Goal: Task Accomplishment & Management: Manage account settings

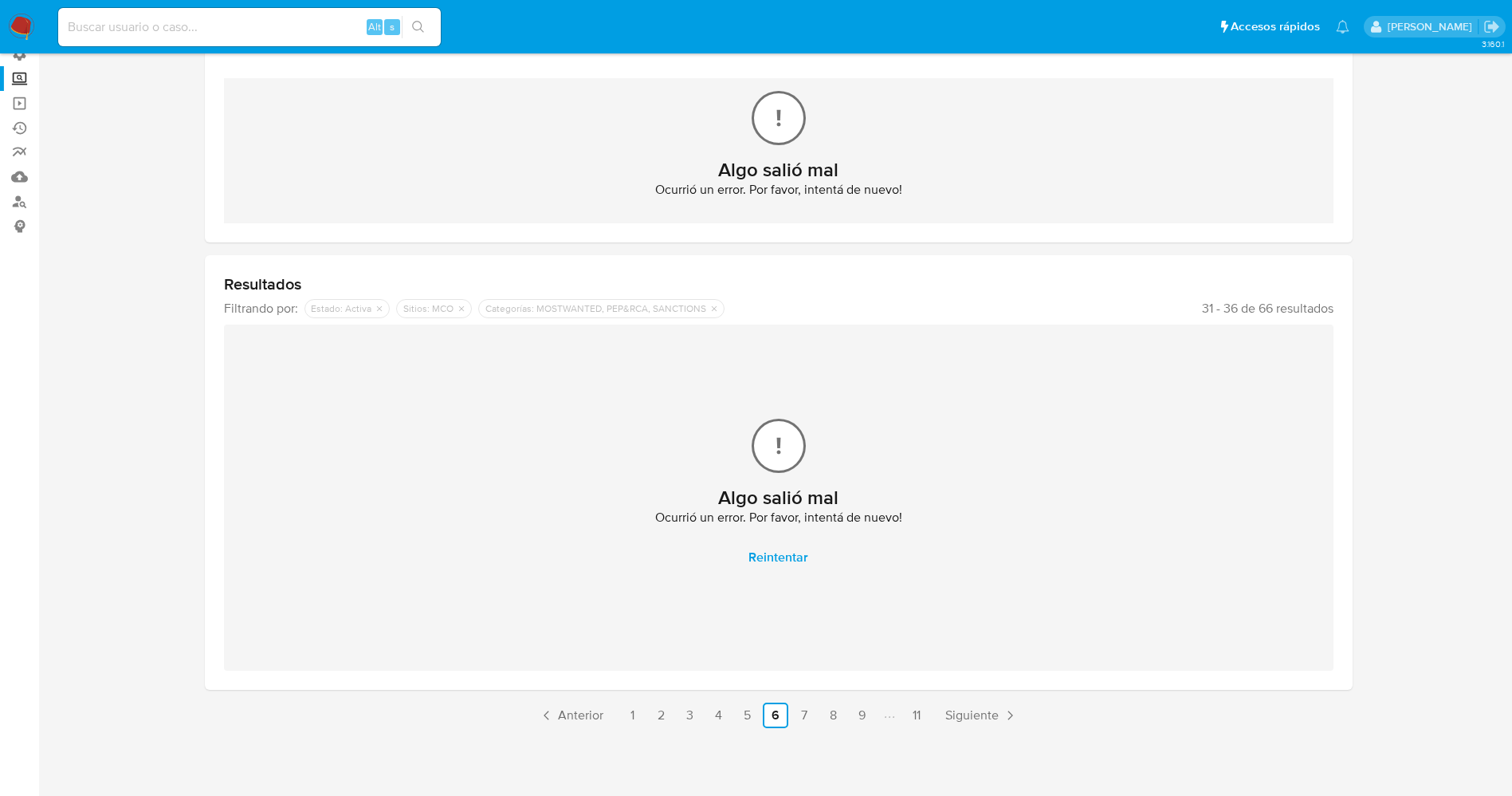
scroll to position [127, 0]
click at [29, 28] on img at bounding box center [21, 27] width 27 height 27
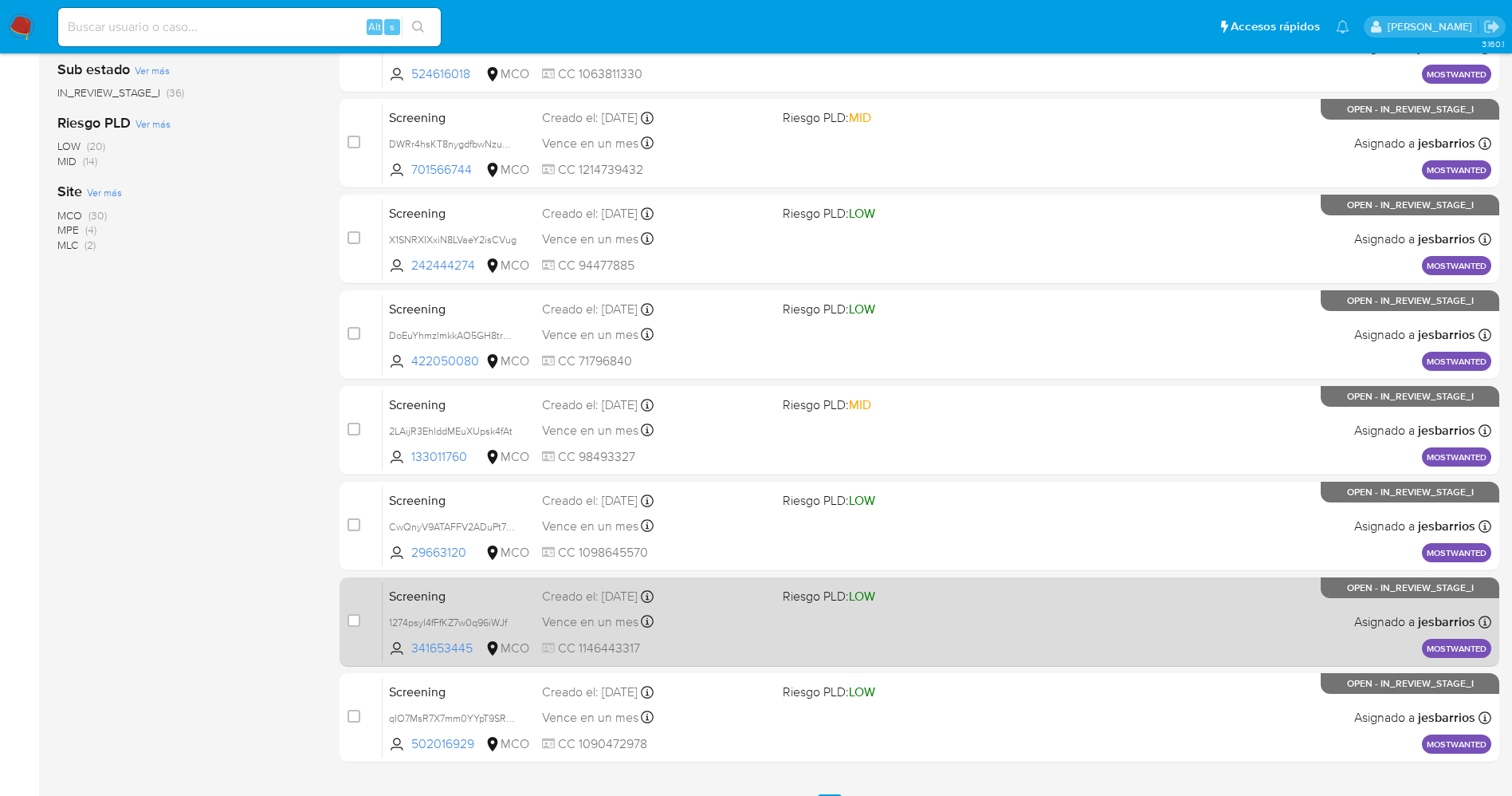
scroll to position [521, 0]
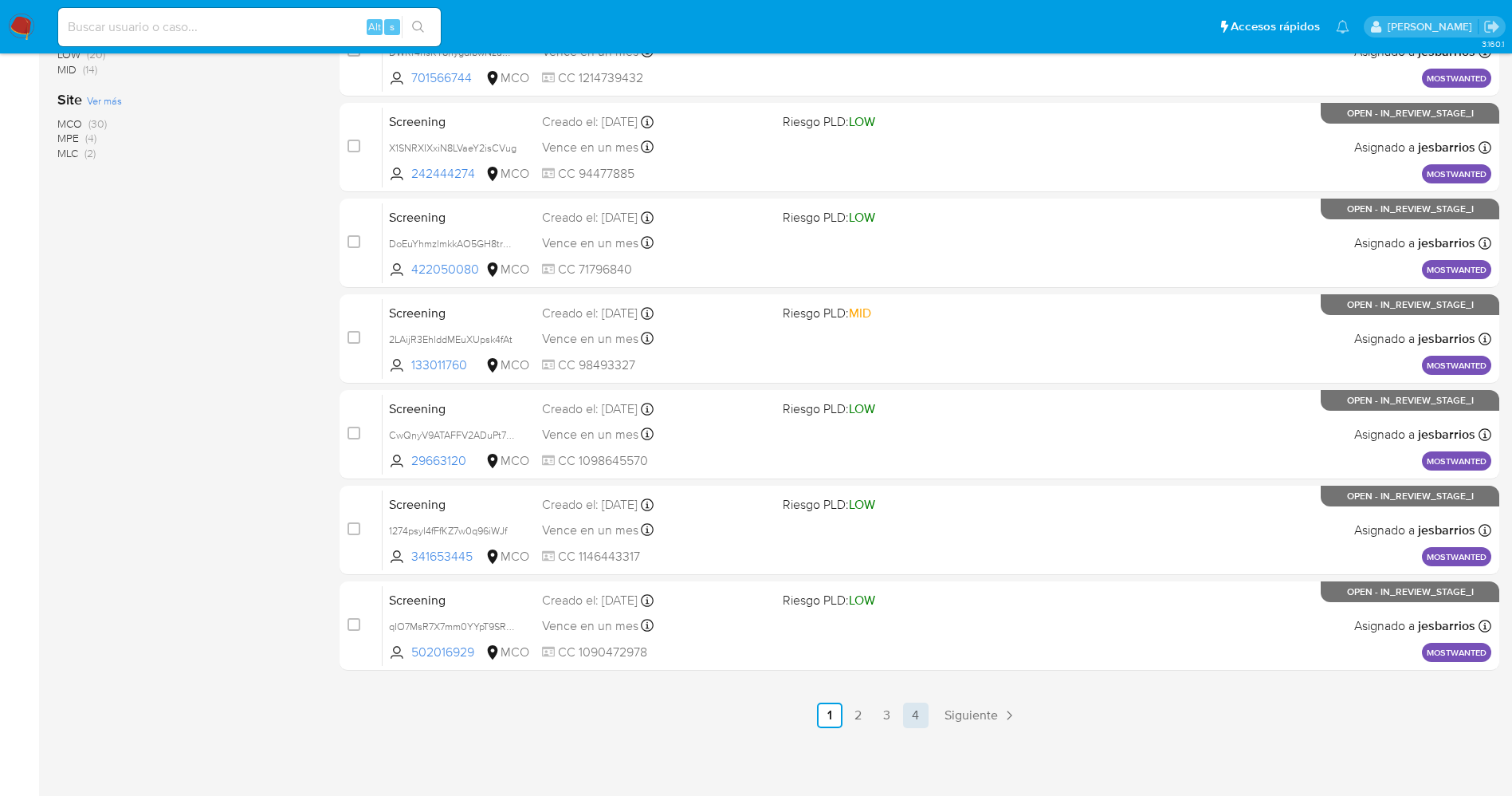
click at [913, 704] on link "4" at bounding box center [915, 715] width 25 height 25
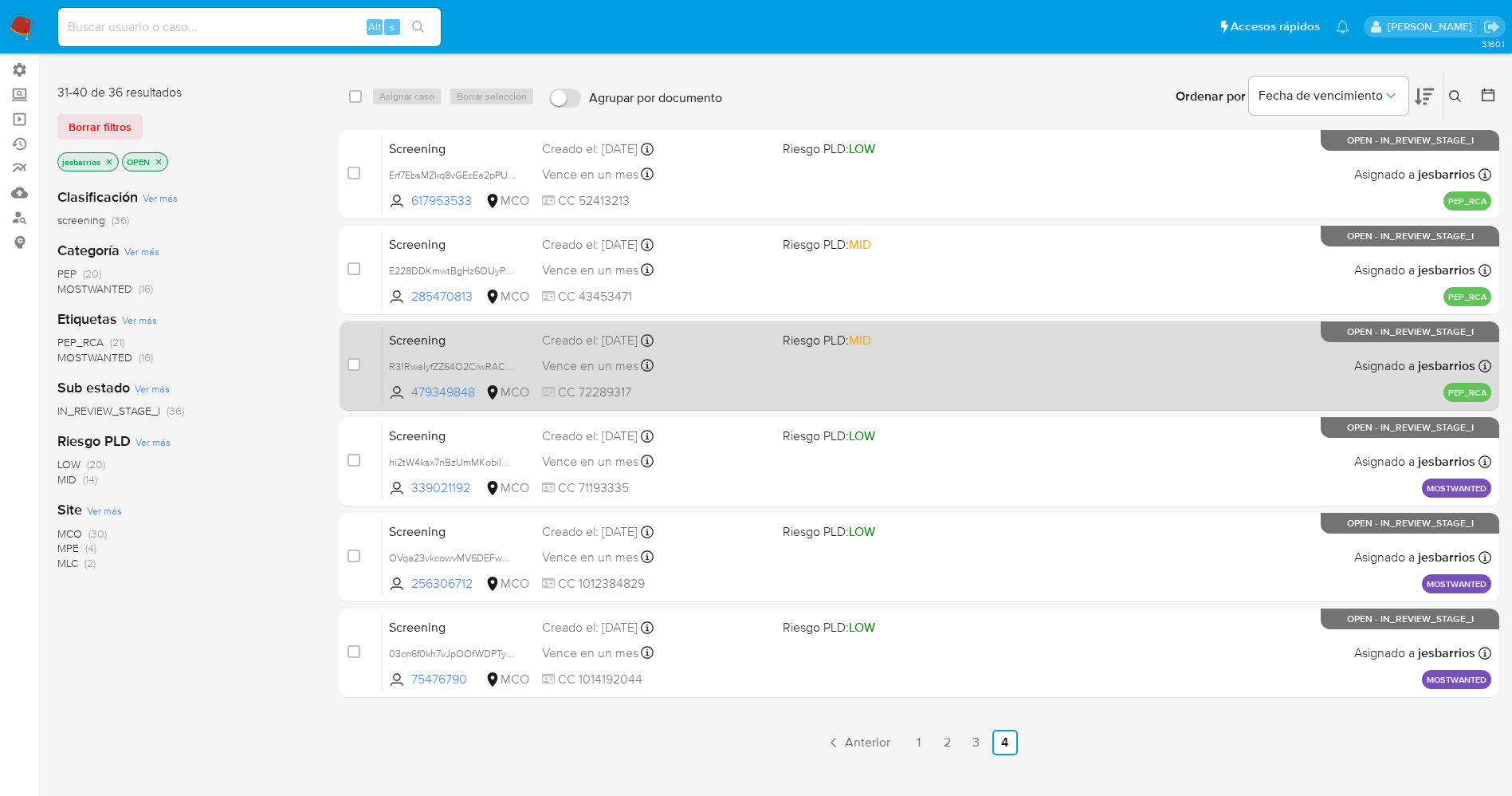
scroll to position [176, 0]
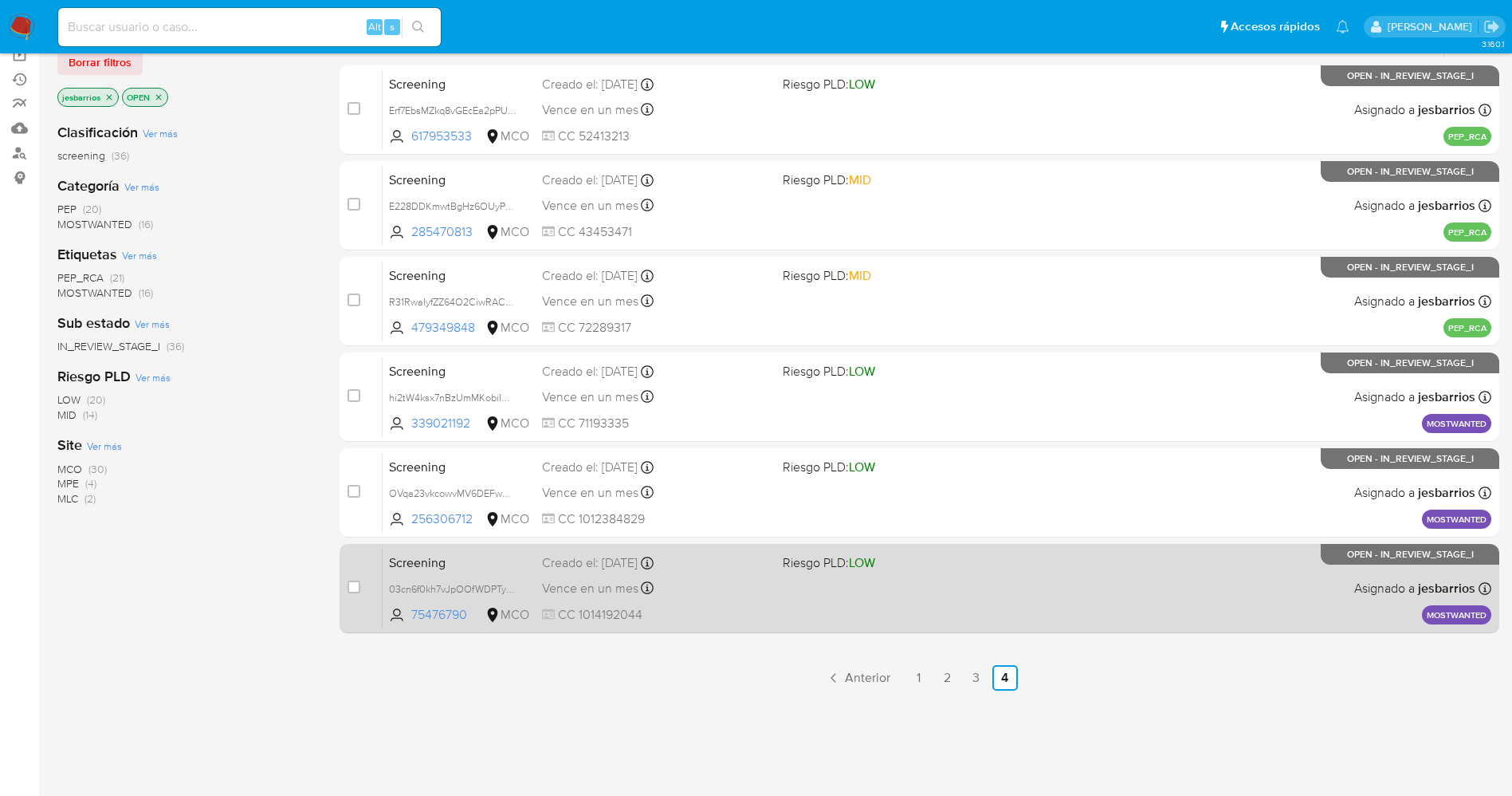
click at [805, 598] on div "Screening 03cn6f0kh7vJpOOfWDPTyHHh 75476790 MCO Riesgo PLD: LOW Creado el: 20/0…" at bounding box center [937, 587] width 1109 height 80
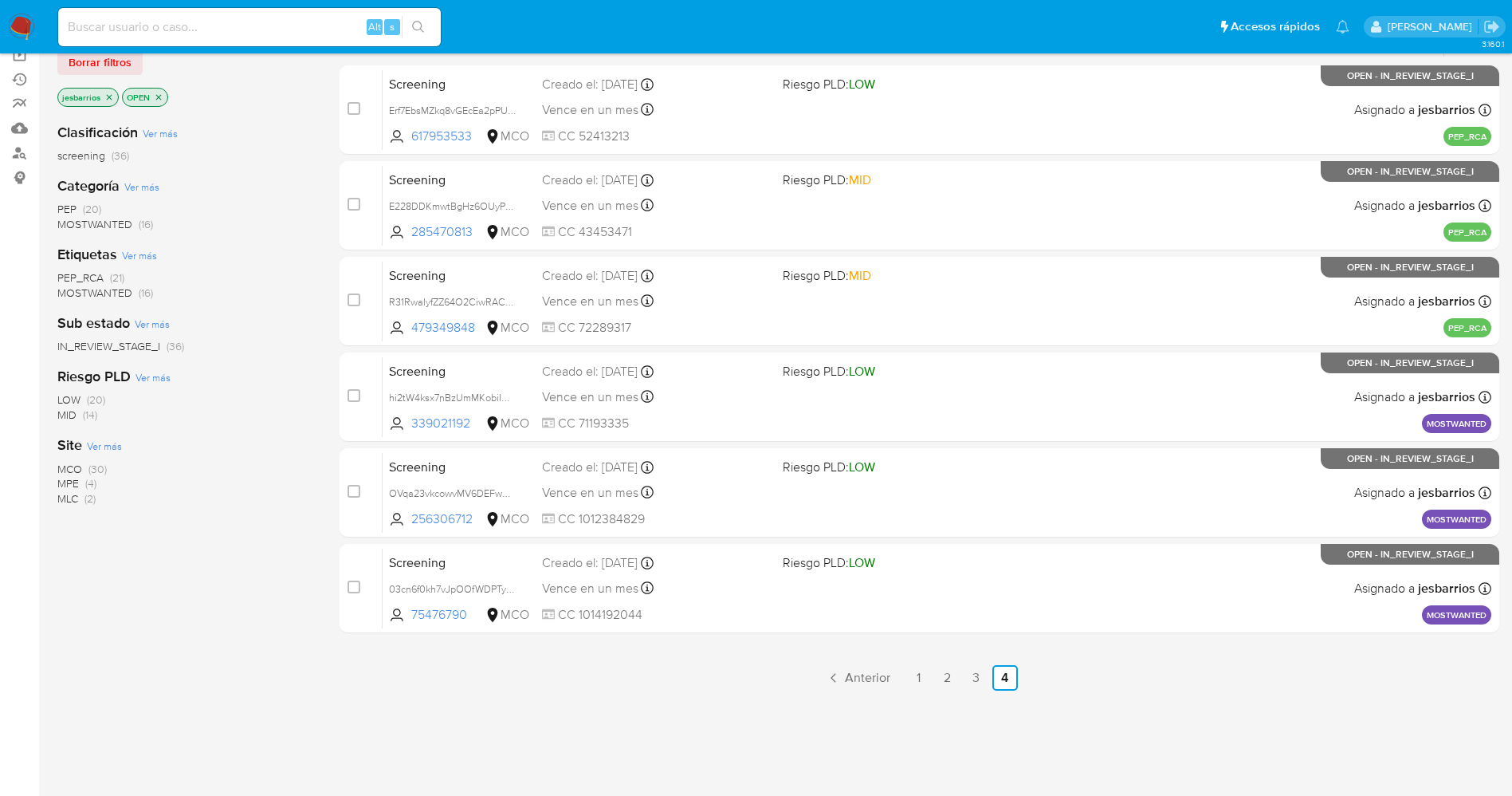
click at [26, 22] on img at bounding box center [21, 27] width 27 height 27
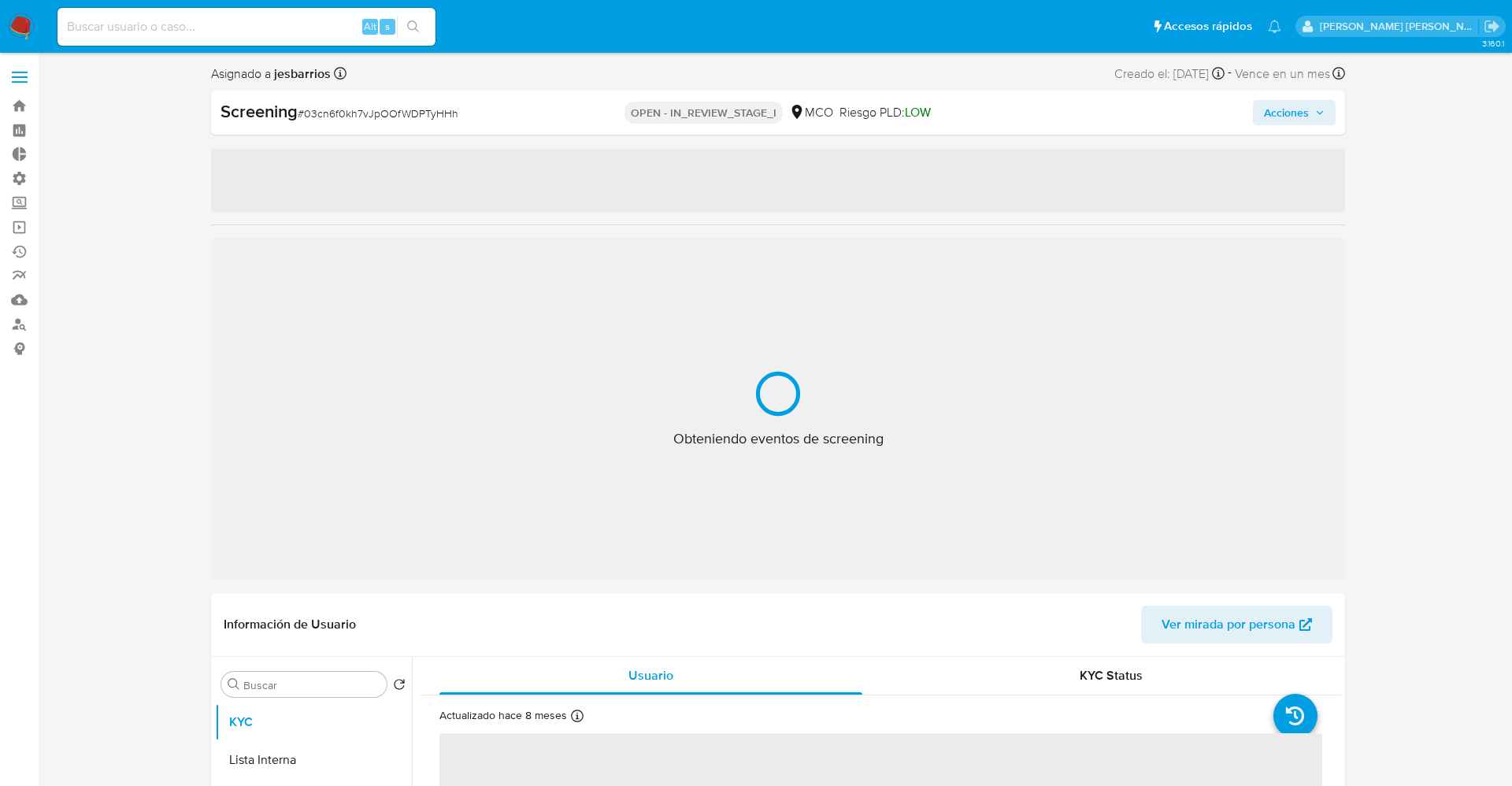
select select "10"
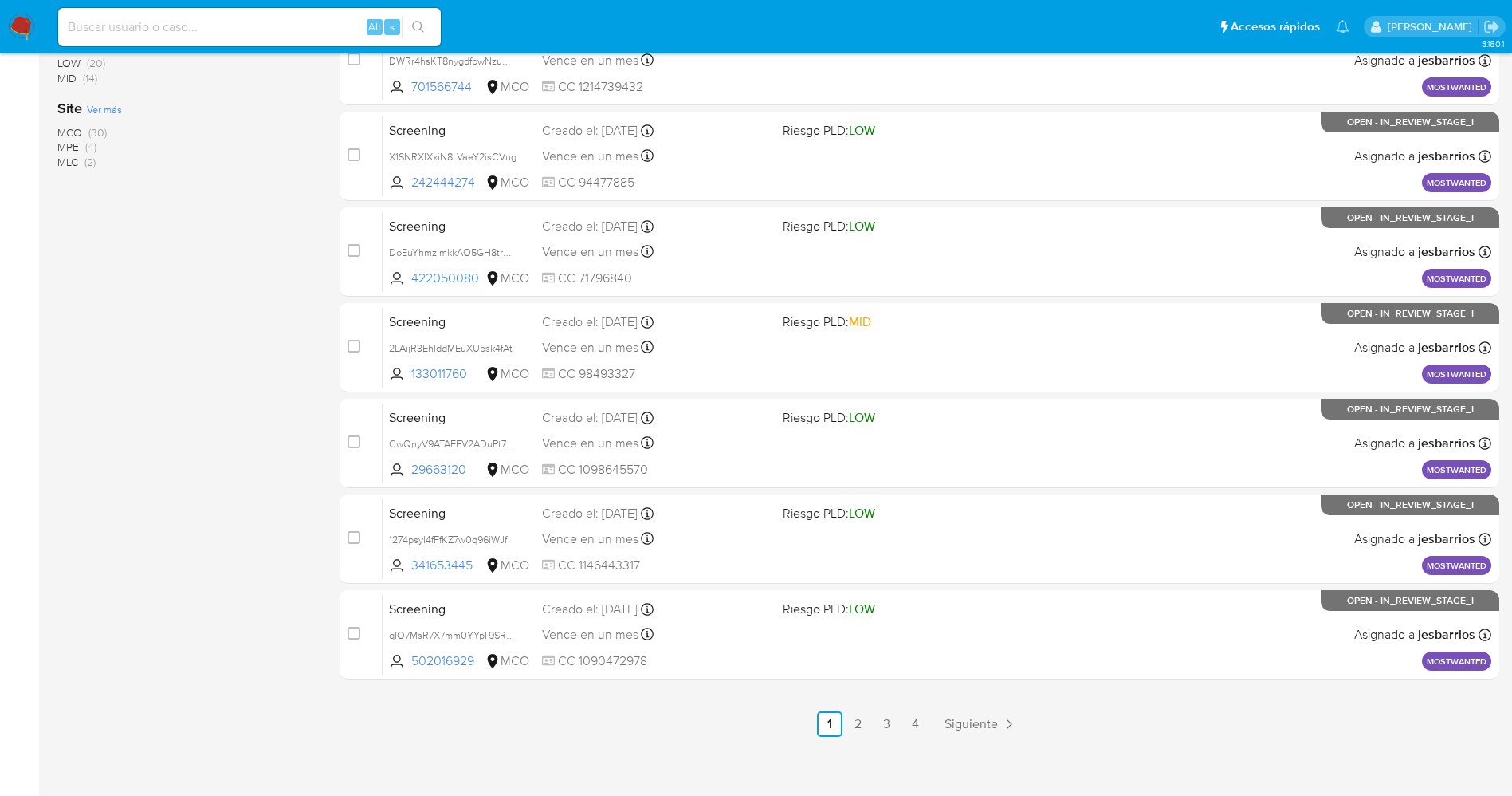
scroll to position [518, 0]
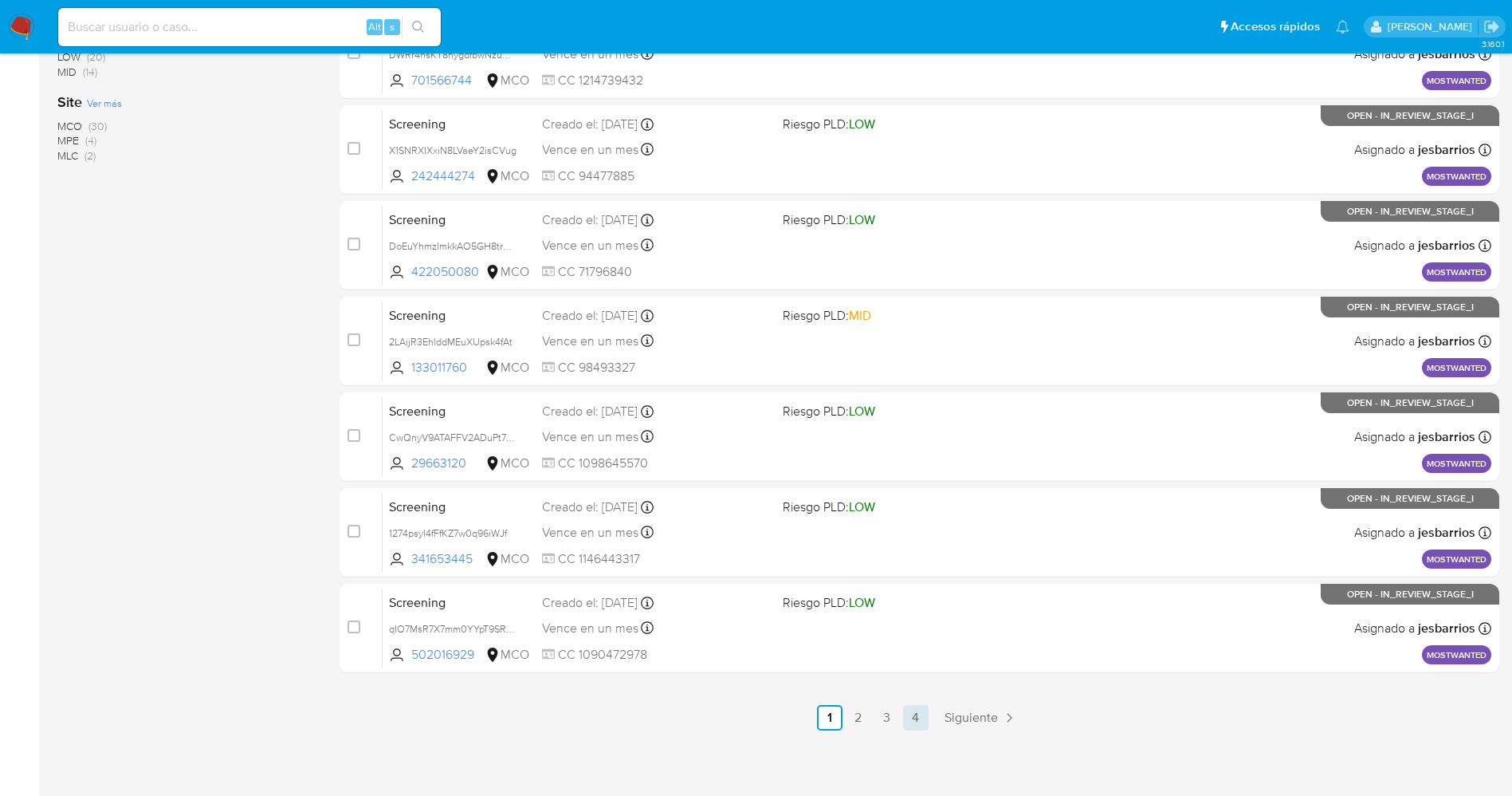
click at [920, 719] on link "4" at bounding box center [915, 717] width 25 height 25
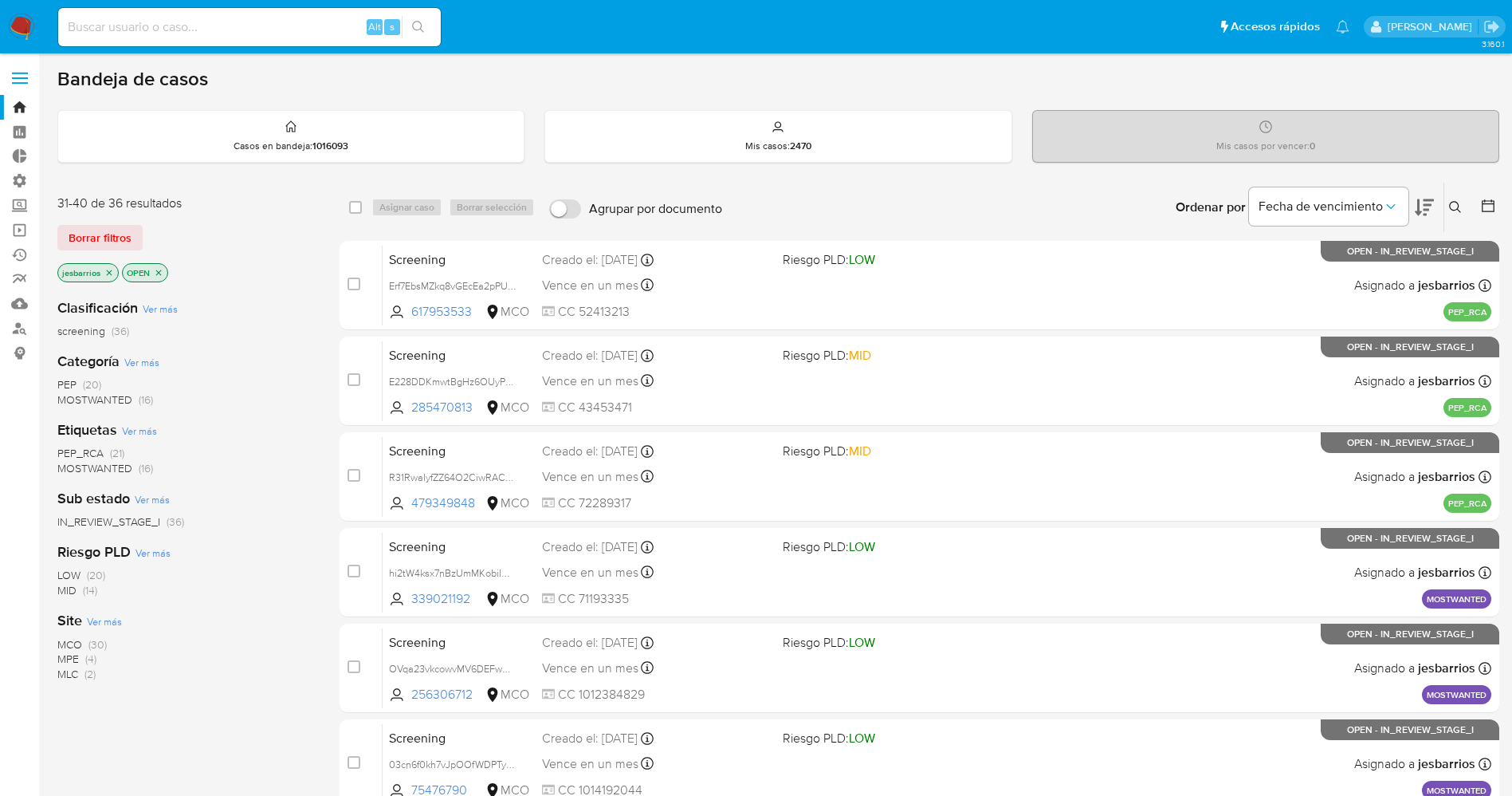
scroll to position [176, 0]
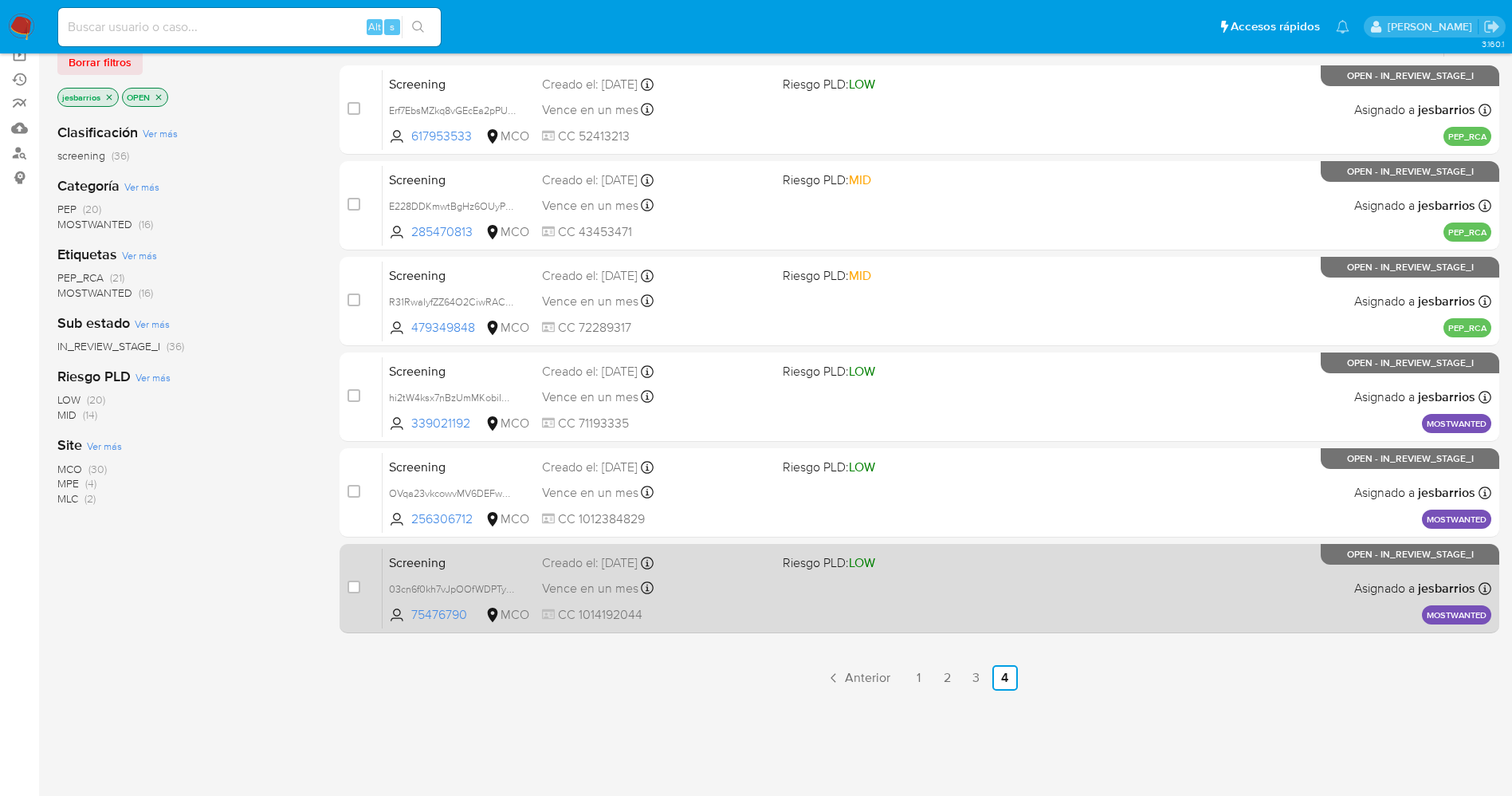
click at [909, 613] on div "Screening 03cn6f0kh7vJpOOfWDPTyHHh 75476790 MCO Riesgo PLD: LOW Creado el: 20/0…" at bounding box center [937, 587] width 1109 height 80
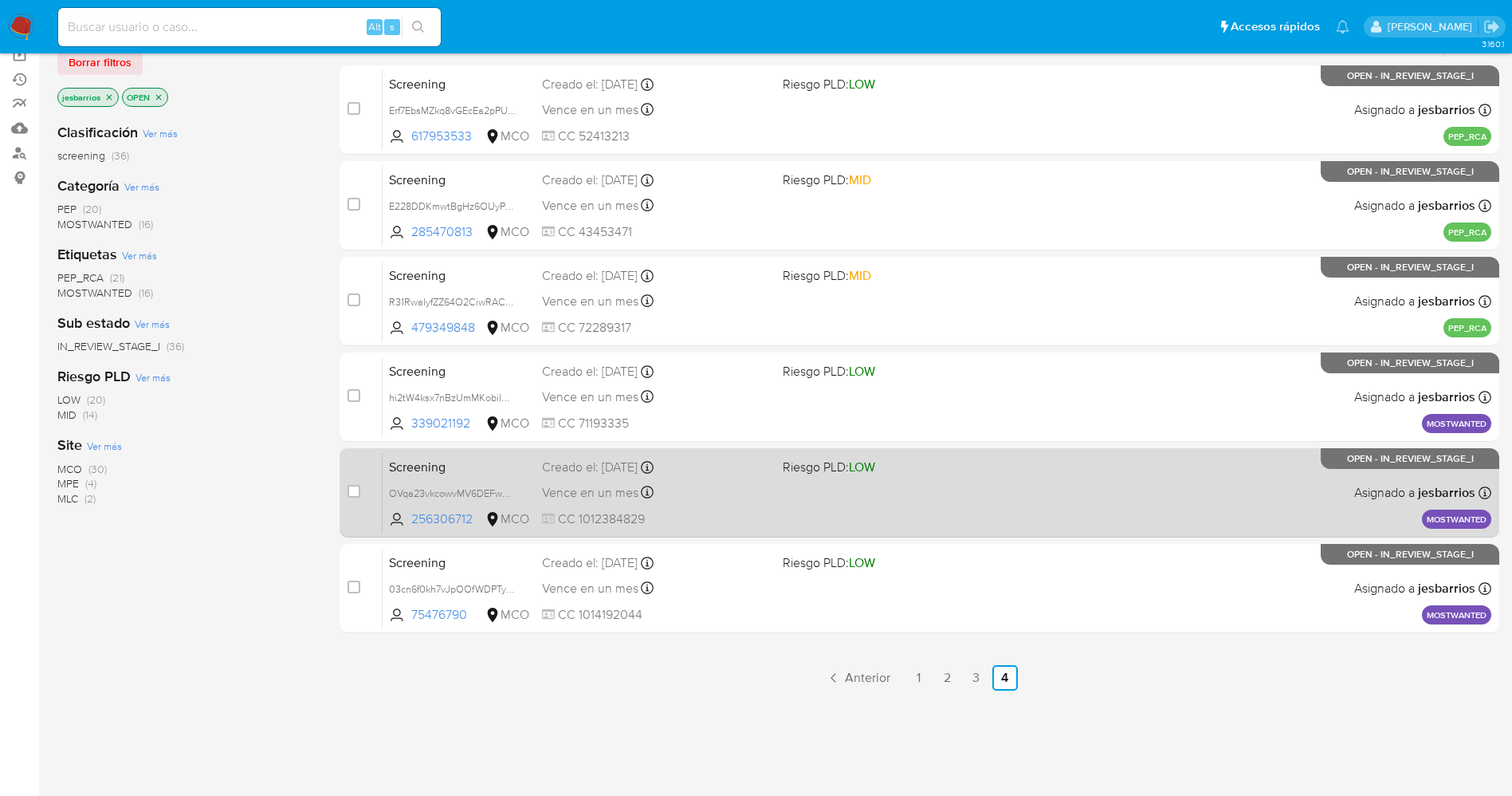
click at [831, 497] on div "Screening OVqa23vkcowvMV6DEFwHQU5t 256306712 MCO Riesgo PLD: LOW Creado el: 20/…" at bounding box center [937, 491] width 1109 height 80
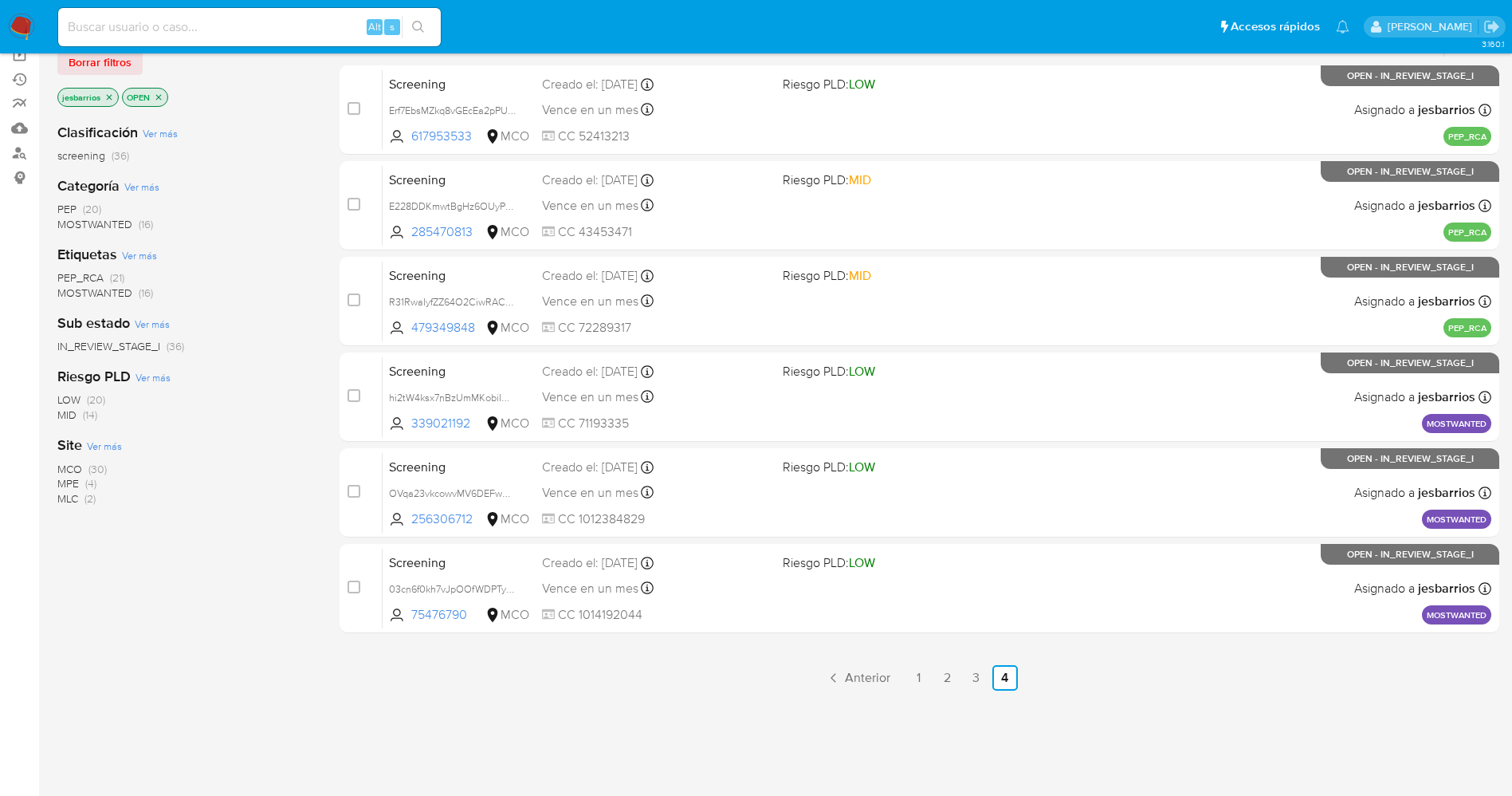
click at [22, 23] on img at bounding box center [21, 27] width 27 height 27
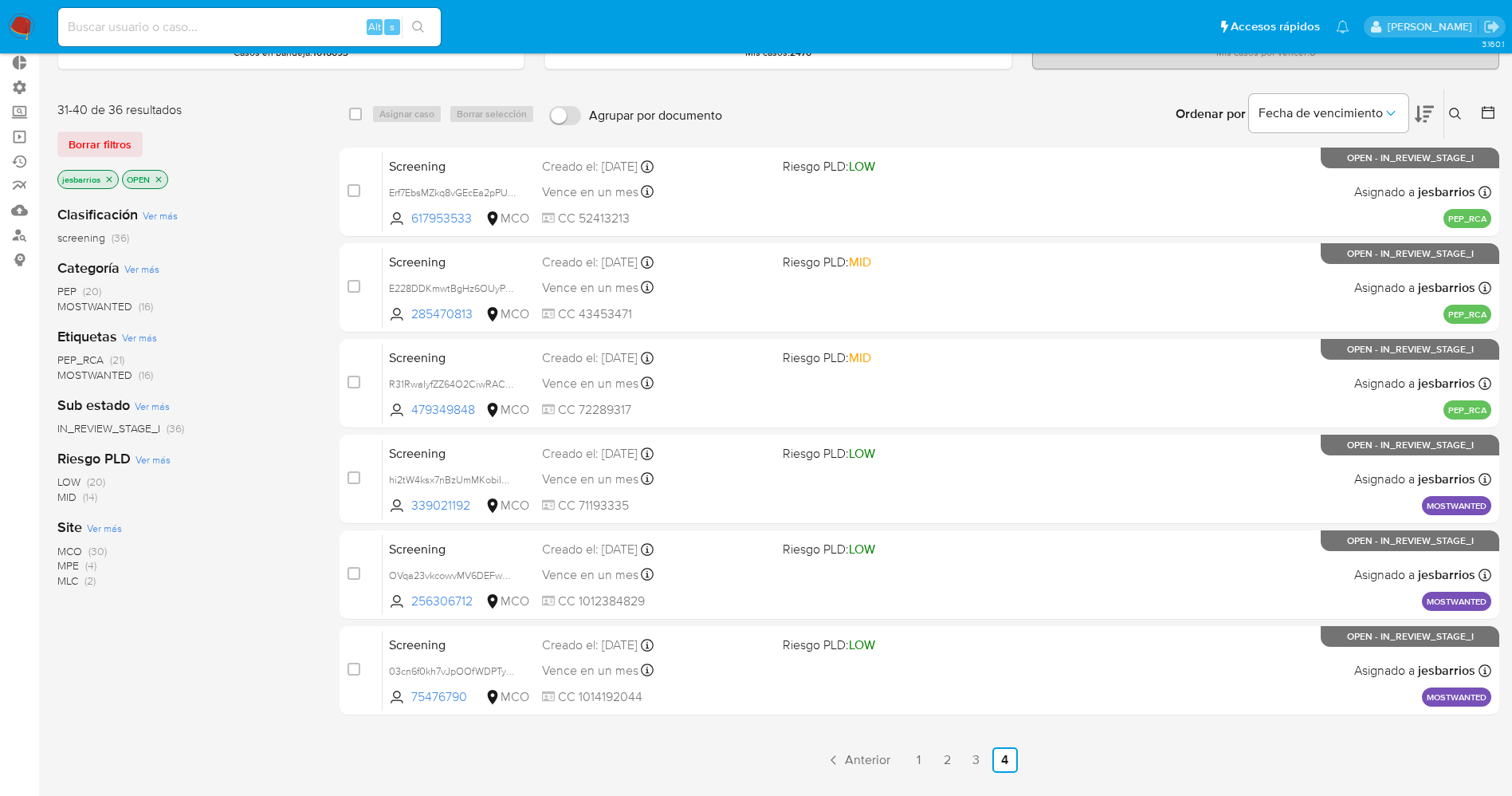
scroll to position [0, 0]
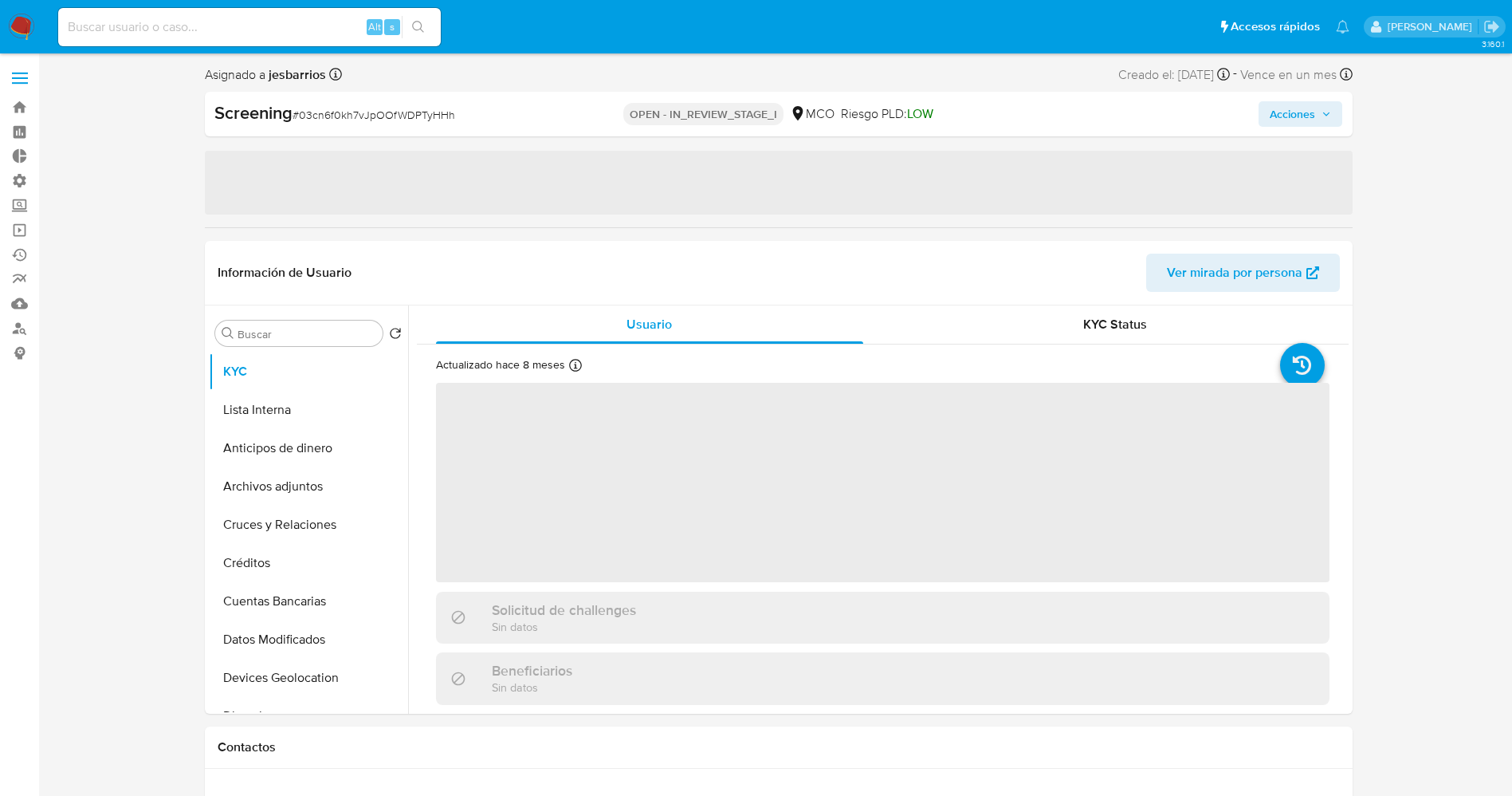
select select "10"
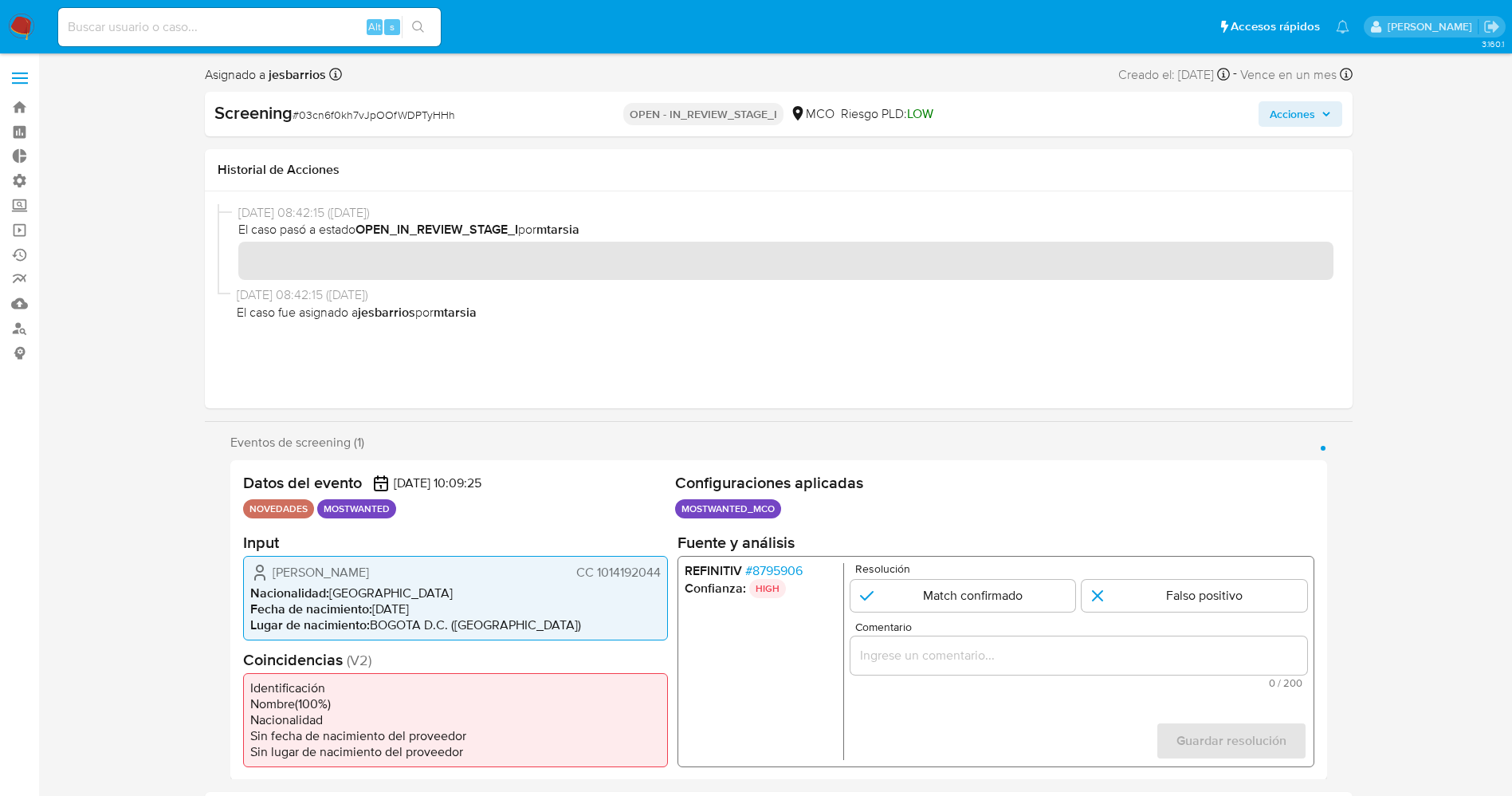
click at [755, 567] on span "# 8795906" at bounding box center [773, 570] width 57 height 16
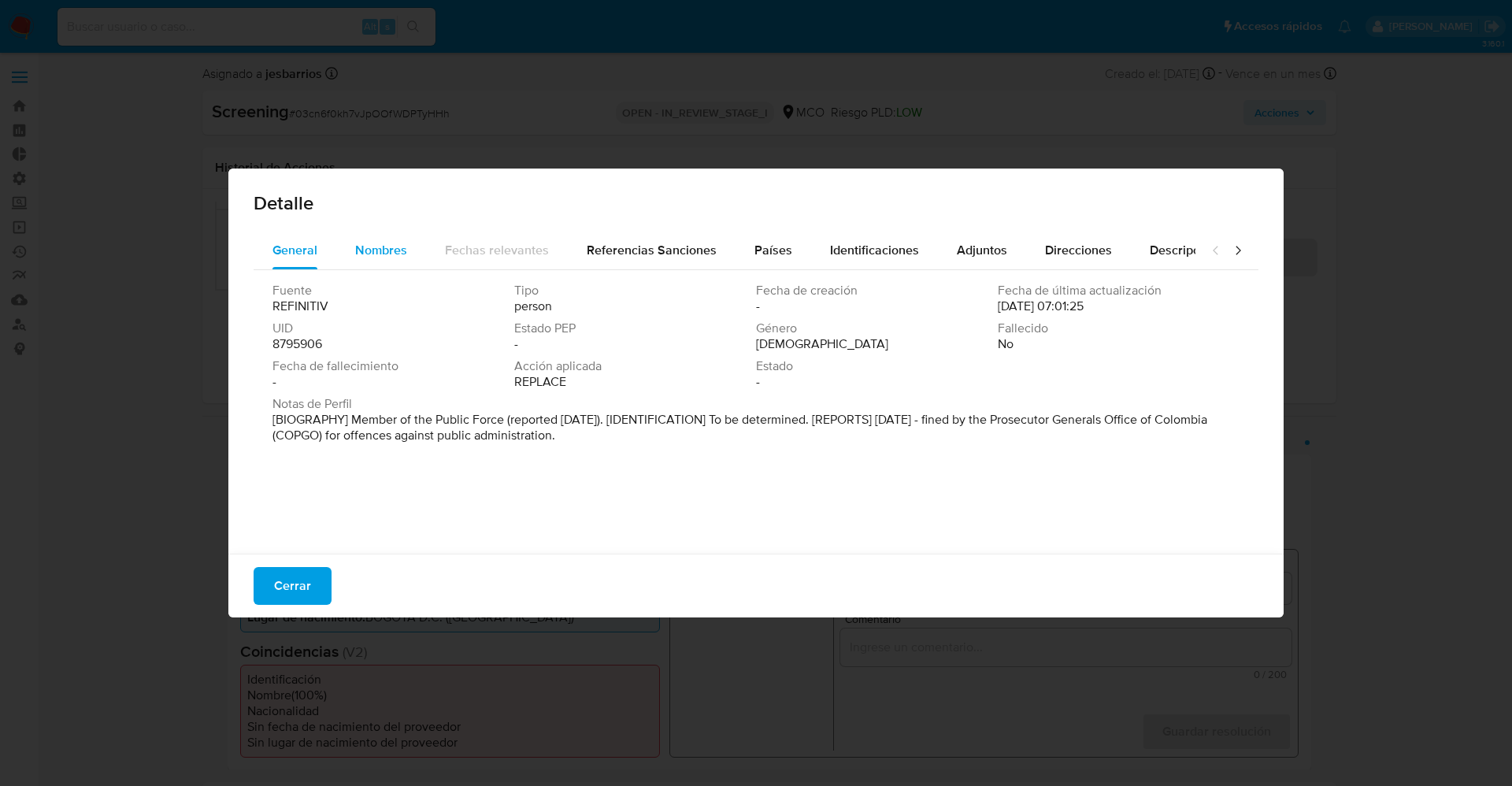
click at [386, 254] on span "Nombres" at bounding box center [381, 249] width 52 height 18
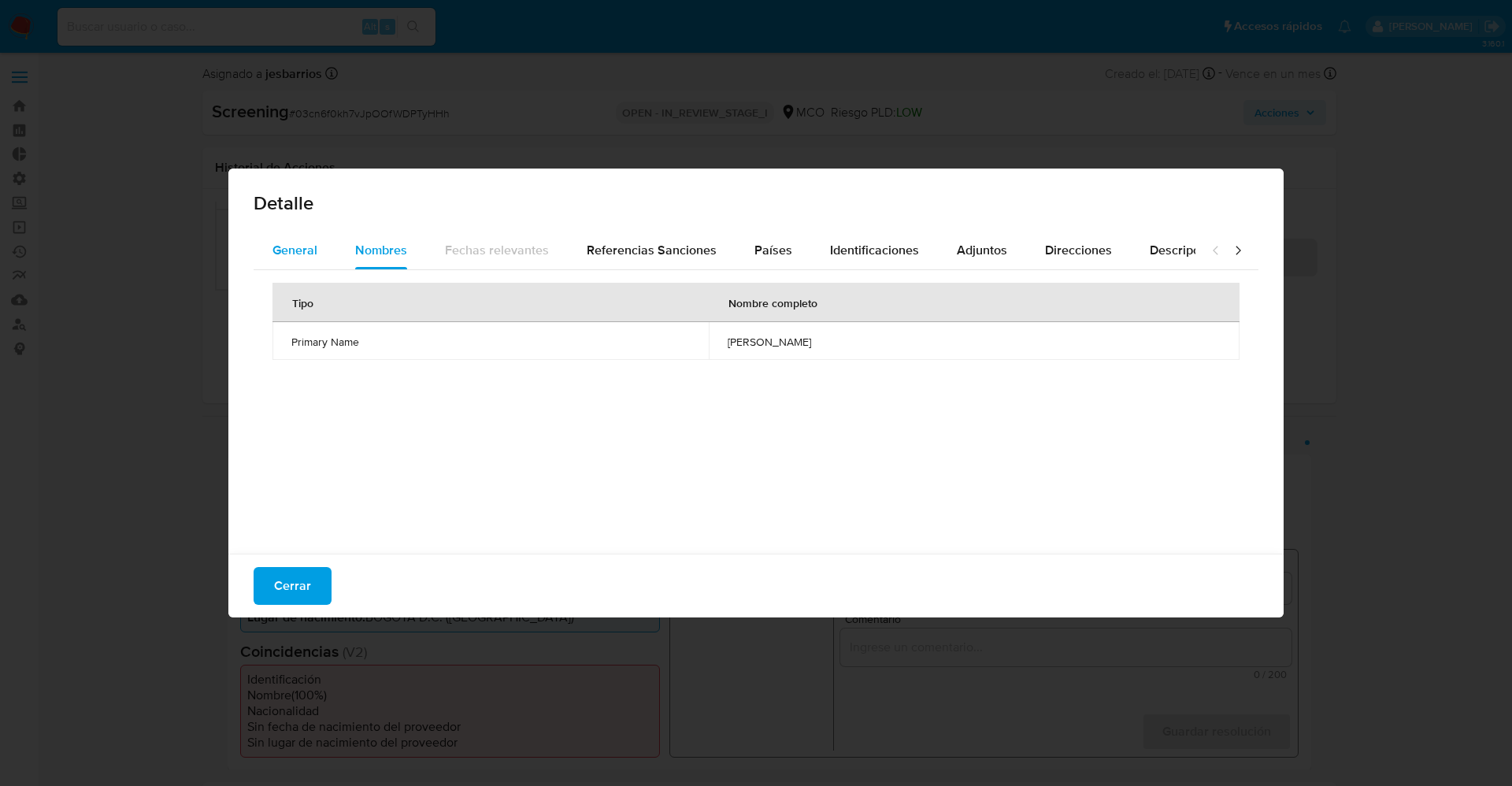
click at [291, 235] on div "General" at bounding box center [295, 250] width 45 height 38
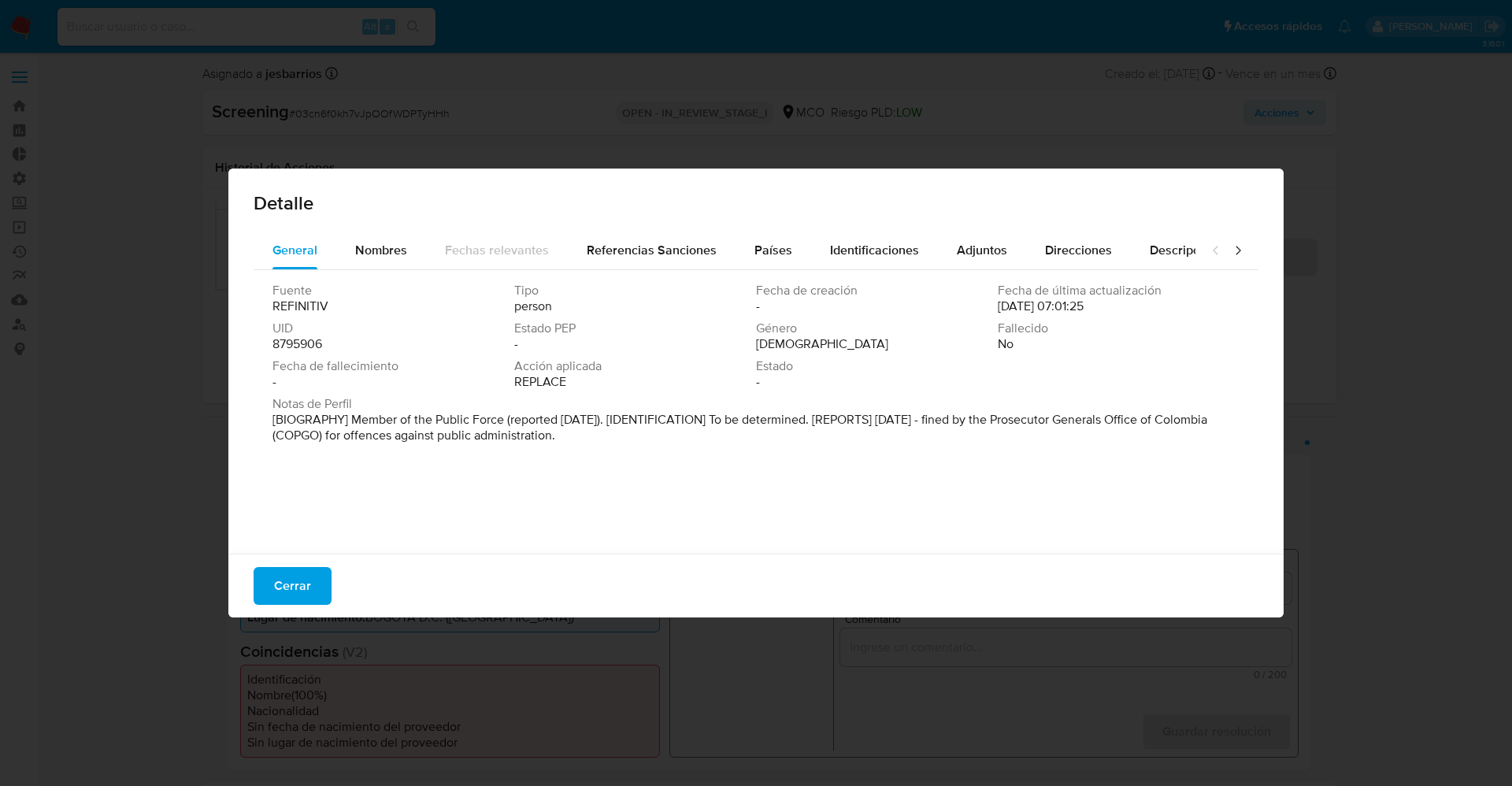
drag, startPoint x: 268, startPoint y: 423, endPoint x: 568, endPoint y: 432, distance: 300.1
click at [555, 436] on div "Fuente REFINITIV Tipo person Fecha de creación - Fecha de última actualización …" at bounding box center [756, 408] width 1005 height 276
click at [515, 478] on div "Fuente REFINITIV Tipo person Fecha de creación - Fecha de última actualización …" at bounding box center [756, 408] width 1005 height 276
drag, startPoint x: 344, startPoint y: 424, endPoint x: 620, endPoint y: 445, distance: 276.8
click at [620, 445] on div "Notas de Perfil [BIOGRAPHY] Member of the Public Force (reported [DATE]). [IDEN…" at bounding box center [756, 422] width 968 height 54
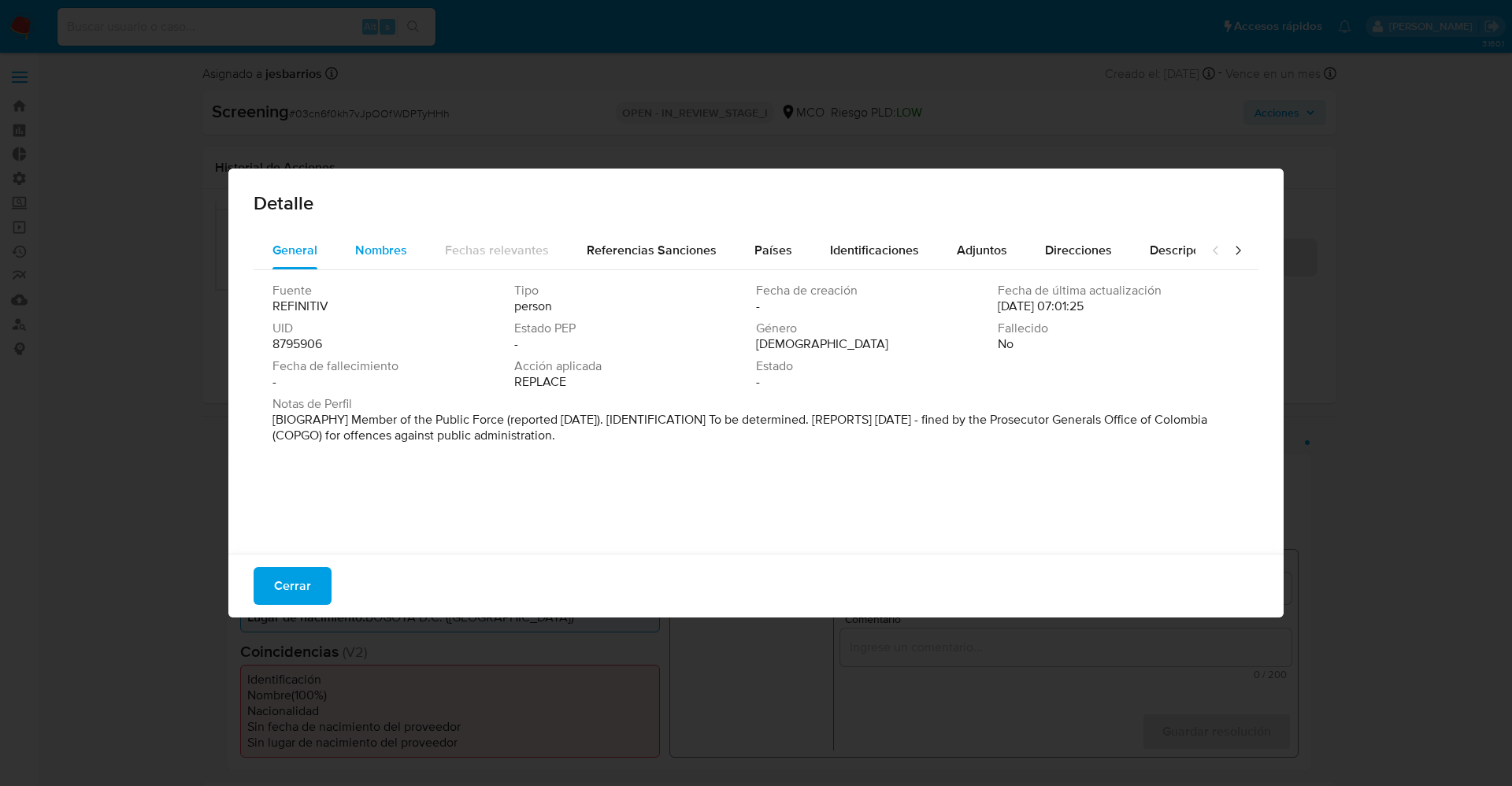
click at [403, 251] on span "Nombres" at bounding box center [381, 249] width 52 height 18
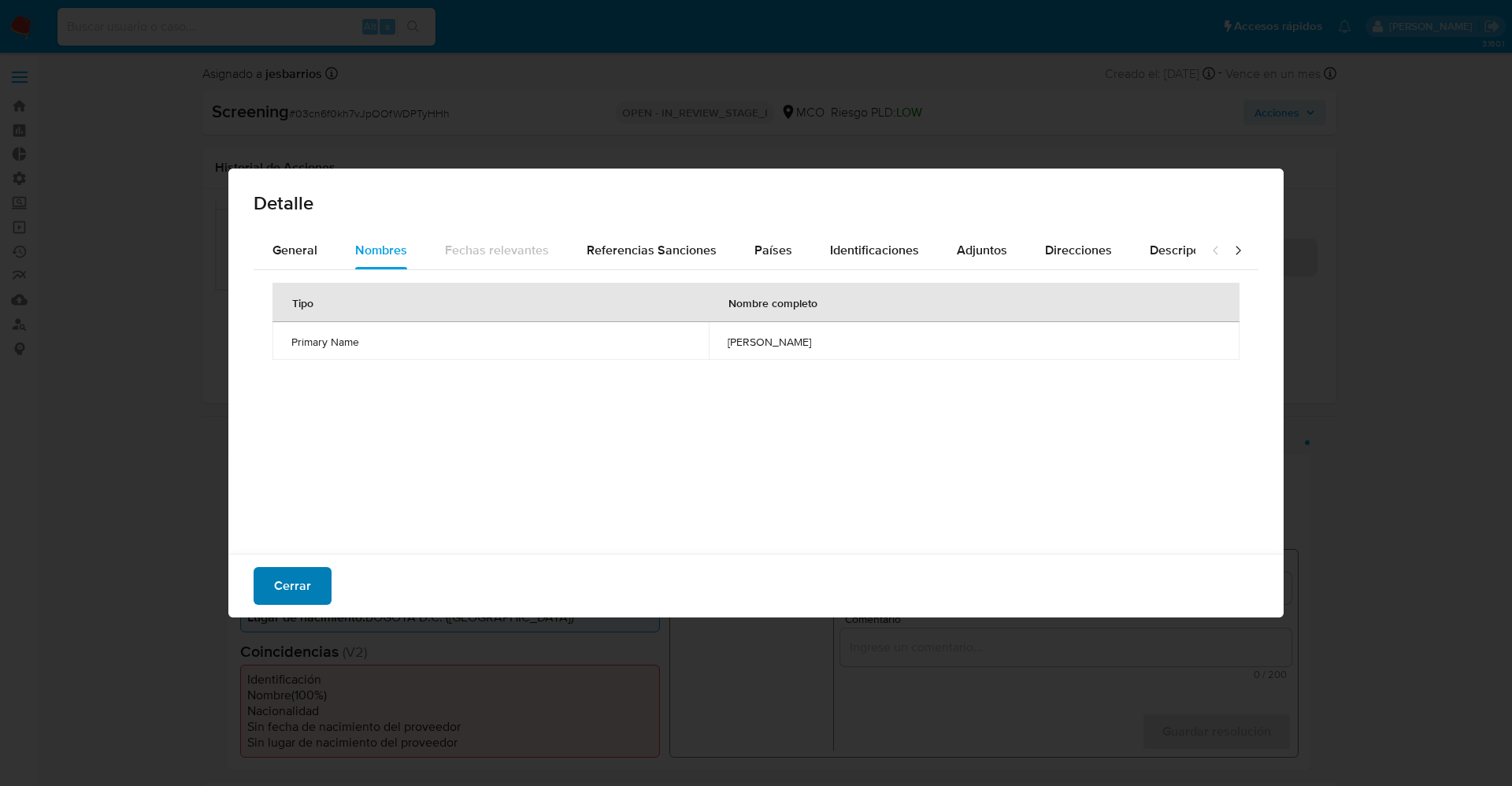
click at [298, 586] on span "Cerrar" at bounding box center [292, 585] width 37 height 35
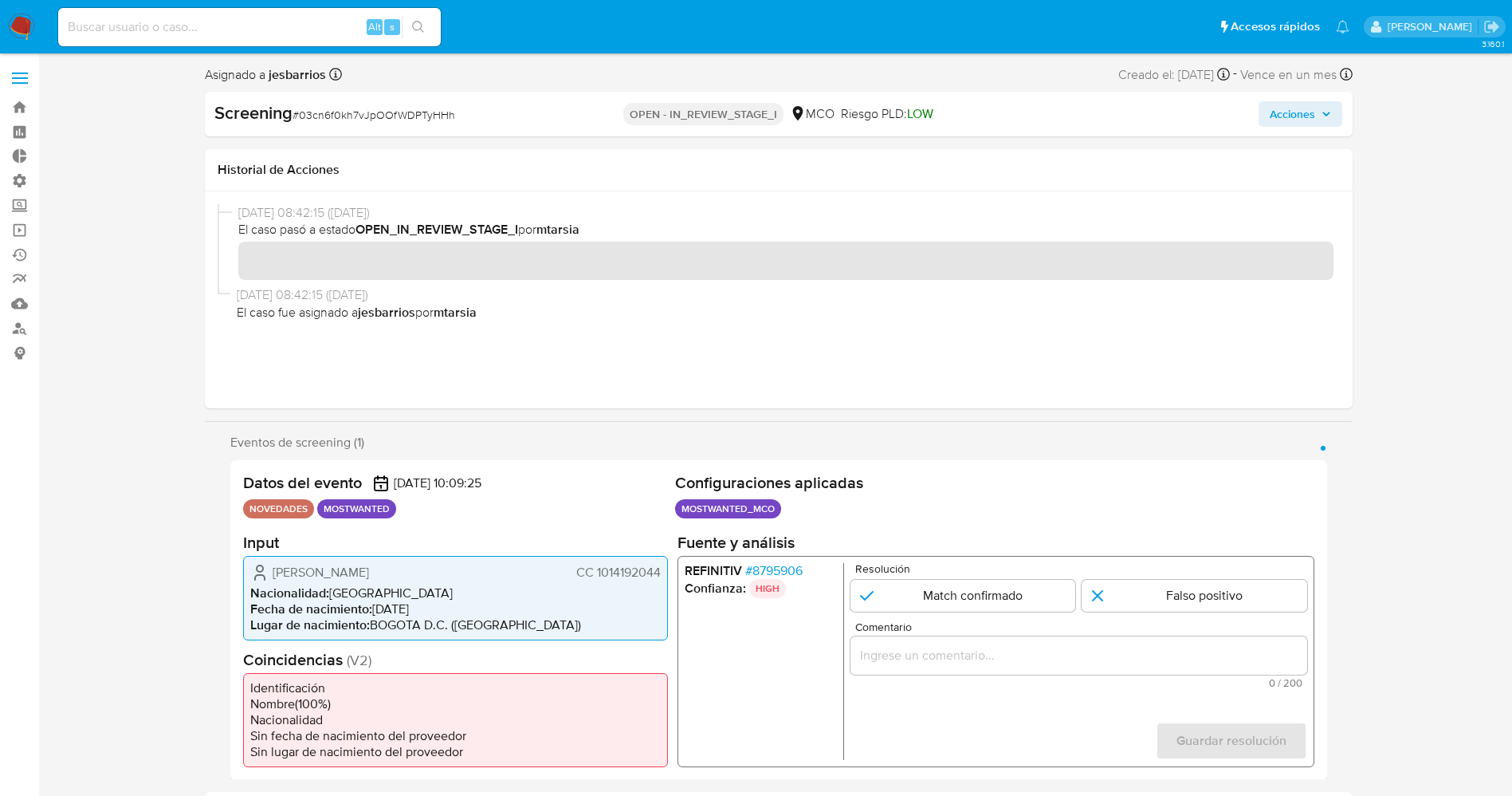
drag, startPoint x: 593, startPoint y: 574, endPoint x: 663, endPoint y: 562, distance: 71.0
click at [663, 562] on div "Carlos Alberto Delgado Hernandez CC 1014192044 Nacionalidad : Colombia Fecha de…" at bounding box center [455, 597] width 425 height 85
drag, startPoint x: 263, startPoint y: 571, endPoint x: 471, endPoint y: 567, distance: 208.0
click at [471, 567] on div "Carlos Alberto Delgado Hernandez CC 1014192044" at bounding box center [455, 572] width 411 height 19
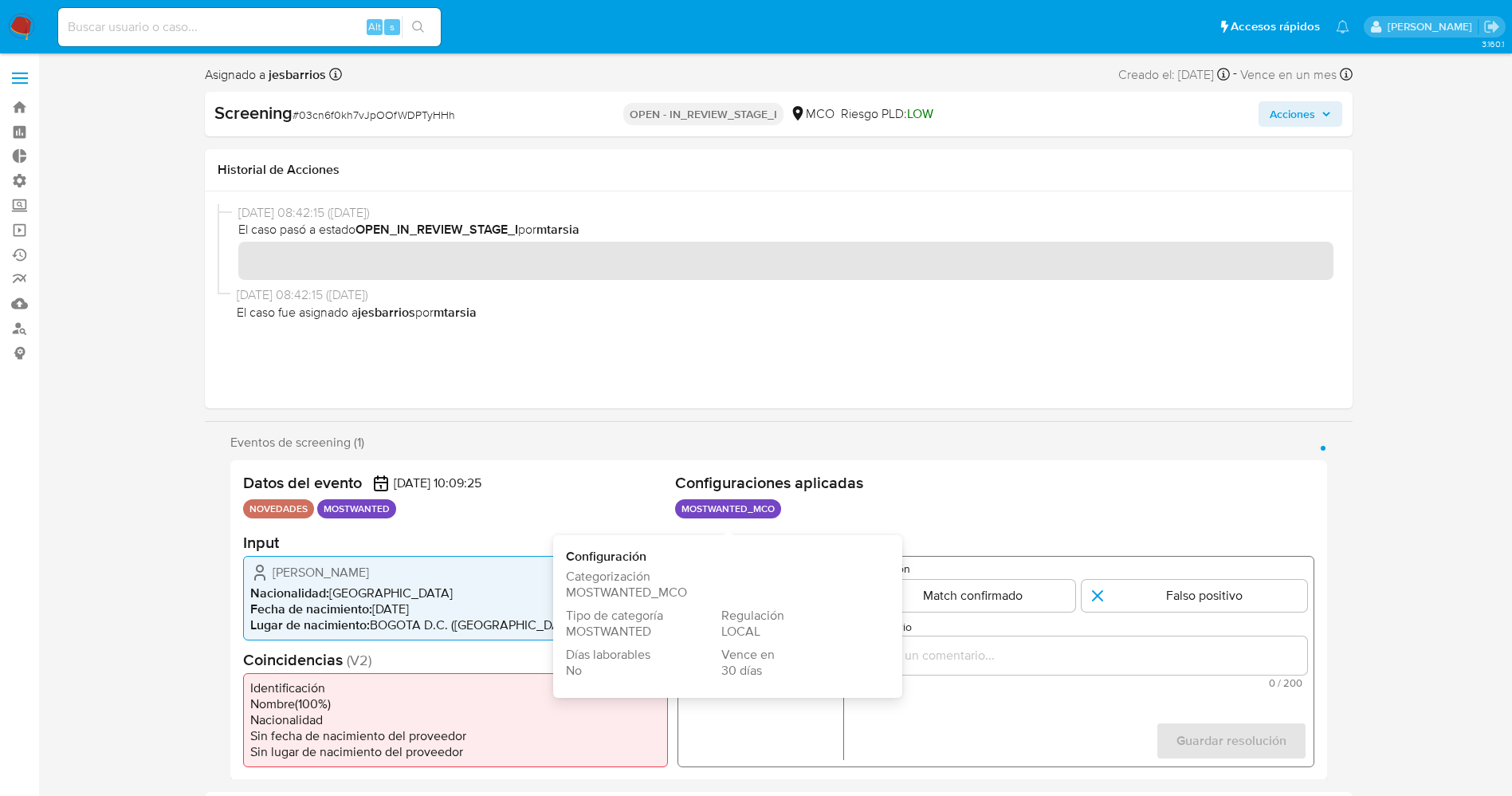
drag, startPoint x: 501, startPoint y: 589, endPoint x: 628, endPoint y: 562, distance: 129.8
click at [502, 589] on li "Nacionalidad : Colombia" at bounding box center [455, 592] width 411 height 16
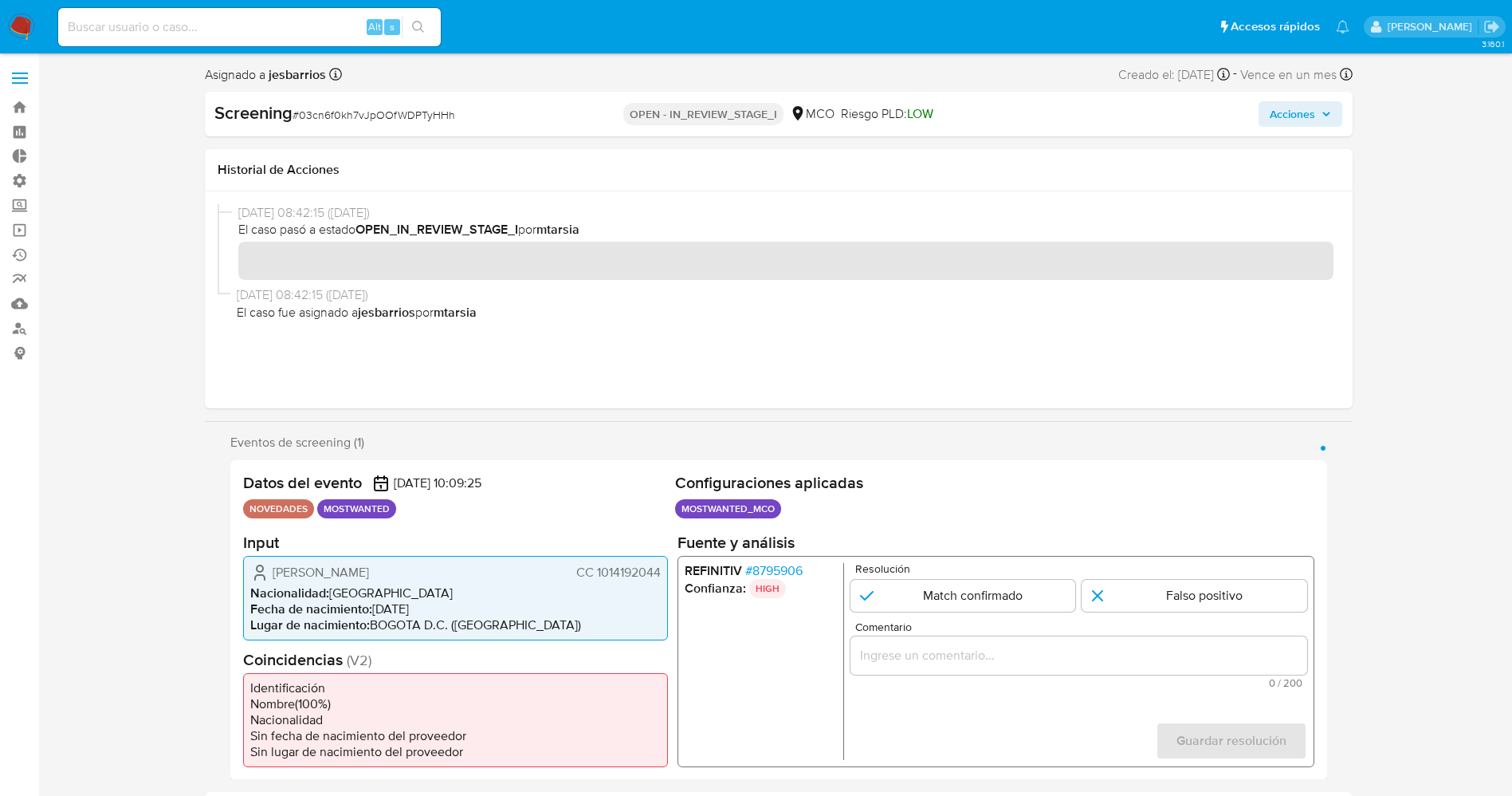
drag, startPoint x: 599, startPoint y: 567, endPoint x: 663, endPoint y: 575, distance: 64.5
click at [663, 575] on div "Carlos Alberto Delgado Hernandez CC 1014192044 Nacionalidad : Colombia Fecha de…" at bounding box center [455, 597] width 425 height 85
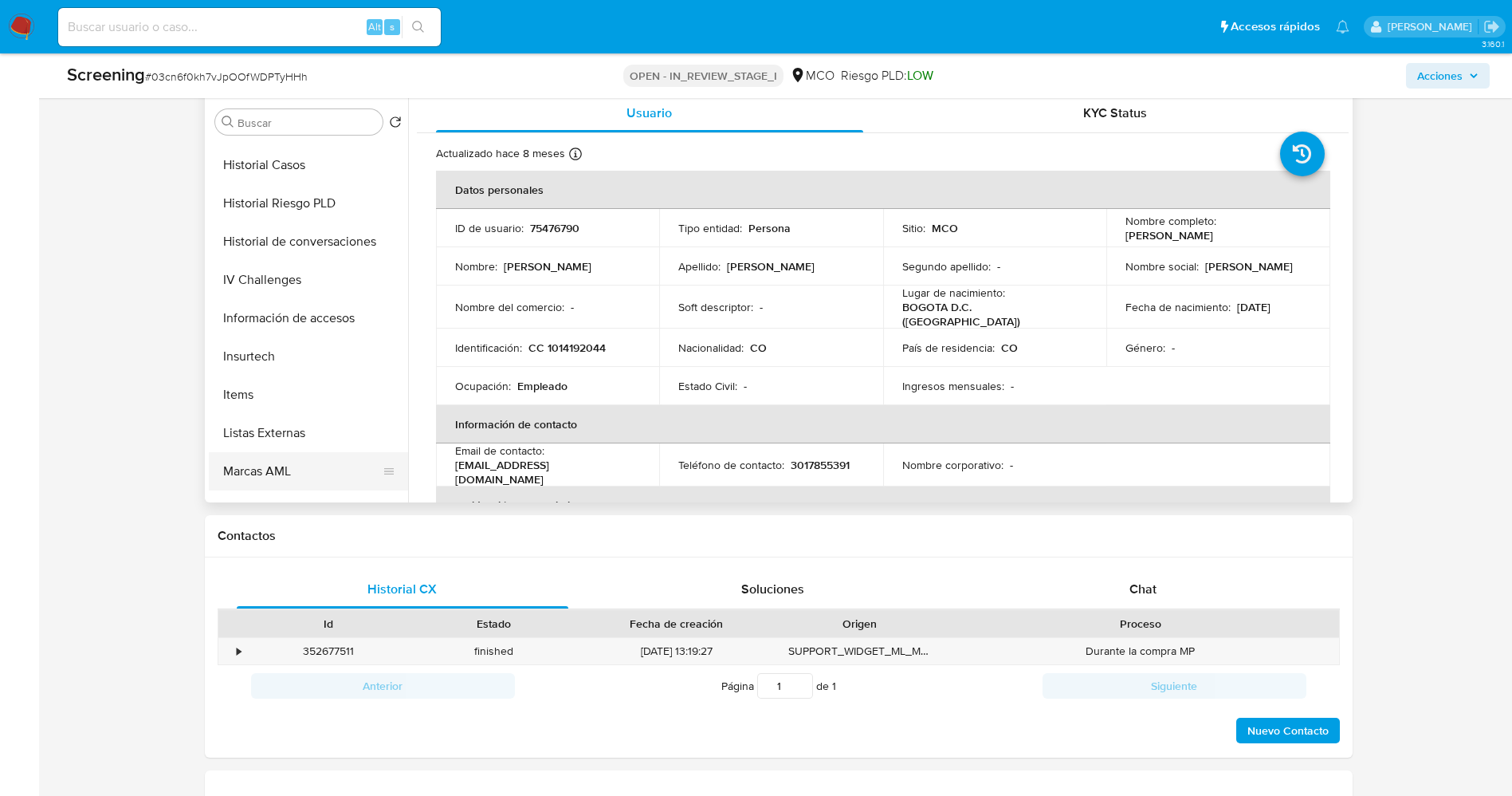
scroll to position [750, 0]
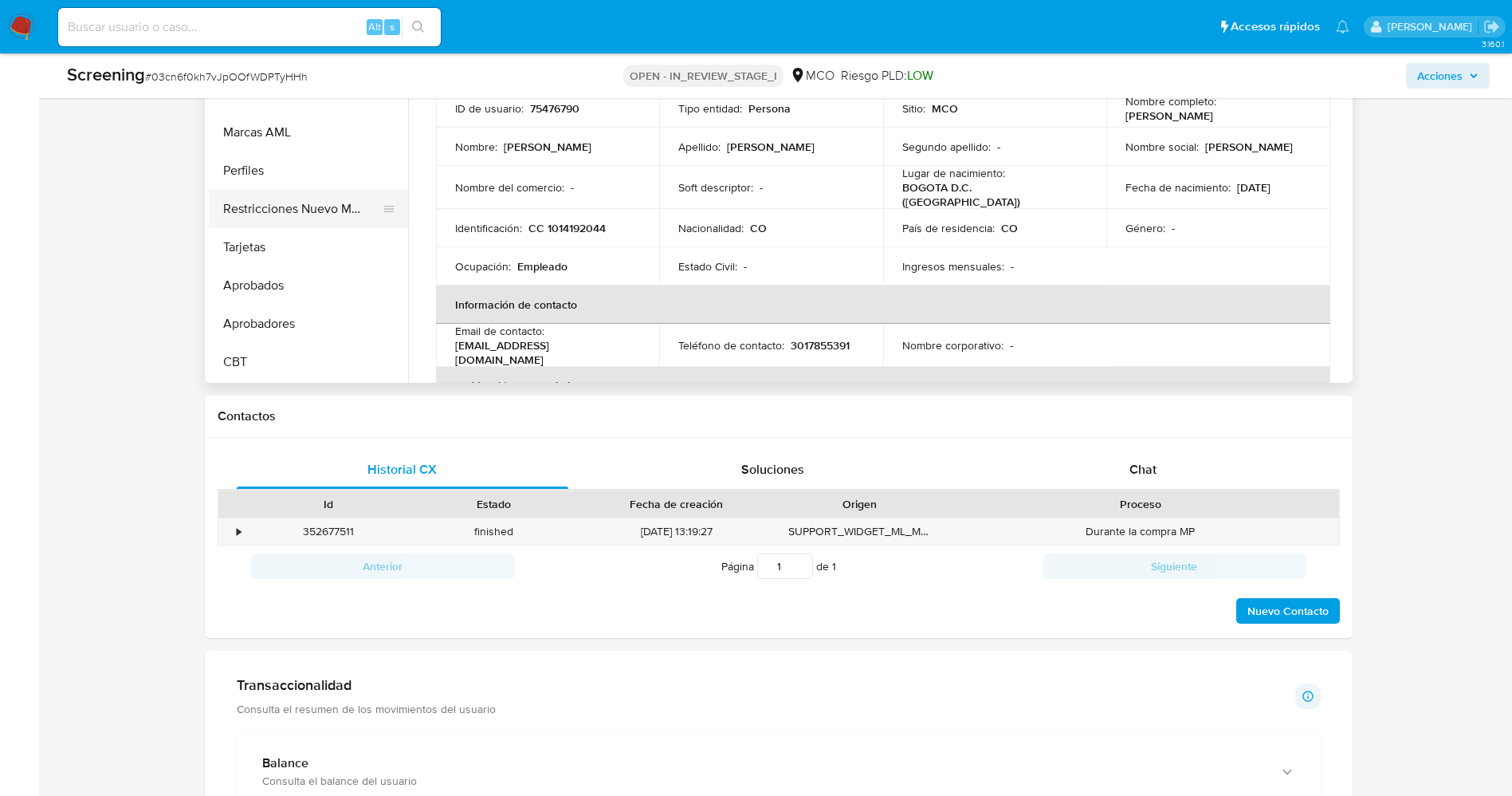
click at [270, 203] on button "Restricciones Nuevo Mundo" at bounding box center [302, 209] width 187 height 38
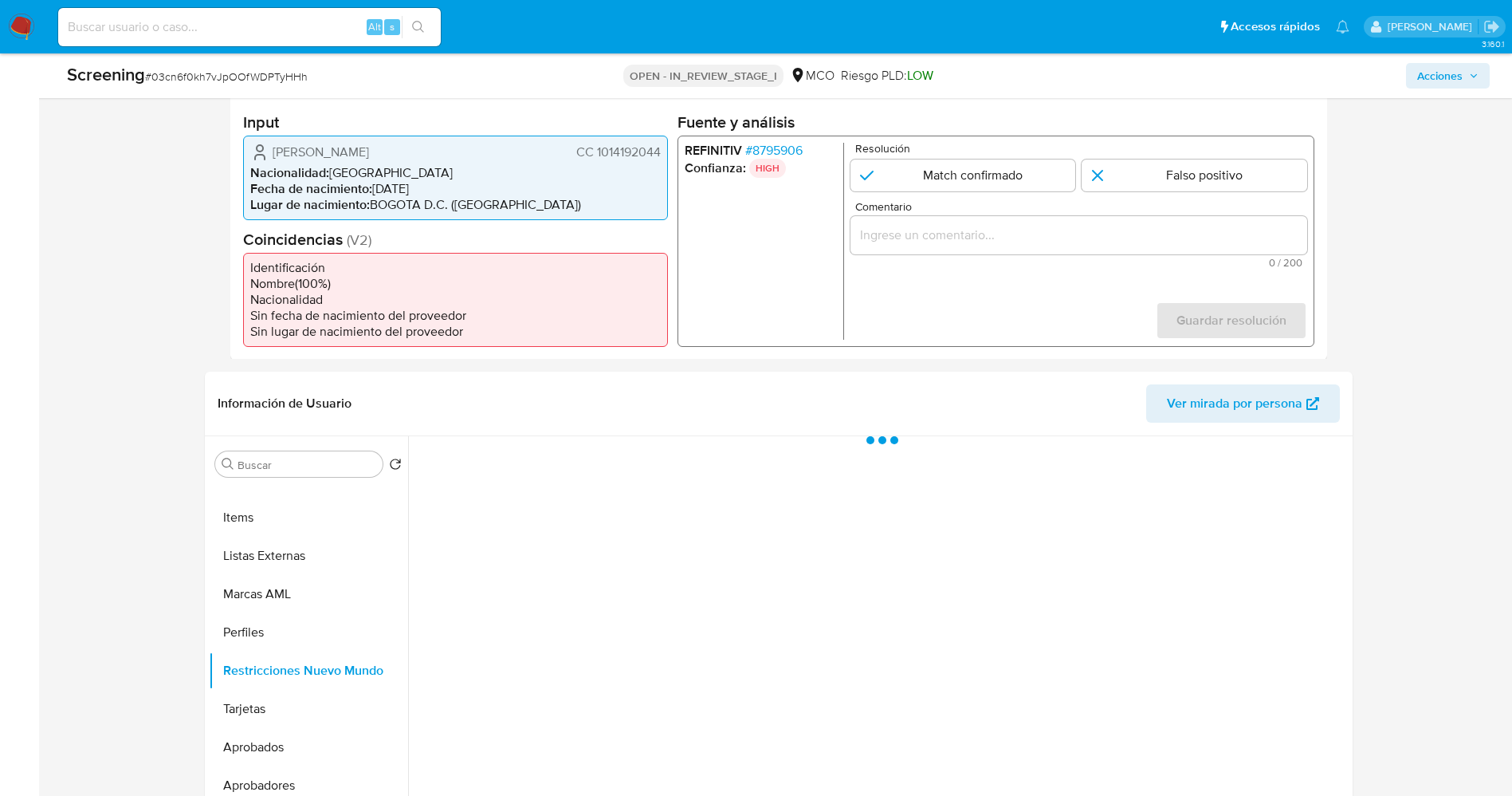
scroll to position [359, 0]
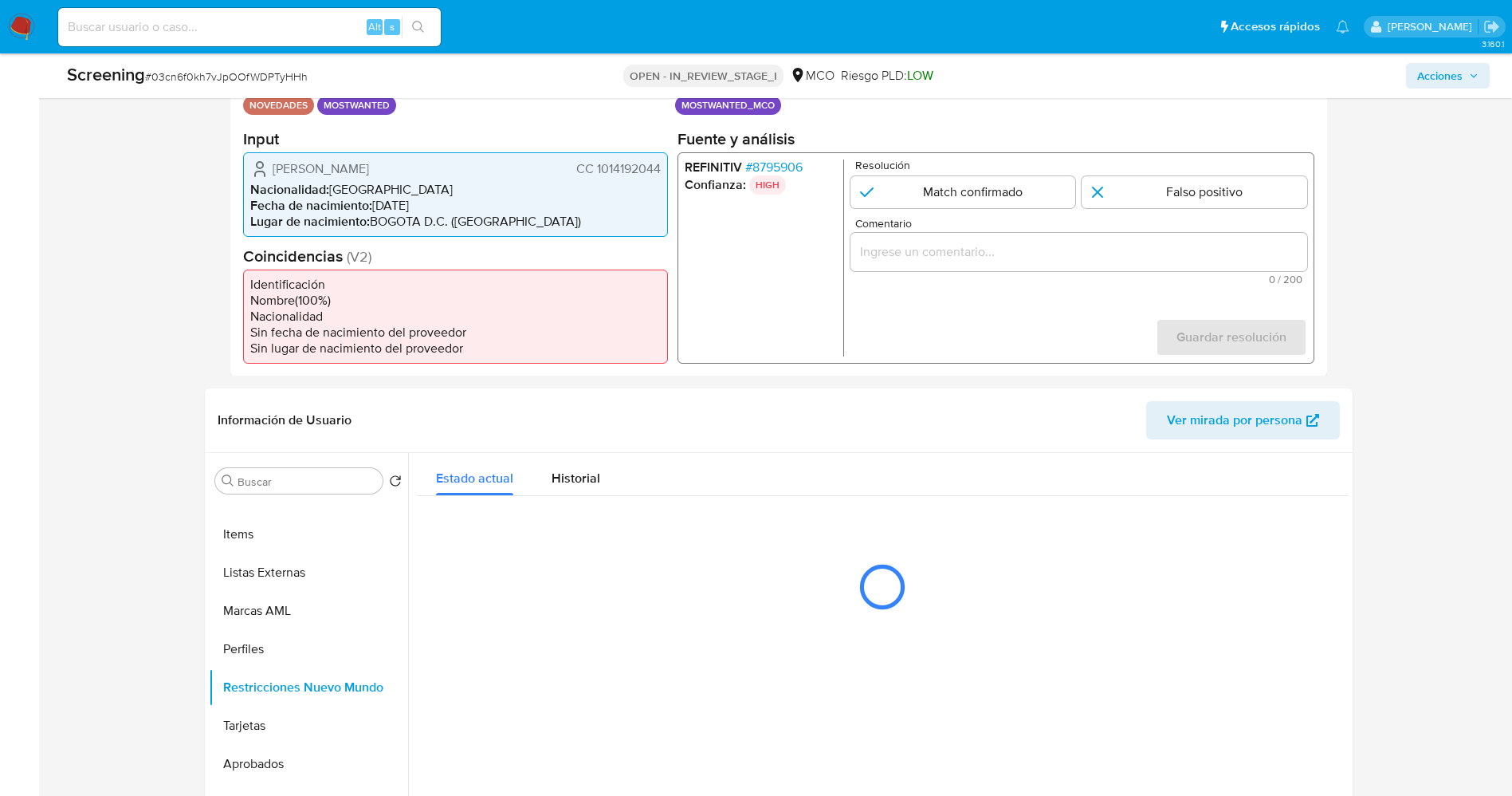
drag, startPoint x: 273, startPoint y: 164, endPoint x: 664, endPoint y: 169, distance: 391.0
click at [664, 169] on div "Carlos Alberto Delgado Hernandez CC 1014192044 Nacionalidad : Colombia Fecha de…" at bounding box center [455, 194] width 425 height 85
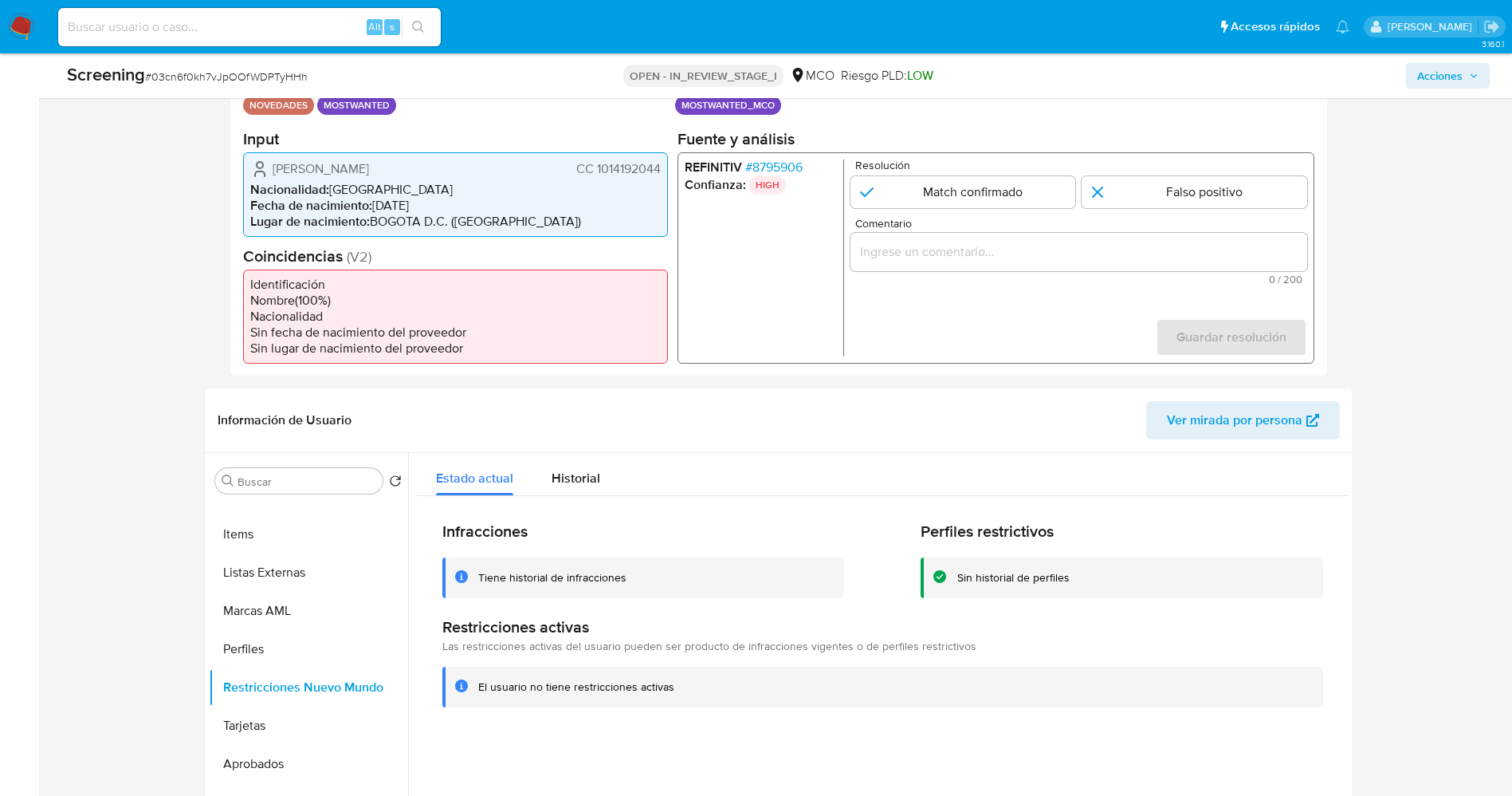
click at [767, 164] on span "# 8795906" at bounding box center [773, 166] width 57 height 16
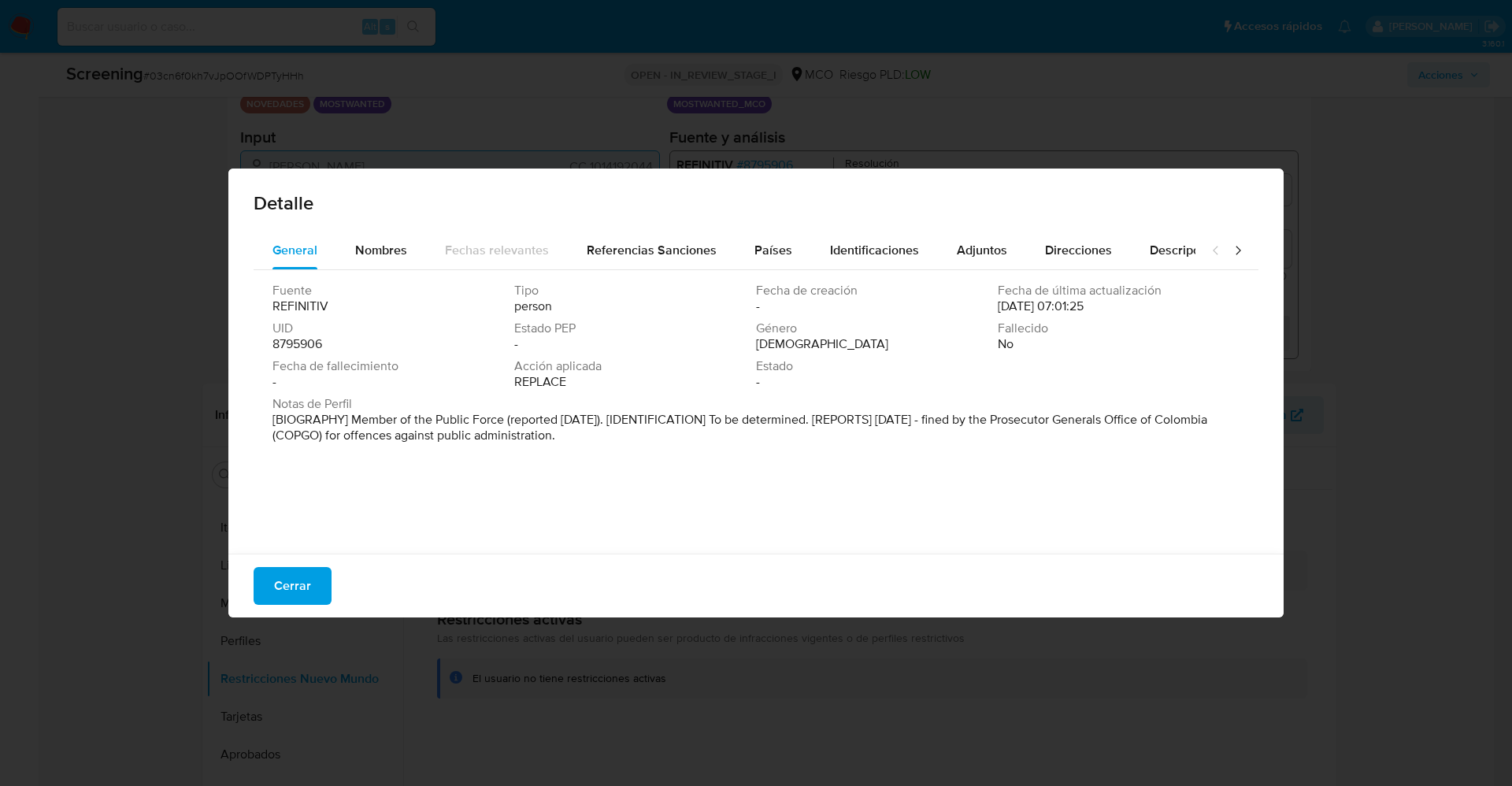
drag, startPoint x: 363, startPoint y: 418, endPoint x: 608, endPoint y: 442, distance: 246.2
click at [608, 442] on p "[BIOGRAPHY] Member of the Public Force (reported Jul 2025). [IDENTIFICATION] To…" at bounding box center [755, 427] width 964 height 32
click at [303, 578] on span "Cerrar" at bounding box center [292, 585] width 37 height 35
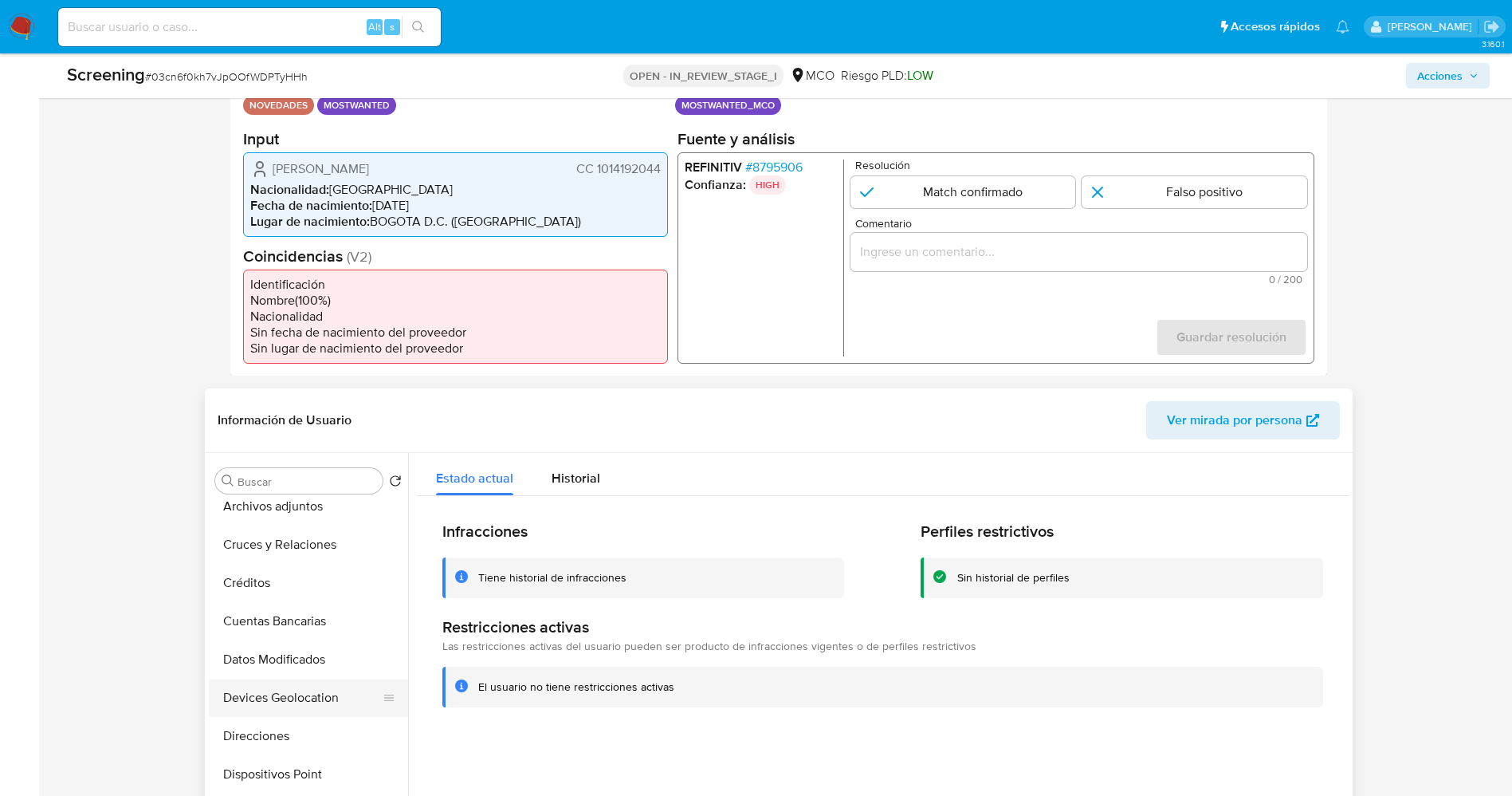
scroll to position [0, 0]
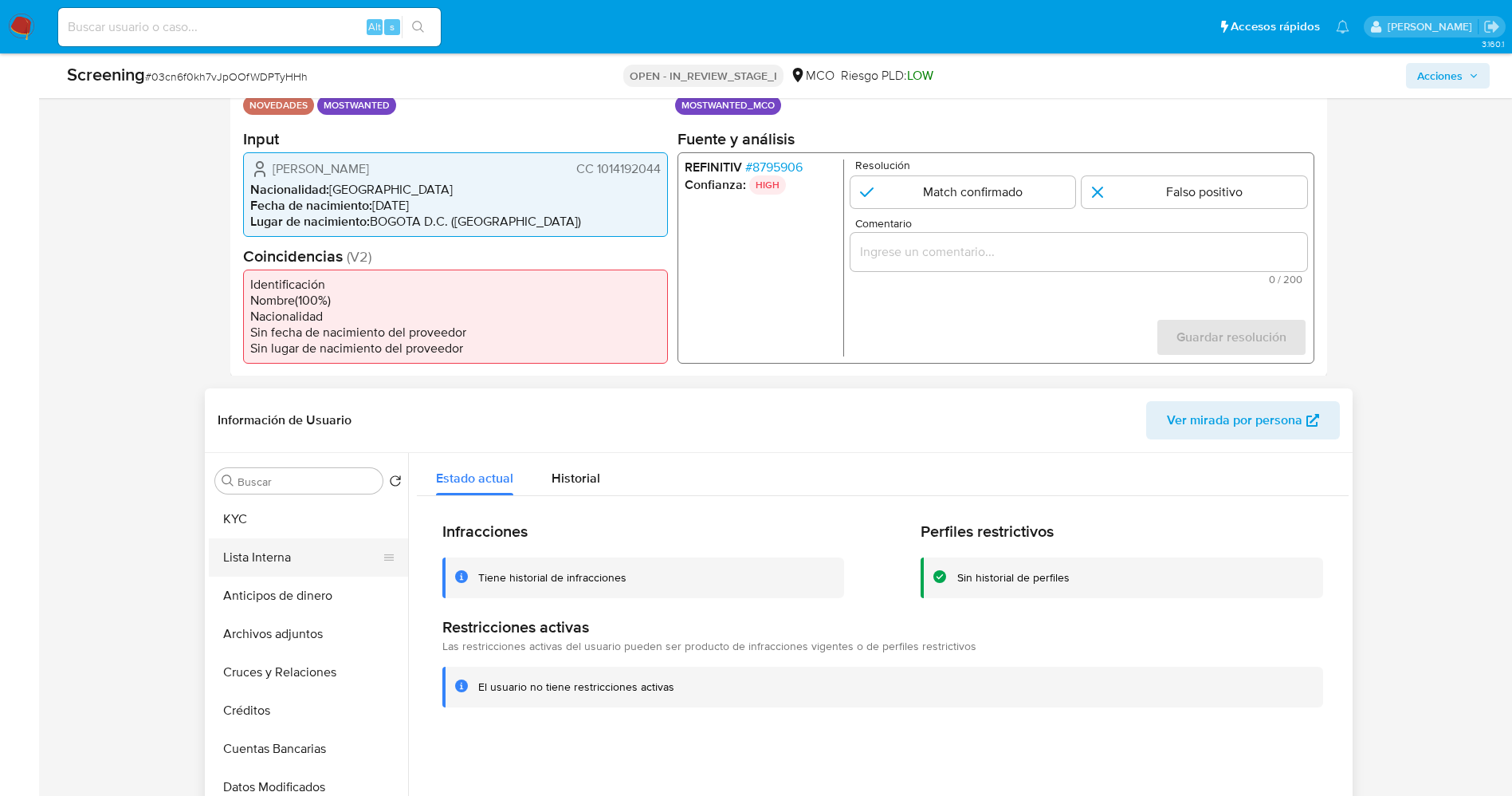
click at [266, 553] on button "Lista Interna" at bounding box center [302, 557] width 187 height 38
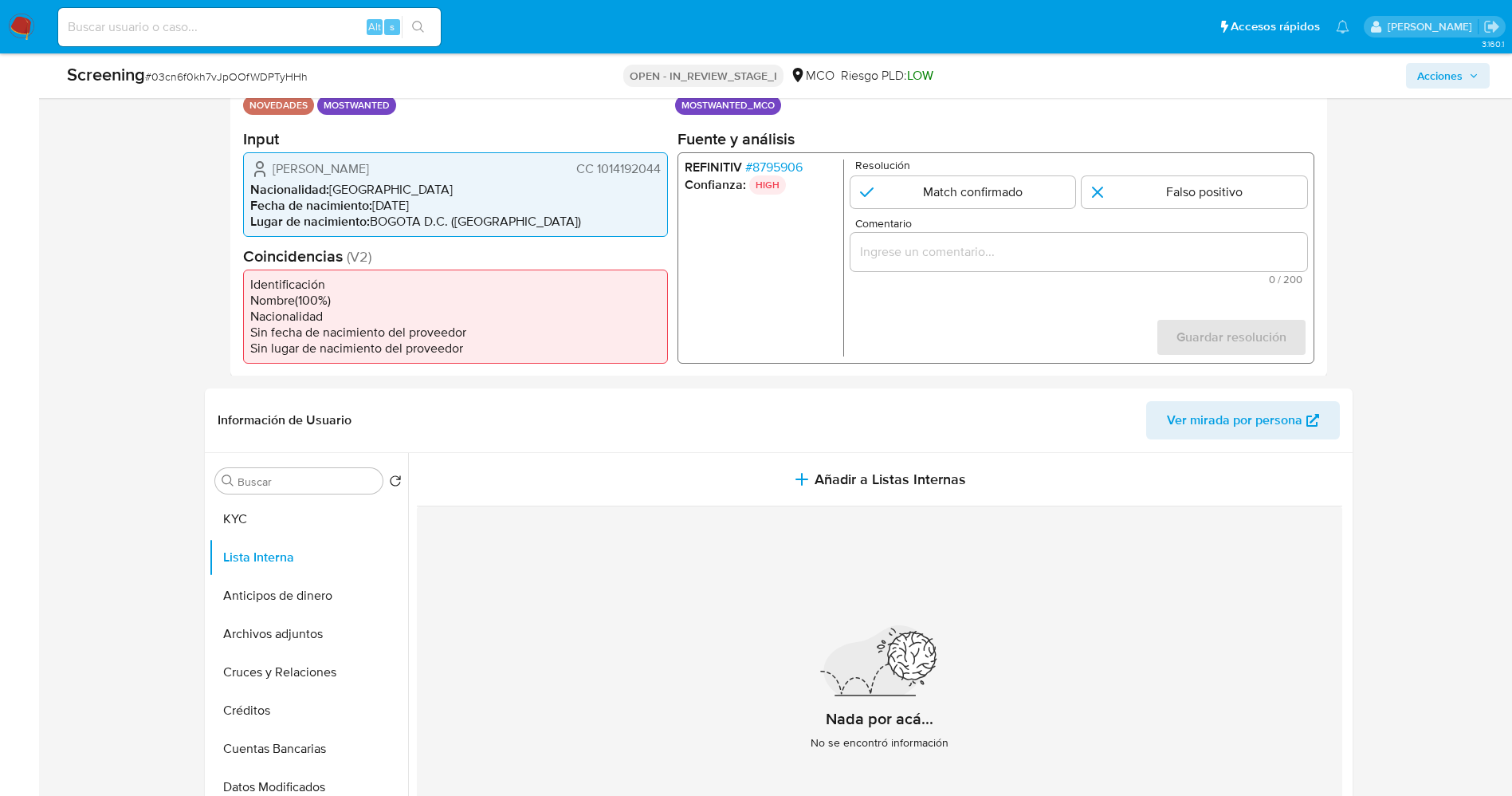
click at [789, 171] on span "# 8795906" at bounding box center [773, 166] width 57 height 16
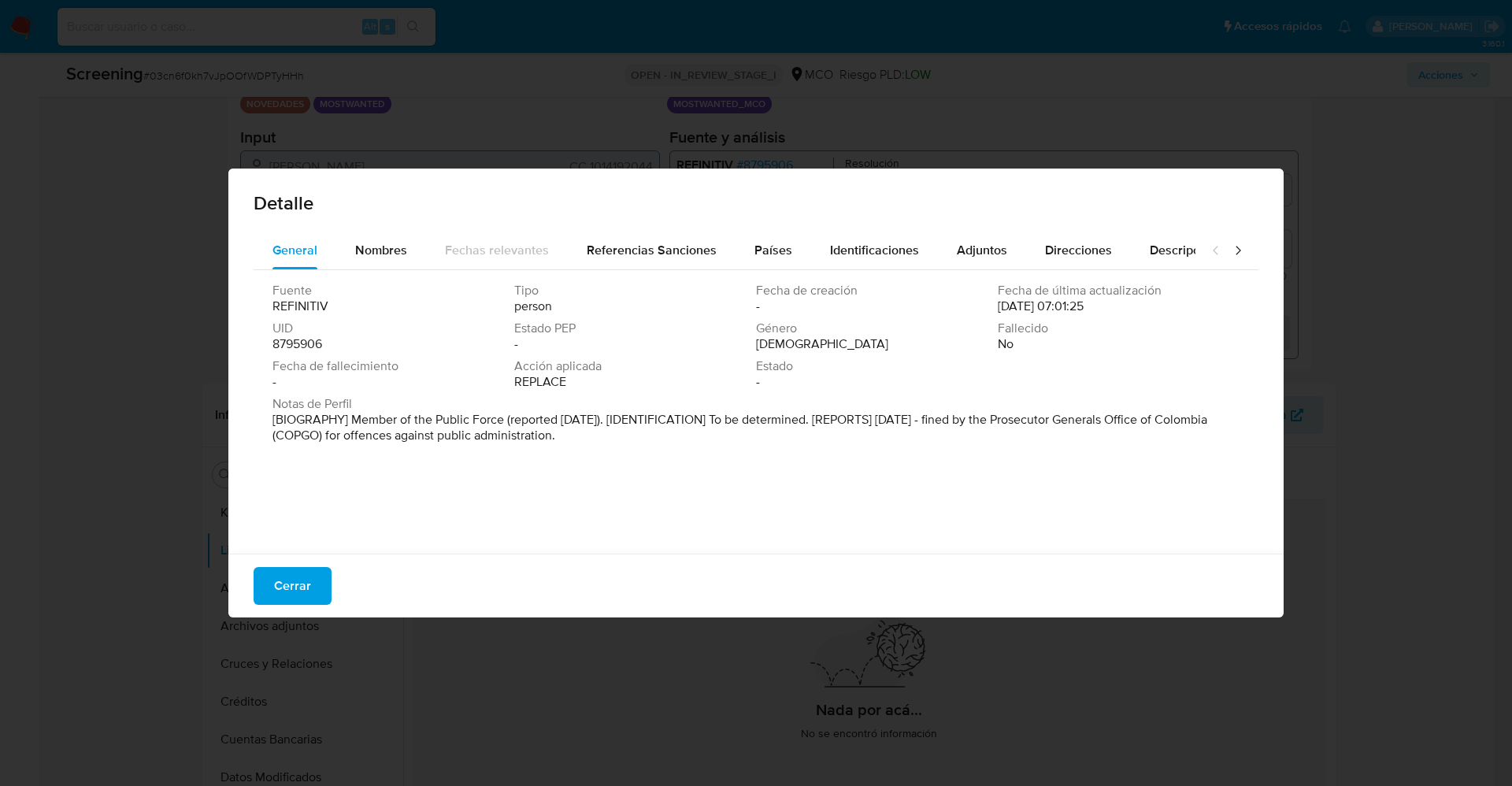
drag, startPoint x: 285, startPoint y: 412, endPoint x: 674, endPoint y: 433, distance: 389.6
click at [674, 433] on p "[BIOGRAPHY] Member of the Public Force (reported Jul 2025). [IDENTIFICATION] To…" at bounding box center [755, 427] width 964 height 32
drag, startPoint x: 866, startPoint y: 380, endPoint x: 745, endPoint y: 459, distance: 144.5
click at [745, 459] on div "Fuente REFINITIV Tipo person Fecha de creación - Fecha de última actualización …" at bounding box center [756, 408] width 1005 height 276
drag, startPoint x: 1018, startPoint y: 420, endPoint x: 827, endPoint y: 475, distance: 198.8
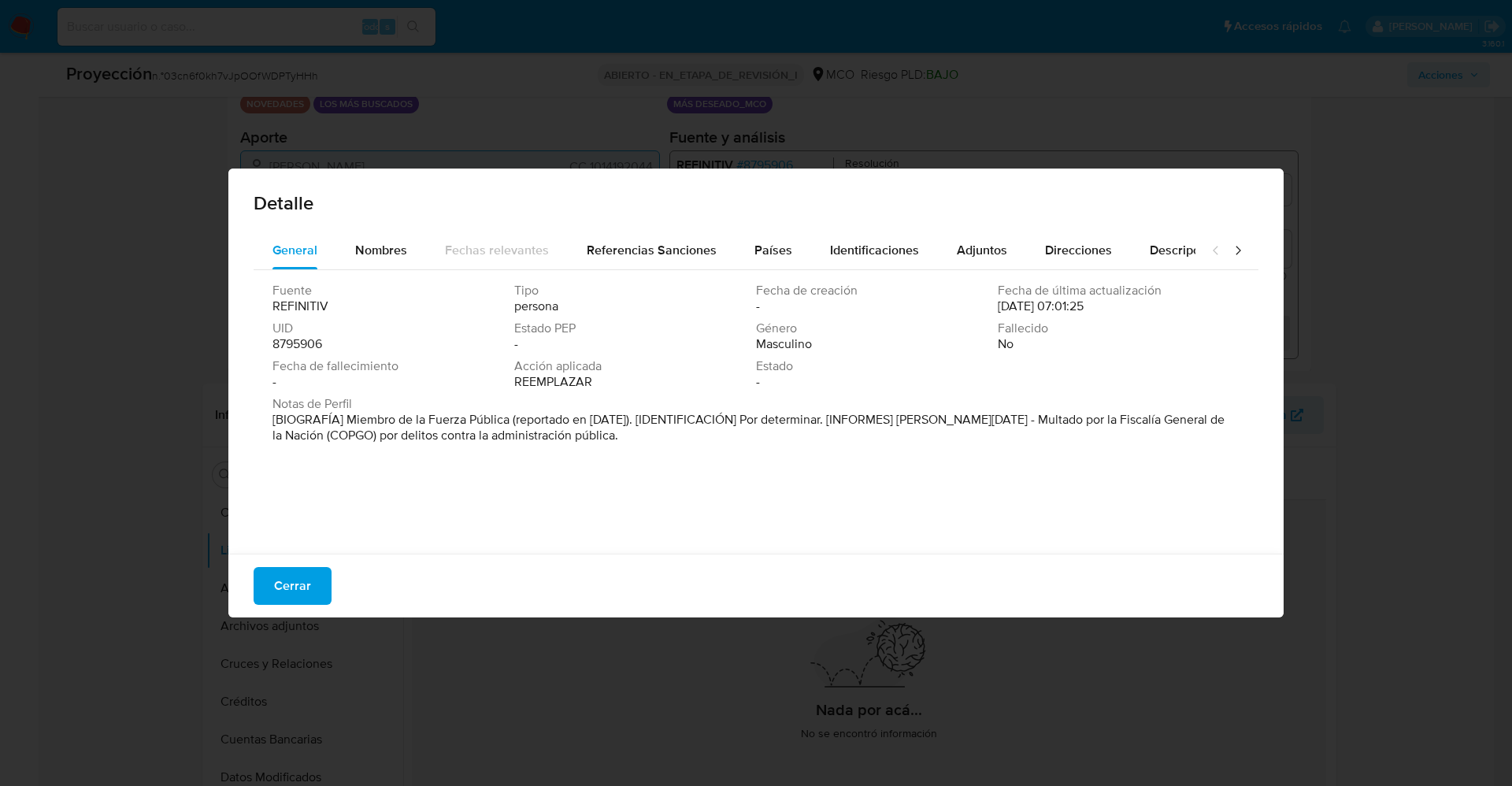
click at [827, 475] on div "Fuente REFINITIV Tipo persona Fecha de creación - Fecha de última actualización…" at bounding box center [756, 408] width 1005 height 276
click at [291, 579] on span "Cerrar" at bounding box center [292, 585] width 37 height 35
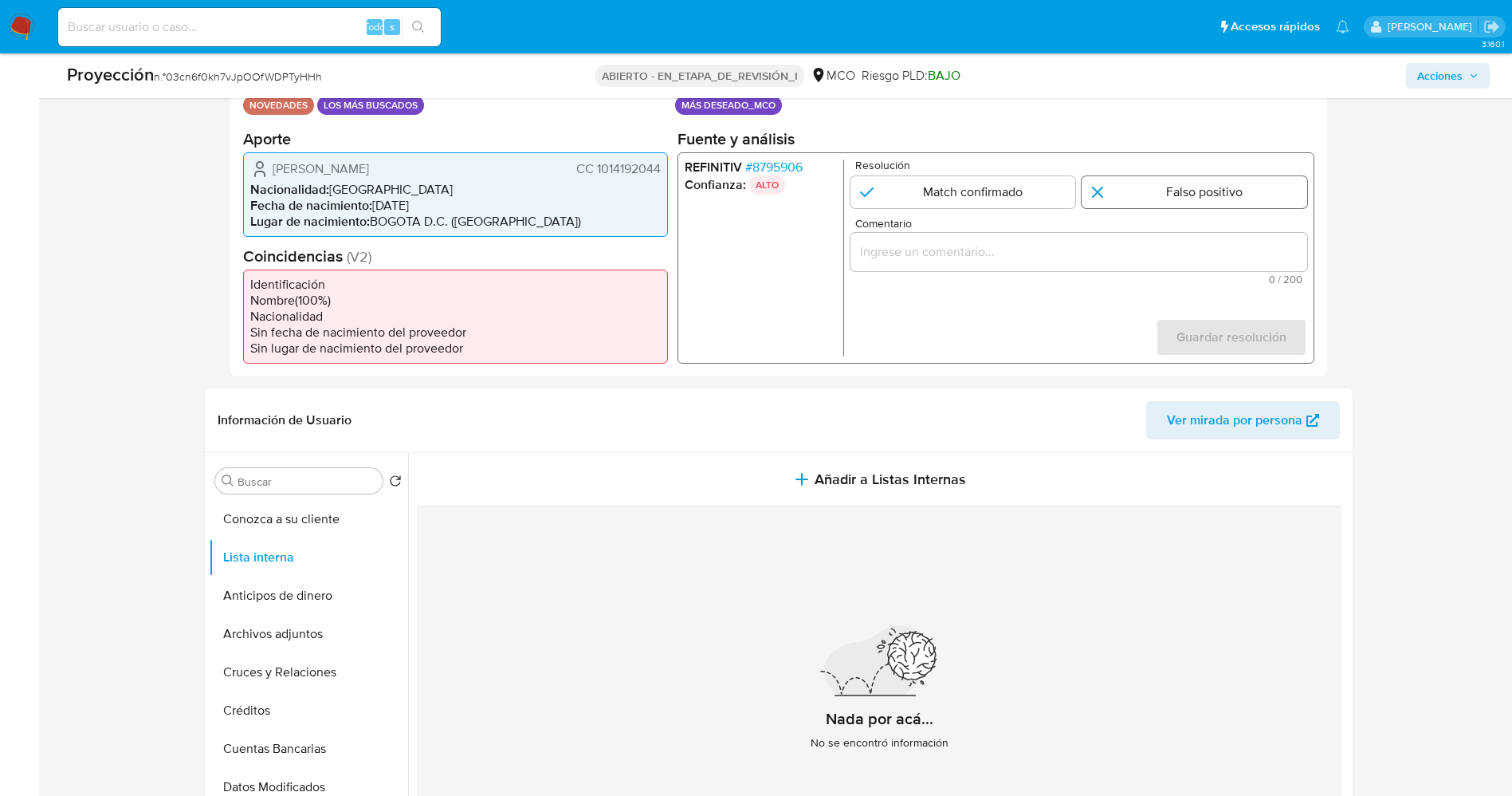
click at [1144, 190] on input "1 de 1" at bounding box center [1194, 191] width 226 height 32
radio input "true"
click at [1090, 252] on input "Comentario" at bounding box center [1078, 251] width 457 height 21
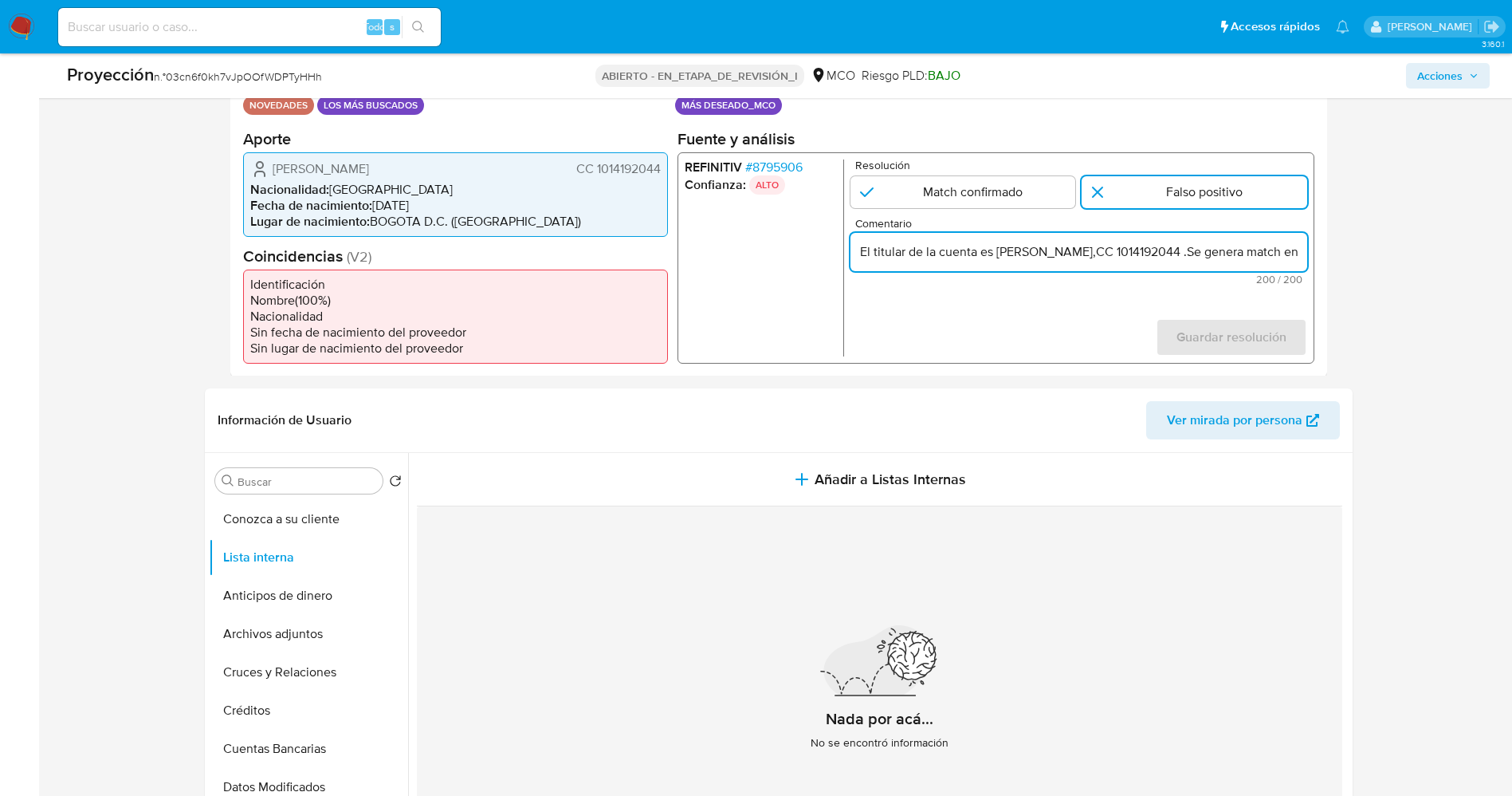
scroll to position [0, 670]
drag, startPoint x: 1214, startPoint y: 249, endPoint x: 1304, endPoint y: 239, distance: 90.6
click at [1304, 239] on div "El titular de la cuenta es Carlos Alberto Delgado Hernandez,CC 1014192044 .Se g…" at bounding box center [1078, 251] width 457 height 38
drag, startPoint x: 1102, startPoint y: 246, endPoint x: 1223, endPoint y: 247, distance: 121.0
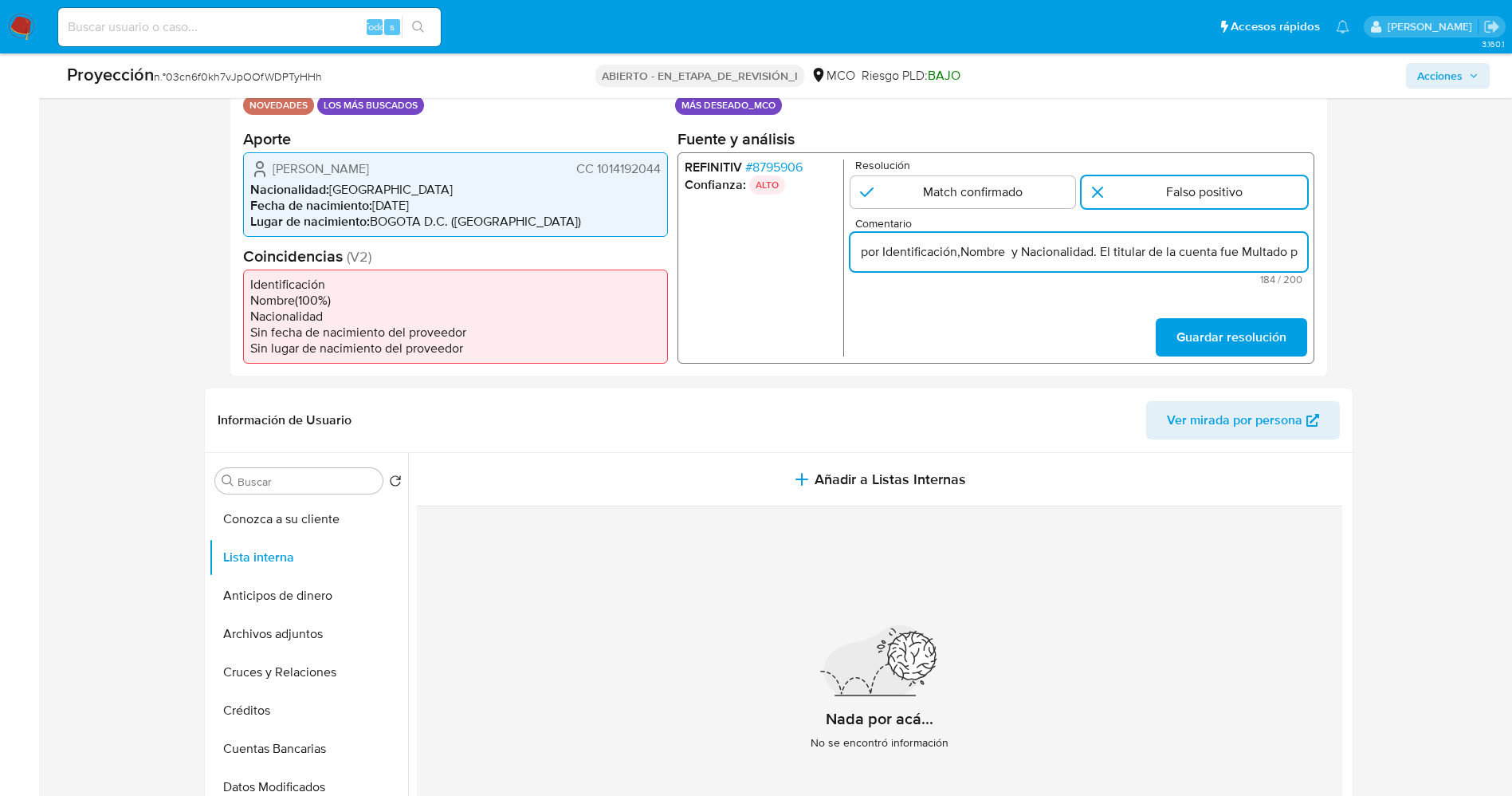
click at [1223, 247] on input "El titular de la cuenta es Carlos Alberto Delgado Hernandez,CC 1014192044 .Se g…" at bounding box center [1078, 251] width 457 height 21
click at [1285, 261] on input "El titular de la cuenta es Carlos Alberto Delgado Hernandez,CC 1014192044 .Se g…" at bounding box center [1078, 251] width 457 height 21
type input "El titular de la cuenta es Carlos Alberto Delgado Hernandez,CC 1014192044 .Se g…"
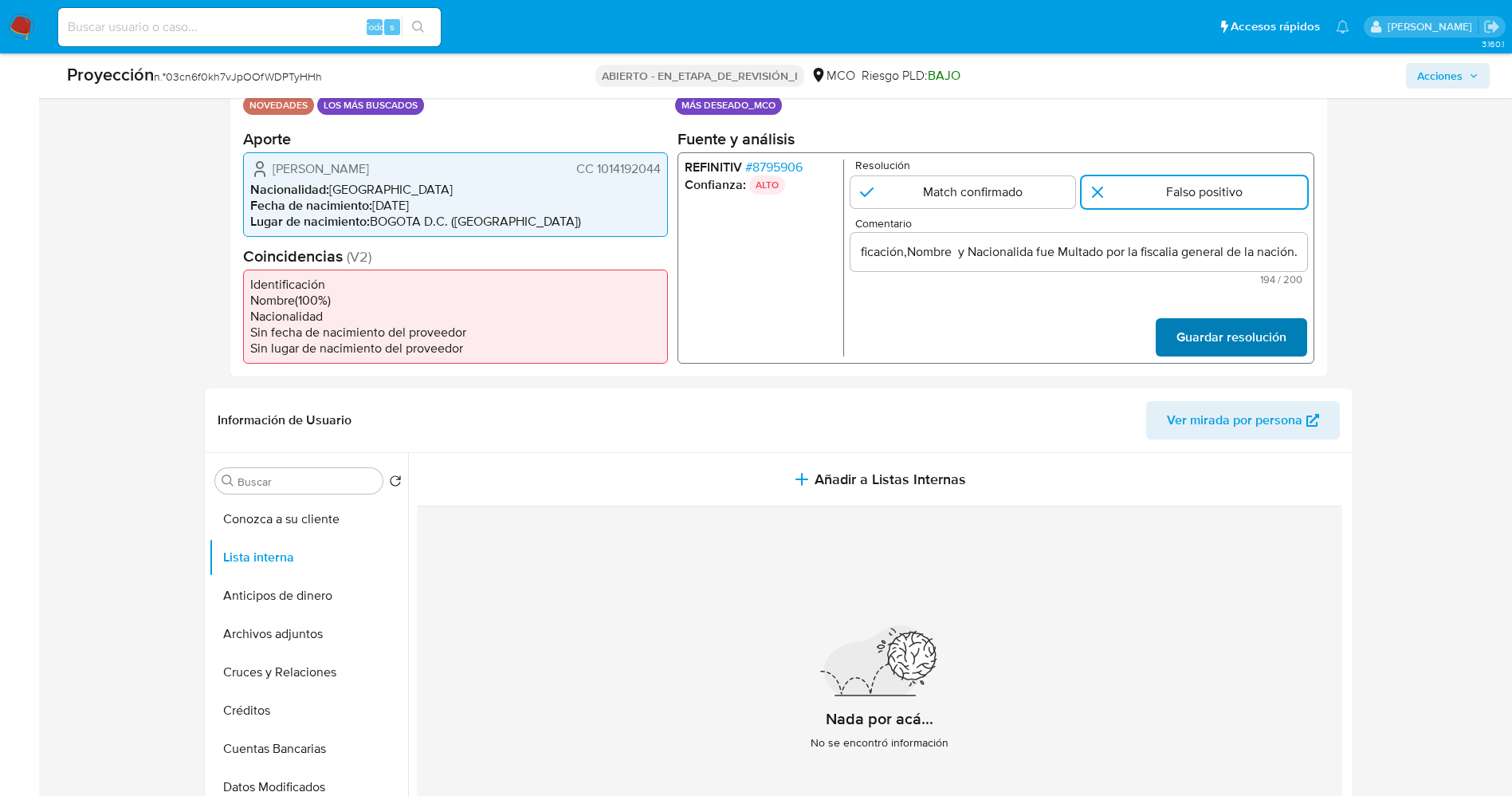
click at [1228, 326] on span "Guardar resolución" at bounding box center [1230, 337] width 110 height 35
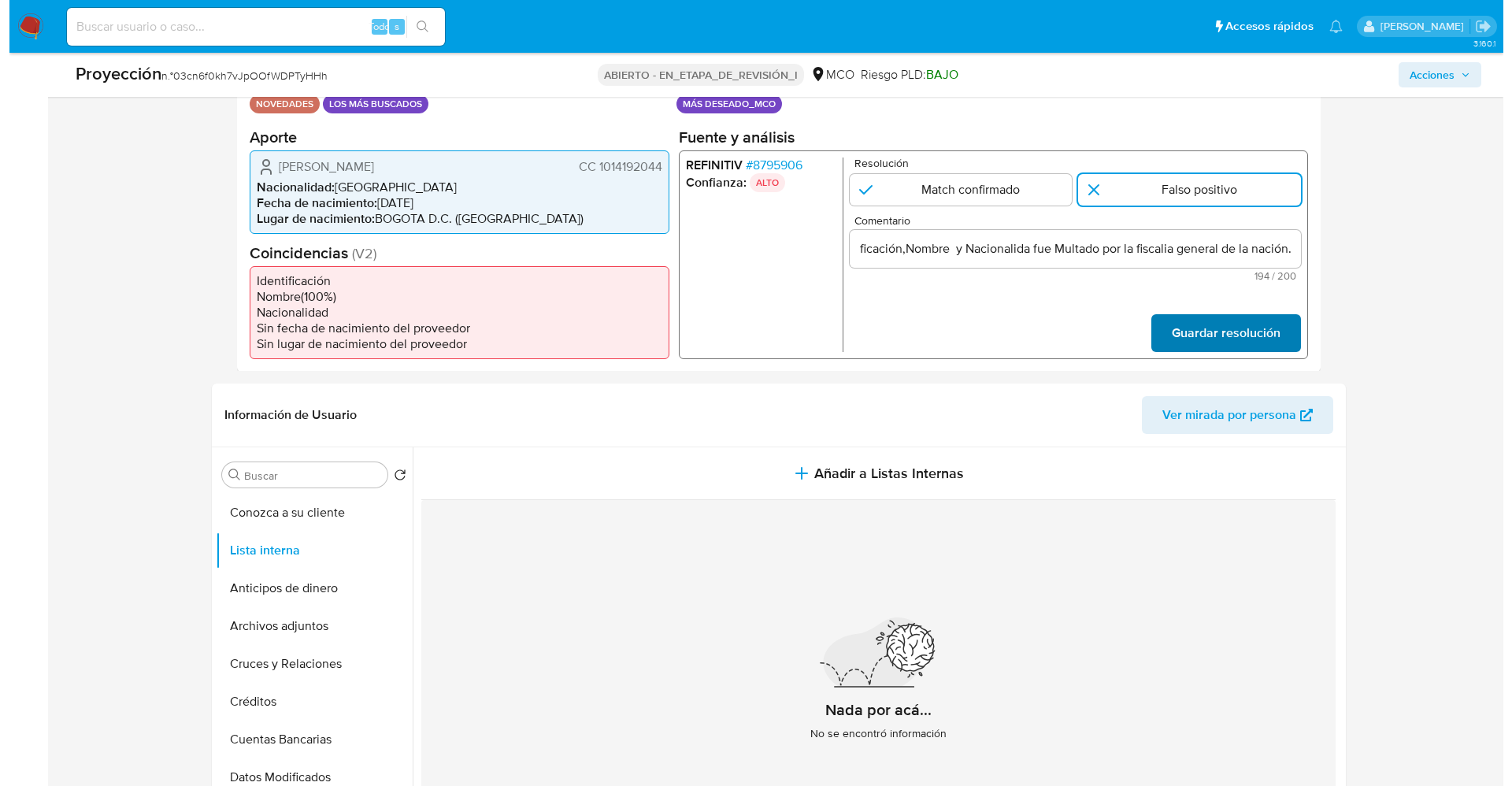
scroll to position [0, 0]
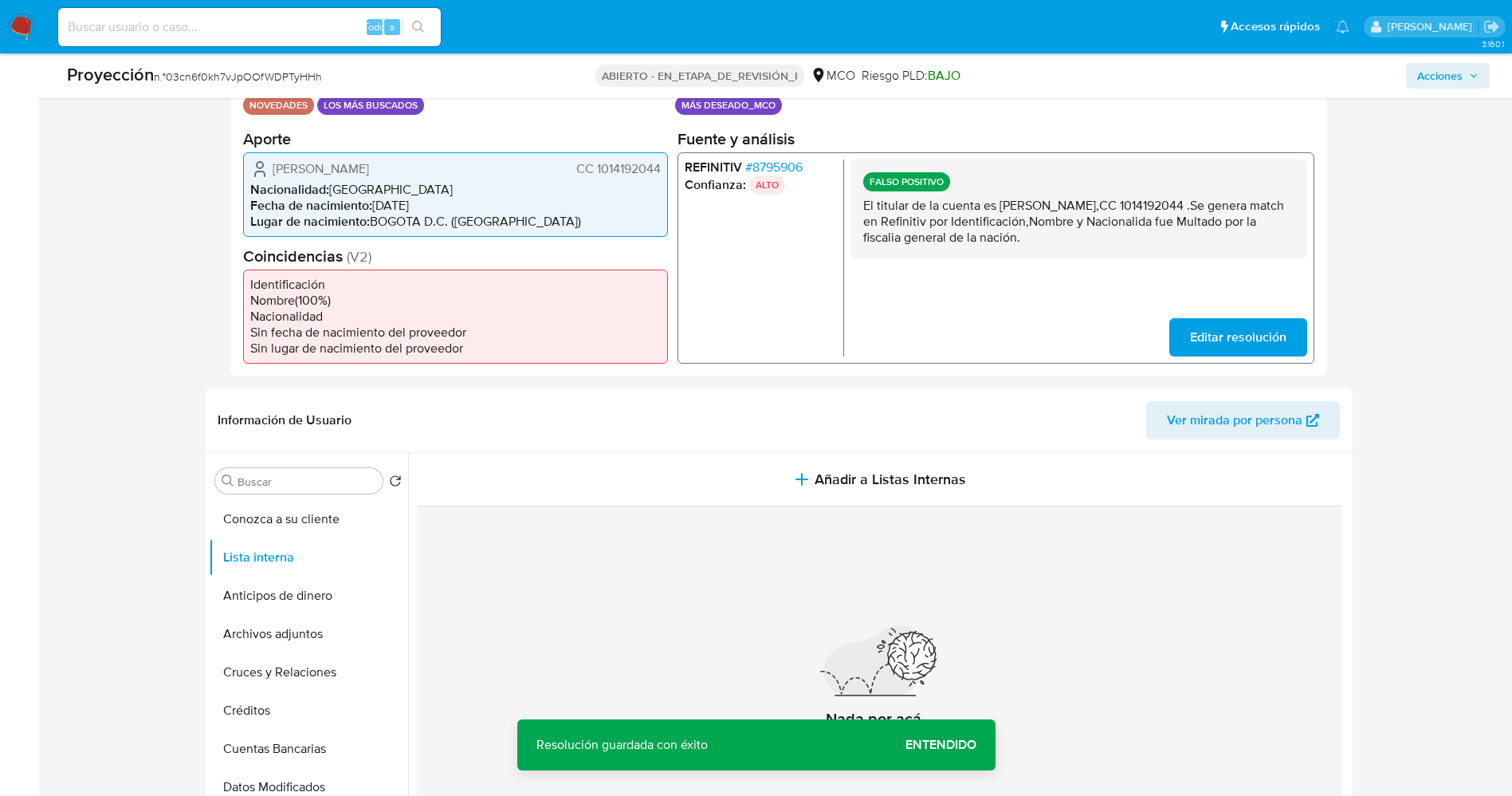
drag, startPoint x: 864, startPoint y: 209, endPoint x: 1175, endPoint y: 260, distance: 315.2
click at [1175, 260] on div "FALSO POSITIVO El titular de la cuenta es Carlos Alberto Delgado Hernandez,CC 1…" at bounding box center [1078, 257] width 457 height 197
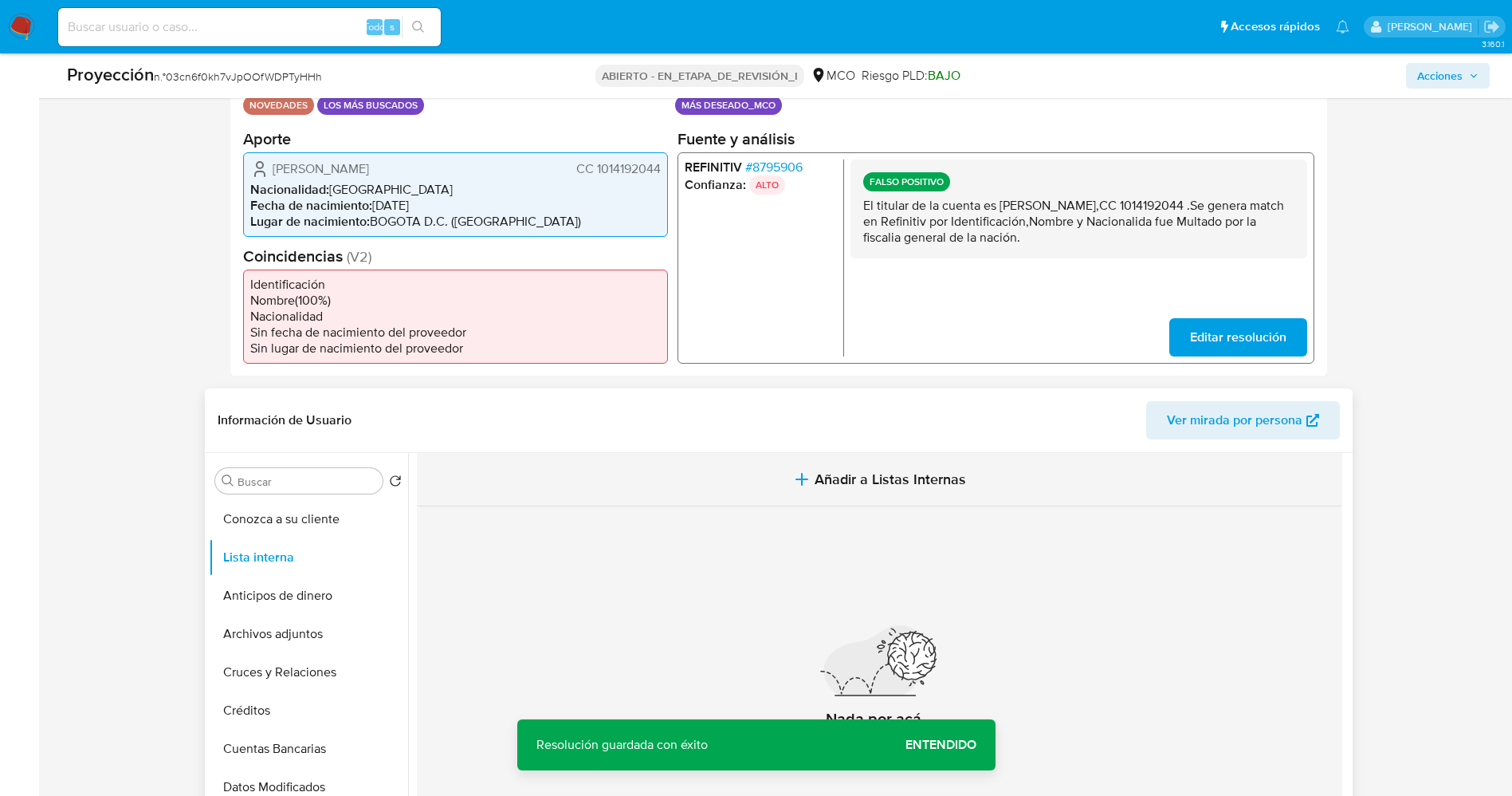
click at [900, 475] on span "Añadir a Listas Internas" at bounding box center [890, 479] width 151 height 17
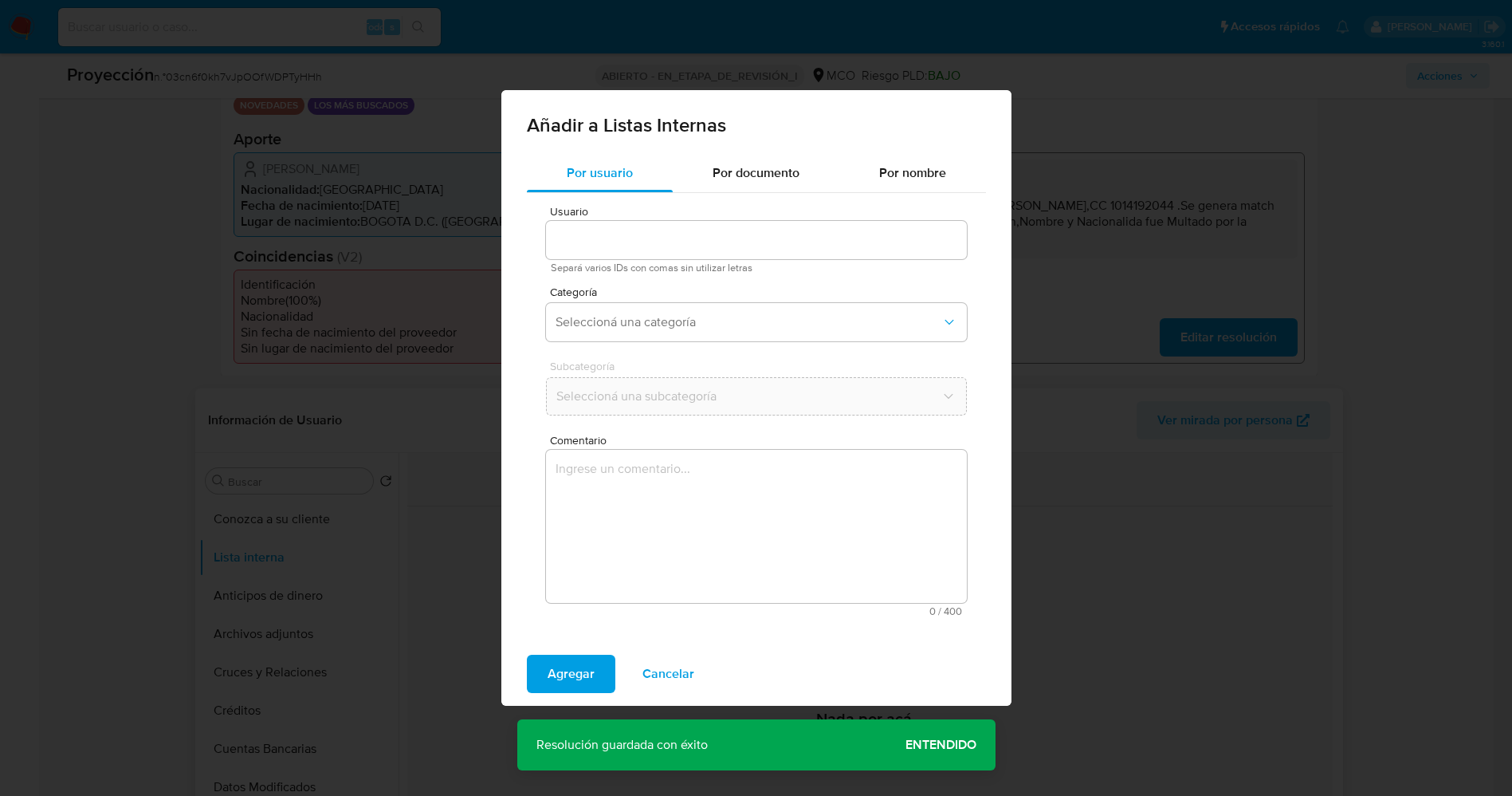
type input "75476790"
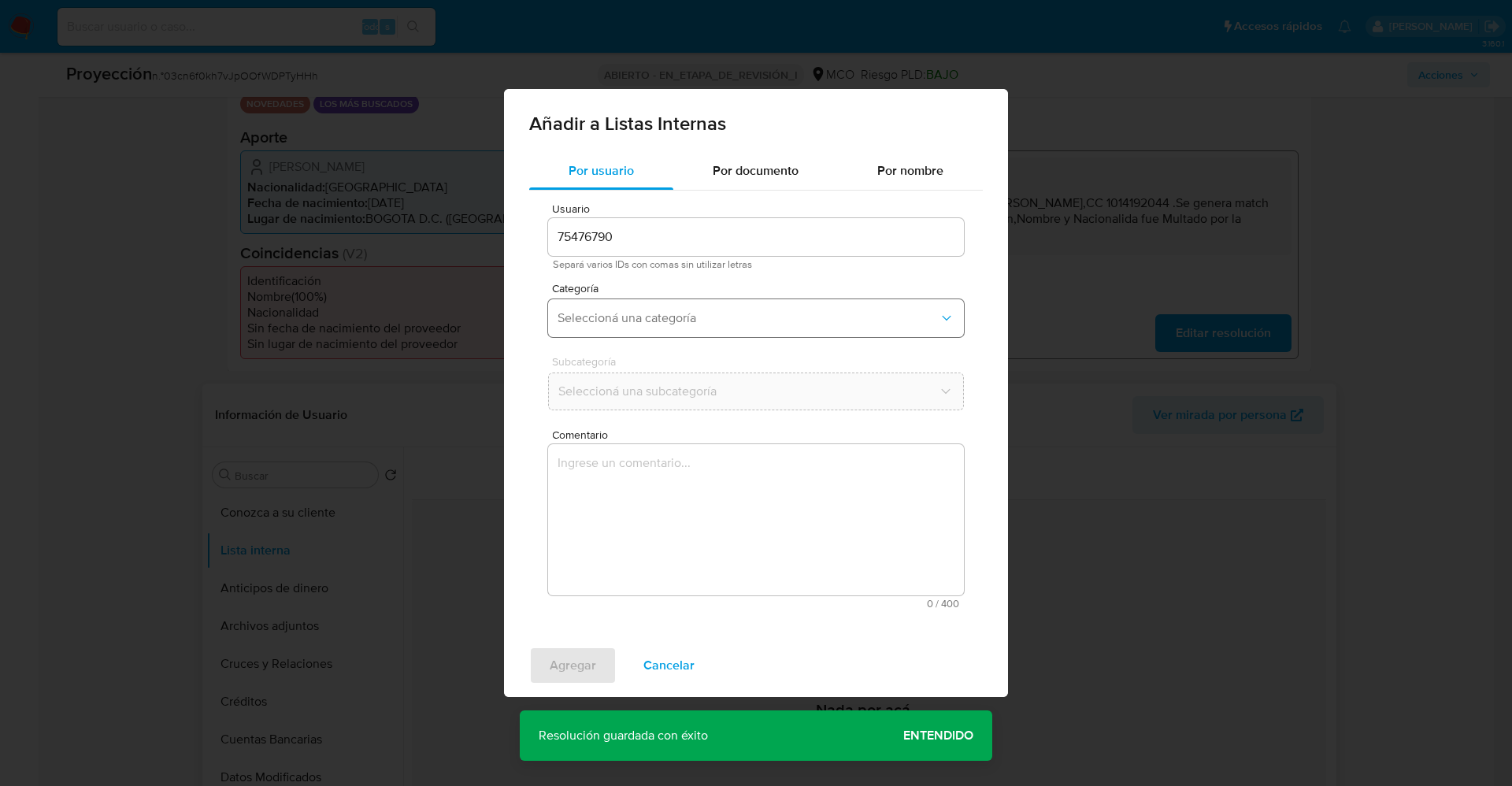
click at [736, 316] on span "Seleccioná una categoría" at bounding box center [748, 318] width 381 height 15
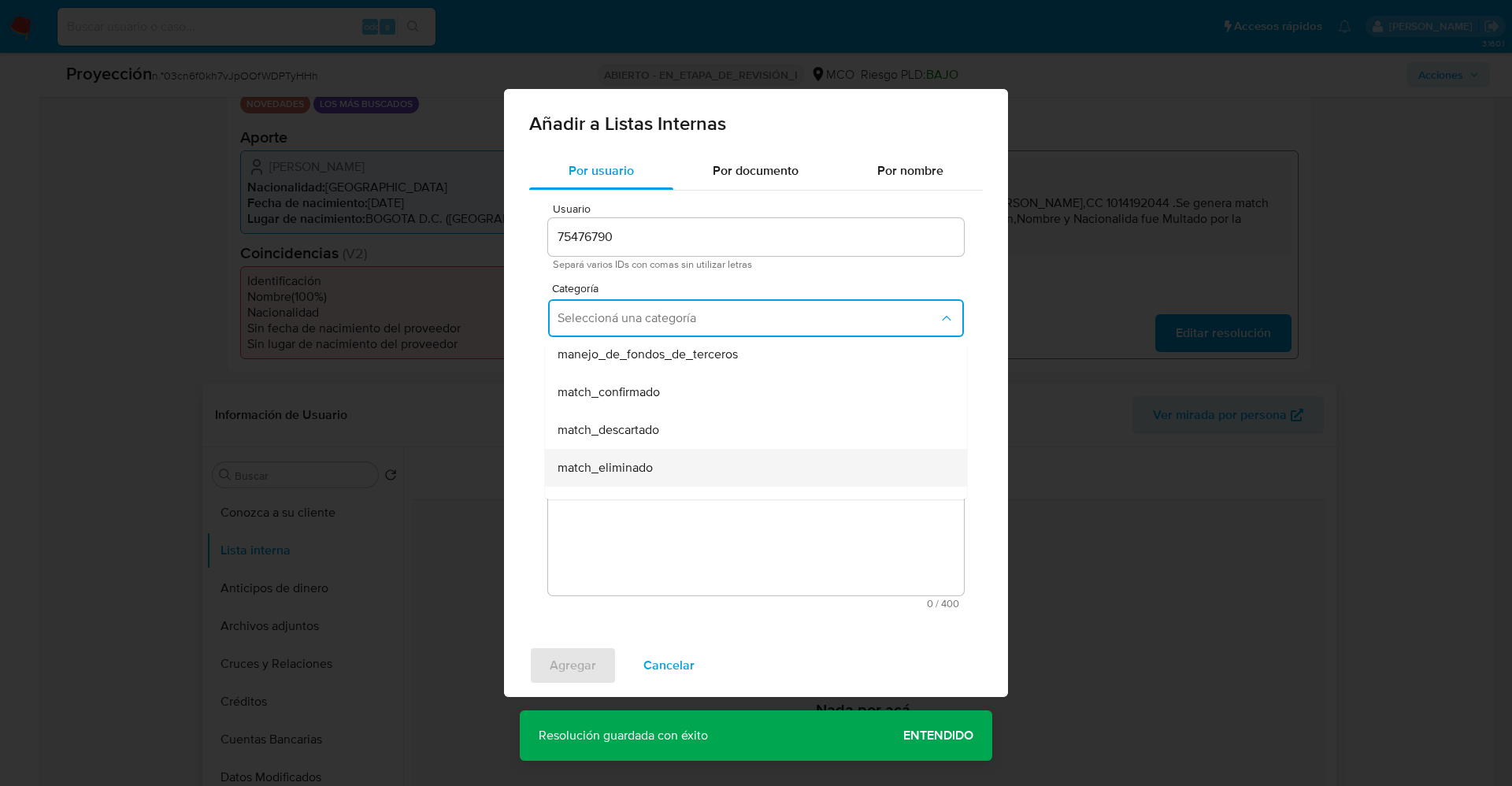
scroll to position [118, 0]
click at [680, 386] on div "match_descartado" at bounding box center [750, 394] width 387 height 38
click at [666, 393] on span "Seleccioná una subcategoría" at bounding box center [748, 391] width 381 height 15
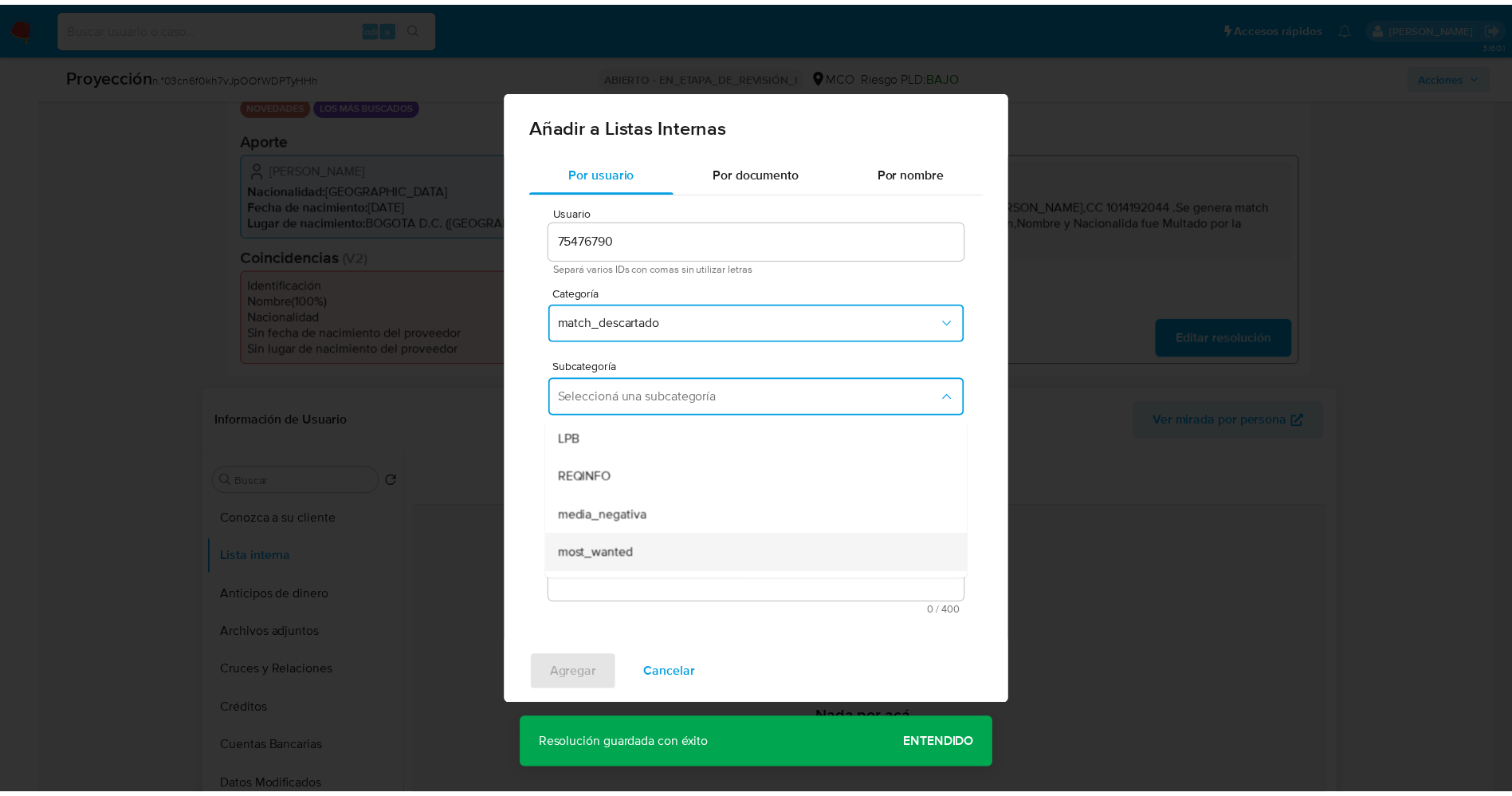
scroll to position [0, 0]
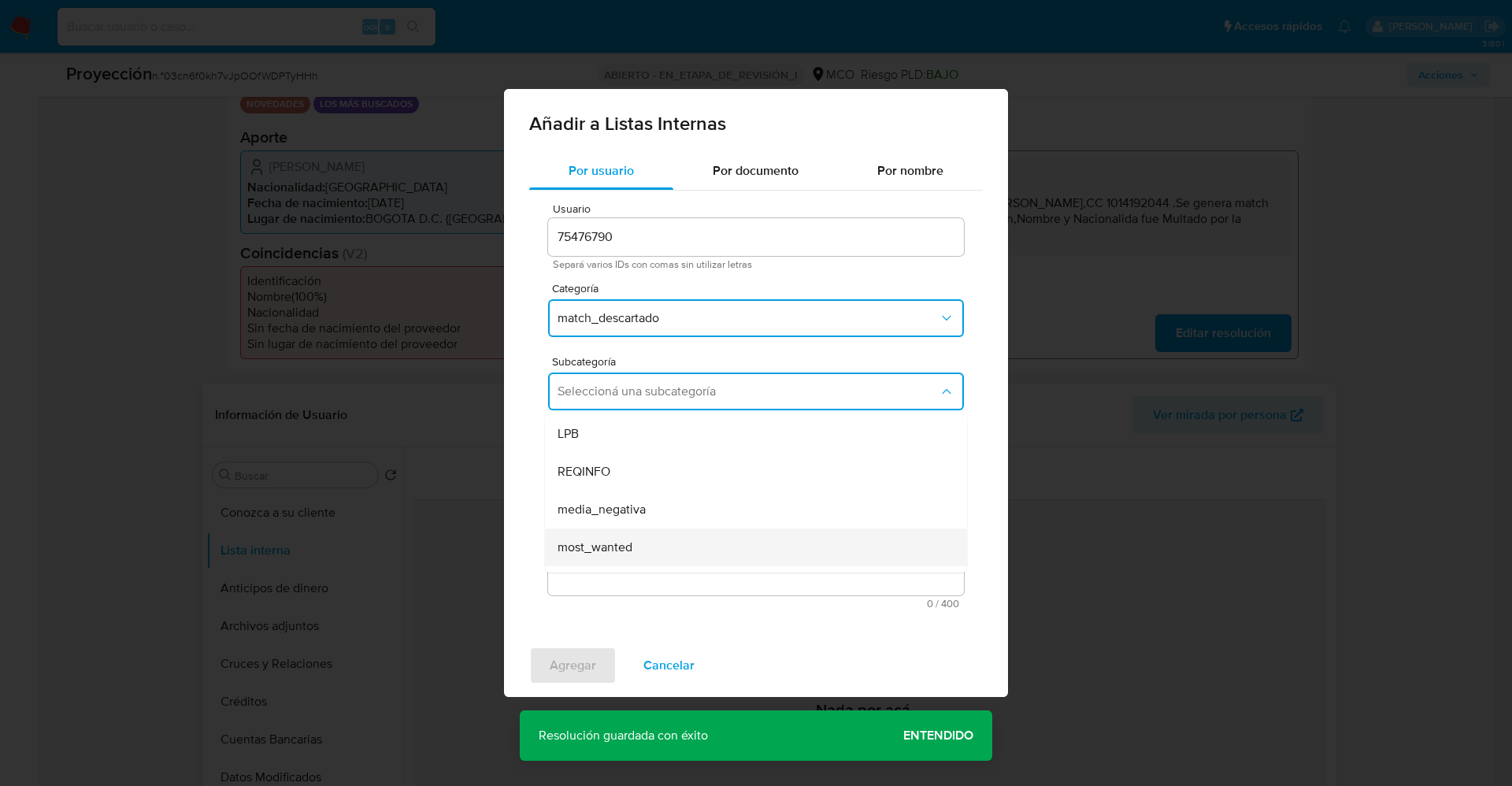
click at [627, 531] on div "most_wanted" at bounding box center [750, 547] width 387 height 38
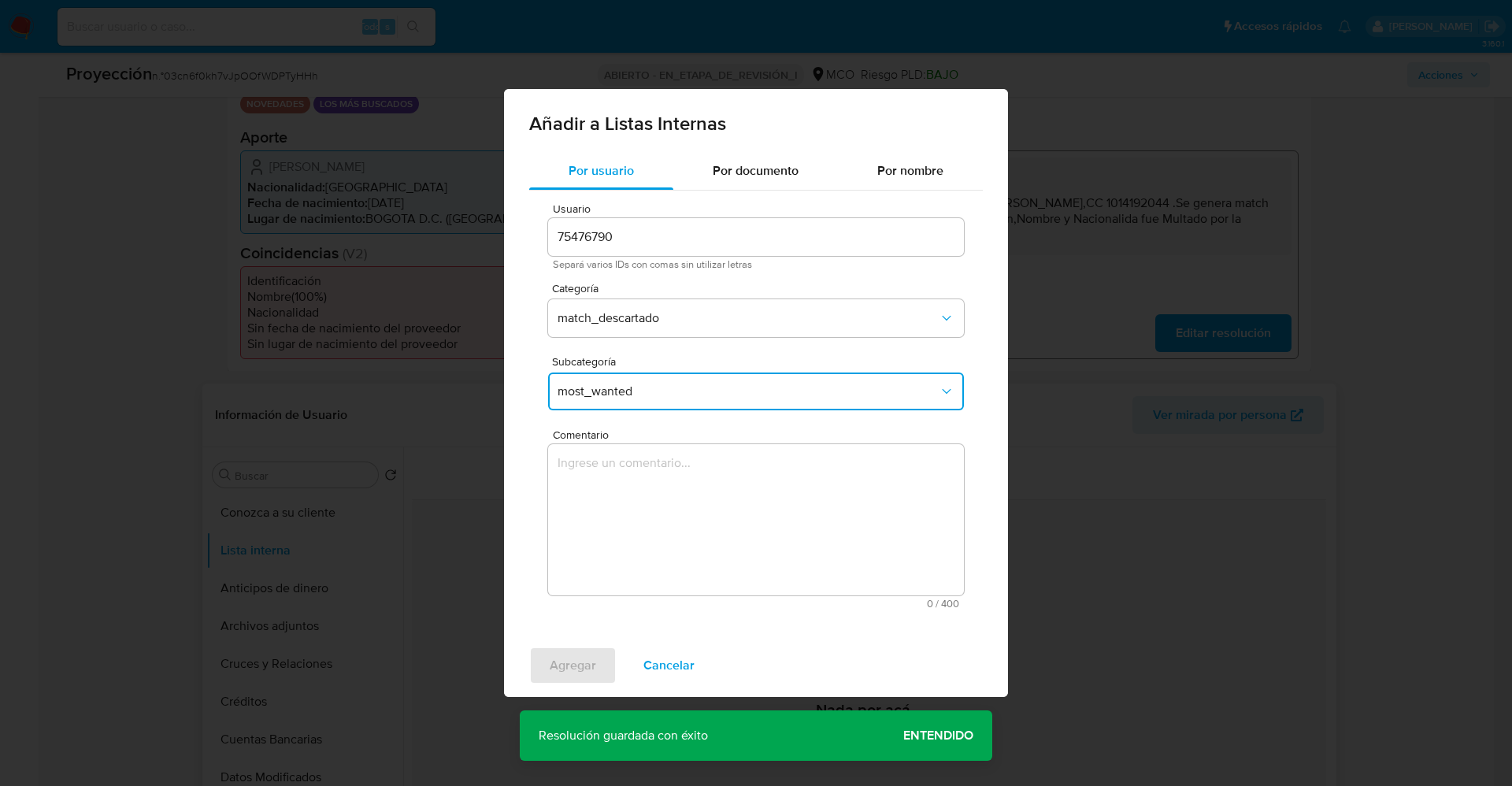
click at [649, 528] on textarea "Comentario" at bounding box center [756, 519] width 416 height 151
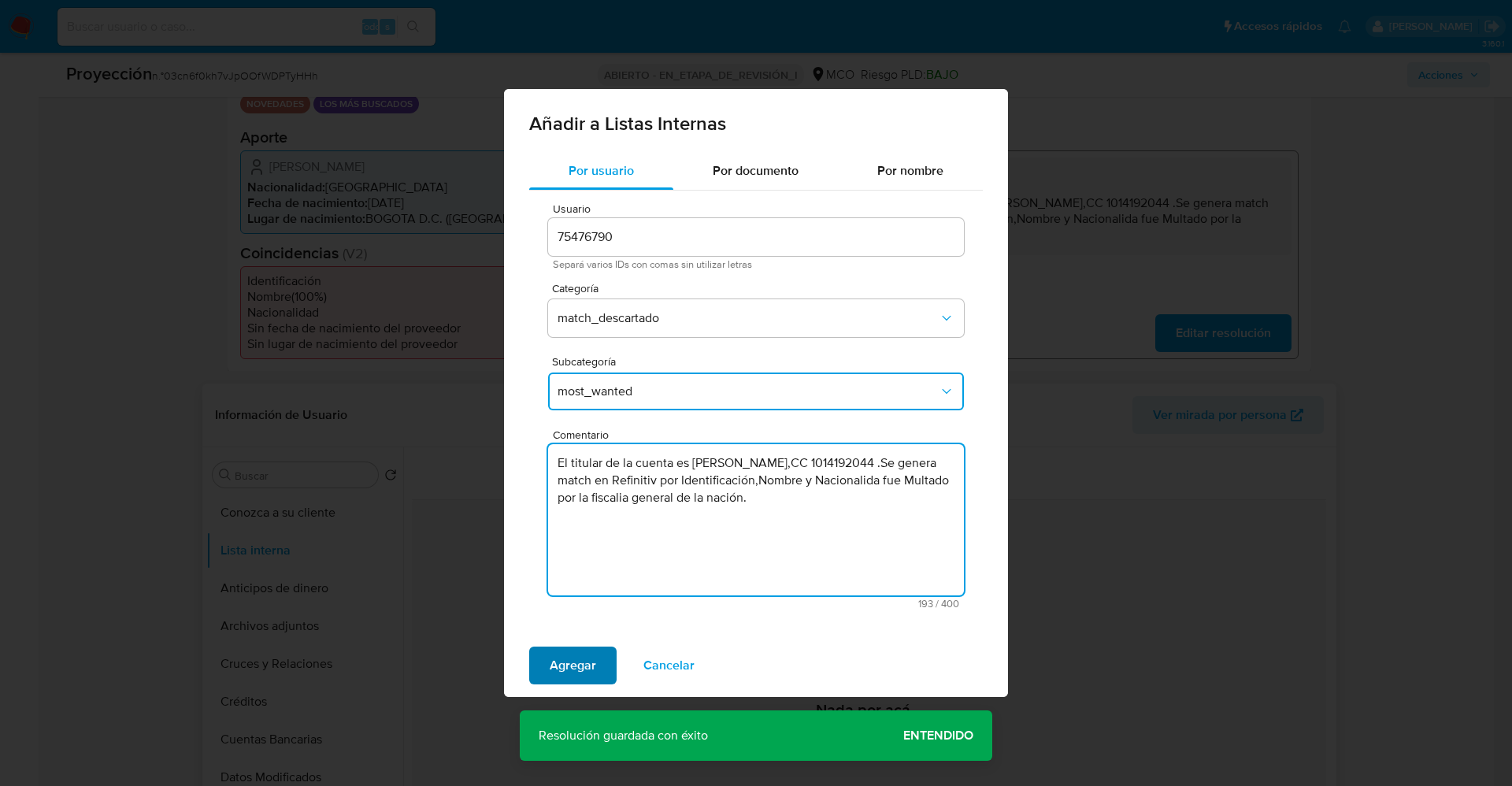
type textarea "El titular de la cuenta es Carlos Alberto Delgado Hernandez,CC 1014192044 .Se g…"
drag, startPoint x: 568, startPoint y: 664, endPoint x: 550, endPoint y: 625, distance: 43.0
click at [568, 664] on span "Agregar" at bounding box center [573, 665] width 46 height 35
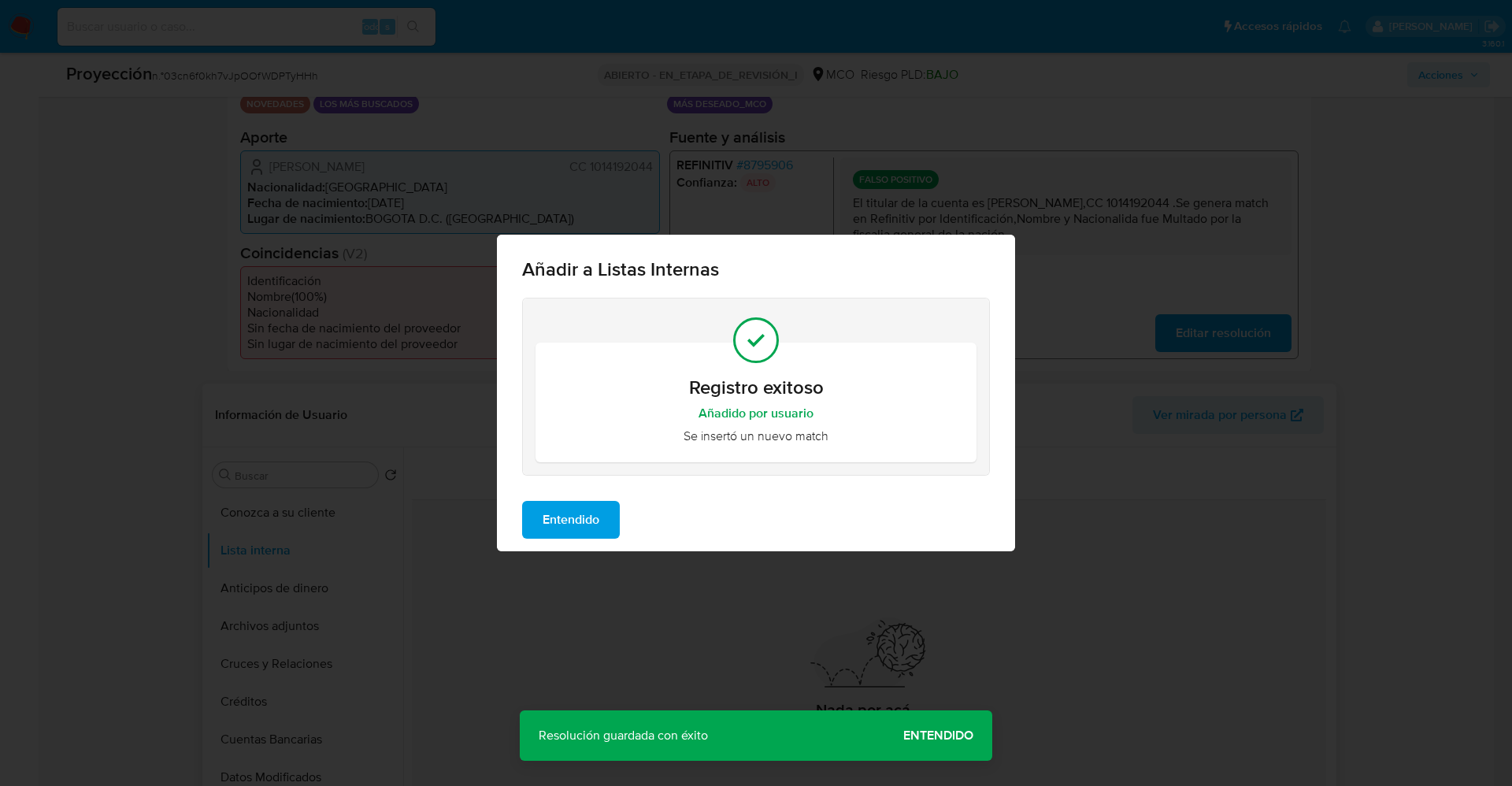
click at [582, 506] on span "Entendido" at bounding box center [571, 519] width 56 height 35
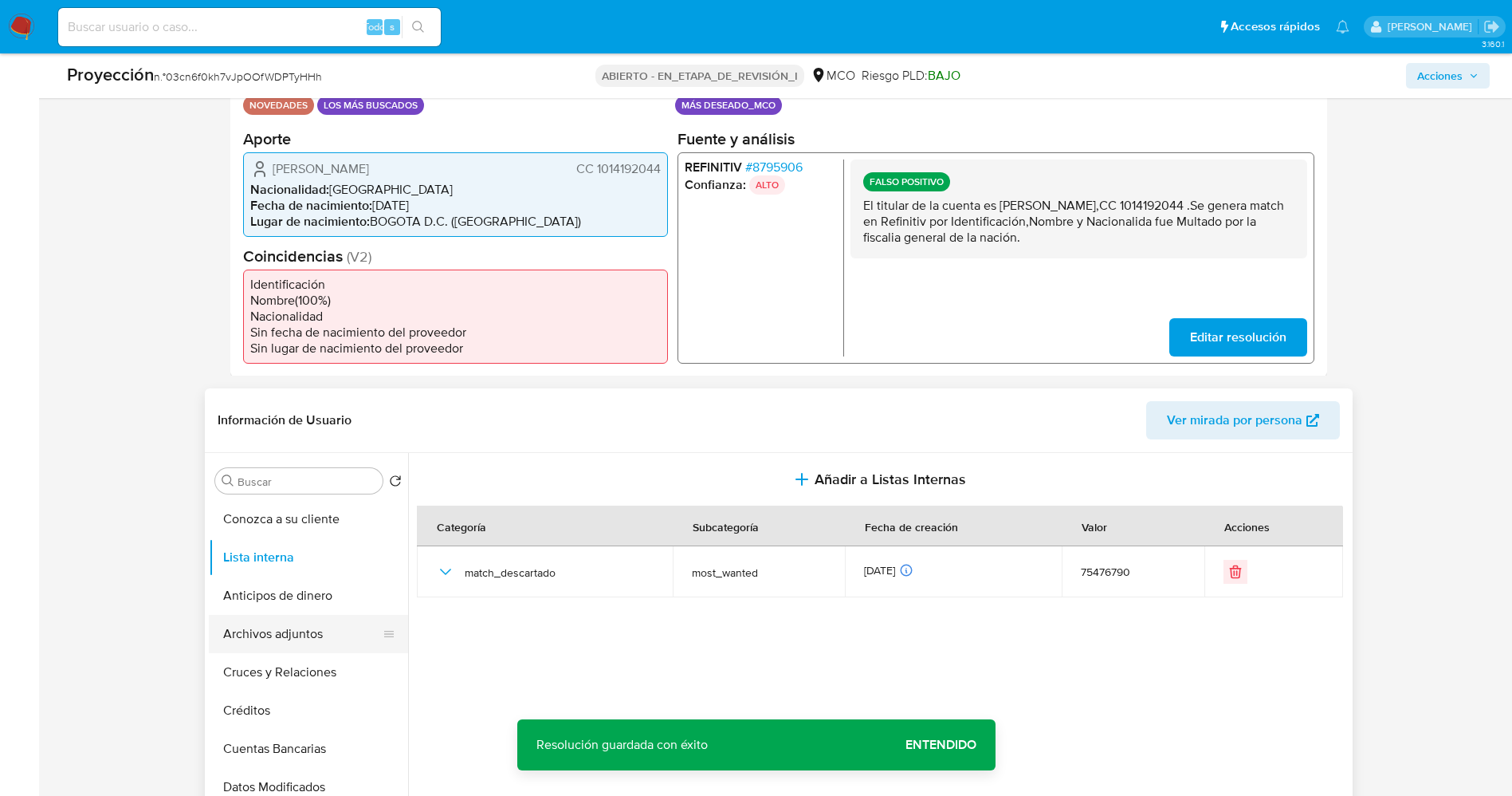
click at [263, 639] on button "Archivos adjuntos" at bounding box center [302, 633] width 187 height 38
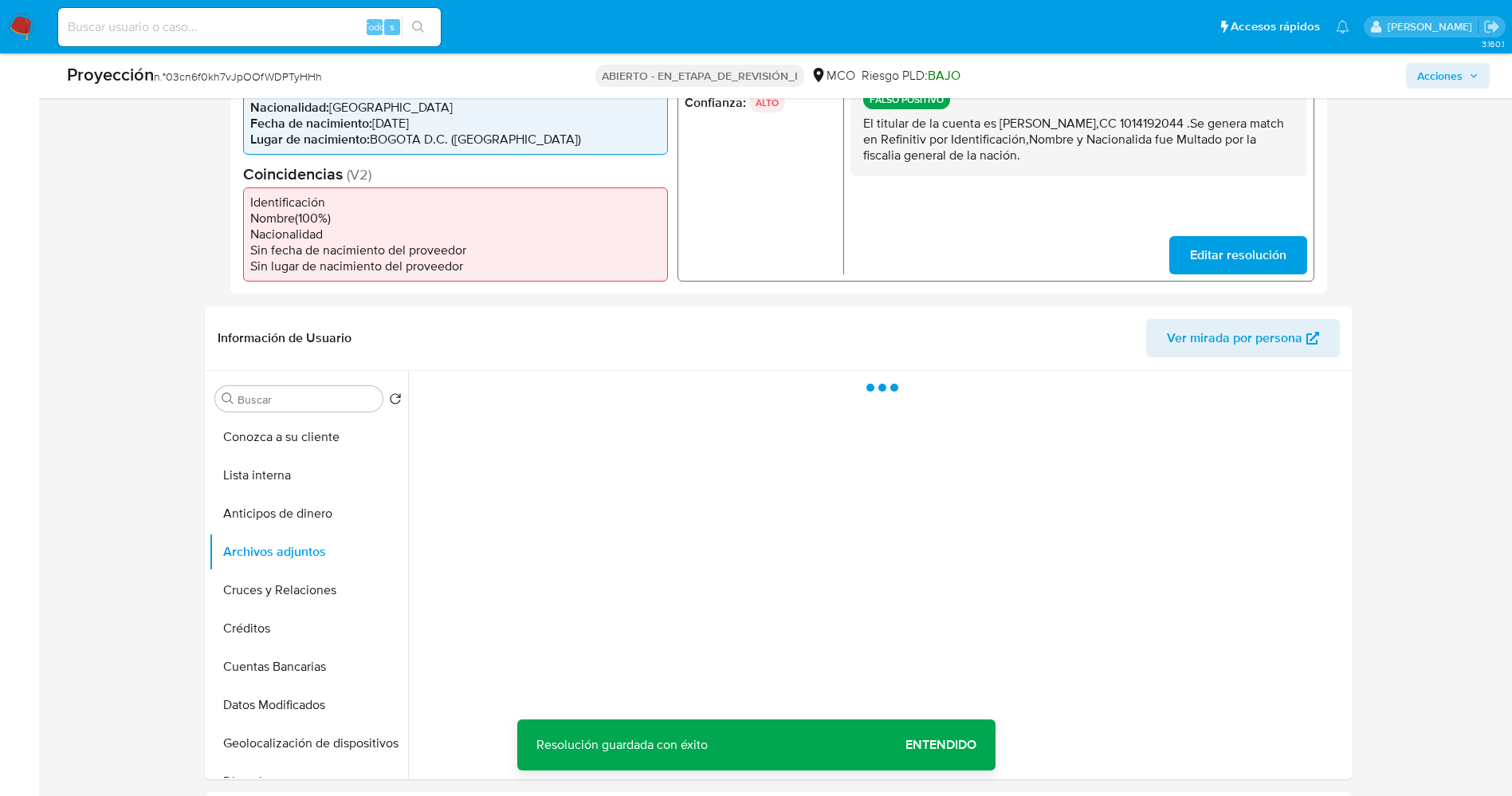
scroll to position [478, 0]
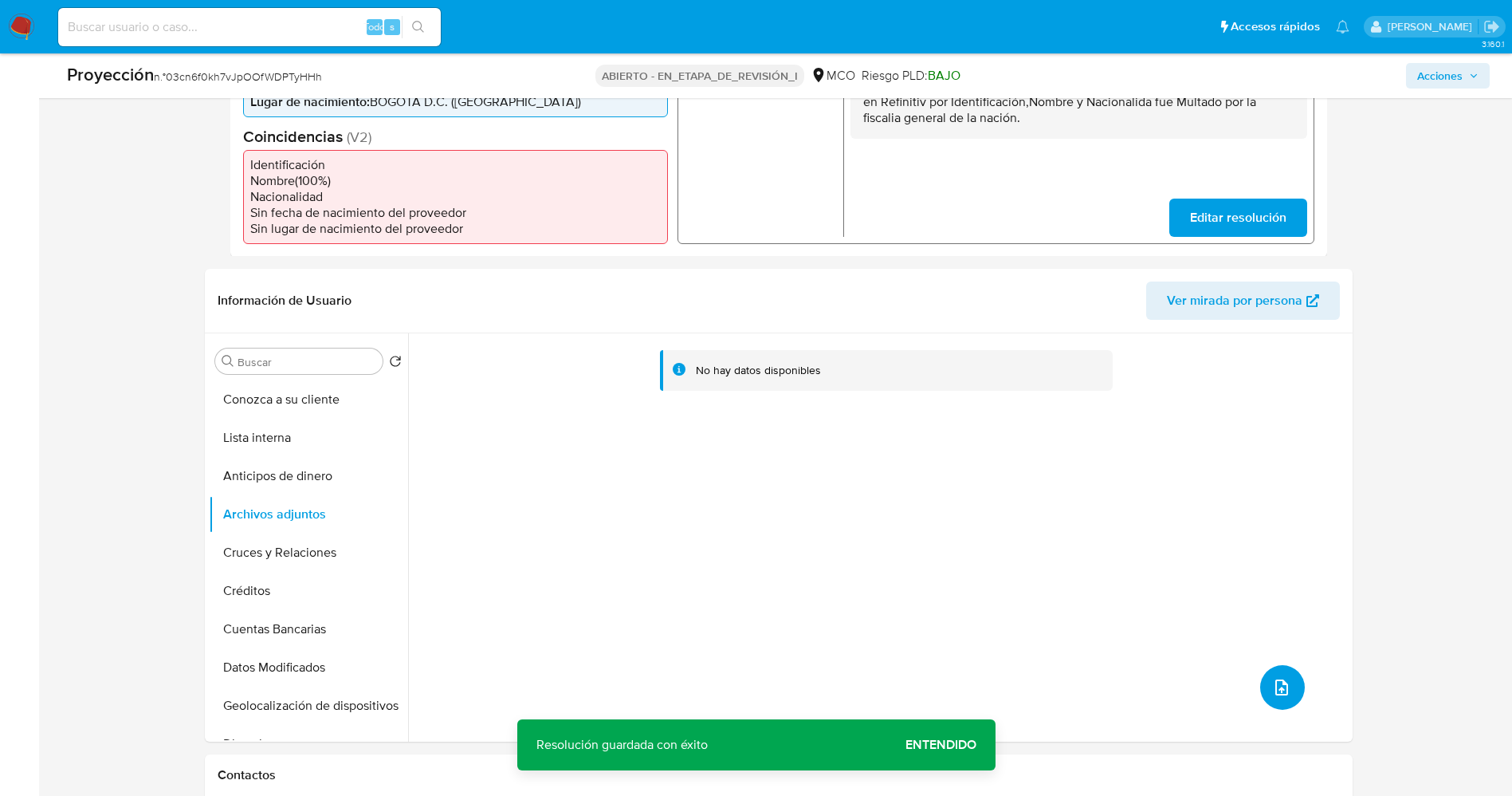
click at [1281, 677] on span "subir archivo" at bounding box center [1282, 687] width 19 height 19
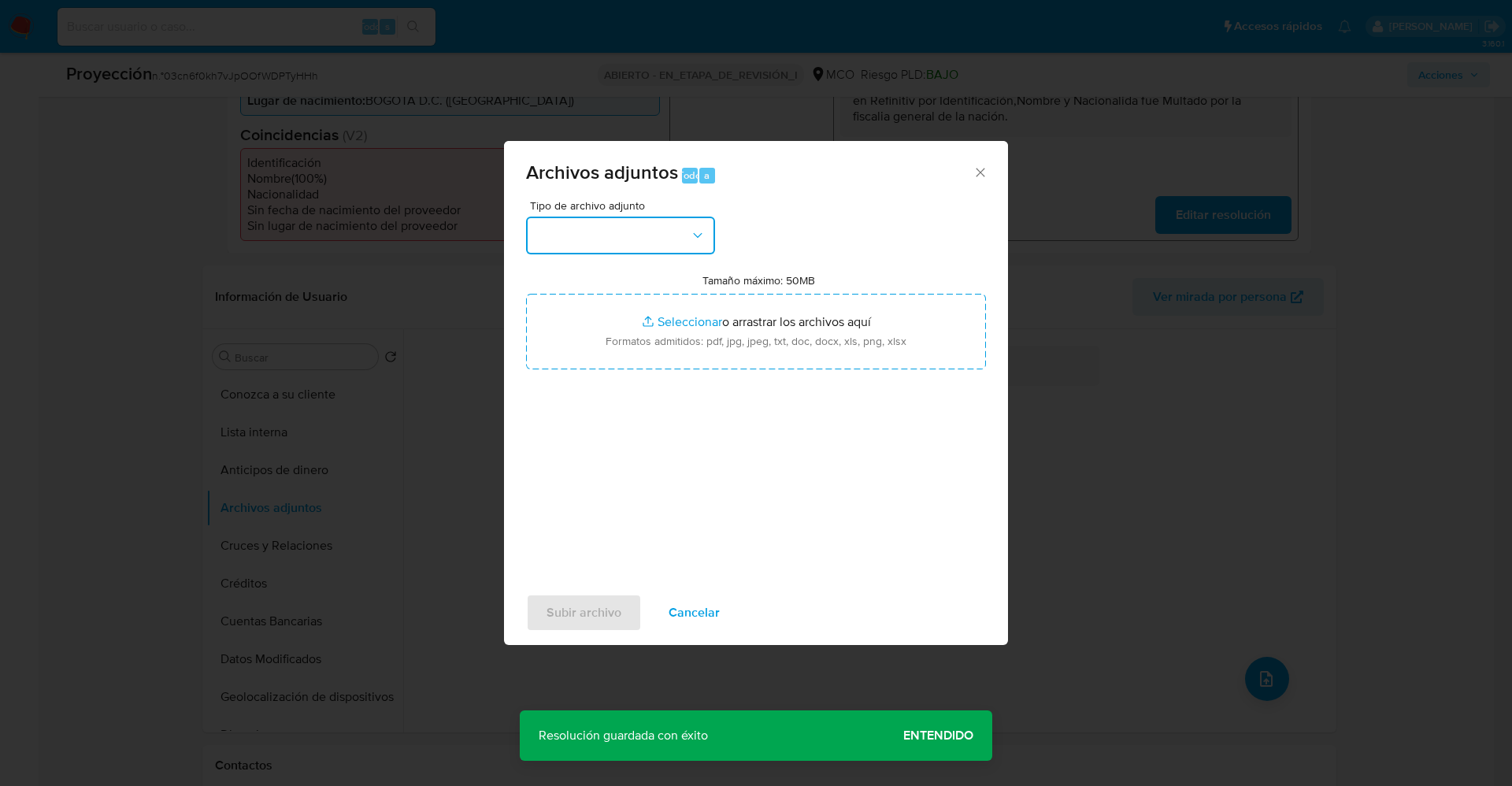
click at [611, 237] on button "button" at bounding box center [621, 235] width 189 height 38
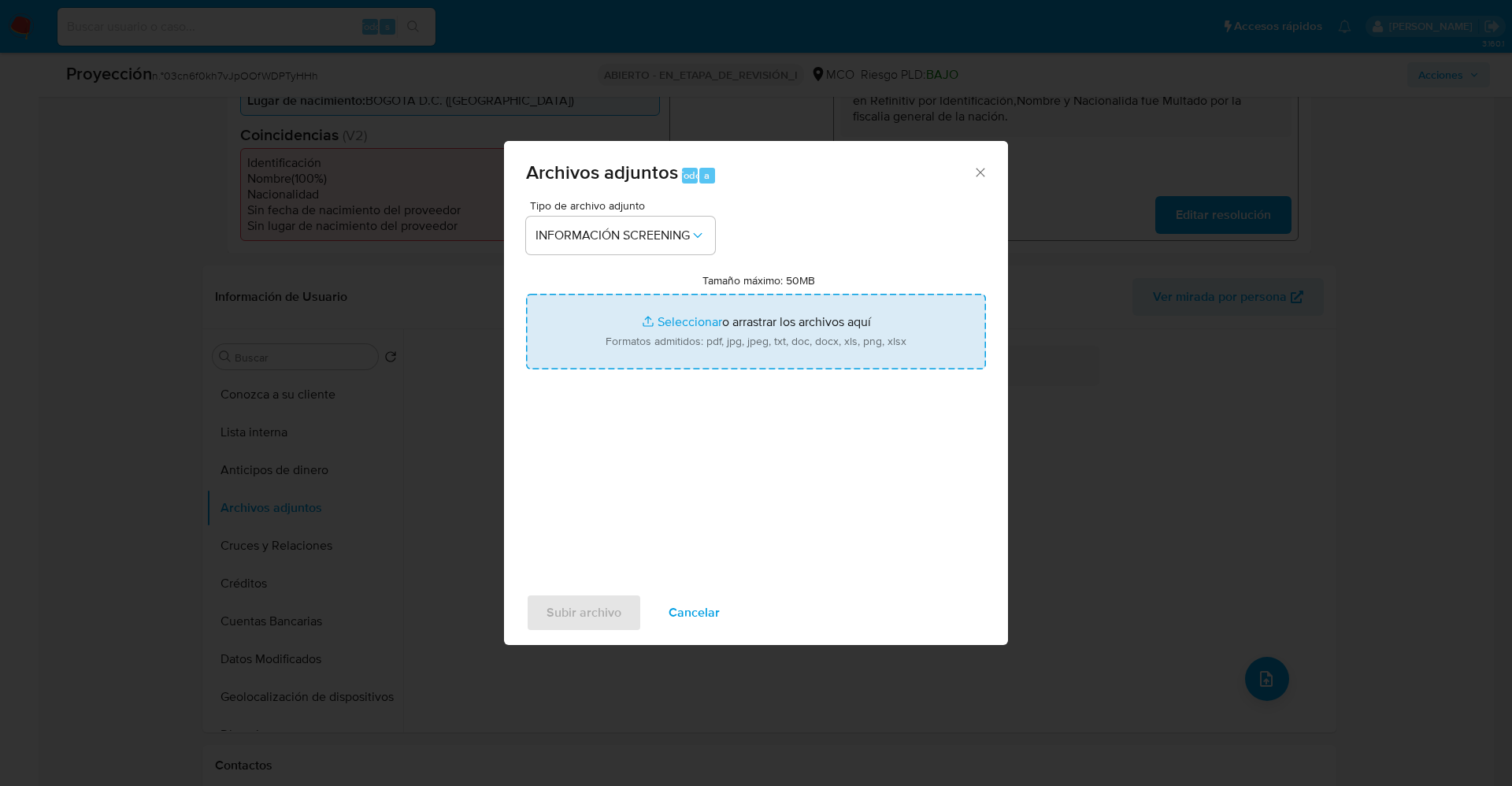
type input "C:\fakepath\Consulta de Antecedentes.pdf"
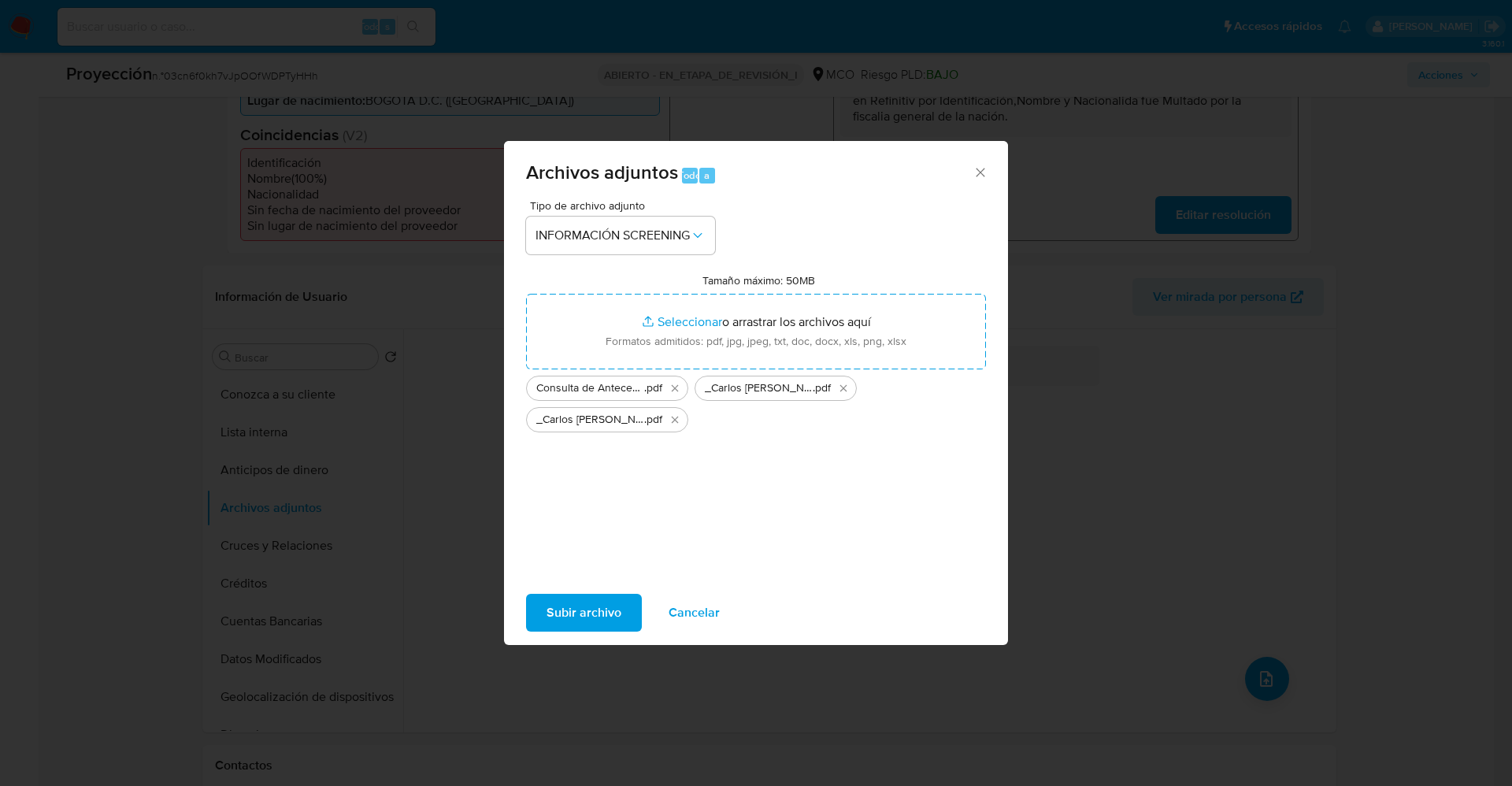
click at [620, 610] on span "Subir archivo" at bounding box center [584, 613] width 75 height 35
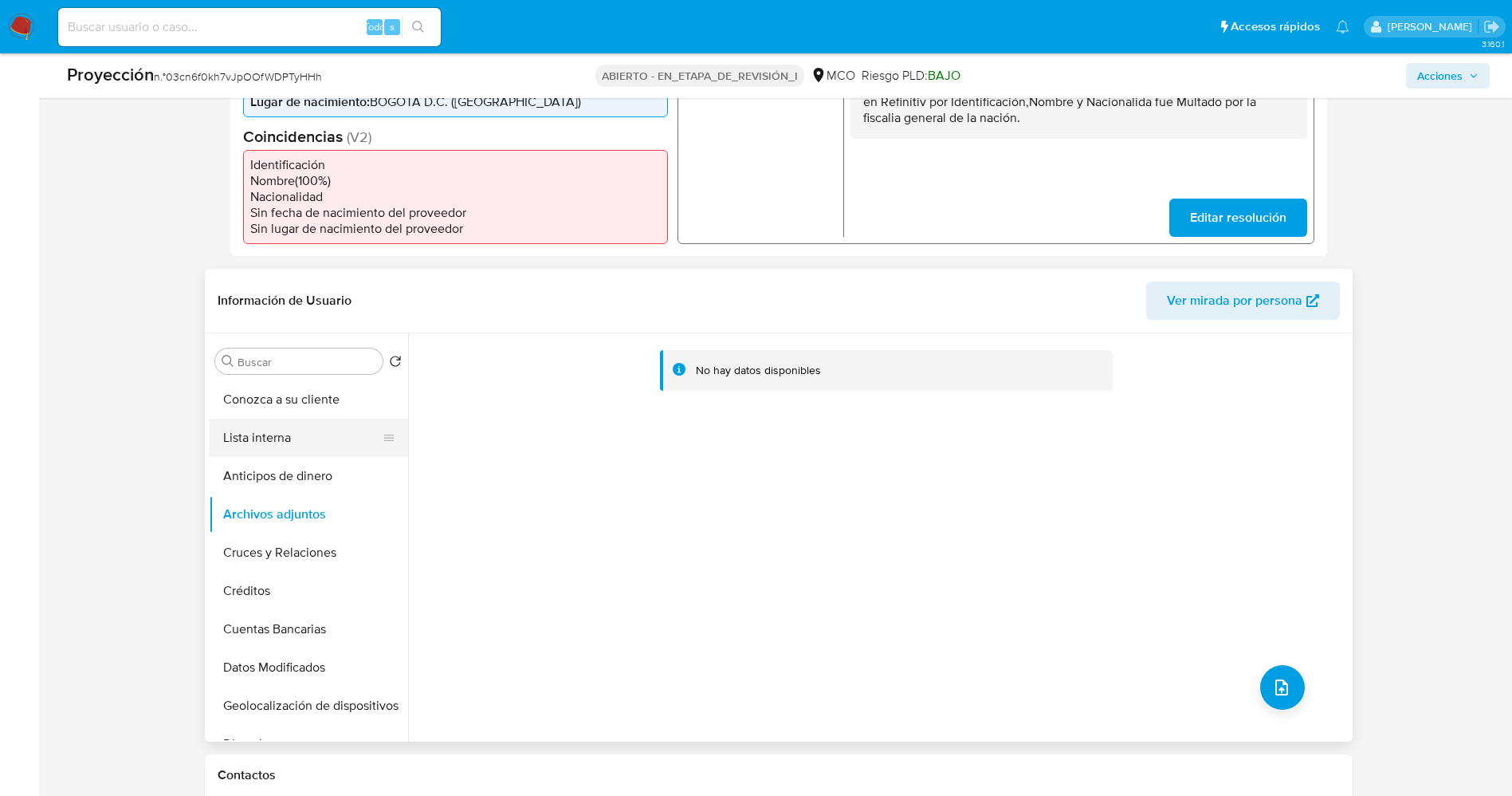
click at [305, 427] on button "Lista interna" at bounding box center [302, 438] width 187 height 38
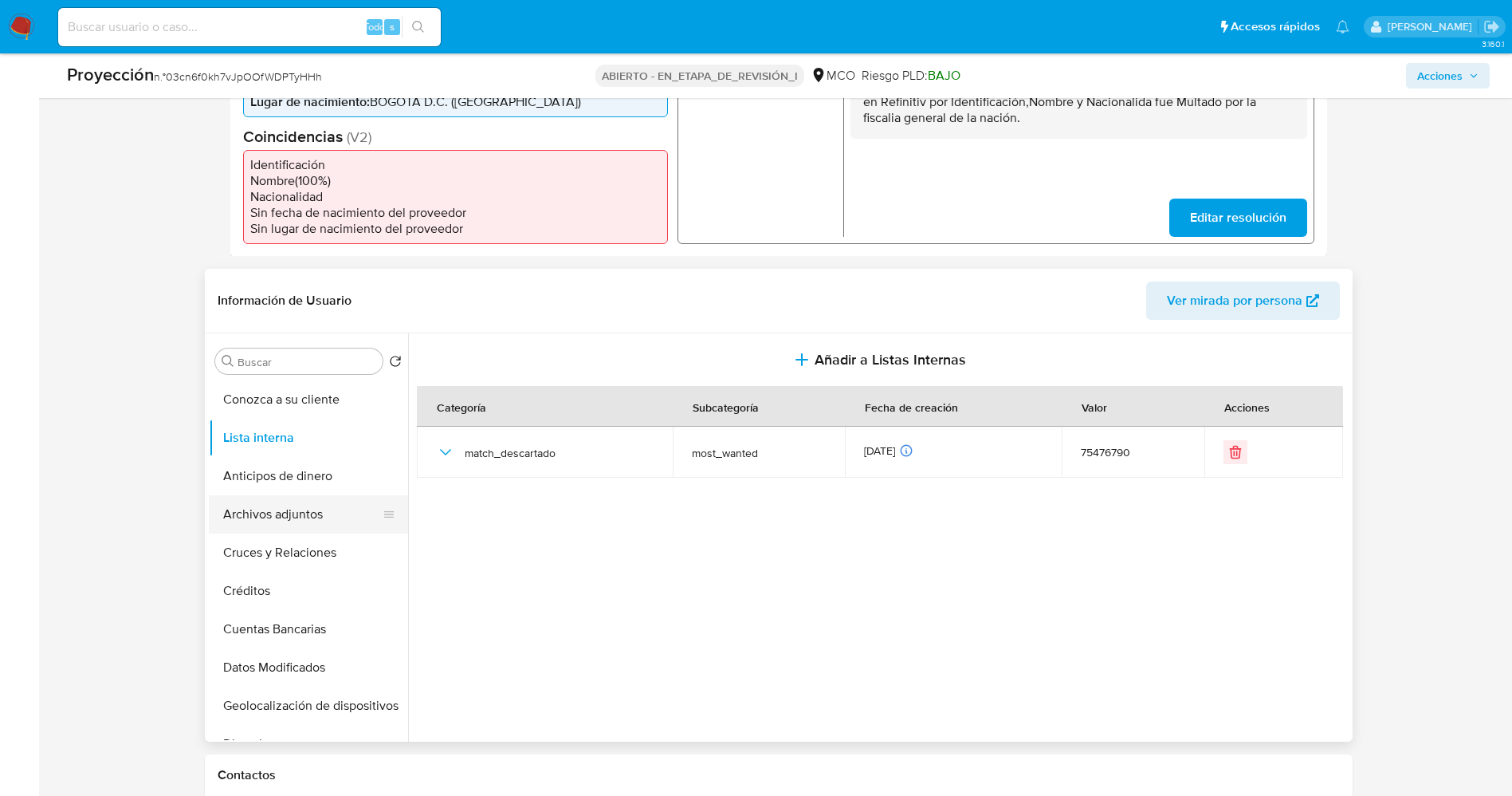
click at [303, 515] on button "Archivos adjuntos" at bounding box center [302, 514] width 187 height 38
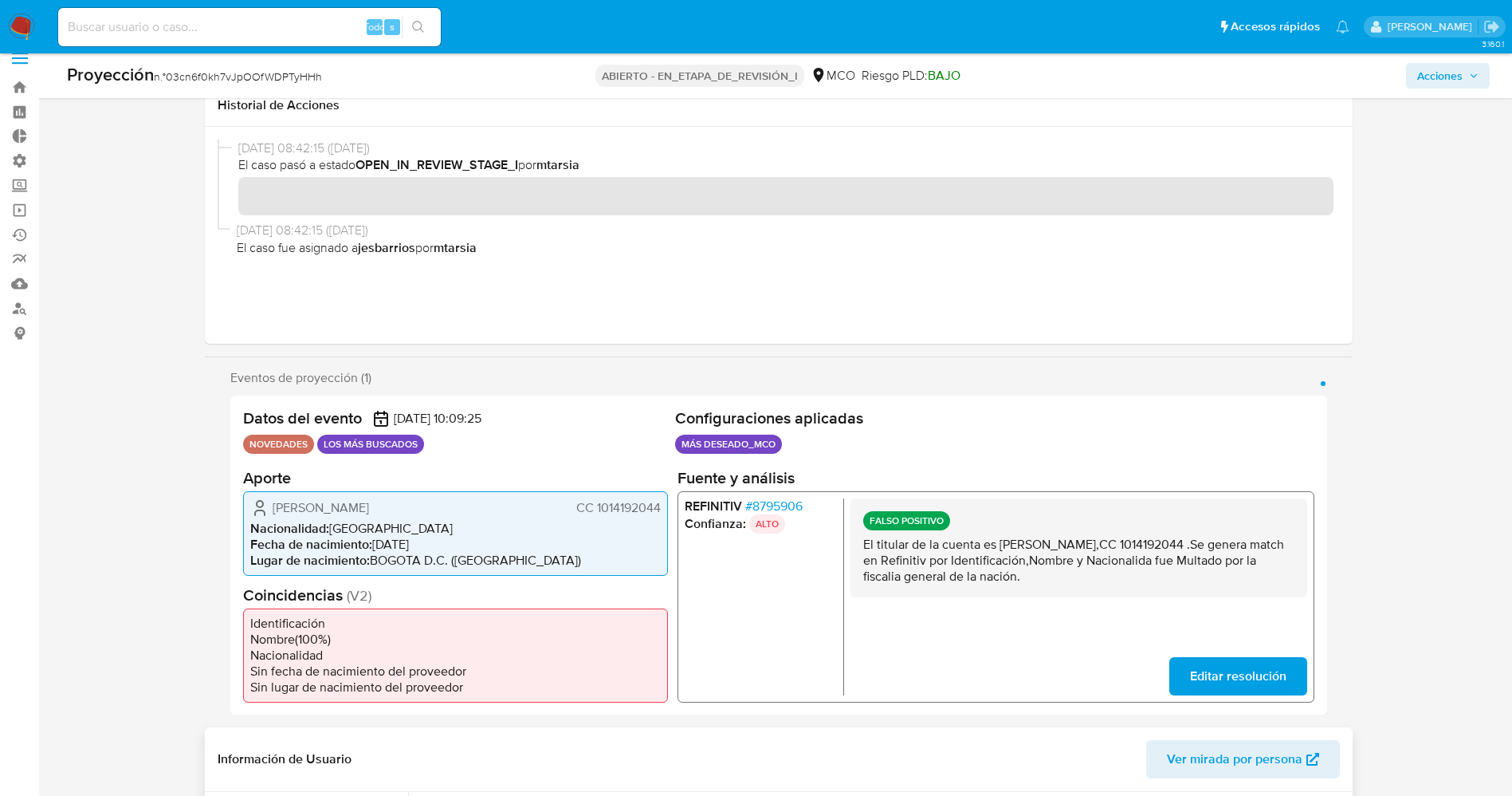
scroll to position [0, 0]
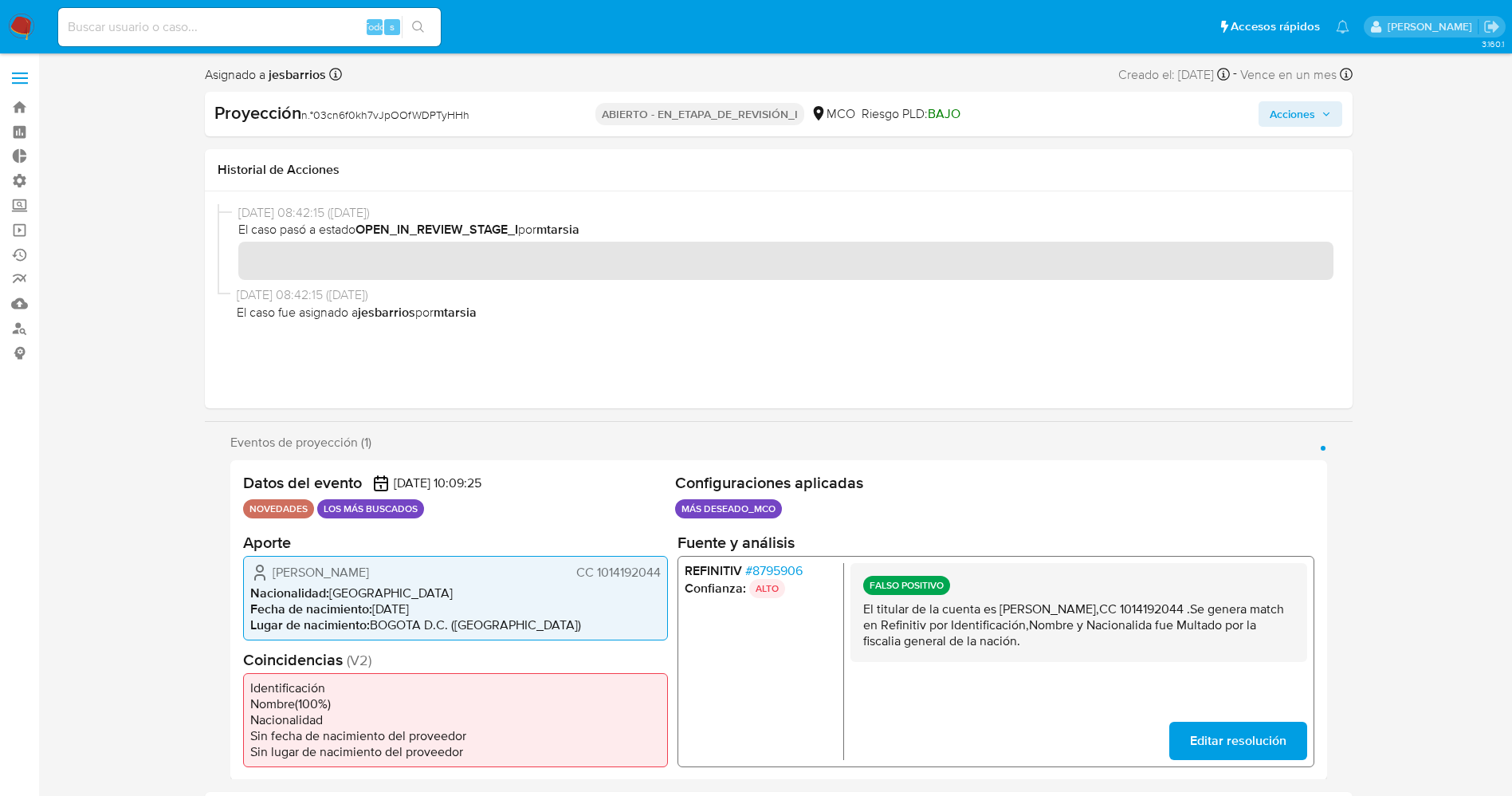
click at [1302, 110] on span "Acciones" at bounding box center [1292, 113] width 46 height 25
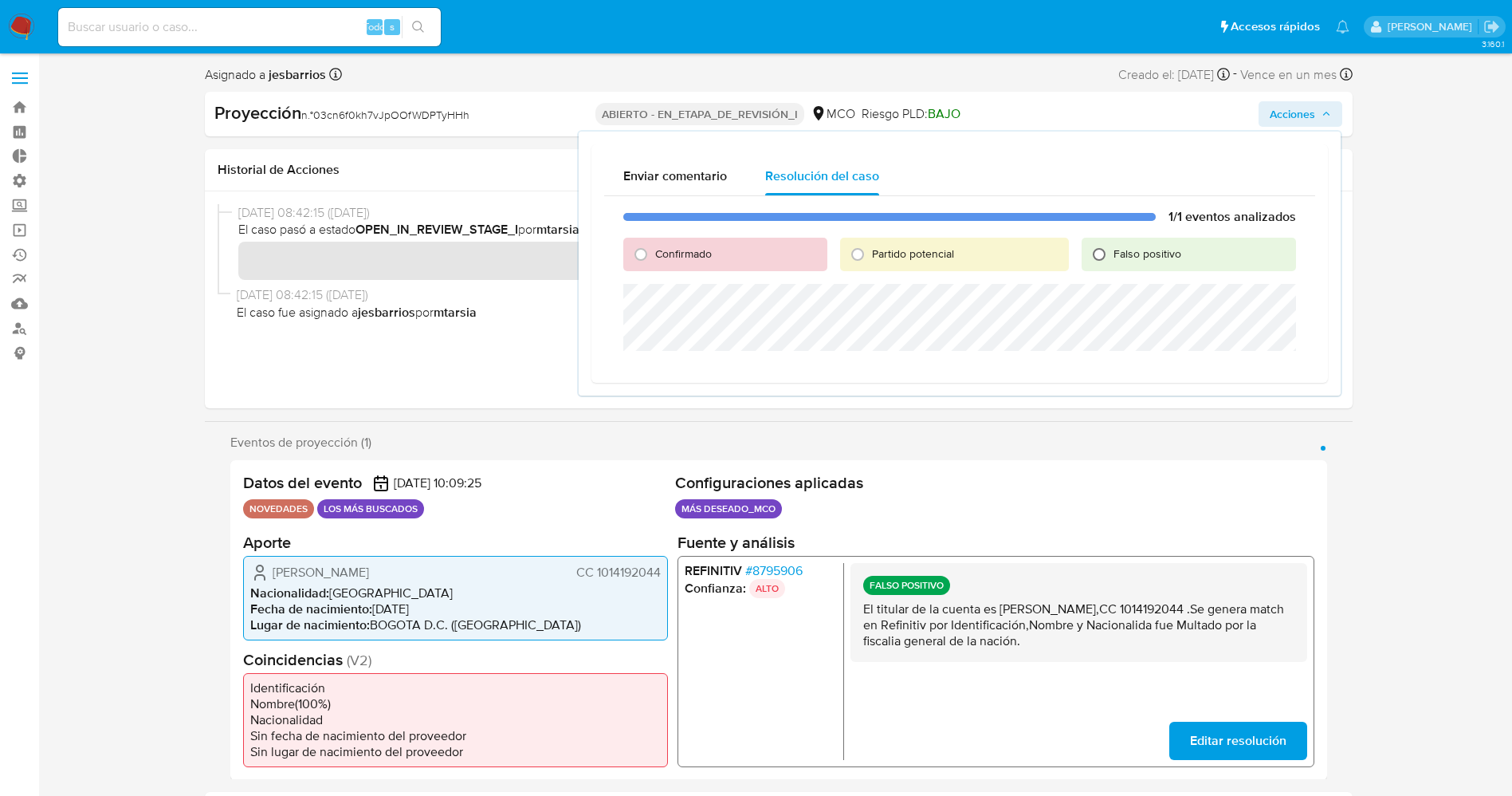
click at [1104, 256] on input "Falso positivo" at bounding box center [1099, 254] width 25 height 25
radio input "true"
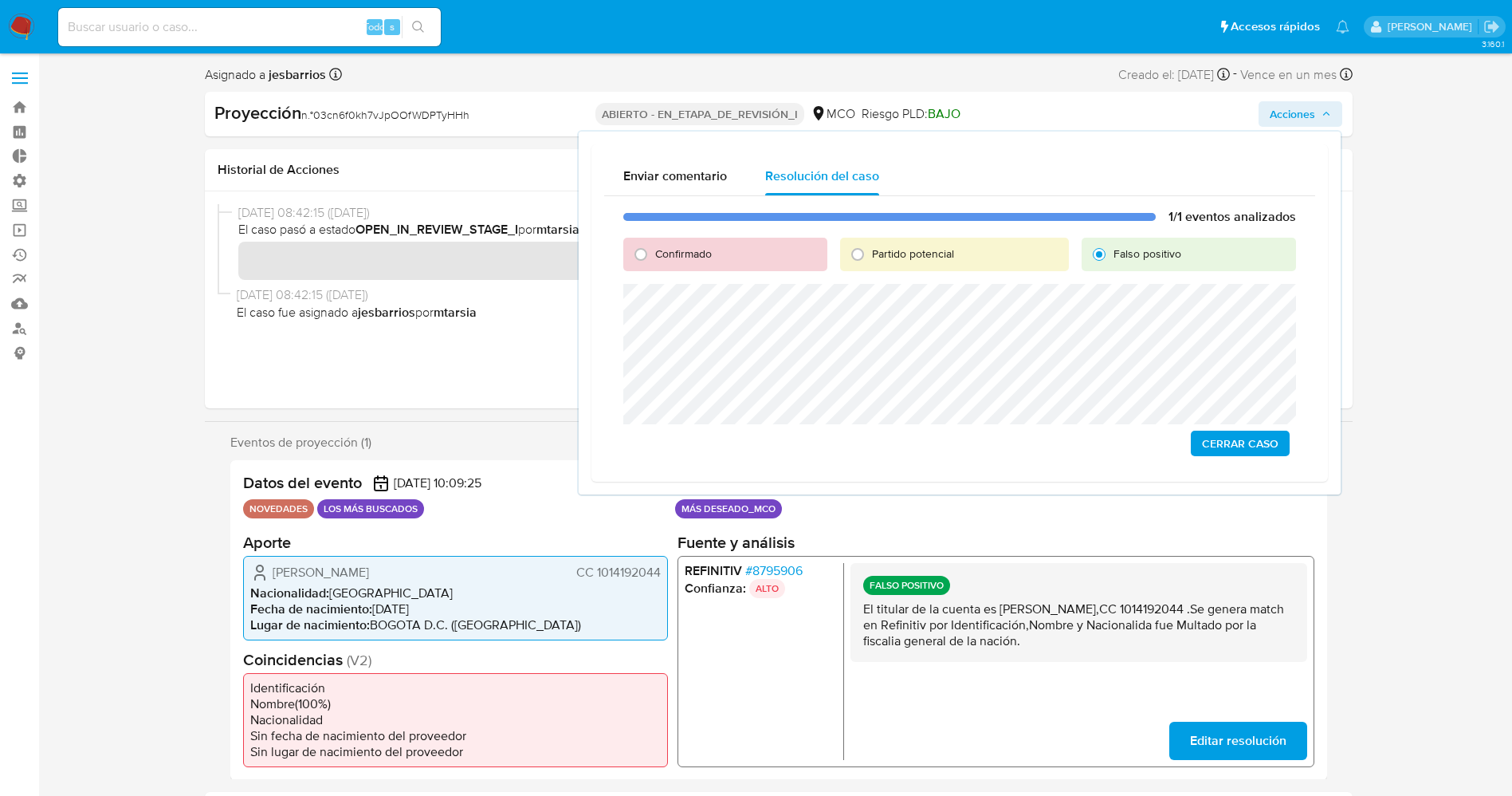
click at [1241, 437] on span "Cerrar Caso" at bounding box center [1240, 443] width 76 height 22
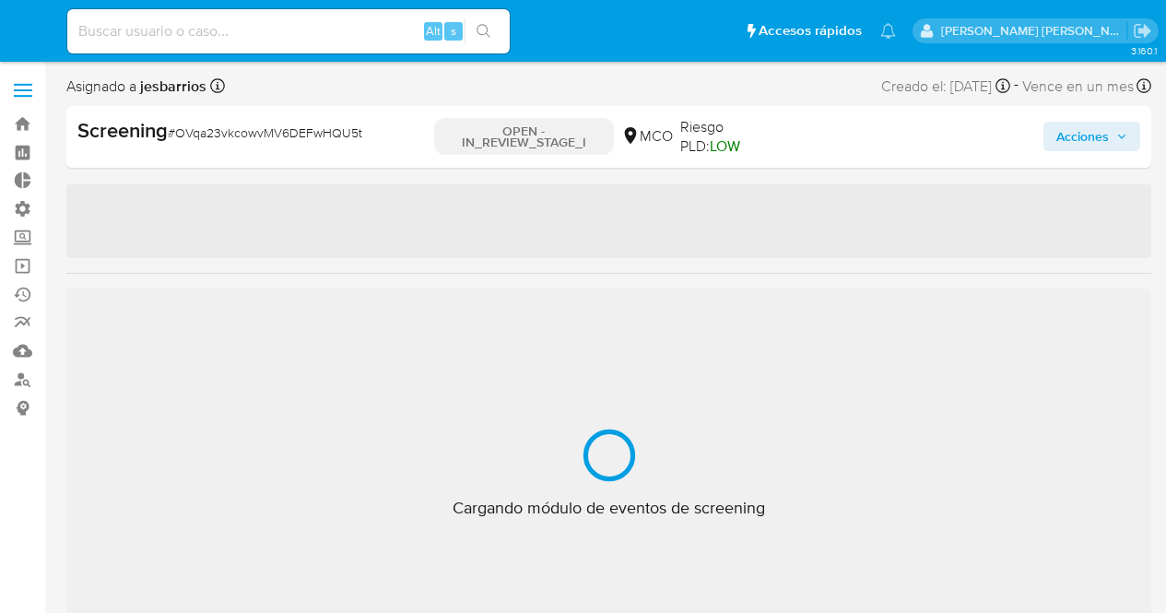
select select "10"
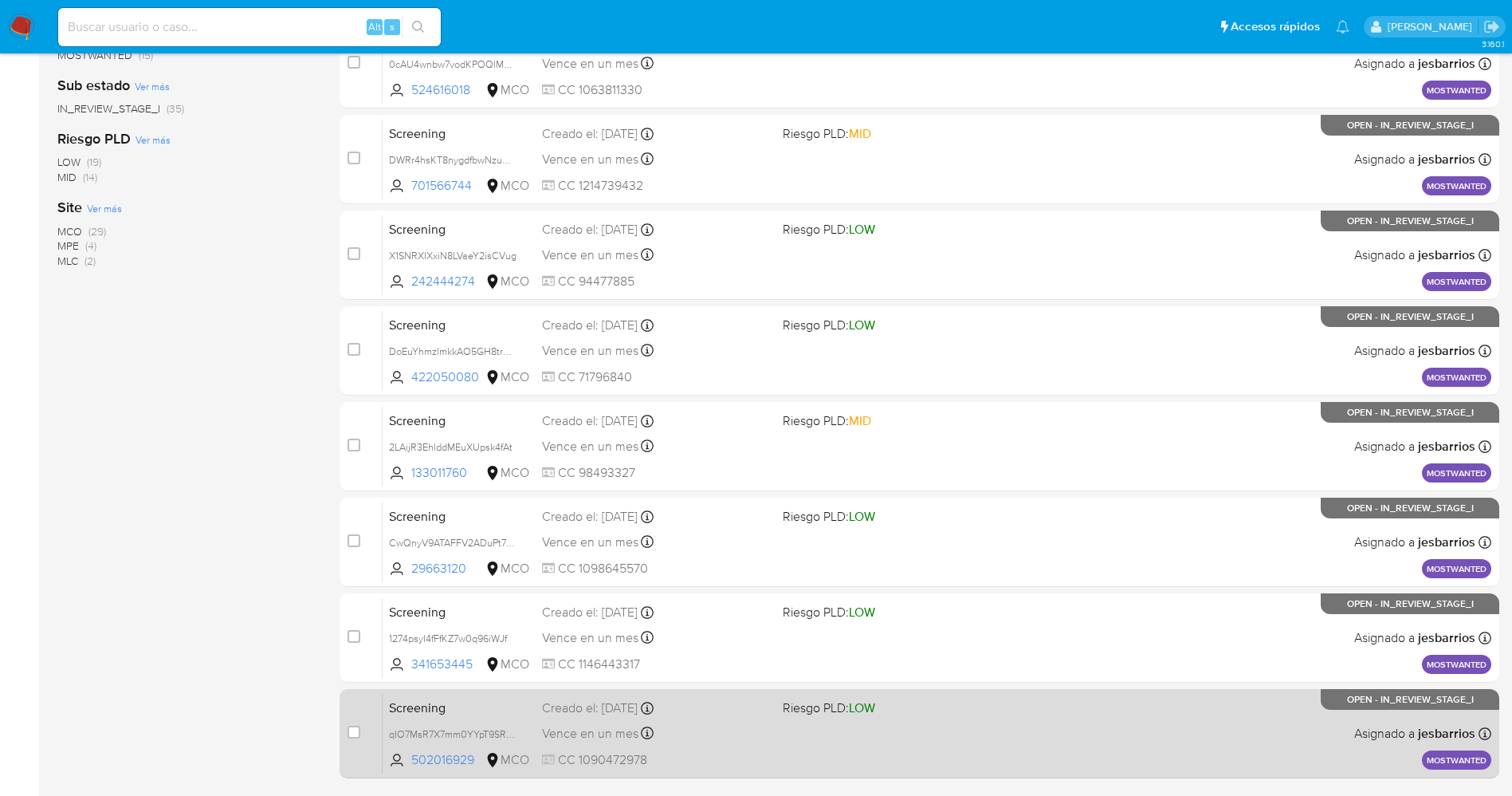
scroll to position [521, 0]
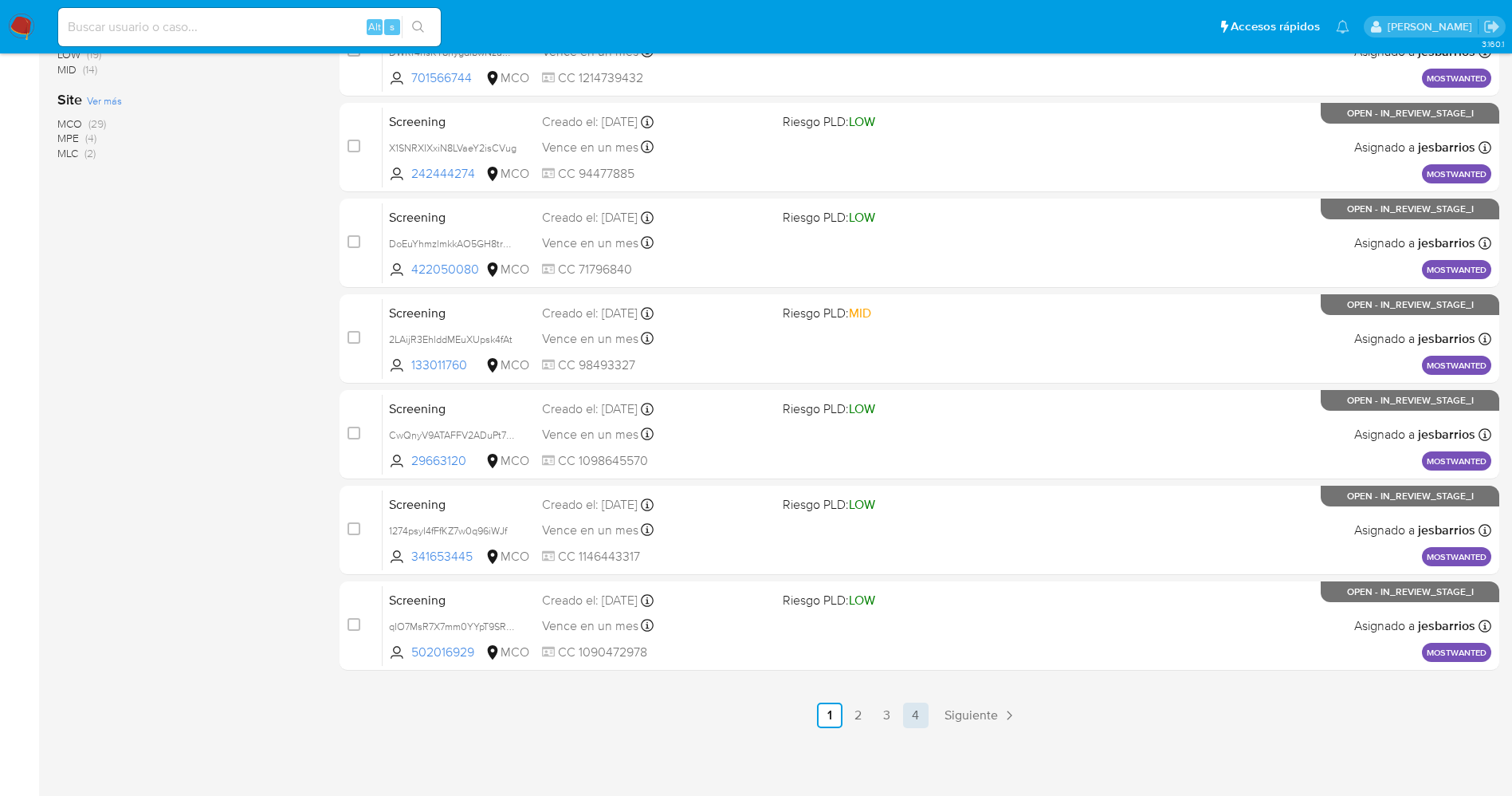
click at [913, 714] on link "4" at bounding box center [915, 715] width 25 height 25
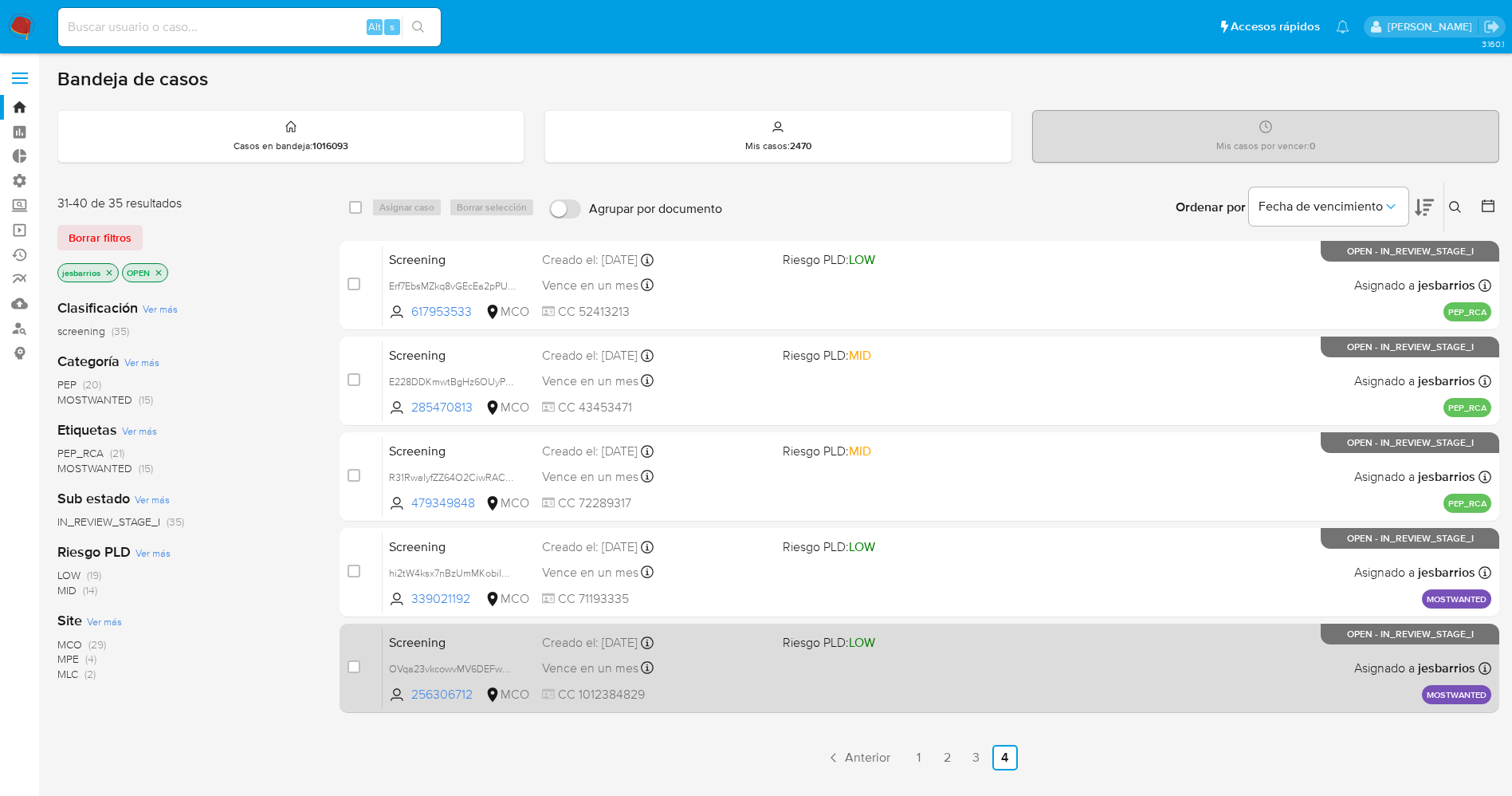
click at [919, 691] on div "Screening OVqa23vkcowvMV6DEFwHQU5t 256306712 MCO Riesgo PLD: LOW Creado el: 20/…" at bounding box center [937, 667] width 1109 height 80
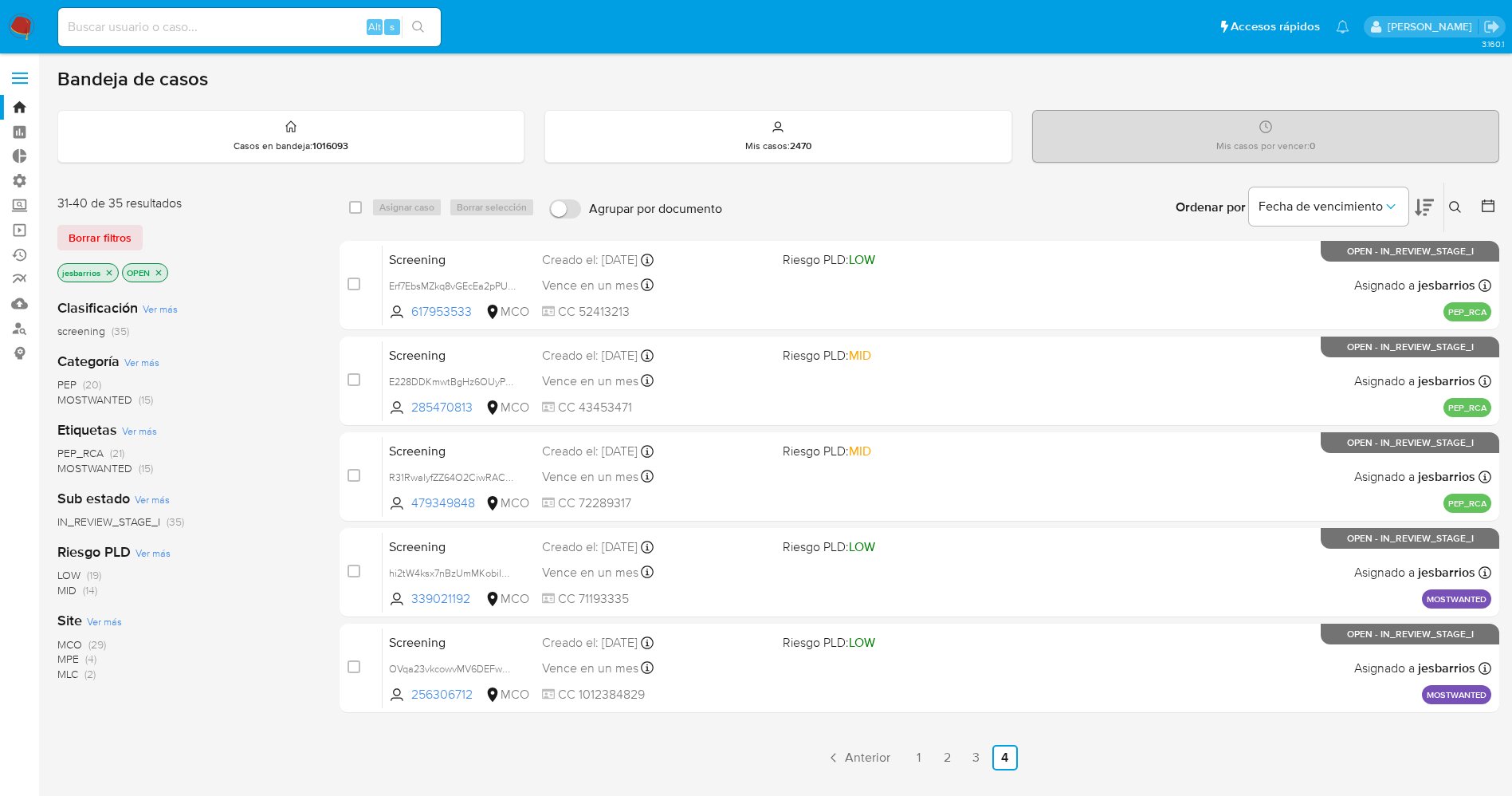
click at [21, 31] on img at bounding box center [21, 27] width 27 height 27
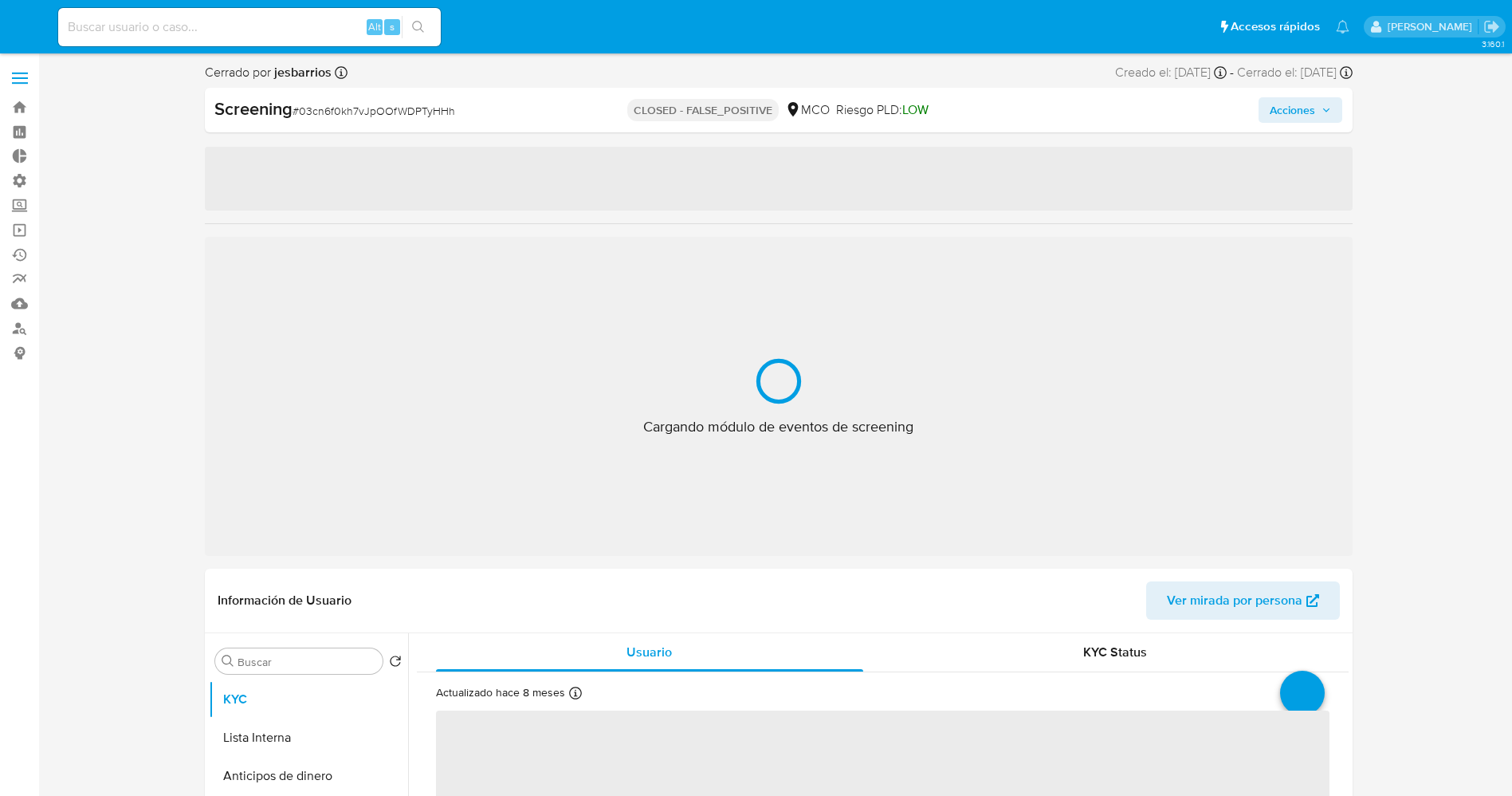
select select "10"
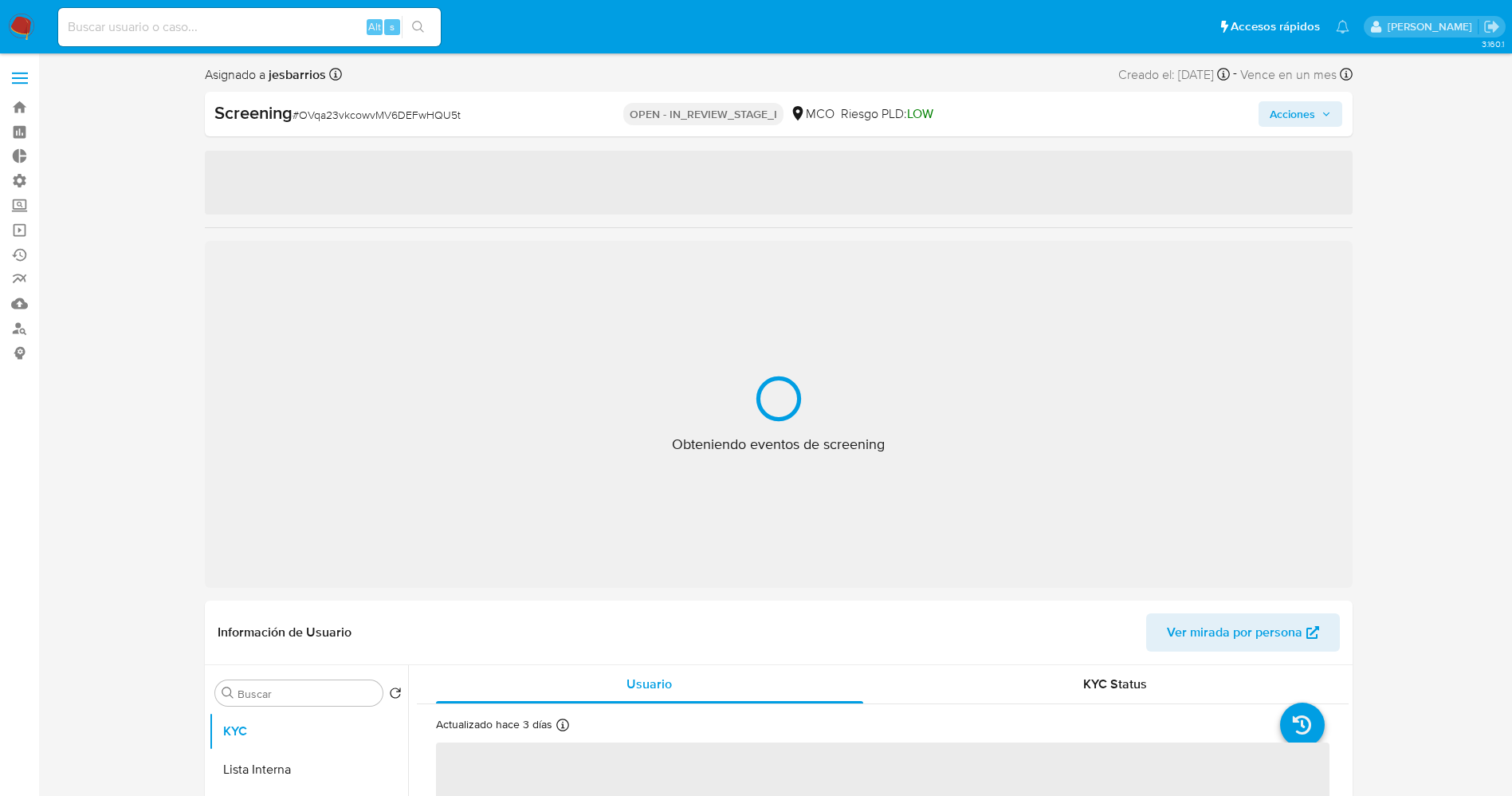
select select "10"
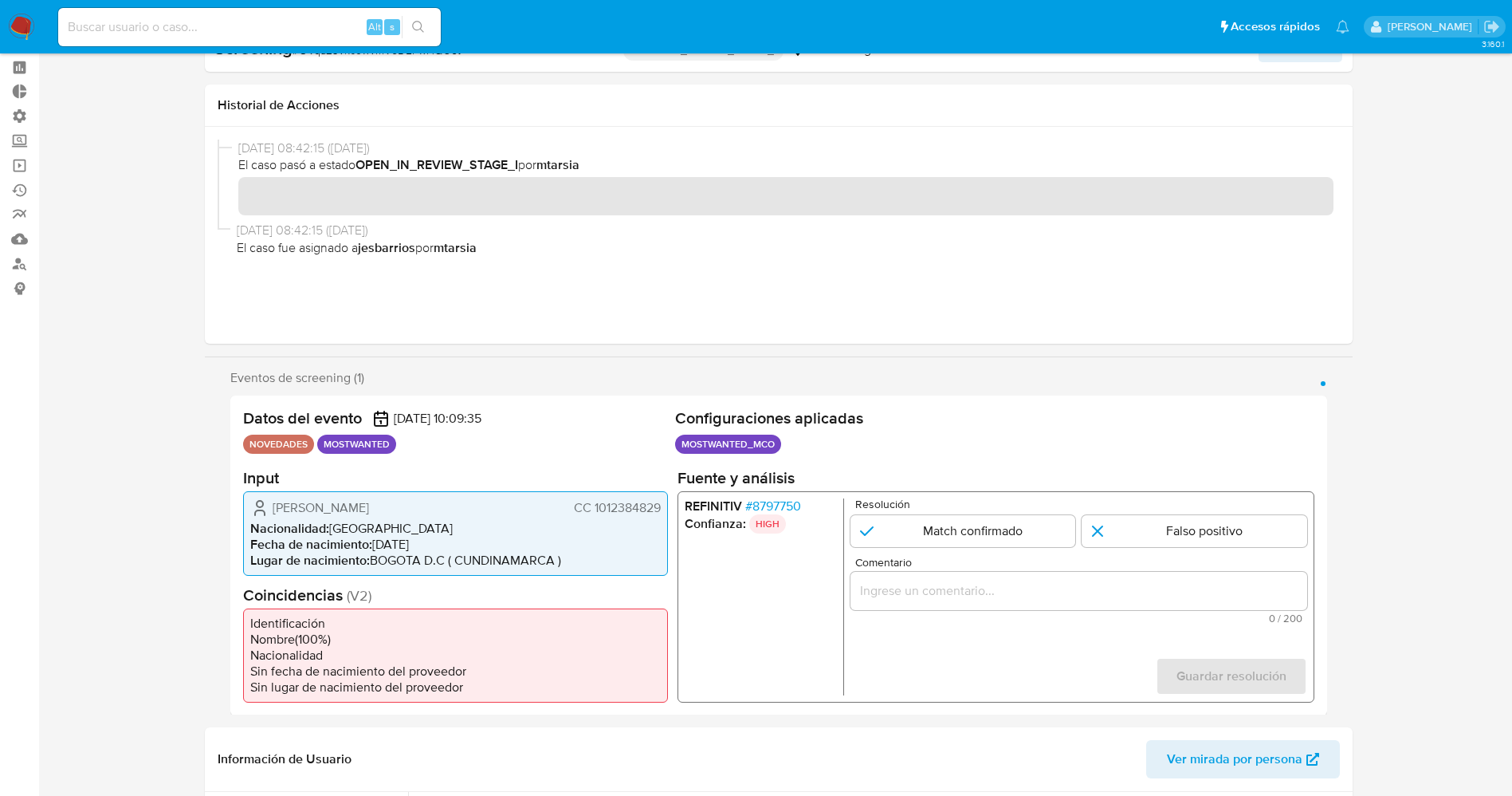
scroll to position [119, 0]
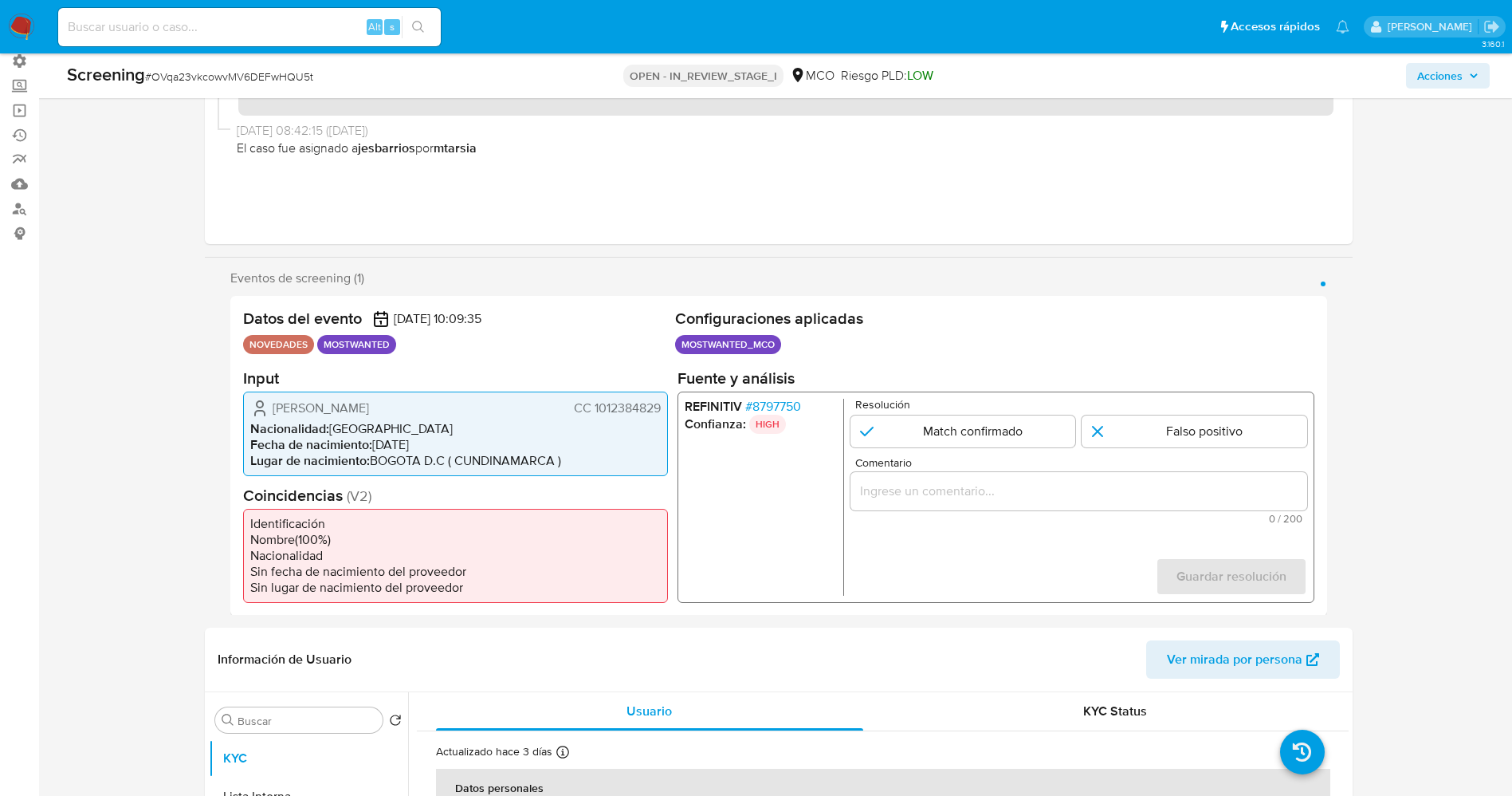
click at [791, 399] on span "# 8797750" at bounding box center [772, 406] width 56 height 16
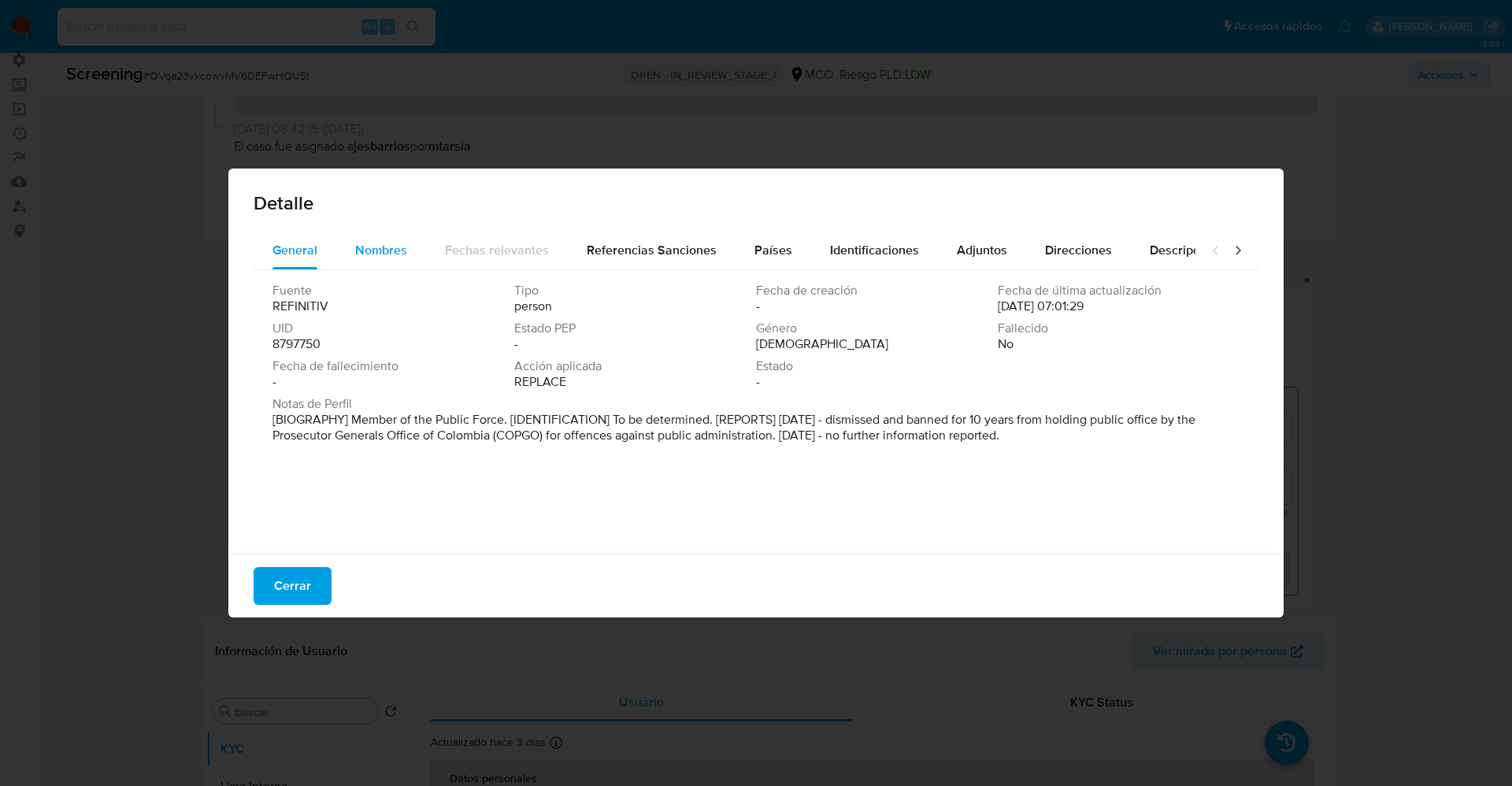
click at [388, 251] on span "Nombres" at bounding box center [381, 249] width 52 height 18
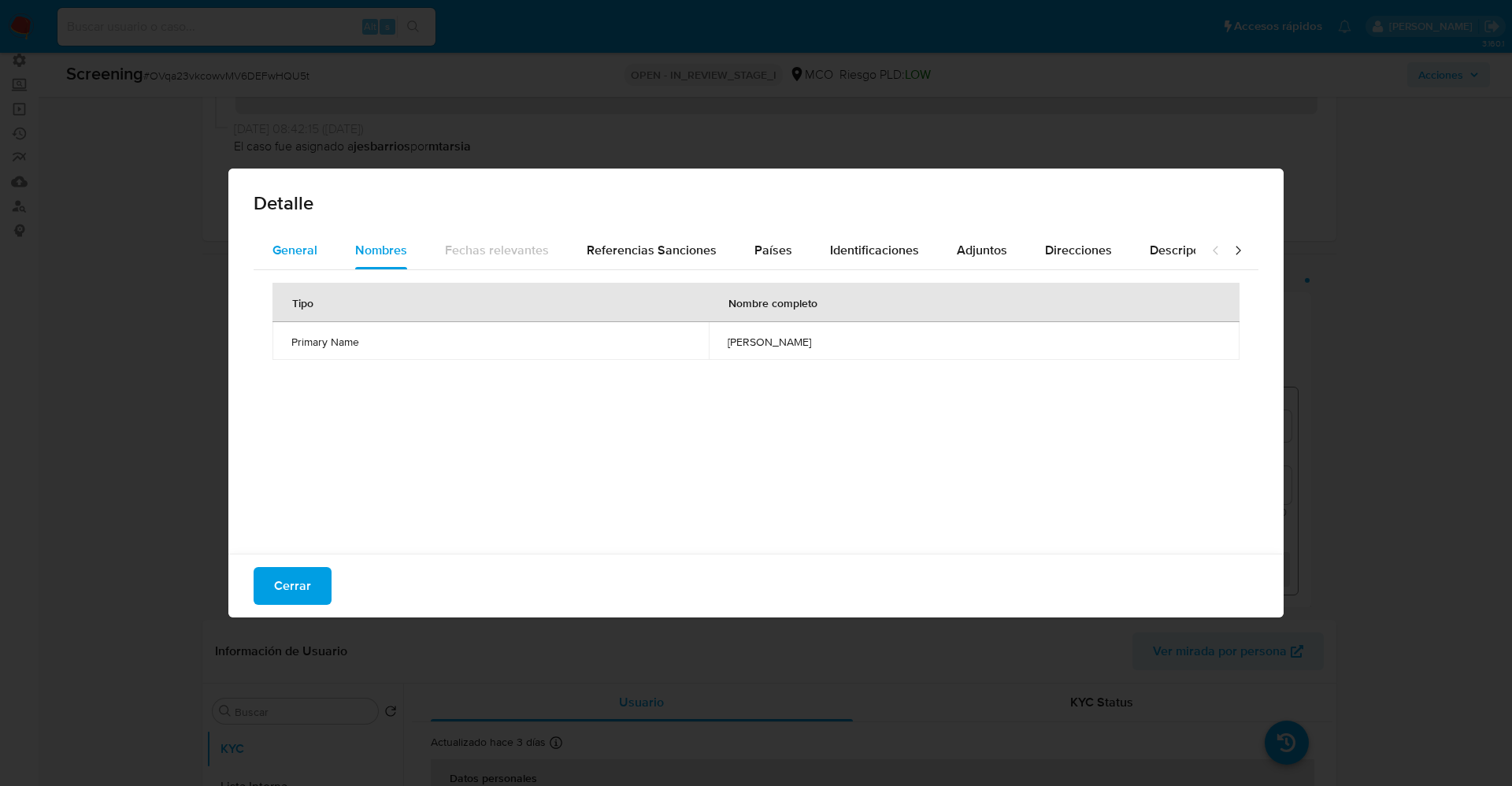
click at [303, 249] on span "General" at bounding box center [295, 249] width 45 height 18
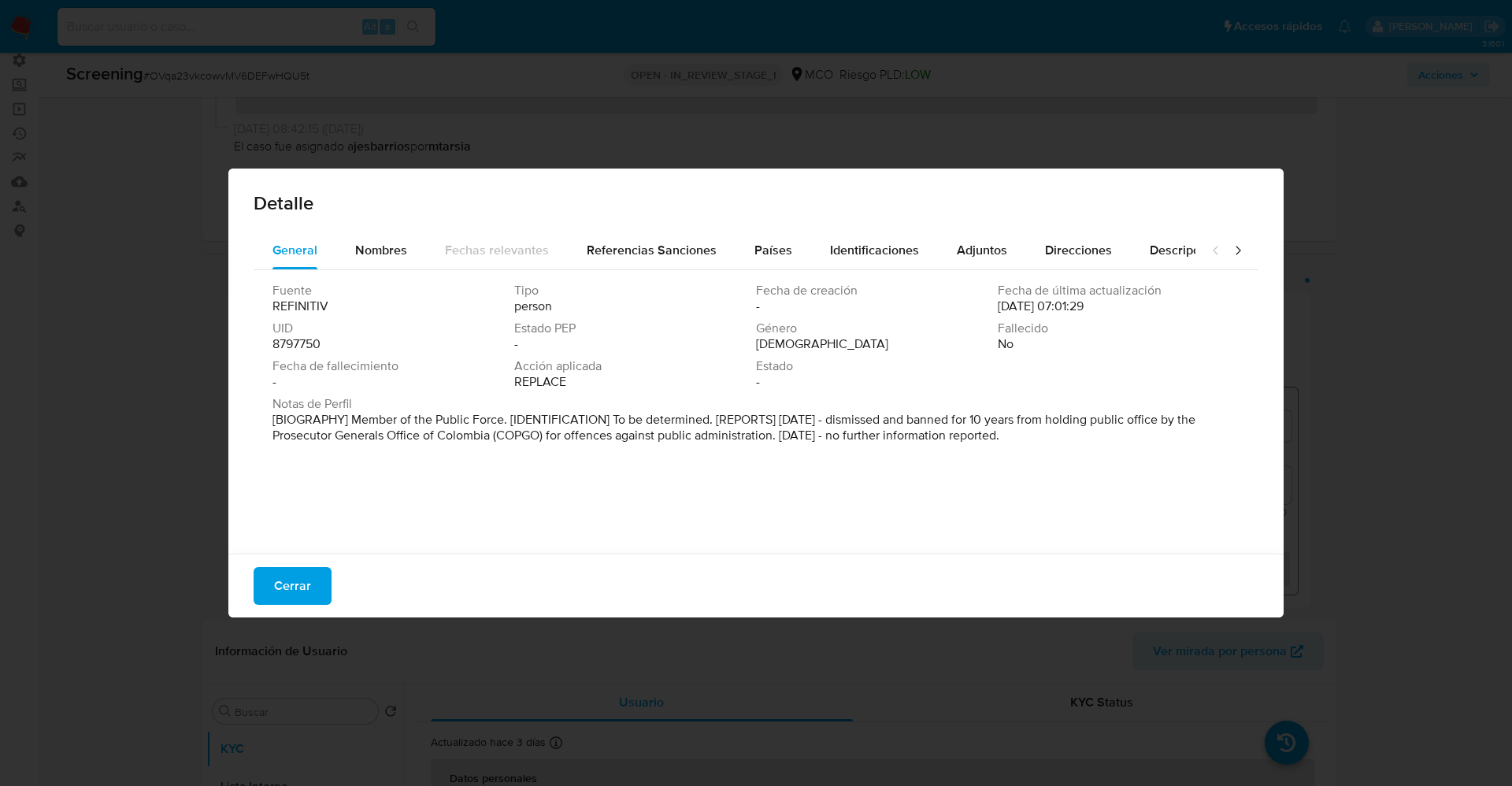
drag, startPoint x: 356, startPoint y: 414, endPoint x: 1135, endPoint y: 458, distance: 780.2
click at [1135, 458] on div "Fuente REFINITIV Tipo person Fecha de creación - Fecha de última actualización …" at bounding box center [756, 408] width 1005 height 276
click at [394, 237] on div "Nombres" at bounding box center [381, 250] width 52 height 38
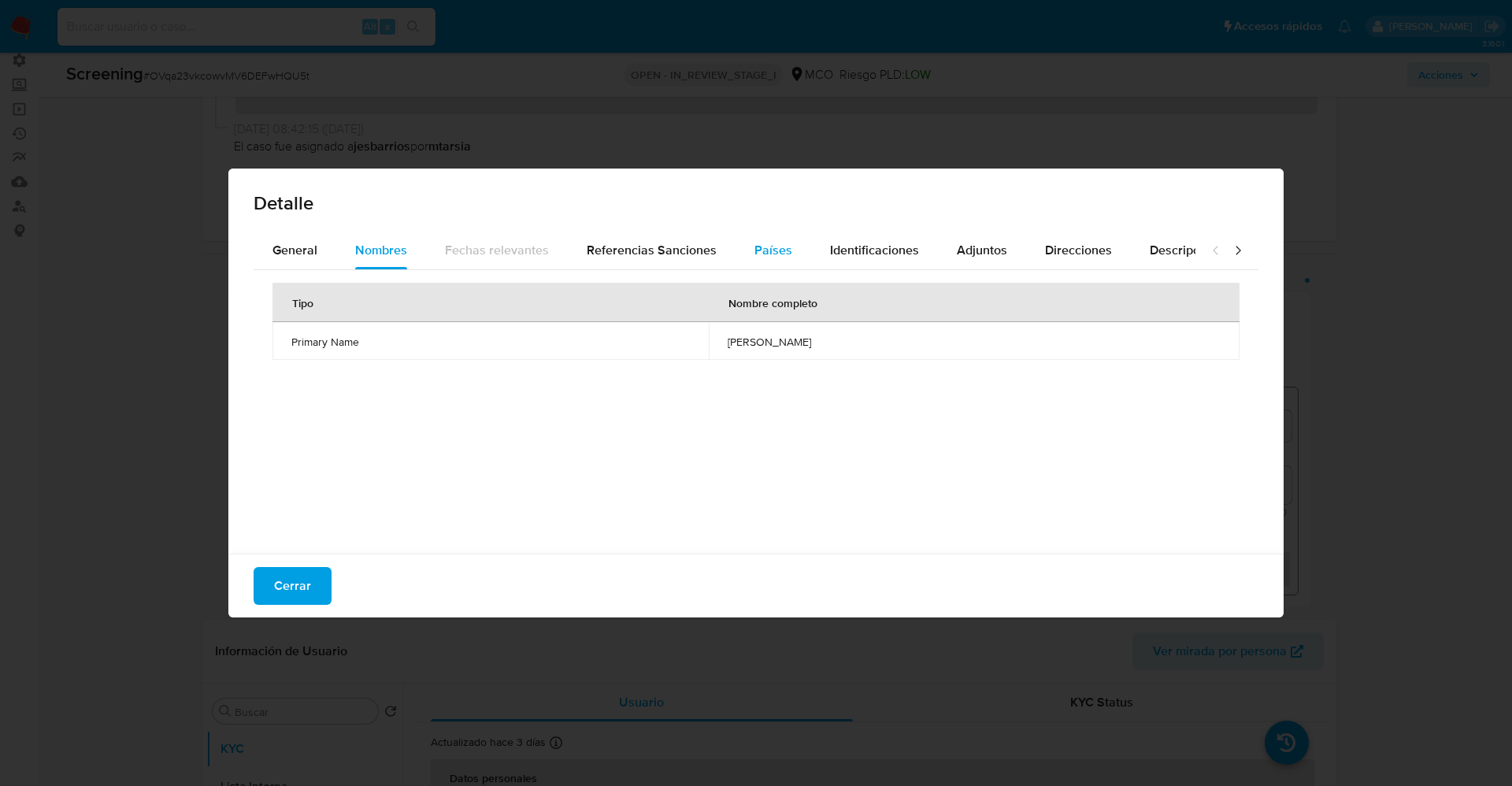
click at [790, 255] on button "Países" at bounding box center [774, 250] width 75 height 38
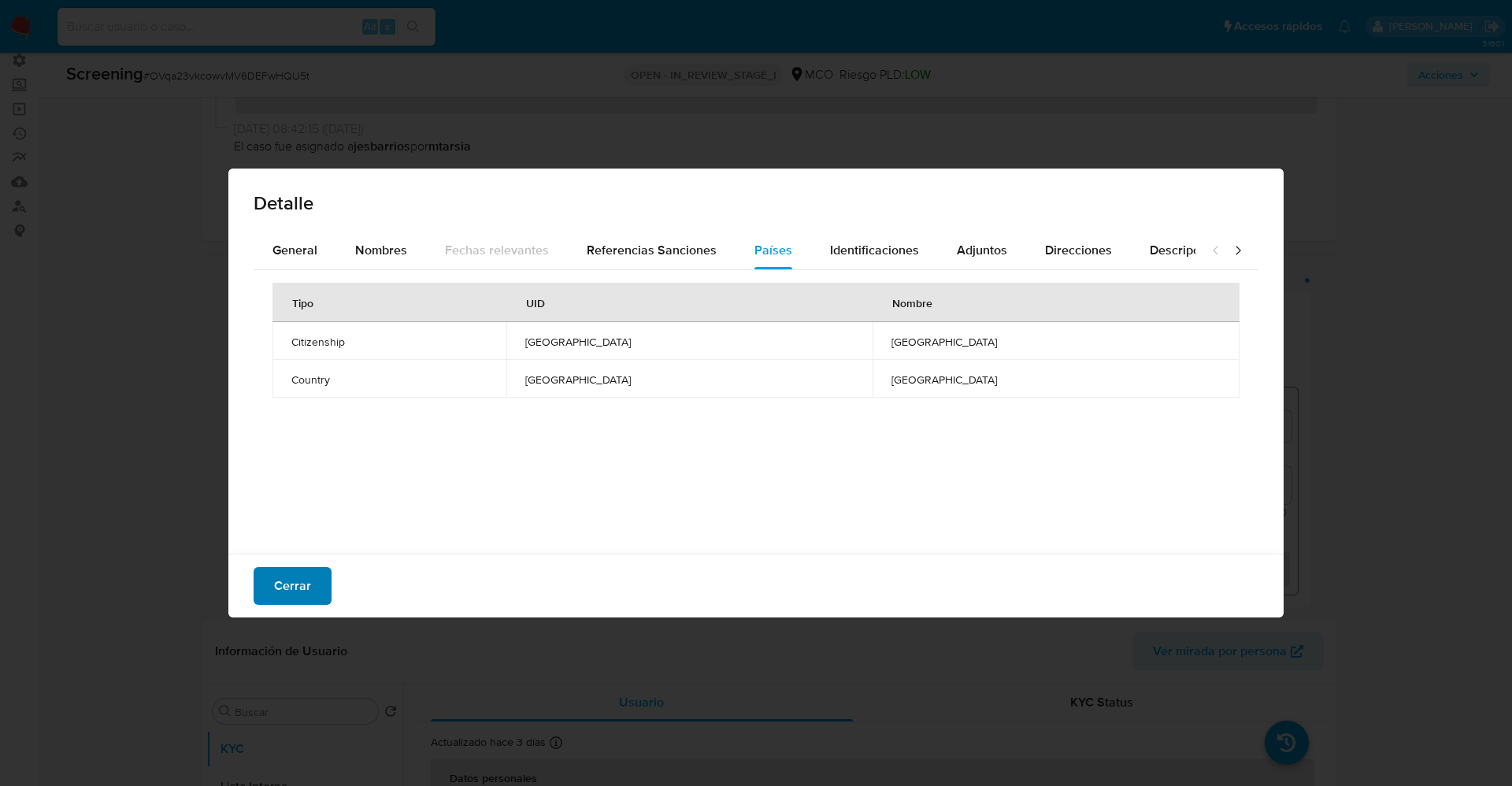
click at [318, 585] on button "Cerrar" at bounding box center [292, 585] width 78 height 38
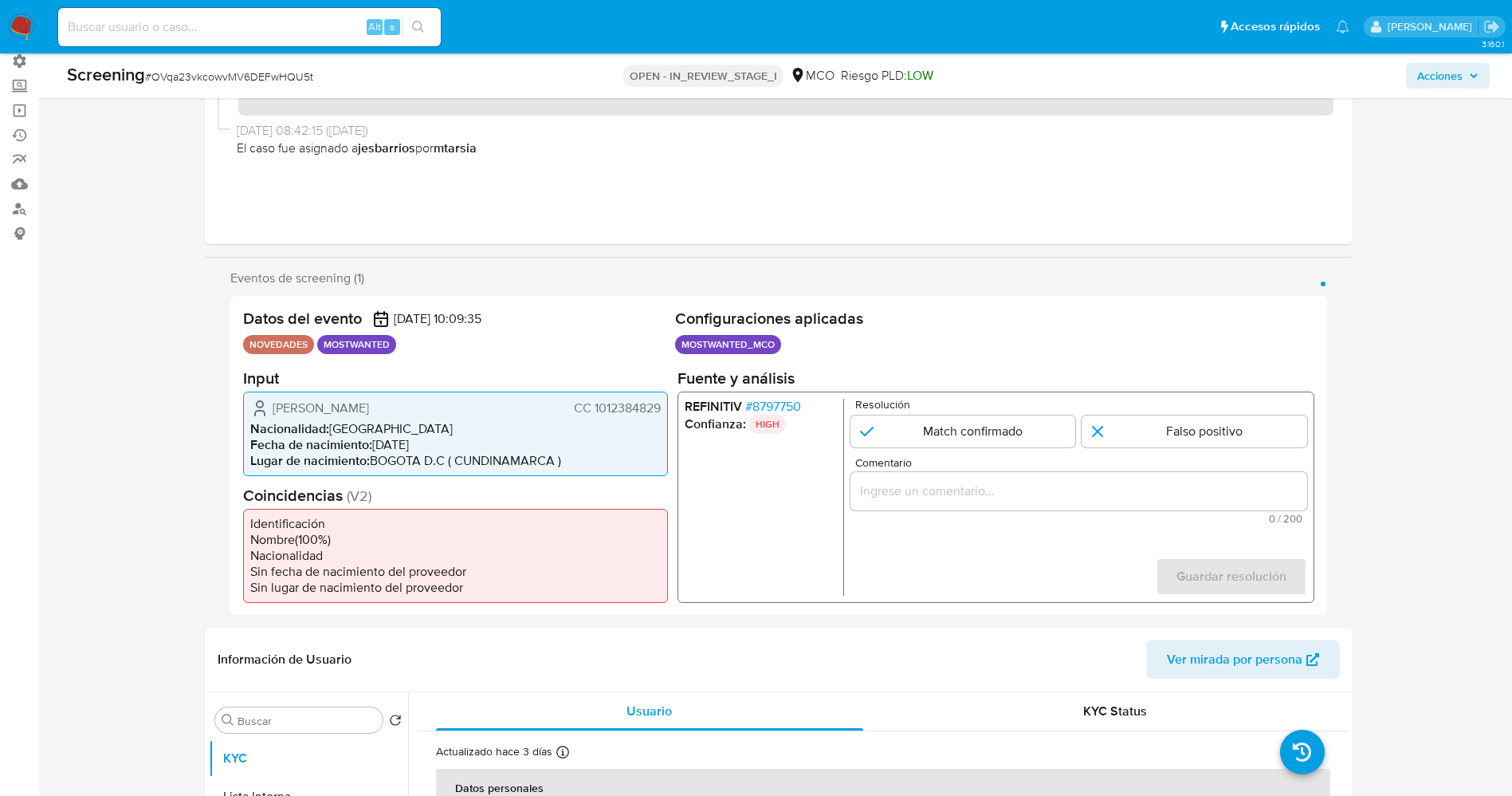
drag, startPoint x: 589, startPoint y: 414, endPoint x: 669, endPoint y: 402, distance: 80.9
click at [669, 402] on div "Datos del evento 20/09/2025 10:09:35 NOVEDADES MOSTWANTED Configuraciones aplic…" at bounding box center [778, 456] width 1097 height 320
drag, startPoint x: 263, startPoint y: 408, endPoint x: 453, endPoint y: 408, distance: 190.0
click at [453, 408] on div "Jonathan Moreira Olivares CC 1012384829 Nacionalidad : Colombia Fecha de nacimi…" at bounding box center [455, 433] width 425 height 85
click at [519, 443] on li "Fecha de nacimiento : 02/02/1992" at bounding box center [455, 444] width 411 height 16
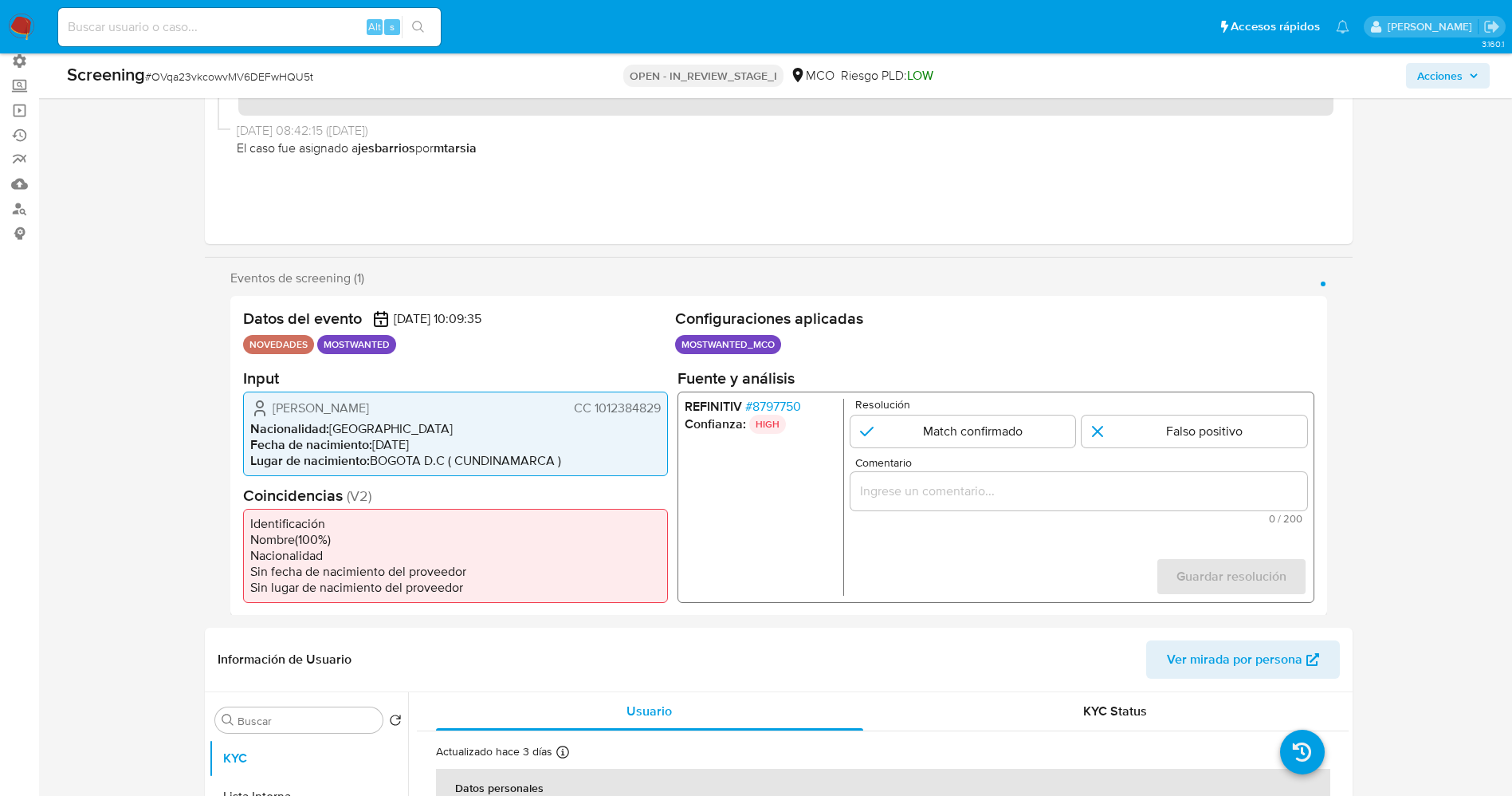
drag, startPoint x: 592, startPoint y: 411, endPoint x: 670, endPoint y: 408, distance: 78.1
click at [670, 408] on div "Datos del evento 20/09/2025 10:09:35 NOVEDADES MOSTWANTED Configuraciones aplic…" at bounding box center [778, 456] width 1097 height 320
click at [275, 409] on span "Jonathan Moreira Olivares" at bounding box center [320, 408] width 96 height 16
drag, startPoint x: 272, startPoint y: 411, endPoint x: 670, endPoint y: 403, distance: 398.1
click at [670, 403] on div "Datos del evento 20/09/2025 10:09:35 NOVEDADES MOSTWANTED Configuraciones aplic…" at bounding box center [778, 456] width 1097 height 320
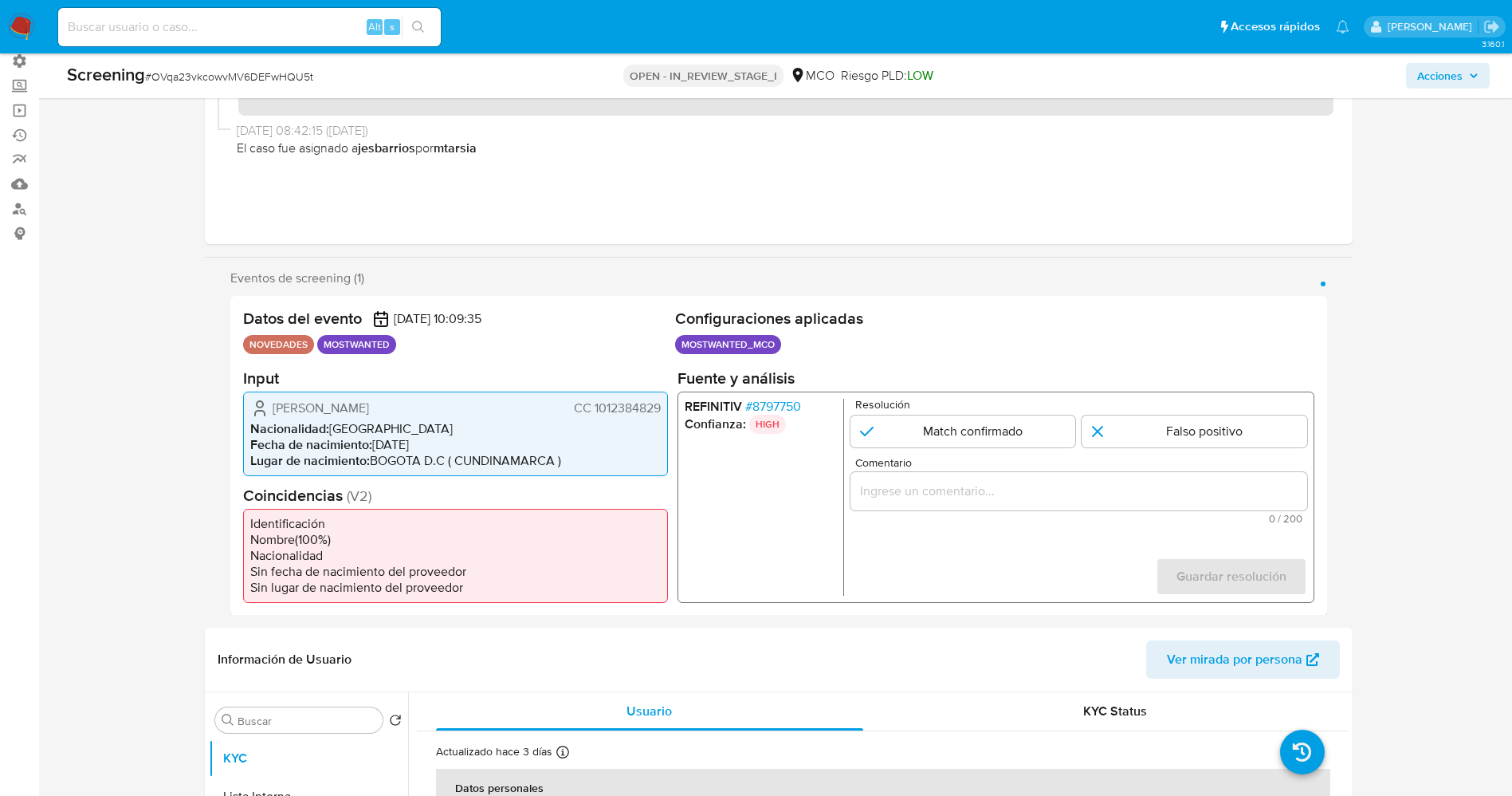
drag, startPoint x: 1031, startPoint y: 433, endPoint x: 1017, endPoint y: 452, distance: 23.6
click at [1030, 433] on input "1 de 1" at bounding box center [962, 430] width 226 height 32
radio input "true"
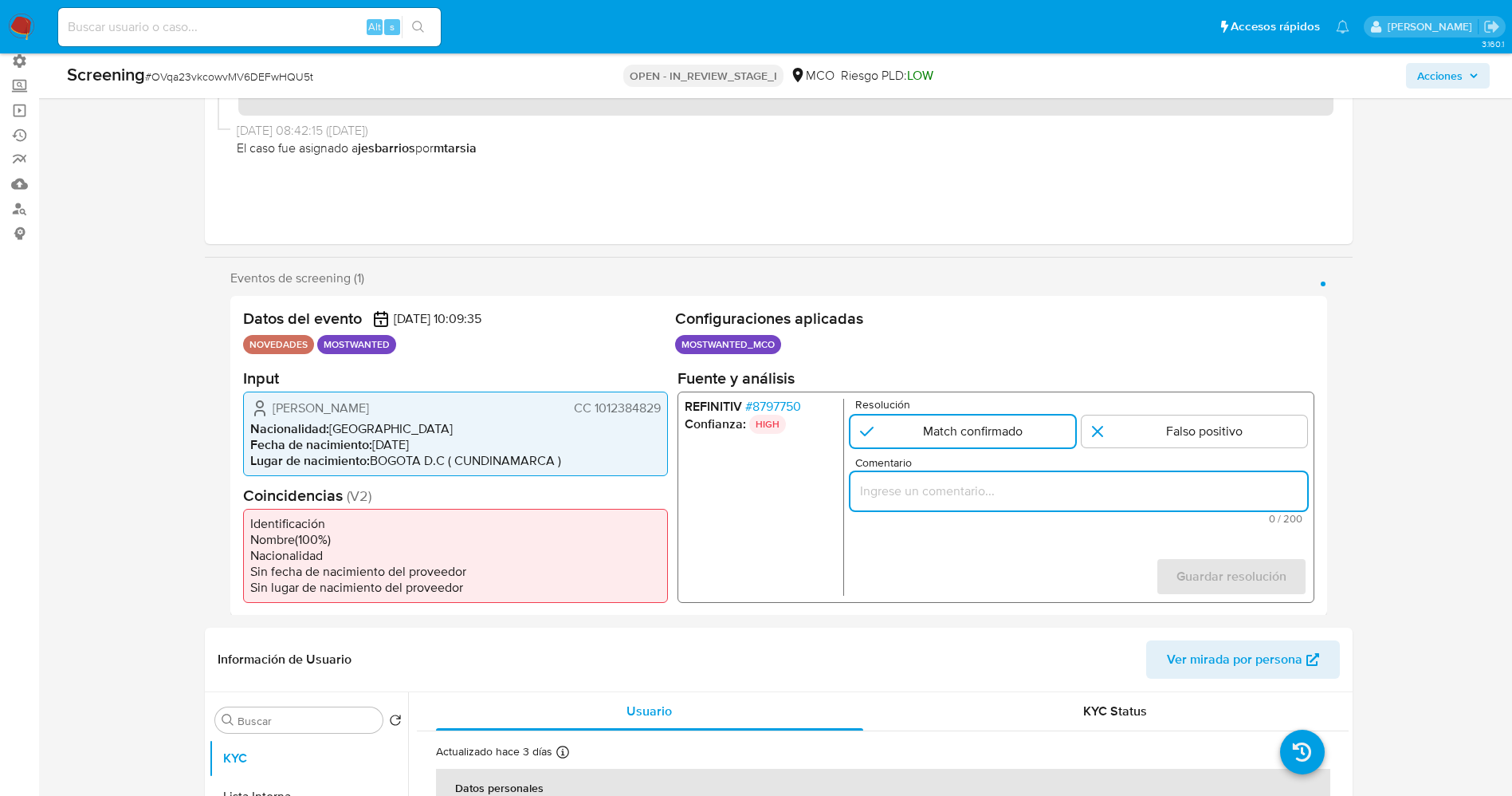
click at [1009, 501] on input "Comentario" at bounding box center [1078, 491] width 457 height 21
drag, startPoint x: 971, startPoint y: 490, endPoint x: 1040, endPoint y: 490, distance: 69.0
click at [1040, 490] on input "Jonathan Moreira Olivares CC 1012384829 .Se genera match en Refinitiv por Ident…" at bounding box center [1078, 491] width 457 height 21
drag, startPoint x: 903, startPoint y: 491, endPoint x: 1041, endPoint y: 492, distance: 138.0
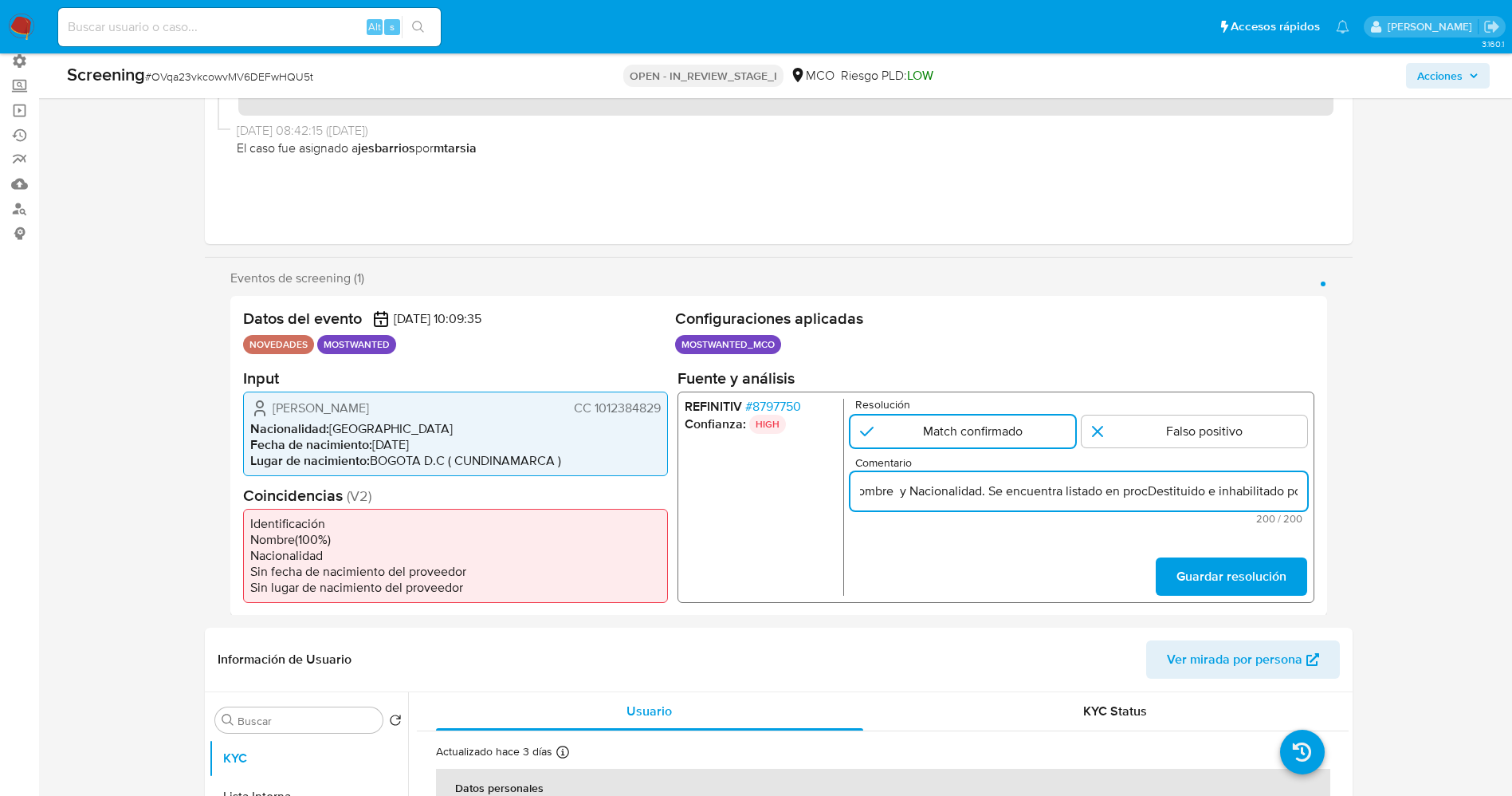
click at [1041, 492] on input "Jonathan Moreira Olivares CC 1012384829 .Se genera match en Refinitiv por Ident…" at bounding box center [1078, 491] width 457 height 21
drag, startPoint x: 1003, startPoint y: 486, endPoint x: 1235, endPoint y: 492, distance: 232.1
click at [1235, 492] on input "Jonathan Moreira Olivares CC 1012384829 .Se genera match en Refinitiv por Ident…" at bounding box center [1078, 491] width 457 height 21
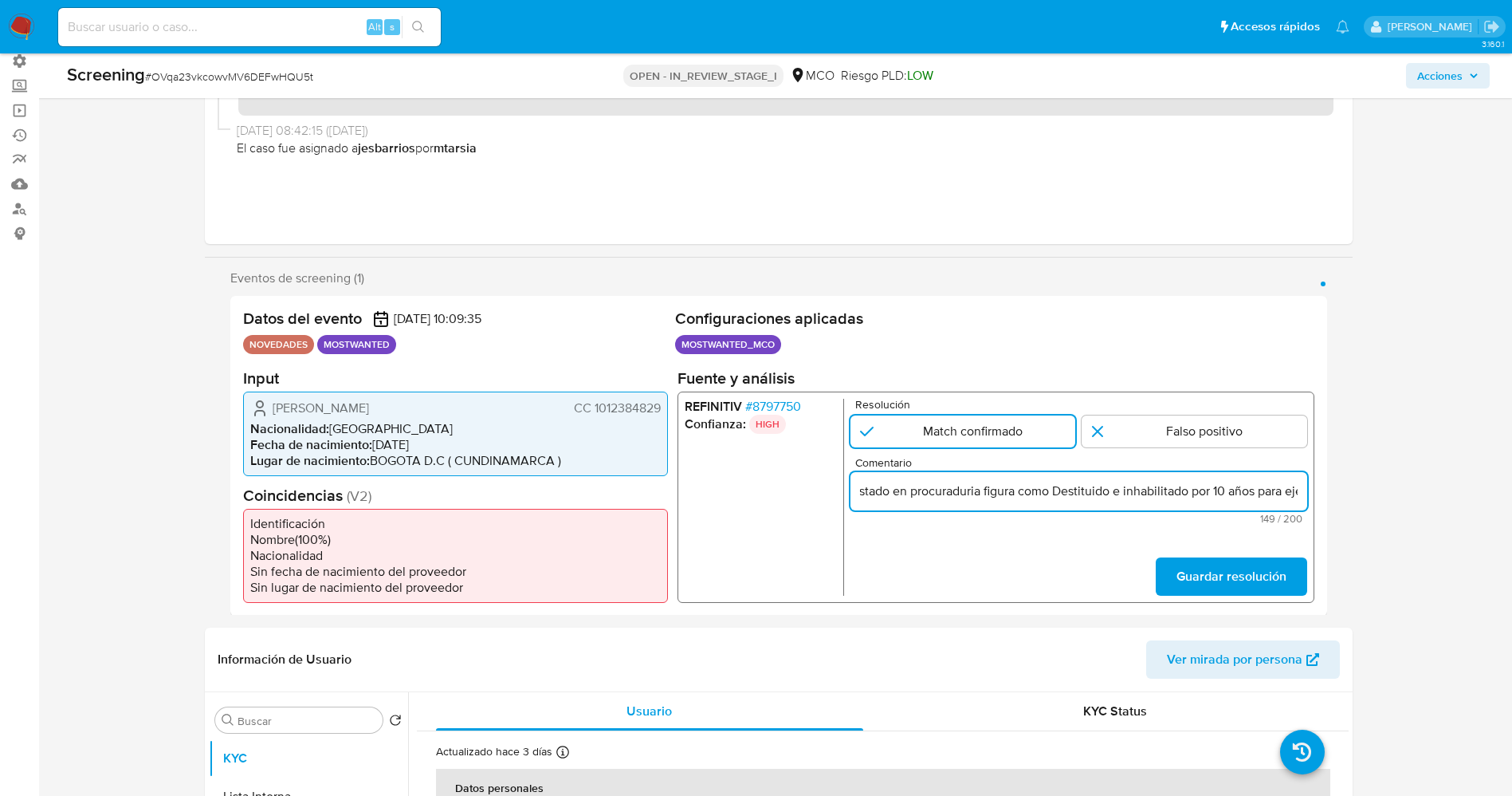
click at [1108, 485] on input "Jonathan Moreira Olivares CC 1012384829 .Se encuentra listado en procuraduria f…" at bounding box center [1078, 491] width 457 height 21
click at [1289, 491] on input "Jonathan Moreira Olivares CC 1012384829 .Se encuentra listado en procuraduria f…" at bounding box center [1078, 491] width 457 height 21
type input "Jonathan Moreira Olivares CC 1012384829 .Se encuentra listado en procuraduria f…"
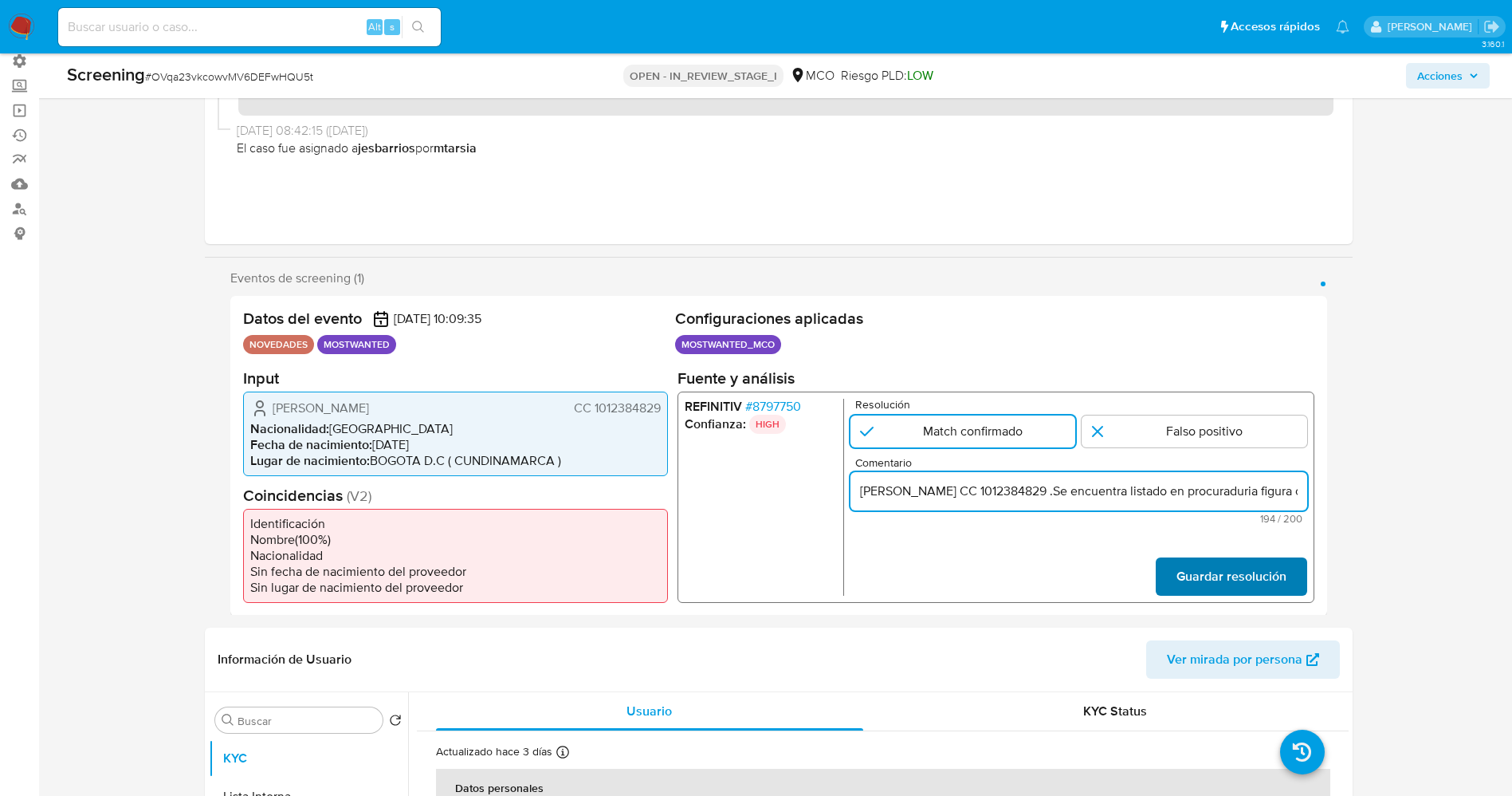
click at [1272, 565] on span "Guardar resolución" at bounding box center [1230, 575] width 110 height 35
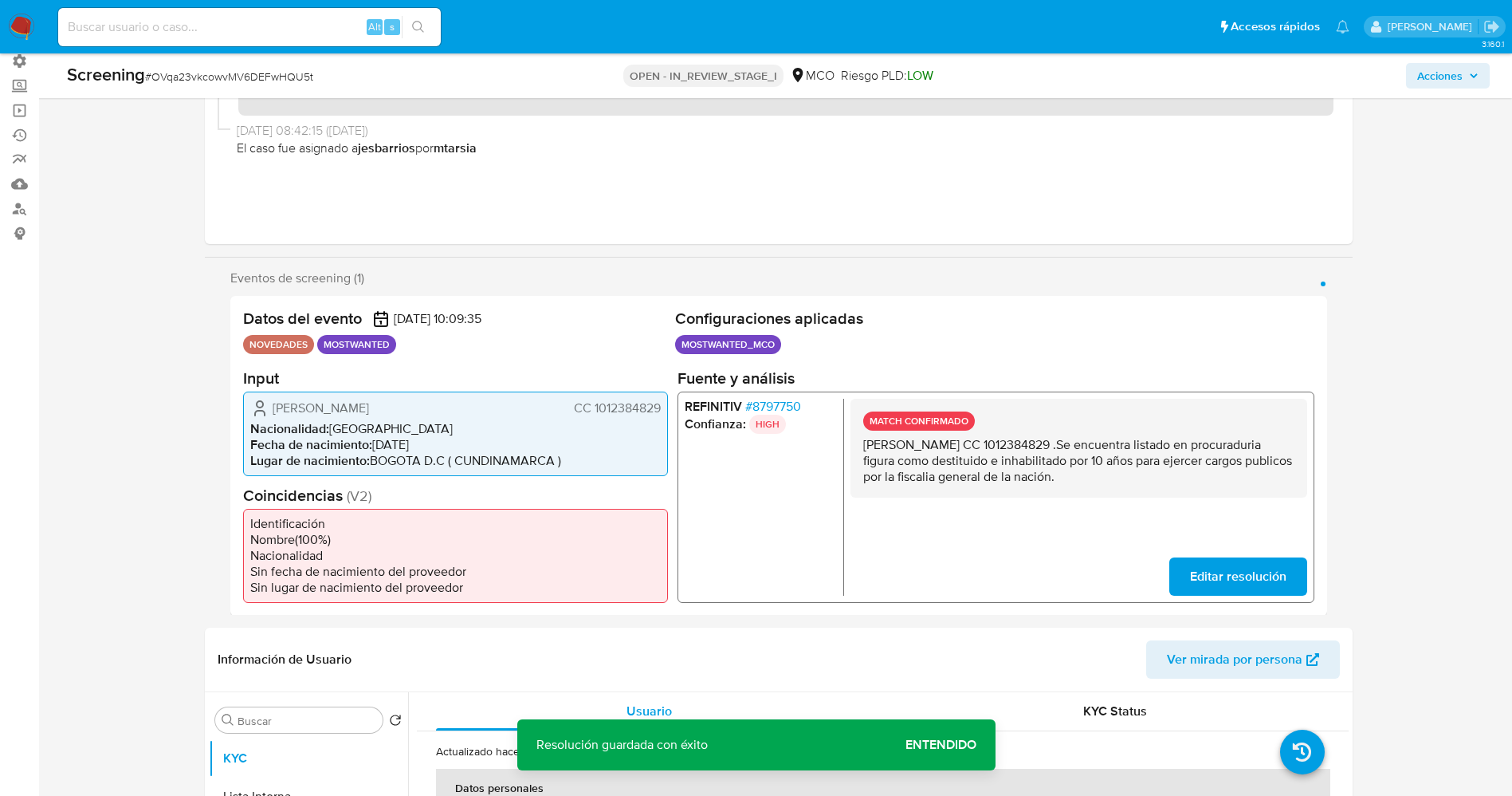
drag, startPoint x: 861, startPoint y: 445, endPoint x: 1204, endPoint y: 504, distance: 348.0
click at [1204, 504] on div "MATCH CONFIRMADO Jonathan Moreira Olivares CC 1012384829 .Se encuentra listado …" at bounding box center [1078, 497] width 457 height 197
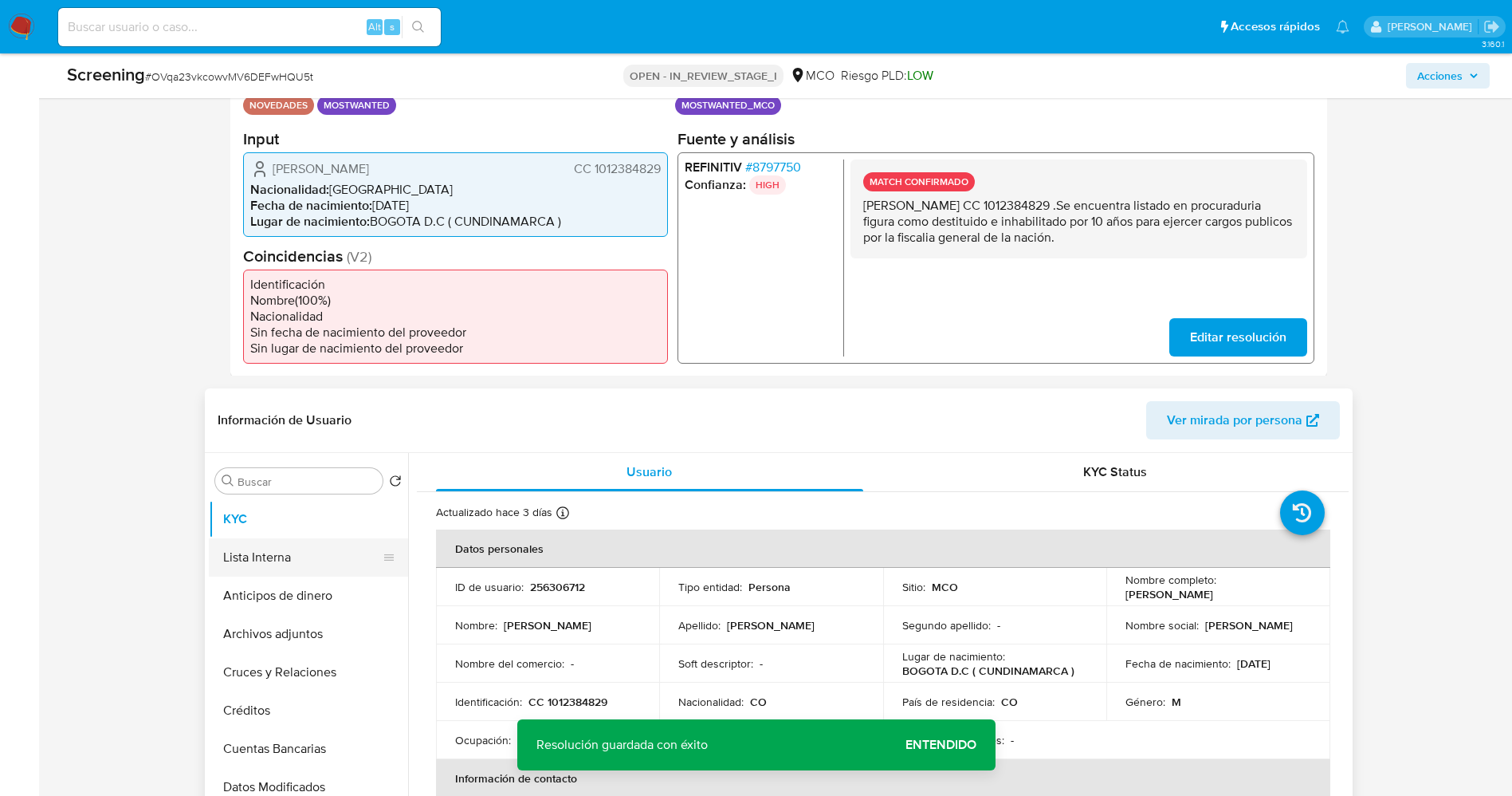
click at [243, 561] on button "Lista Interna" at bounding box center [302, 557] width 187 height 38
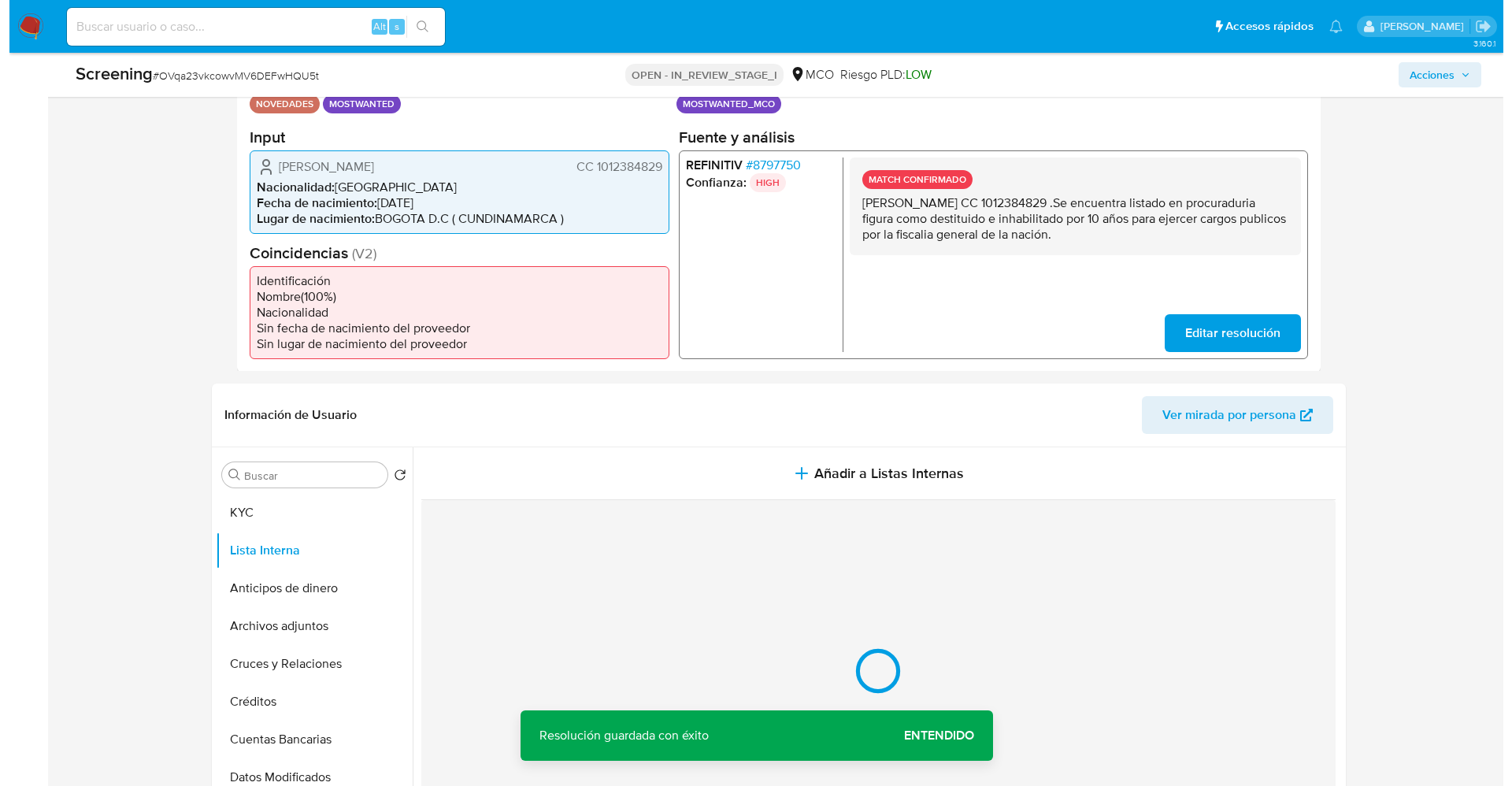
scroll to position [472, 0]
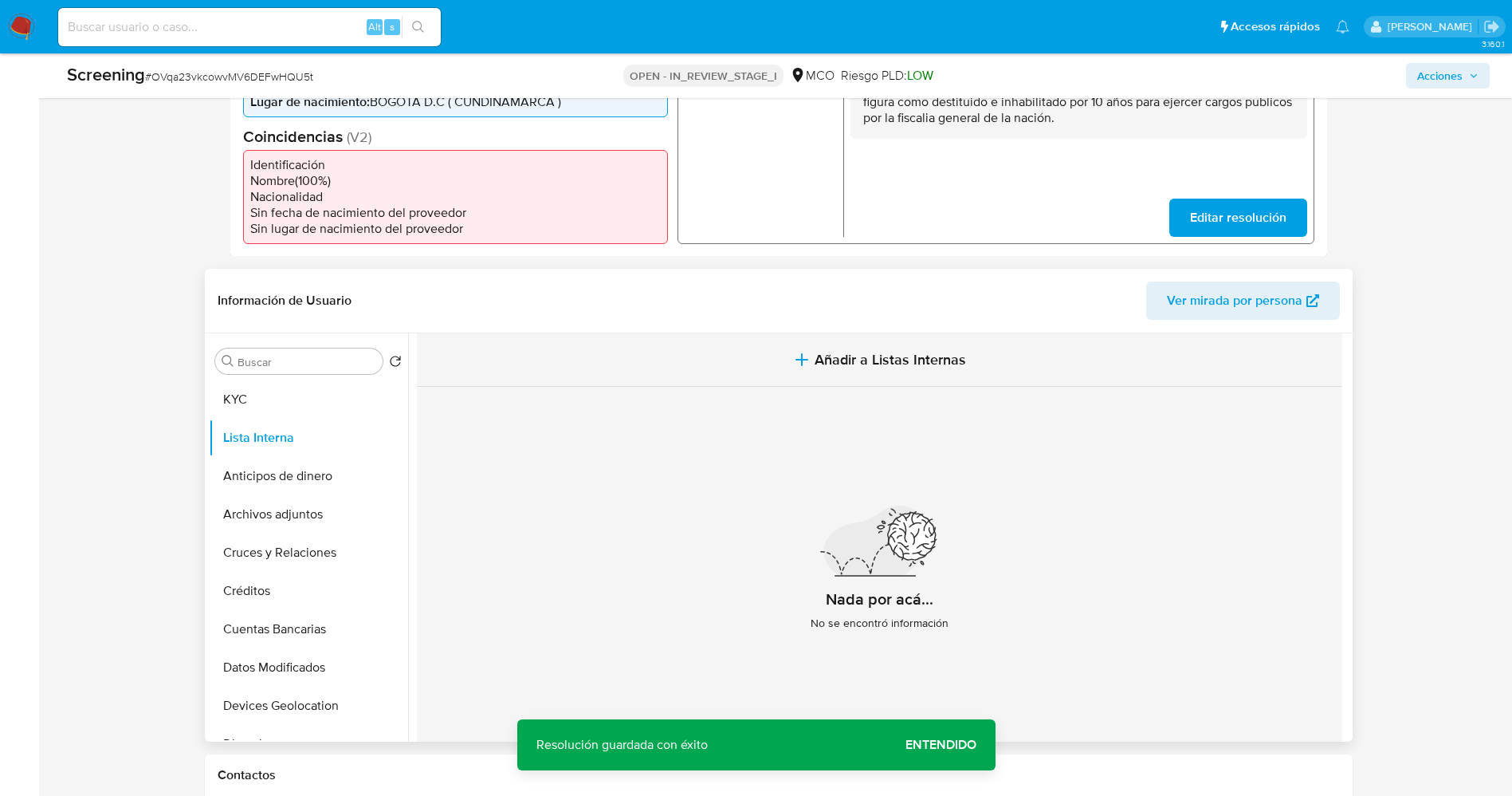
click at [750, 376] on button "Añadir a Listas Internas" at bounding box center [880, 360] width 926 height 54
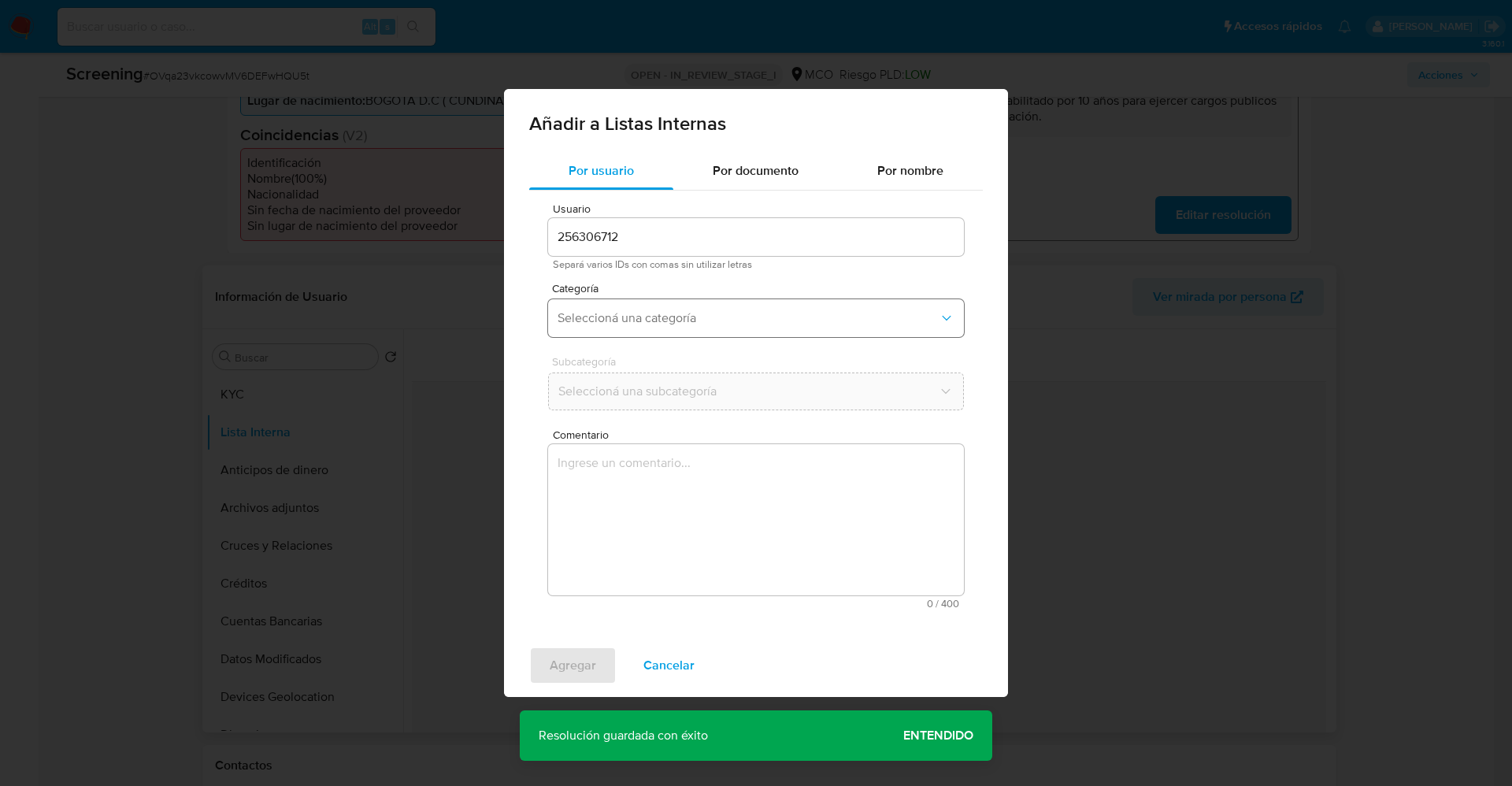
click at [695, 308] on button "Seleccioná una categoría" at bounding box center [756, 318] width 416 height 38
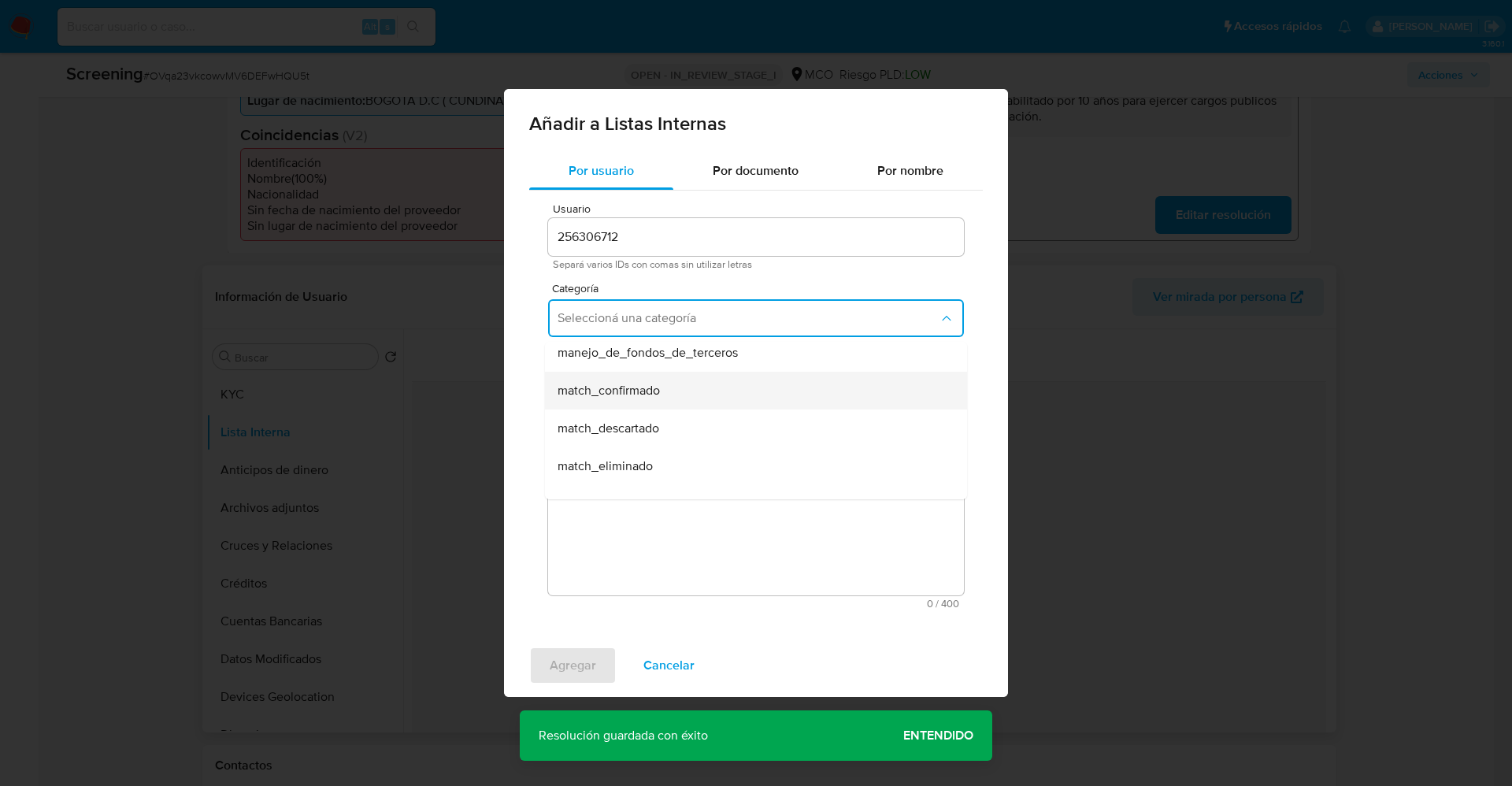
scroll to position [118, 0]
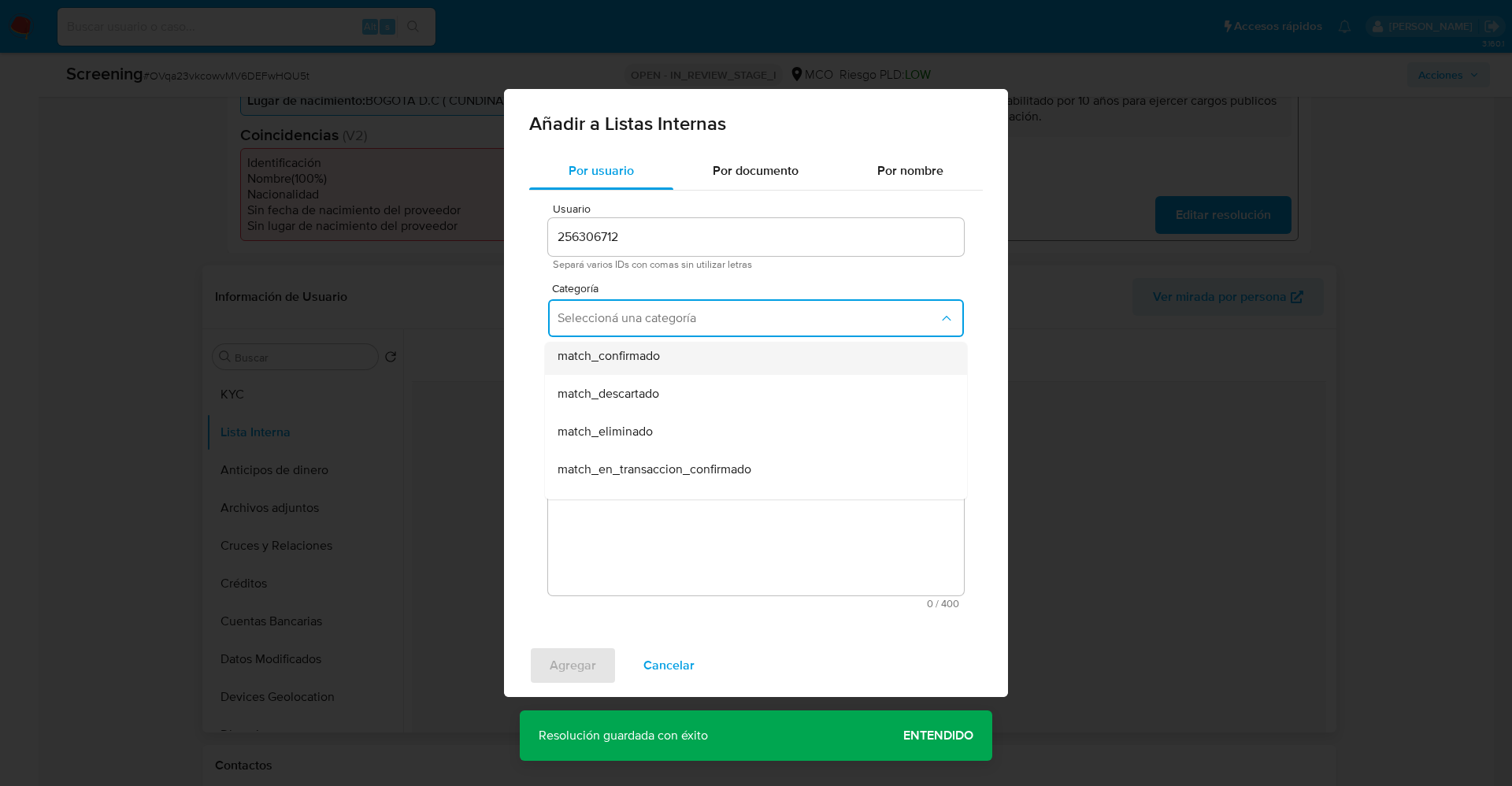
click at [662, 354] on div "match_confirmado" at bounding box center [750, 355] width 387 height 38
click at [658, 370] on div "Subcategoría Seleccioná una subcategoría" at bounding box center [756, 386] width 416 height 61
click at [658, 376] on button "Seleccioná una subcategoría" at bounding box center [756, 391] width 416 height 38
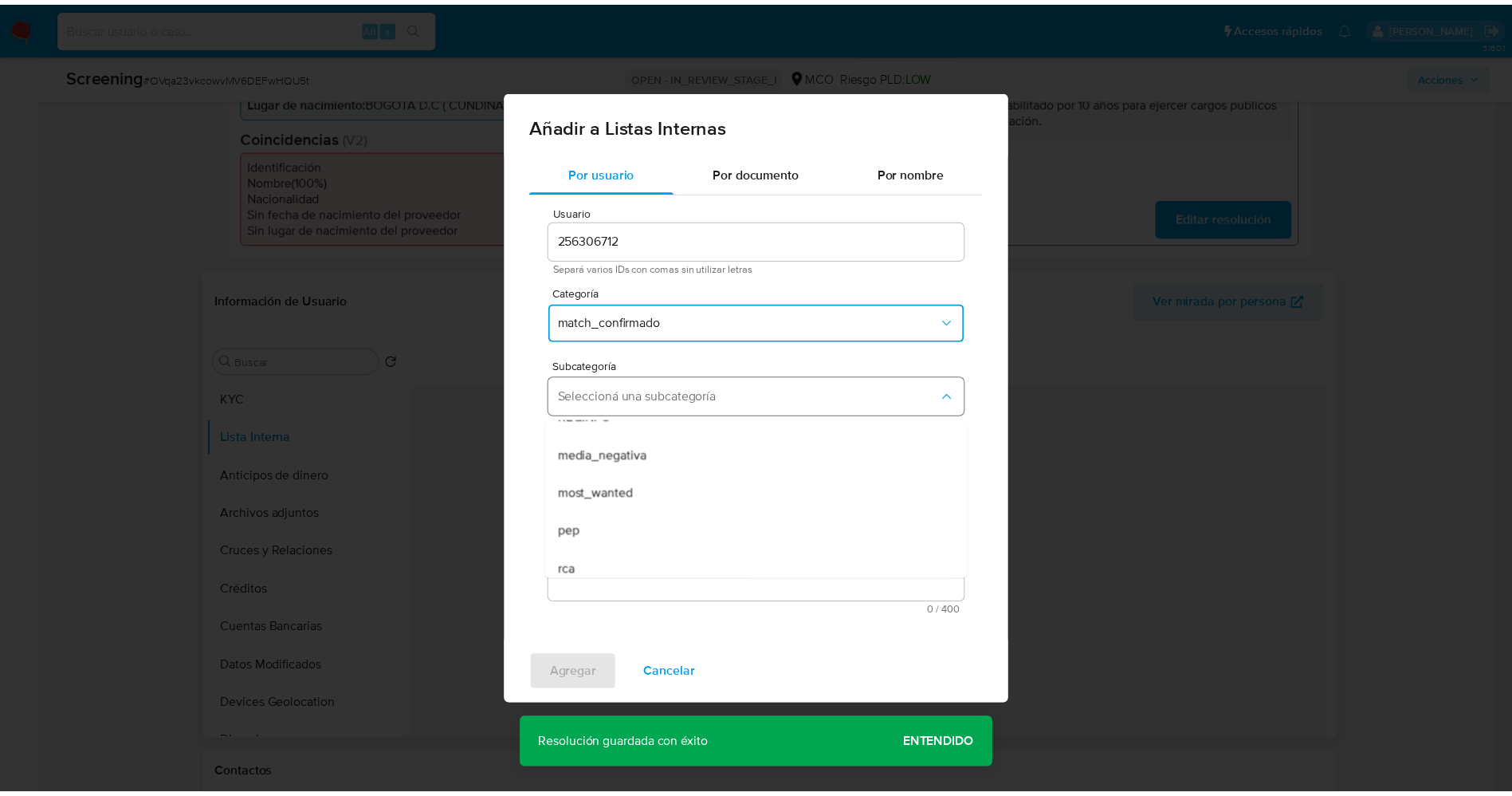
scroll to position [108, 0]
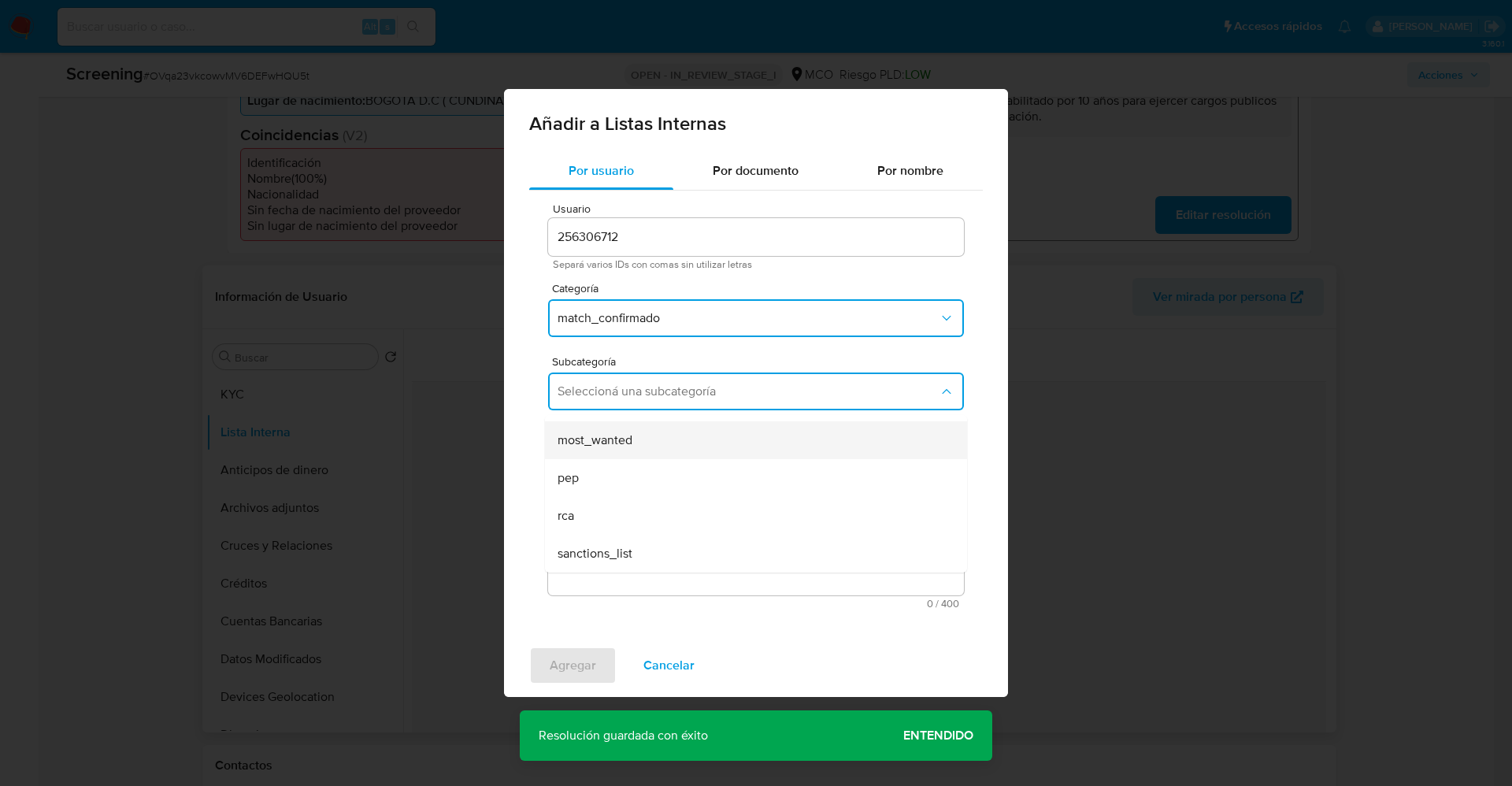
click at [646, 445] on div "most_wanted" at bounding box center [750, 440] width 387 height 38
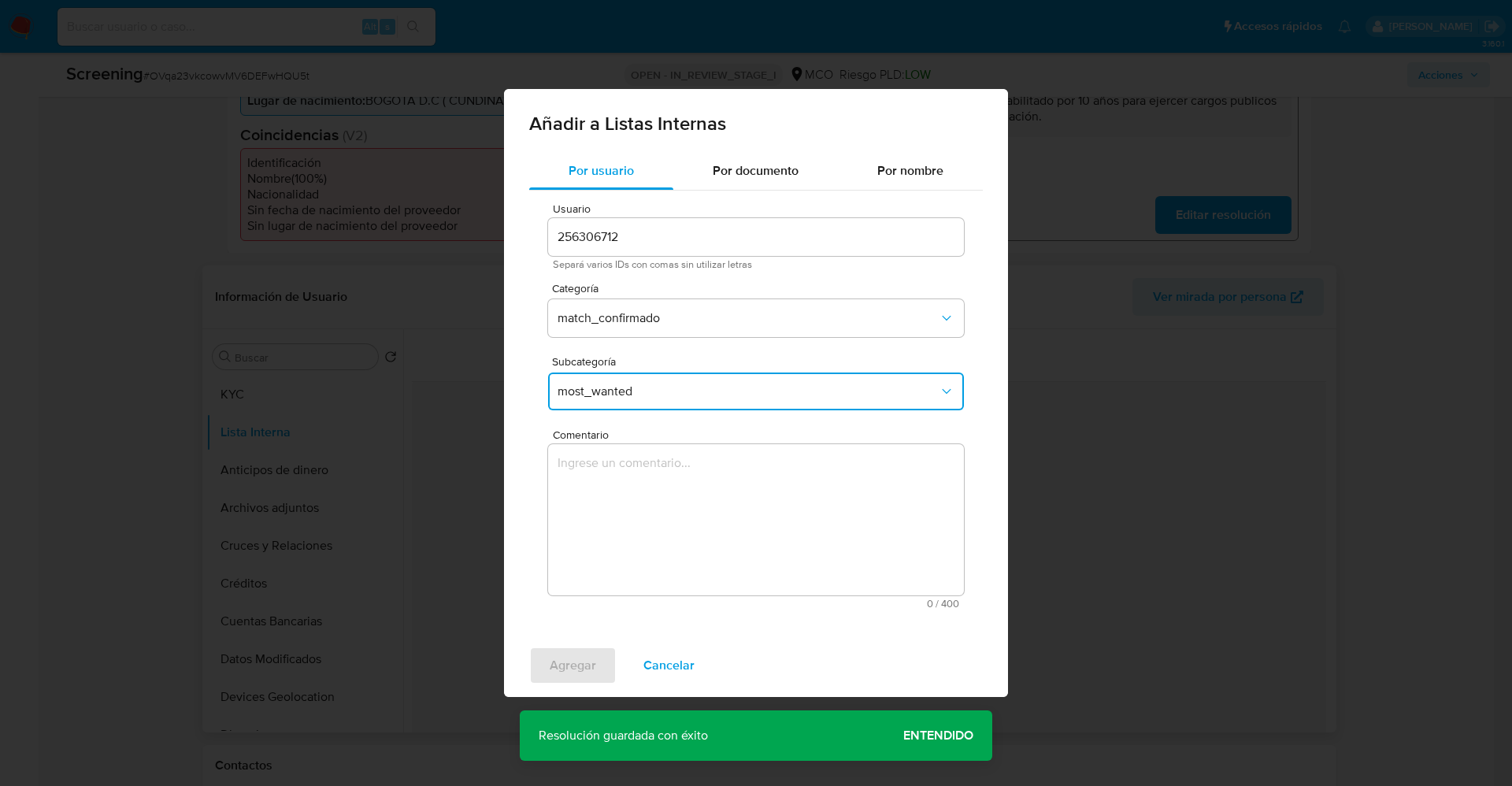
click at [644, 463] on textarea "Comentario" at bounding box center [756, 519] width 416 height 151
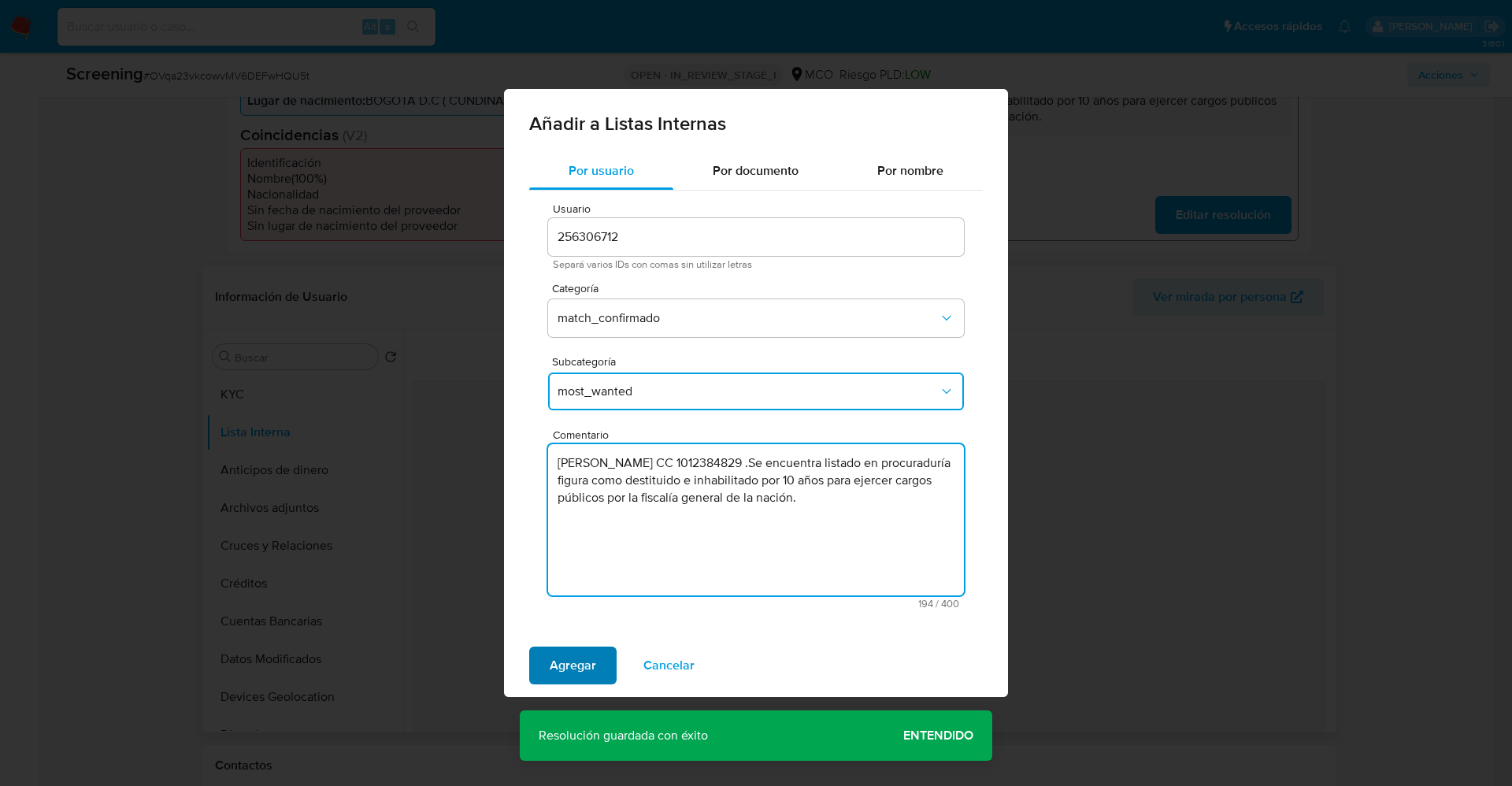
type textarea "Jonathan Moreira Olivares CC 1012384829 .Se encuentra listado en procuraduría f…"
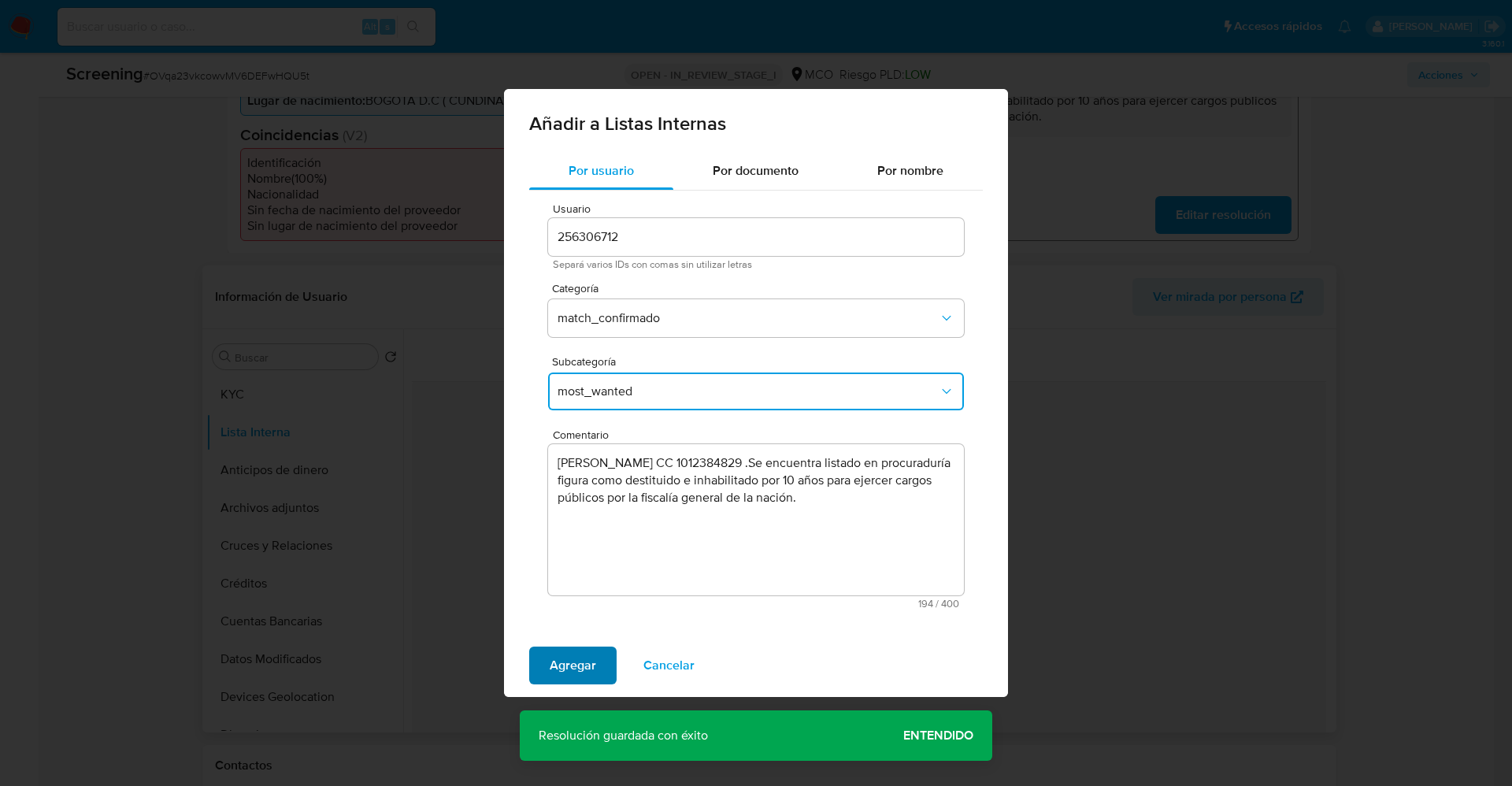
click at [559, 666] on span "Agregar" at bounding box center [573, 665] width 46 height 35
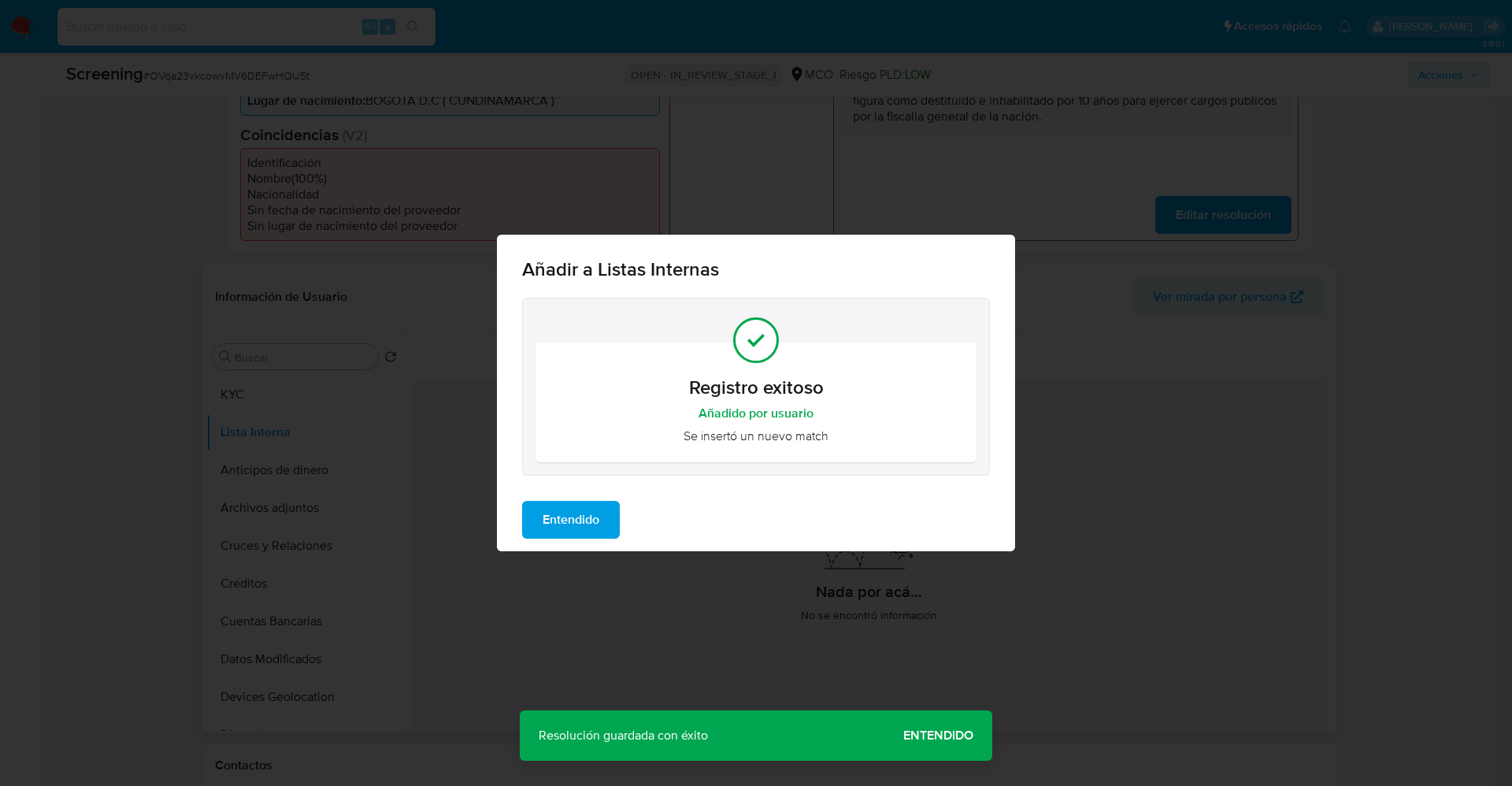
click at [1163, 560] on div "Añadir a Listas Internas Registro exitoso Añadido por usuario Se insertó un nue…" at bounding box center [756, 393] width 1512 height 786
click at [585, 516] on span "Entendido" at bounding box center [571, 519] width 56 height 35
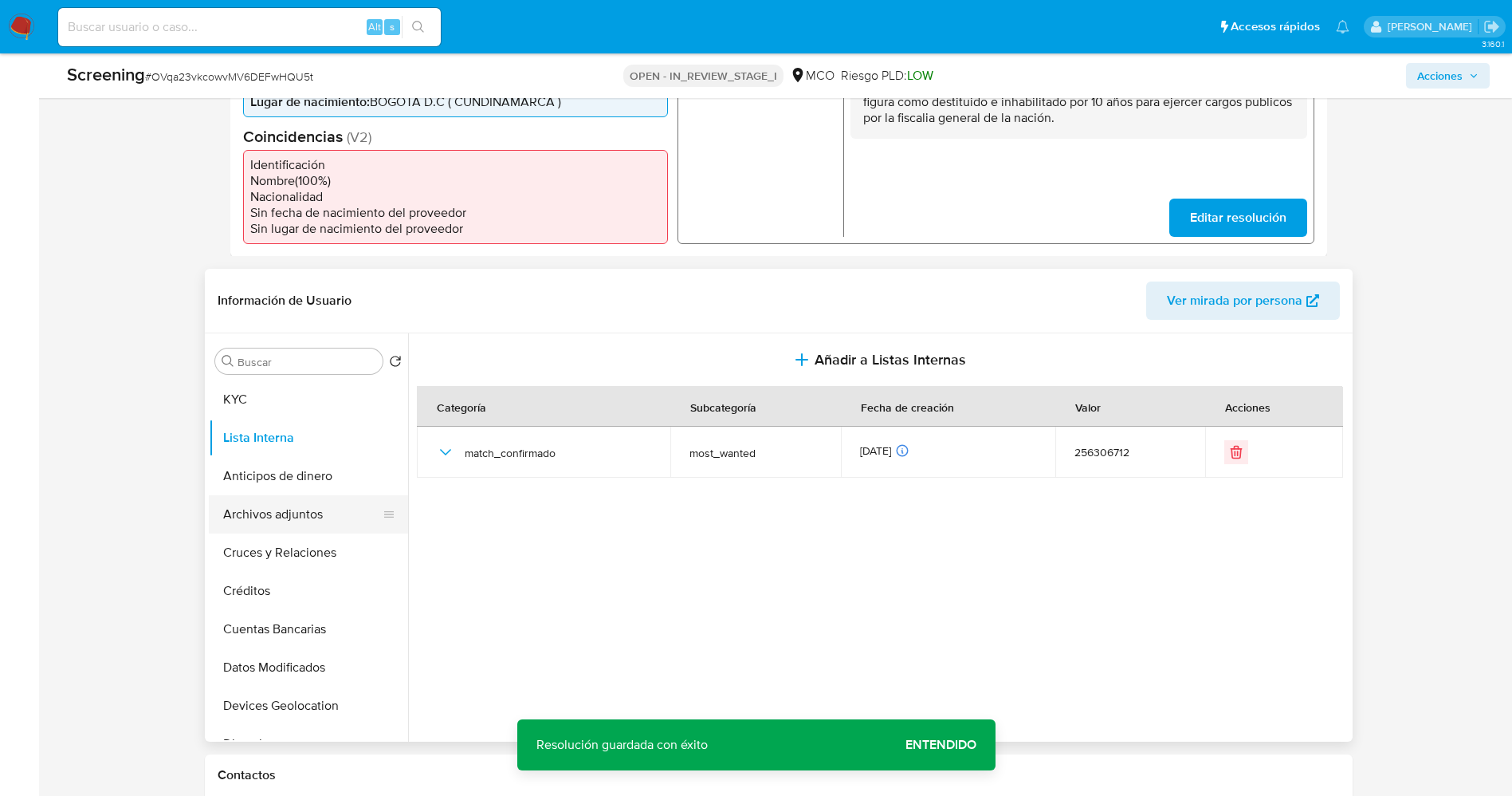
click at [285, 525] on button "Archivos adjuntos" at bounding box center [302, 514] width 187 height 38
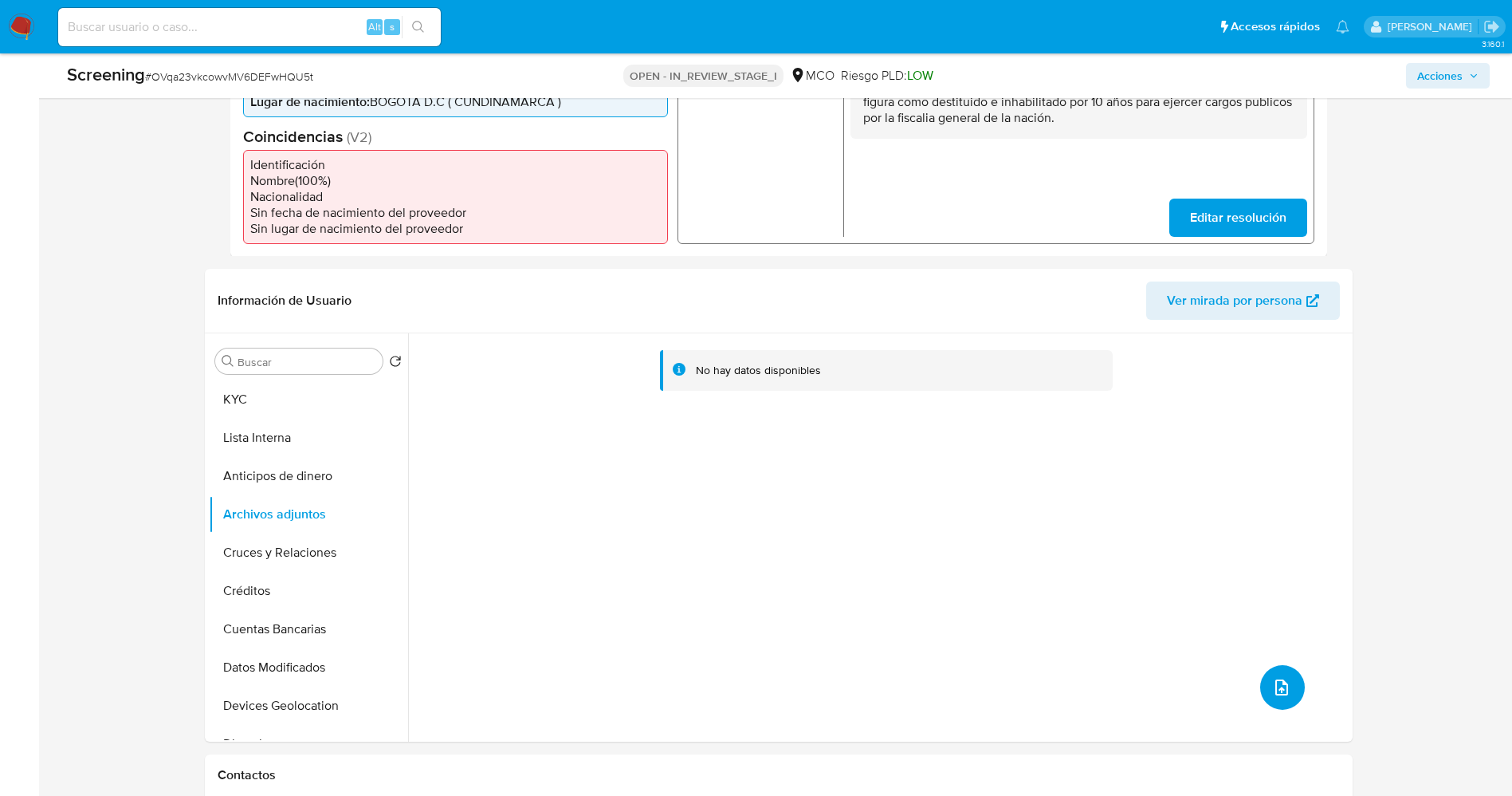
click at [1273, 684] on icon "upload-file" at bounding box center [1282, 687] width 19 height 19
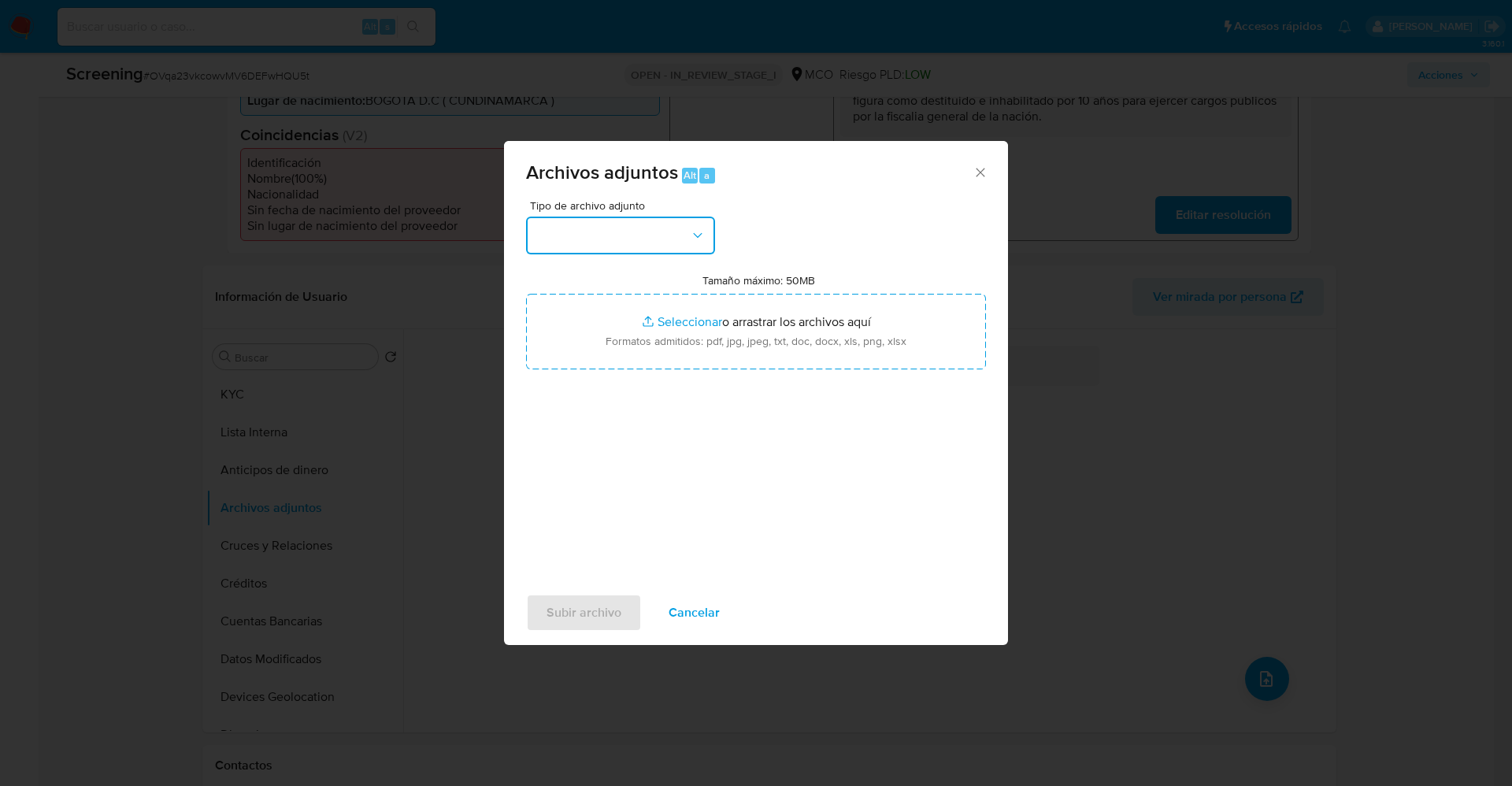
click at [630, 231] on button "button" at bounding box center [621, 235] width 189 height 38
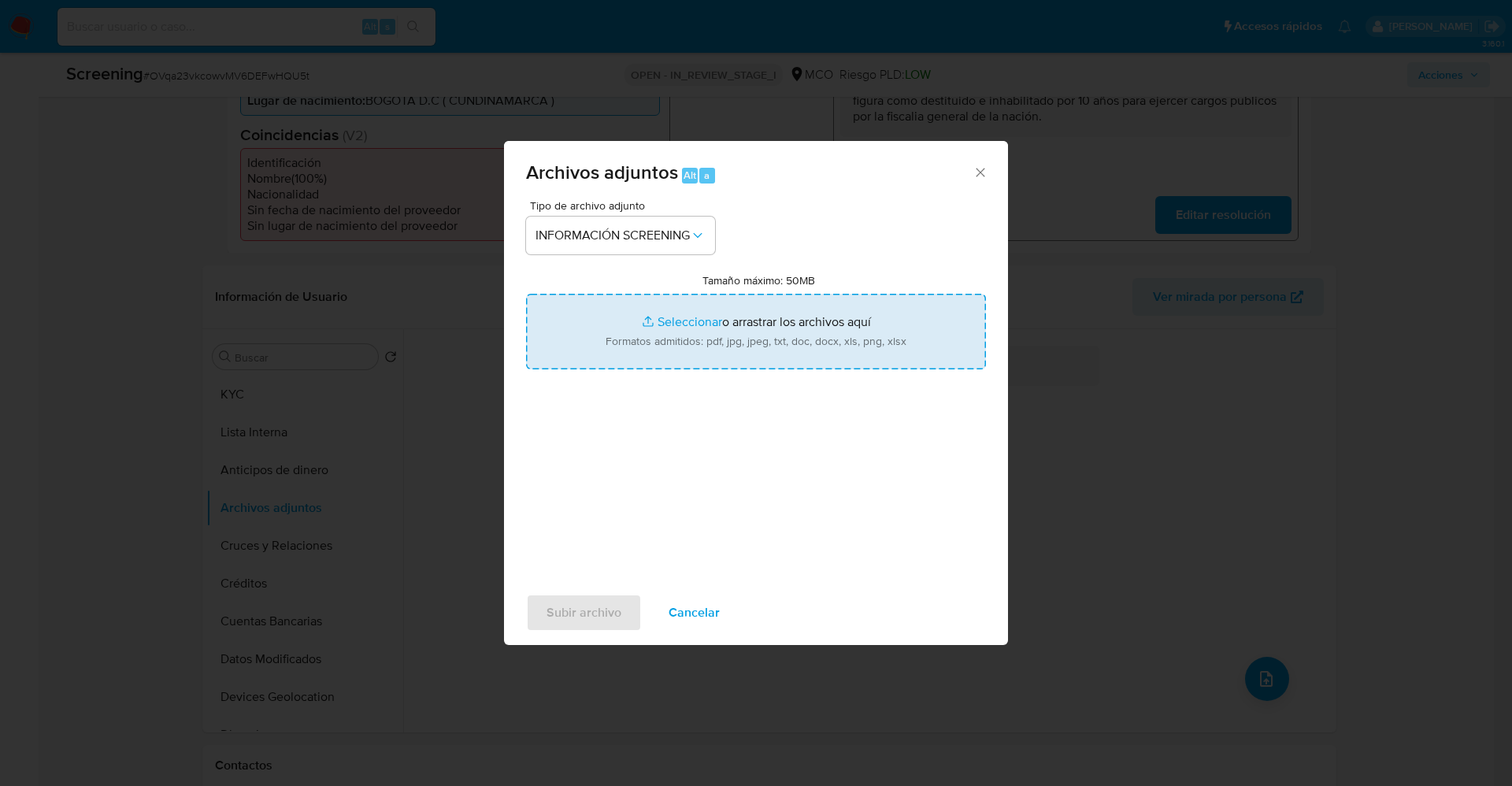
type input "C:\fakepath\Consulta de Antecedentes.pdf"
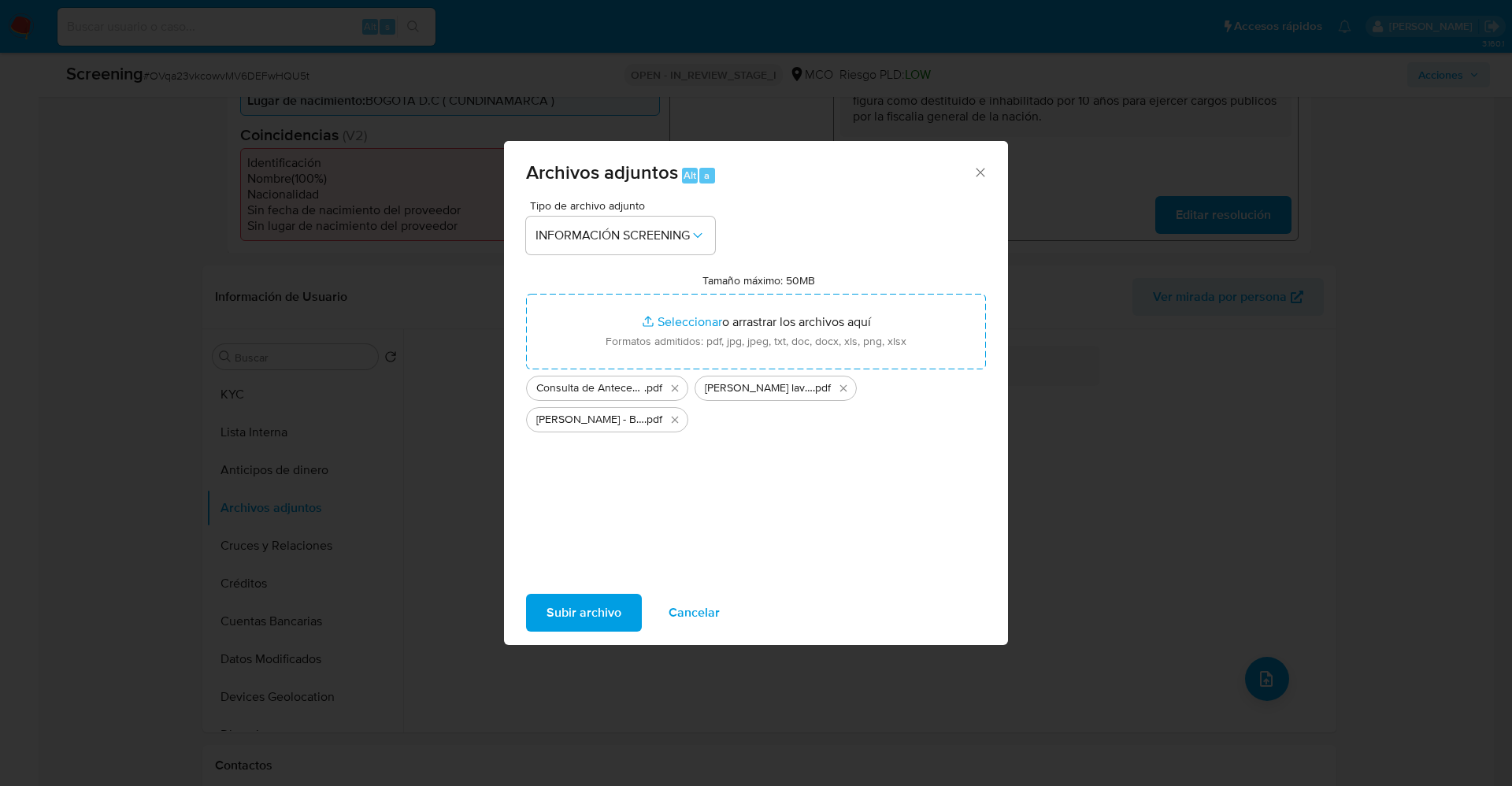
click at [568, 619] on span "Subir archivo" at bounding box center [584, 613] width 75 height 35
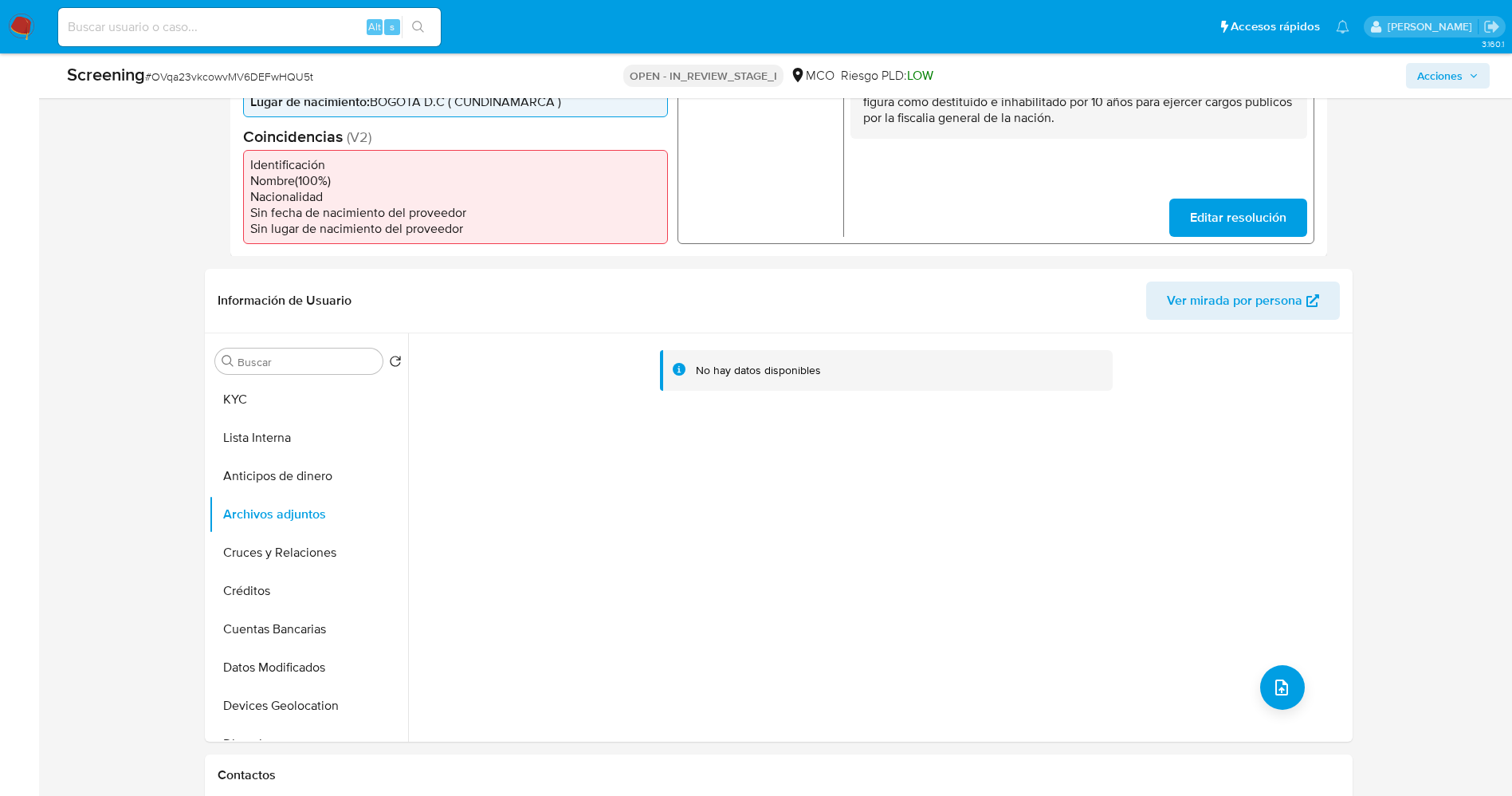
click at [228, 440] on button "Lista Interna" at bounding box center [308, 438] width 199 height 38
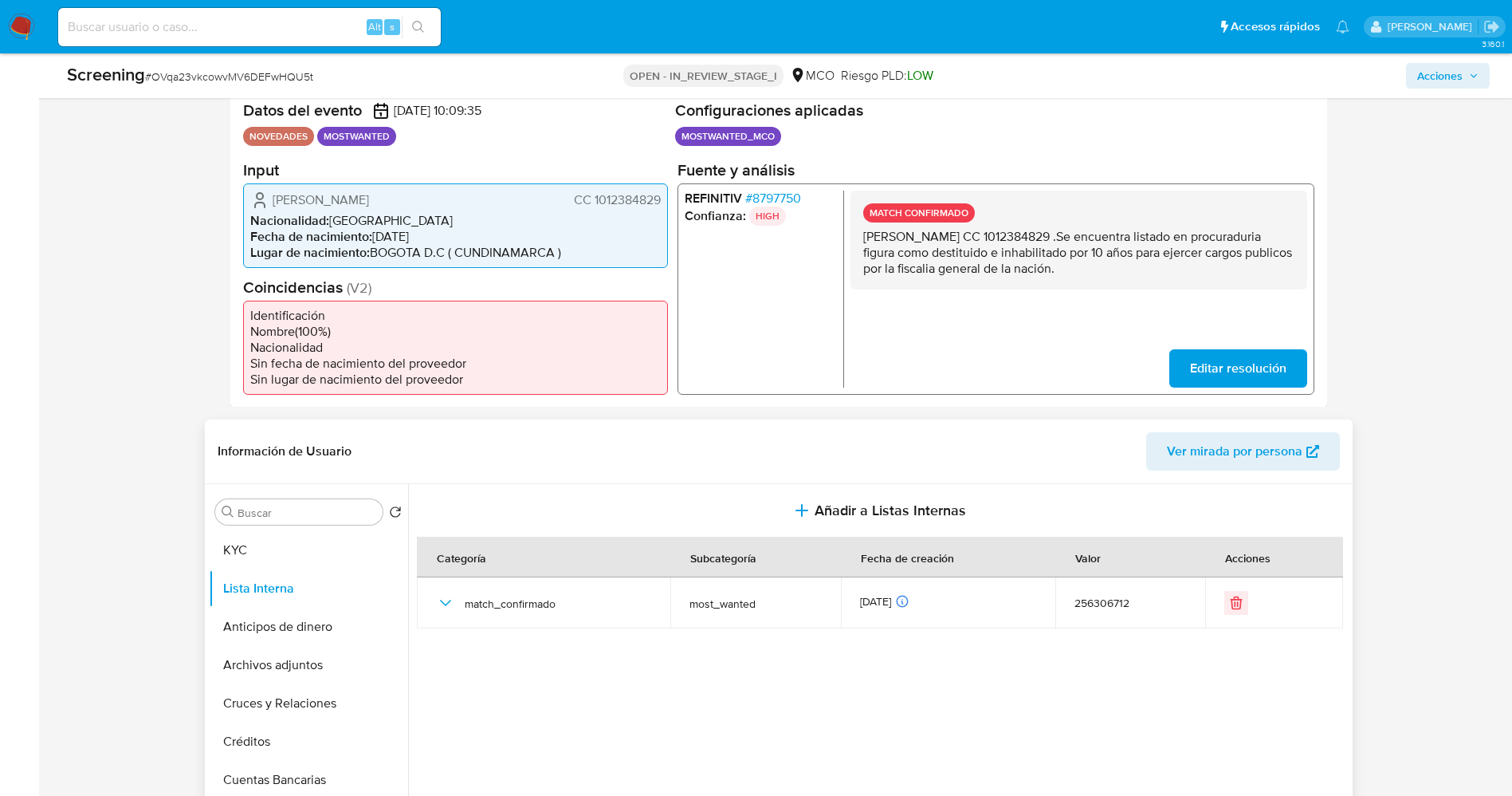
scroll to position [359, 0]
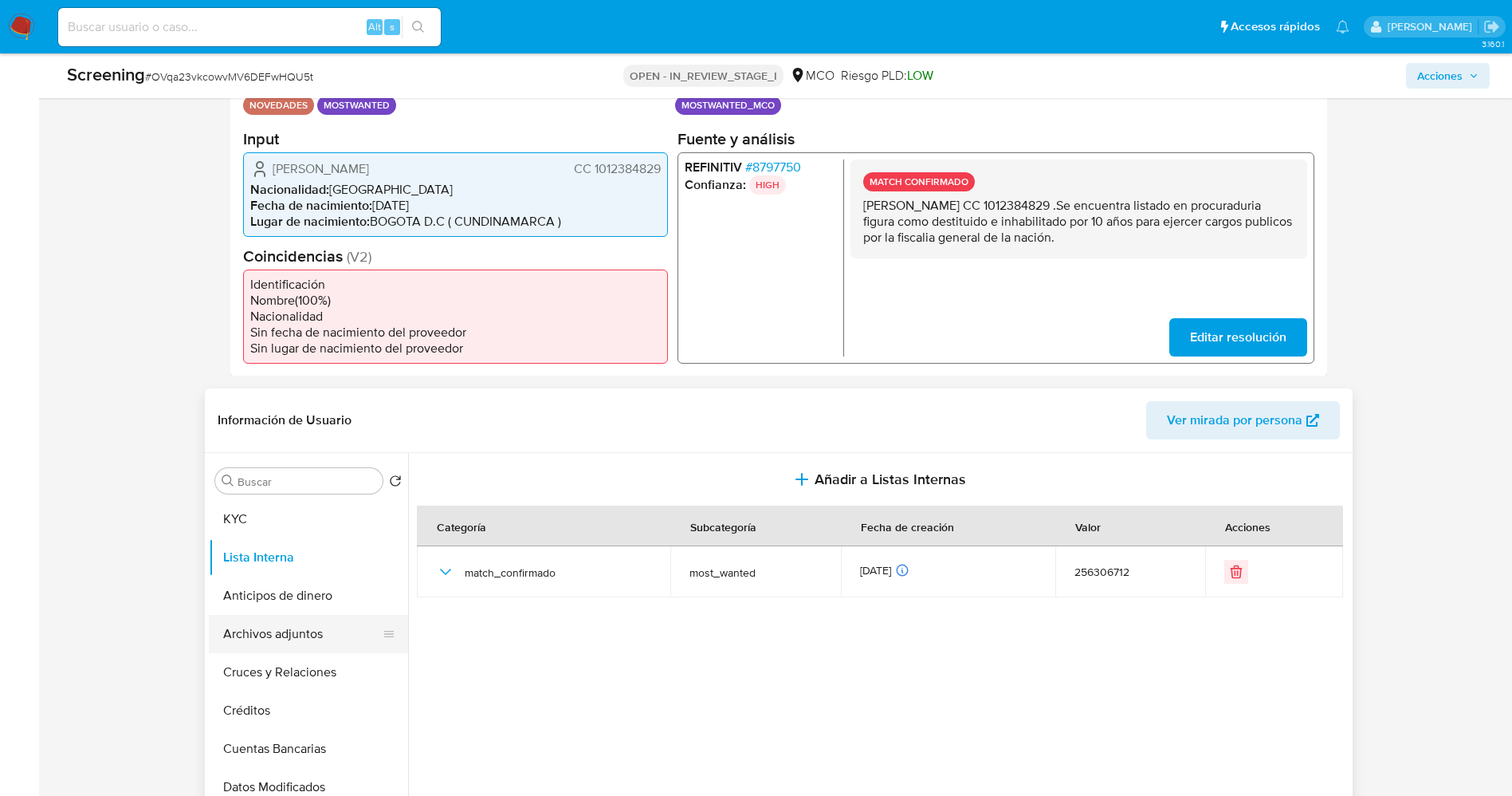
drag, startPoint x: 276, startPoint y: 639, endPoint x: 151, endPoint y: 637, distance: 125.0
click at [275, 639] on button "Archivos adjuntos" at bounding box center [308, 633] width 199 height 38
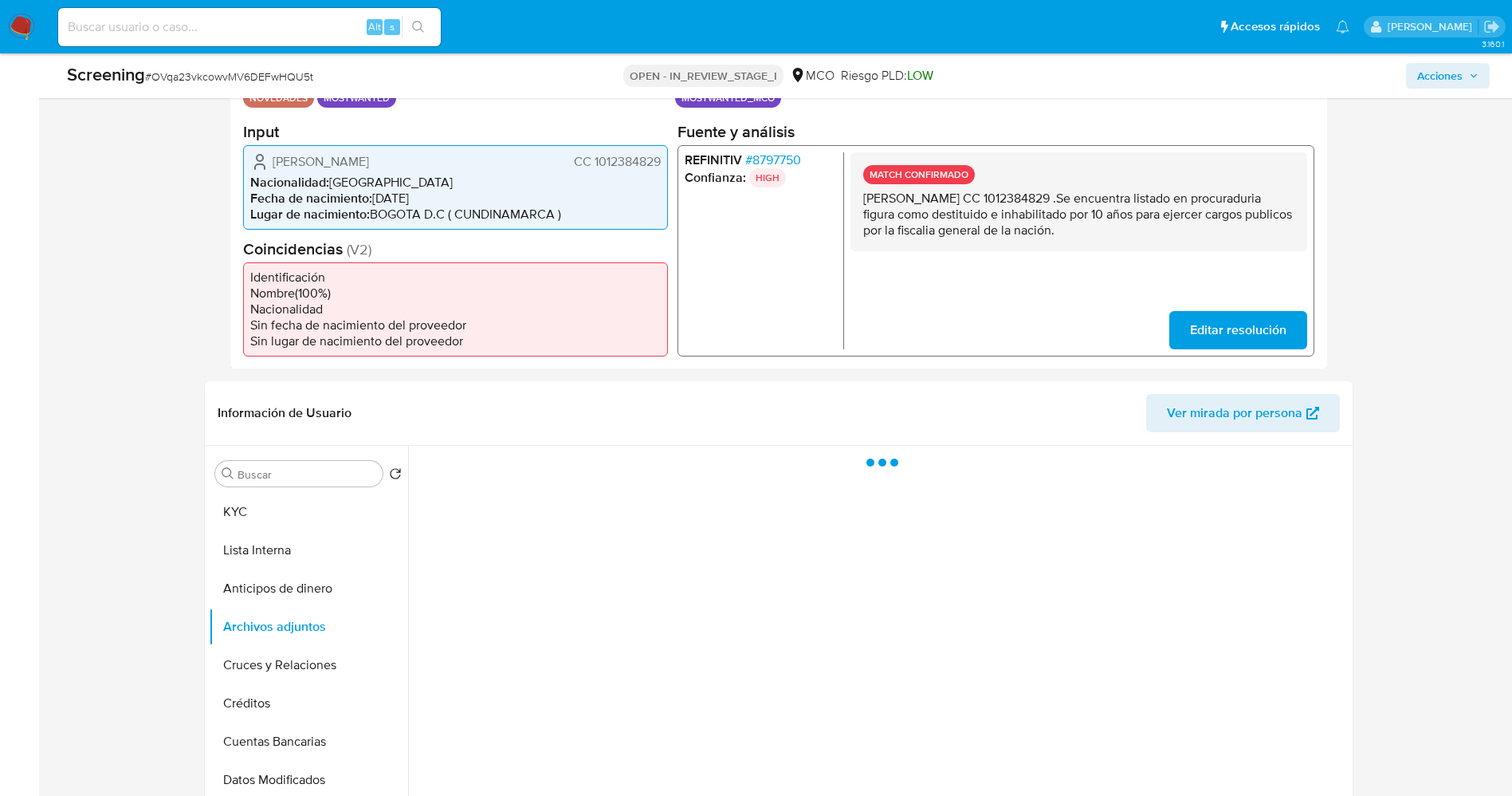
scroll to position [478, 0]
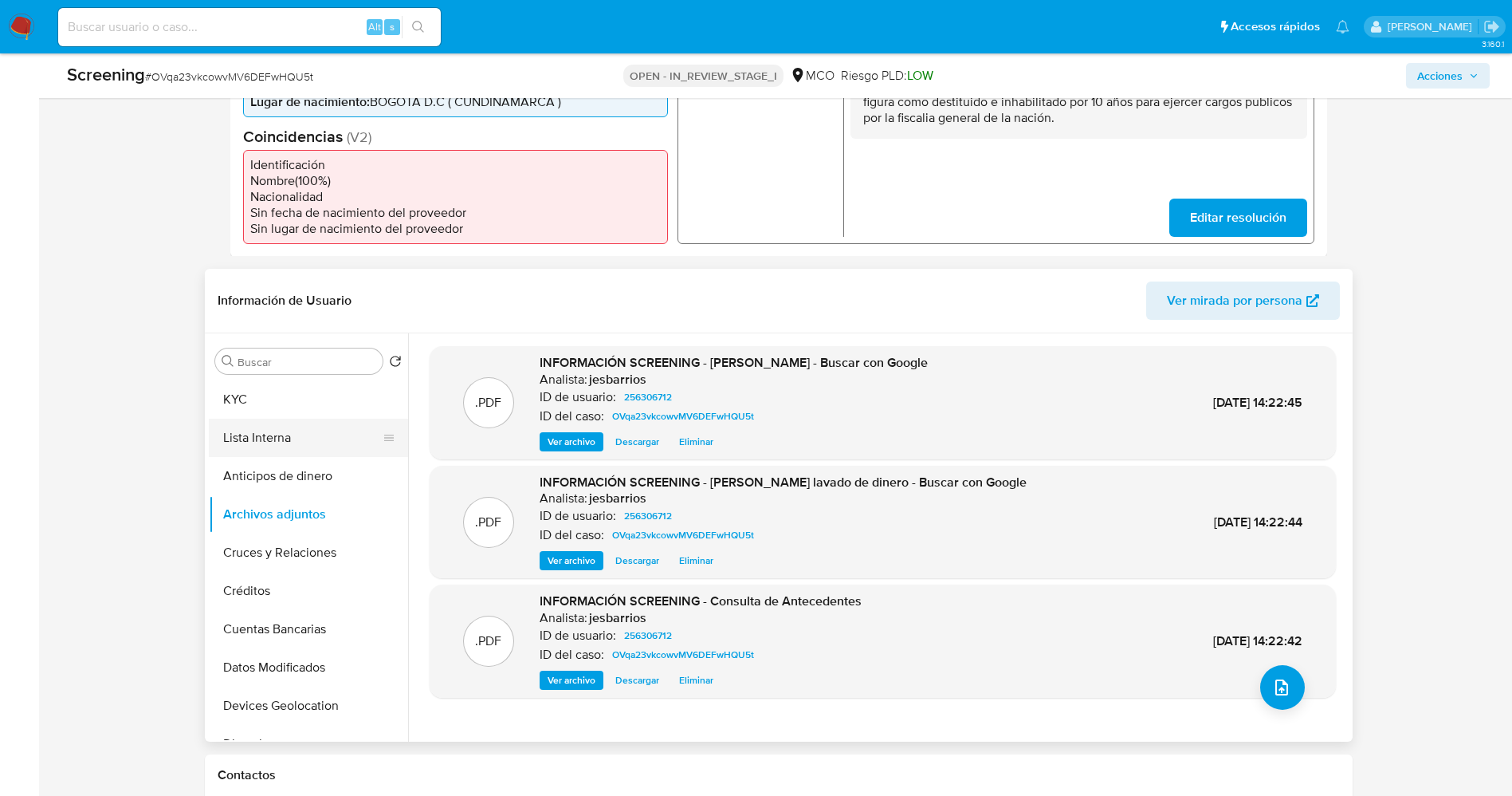
click at [245, 433] on button "Lista Interna" at bounding box center [302, 438] width 187 height 38
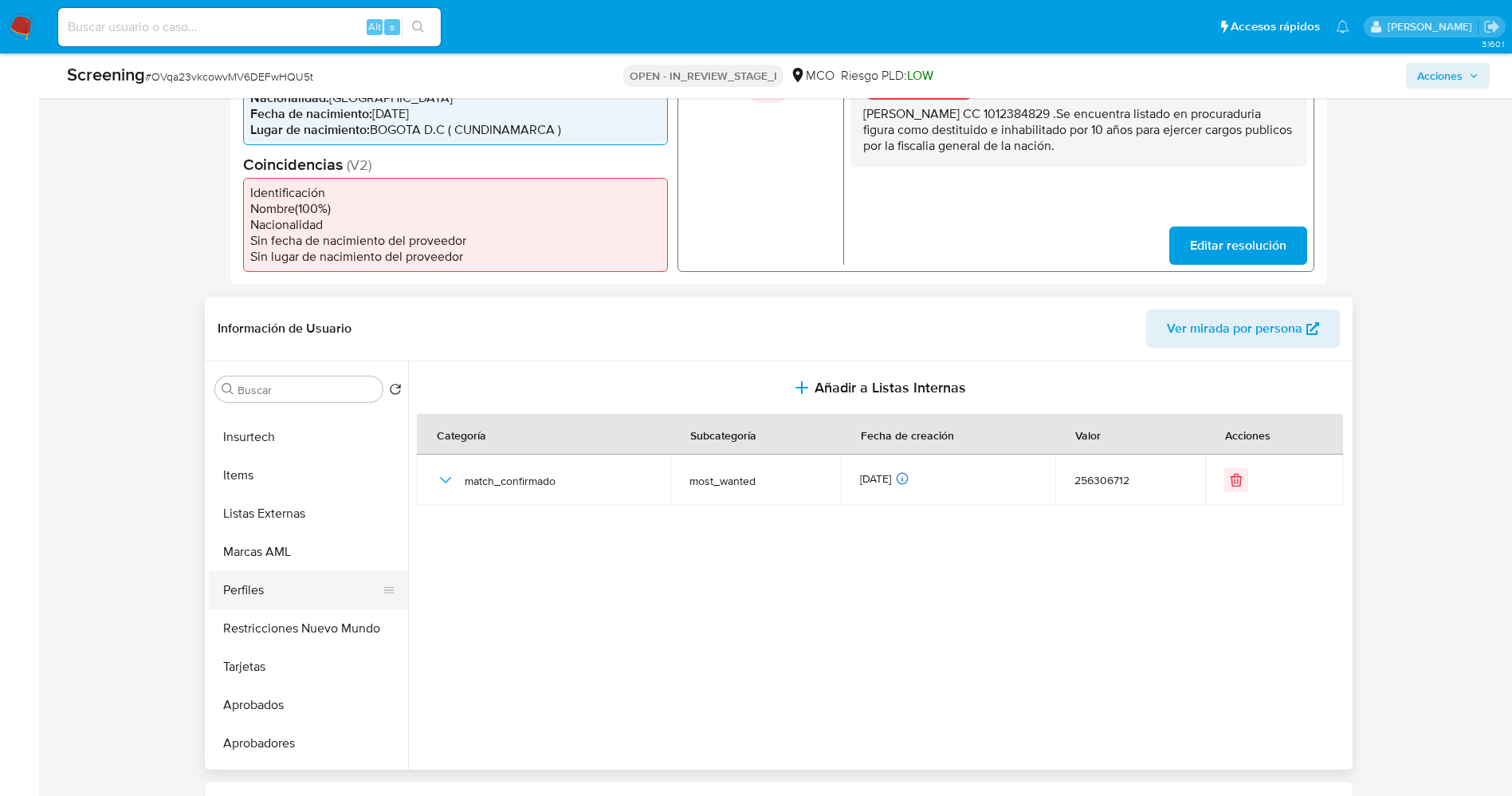
scroll to position [598, 0]
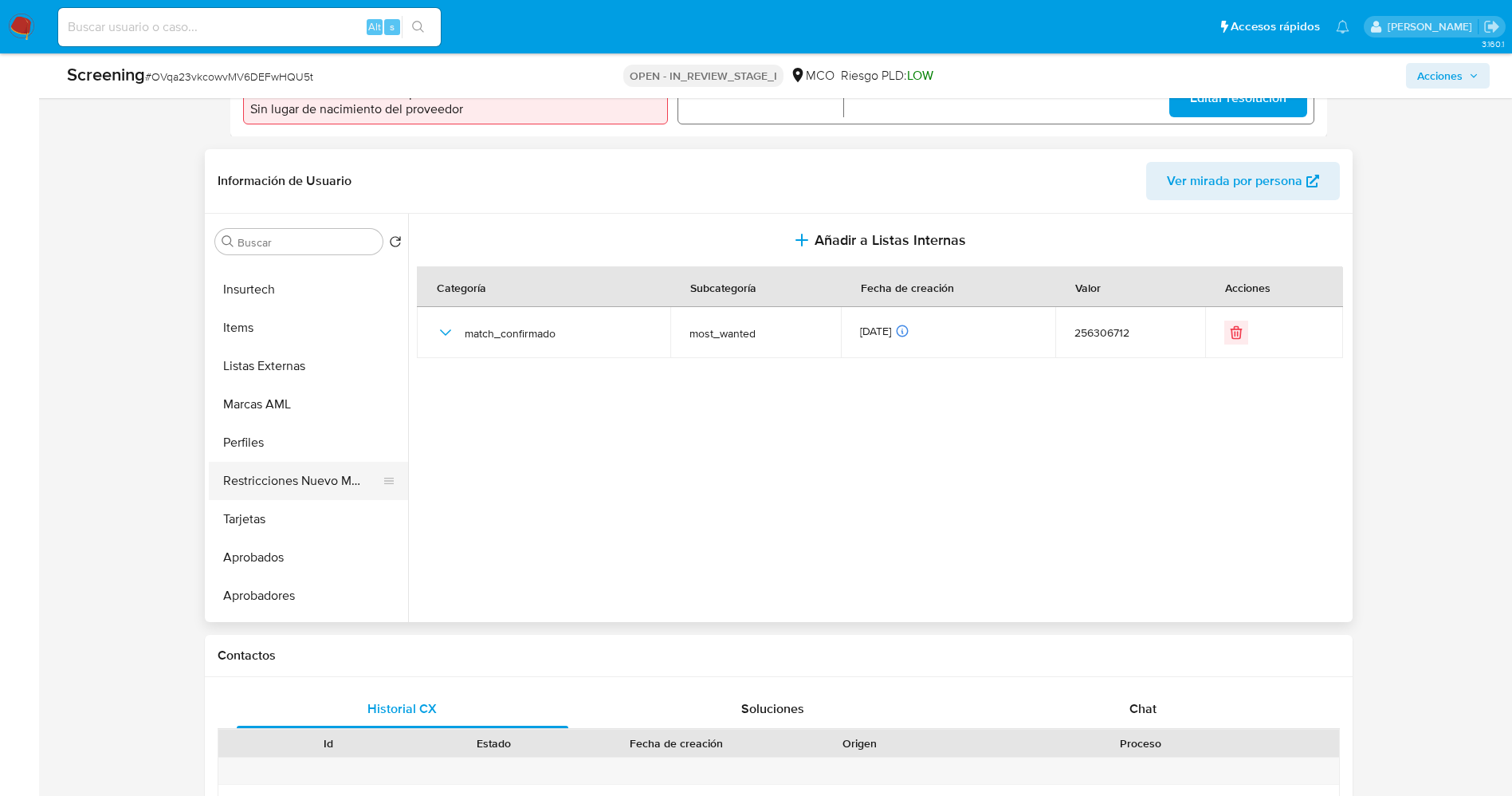
click at [285, 493] on button "Restricciones Nuevo Mundo" at bounding box center [302, 481] width 187 height 38
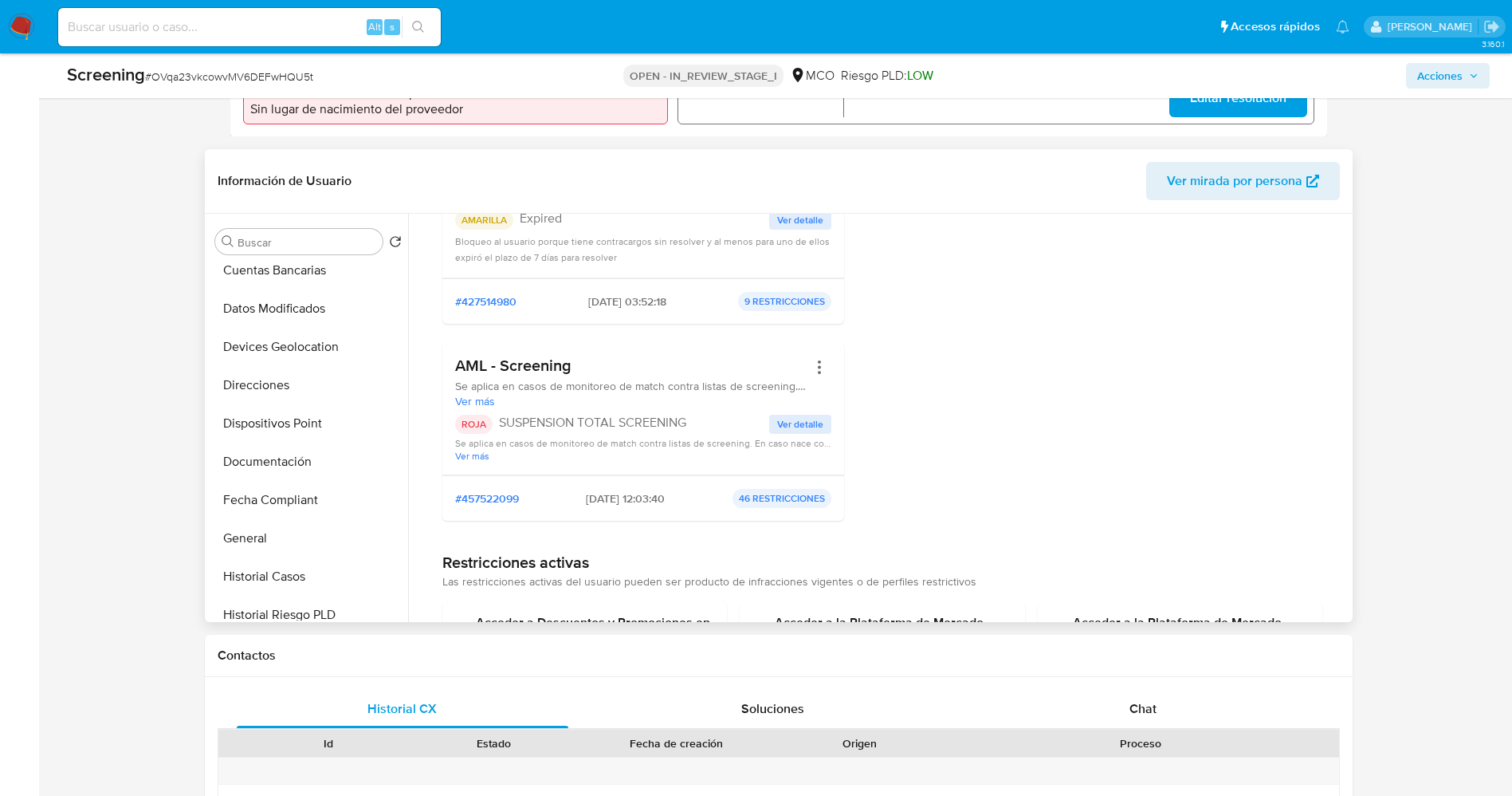
scroll to position [0, 0]
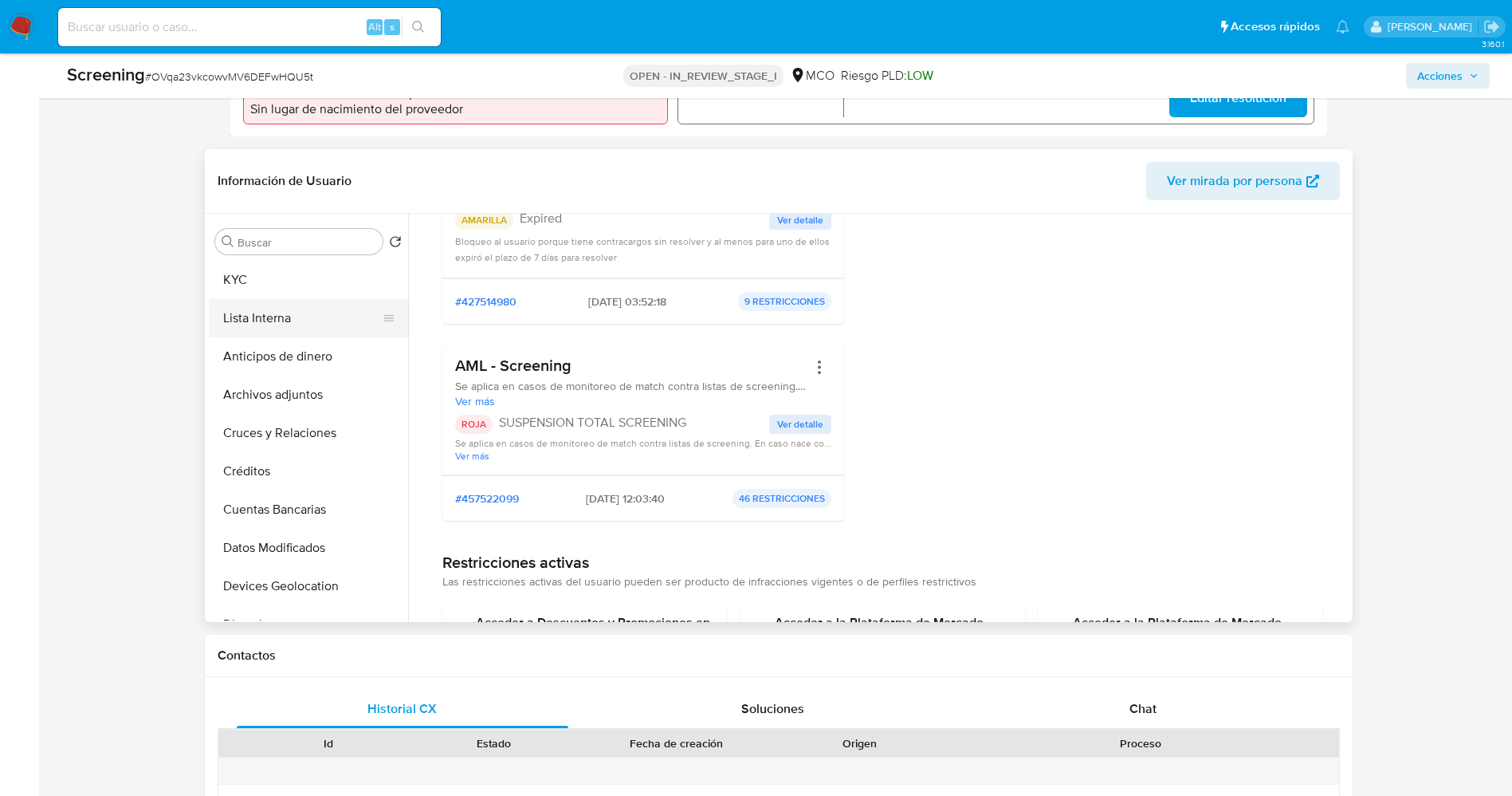
click at [263, 327] on button "Lista Interna" at bounding box center [302, 318] width 187 height 38
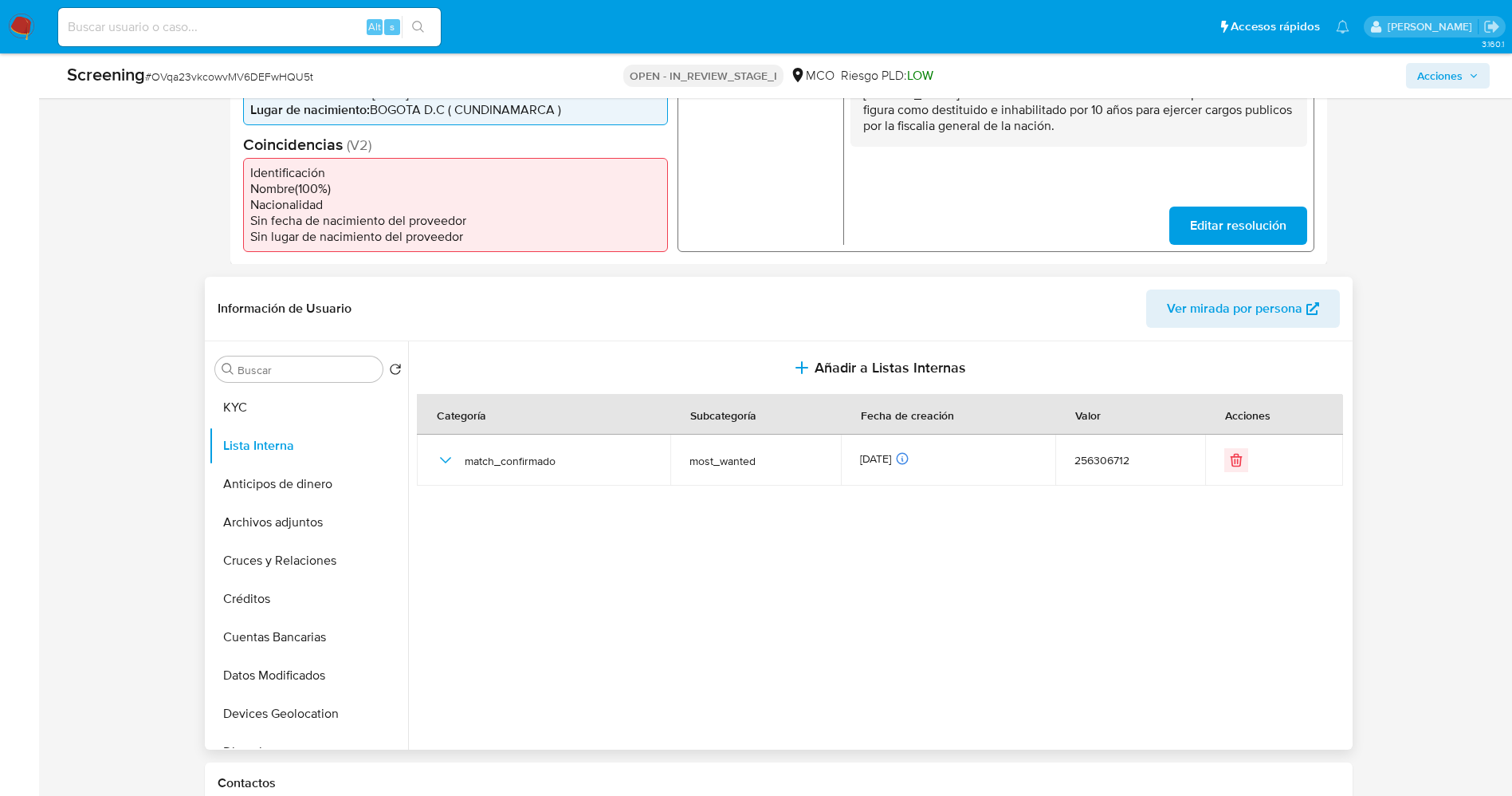
scroll to position [478, 0]
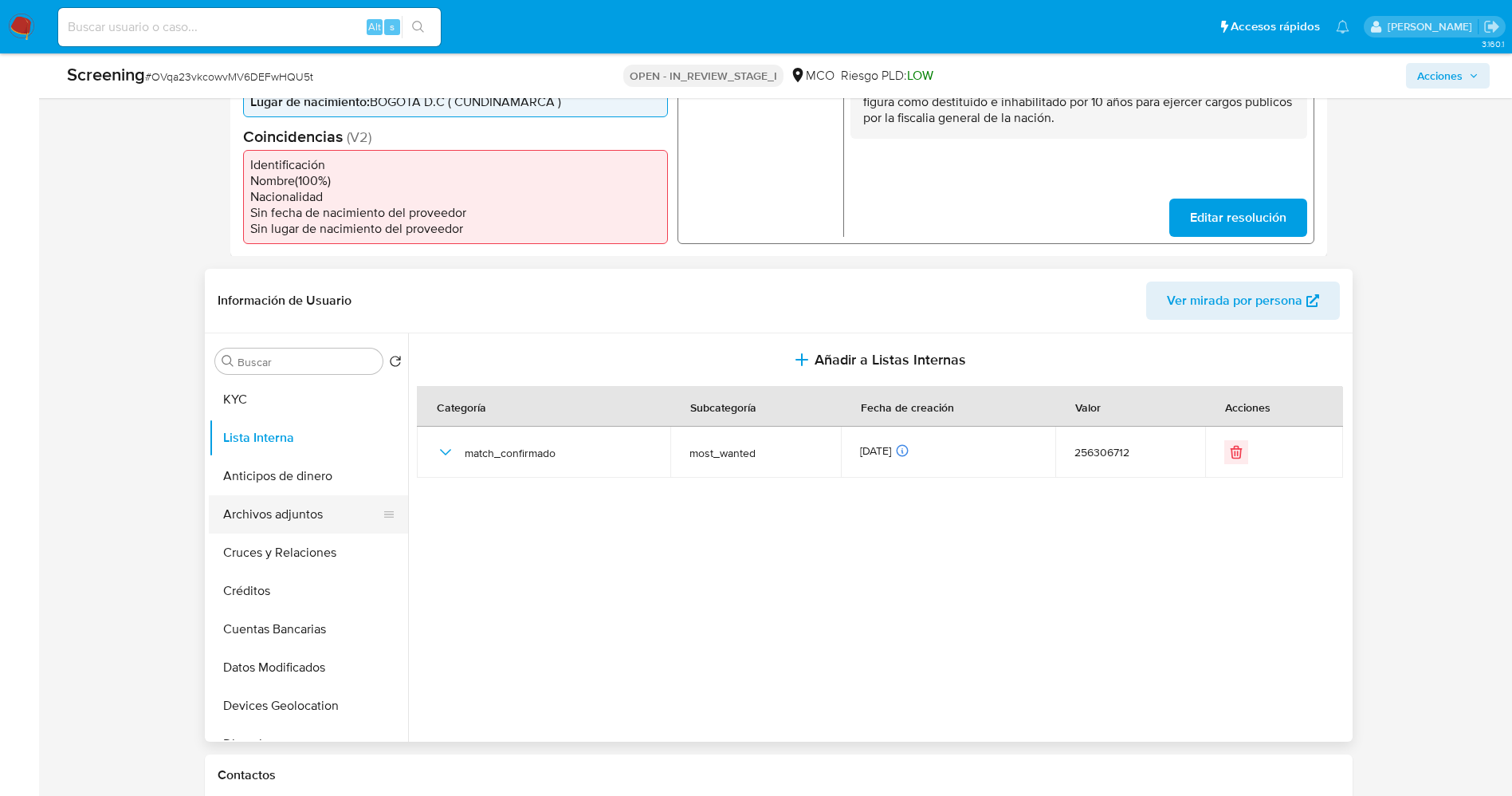
click at [278, 526] on button "Archivos adjuntos" at bounding box center [302, 514] width 187 height 38
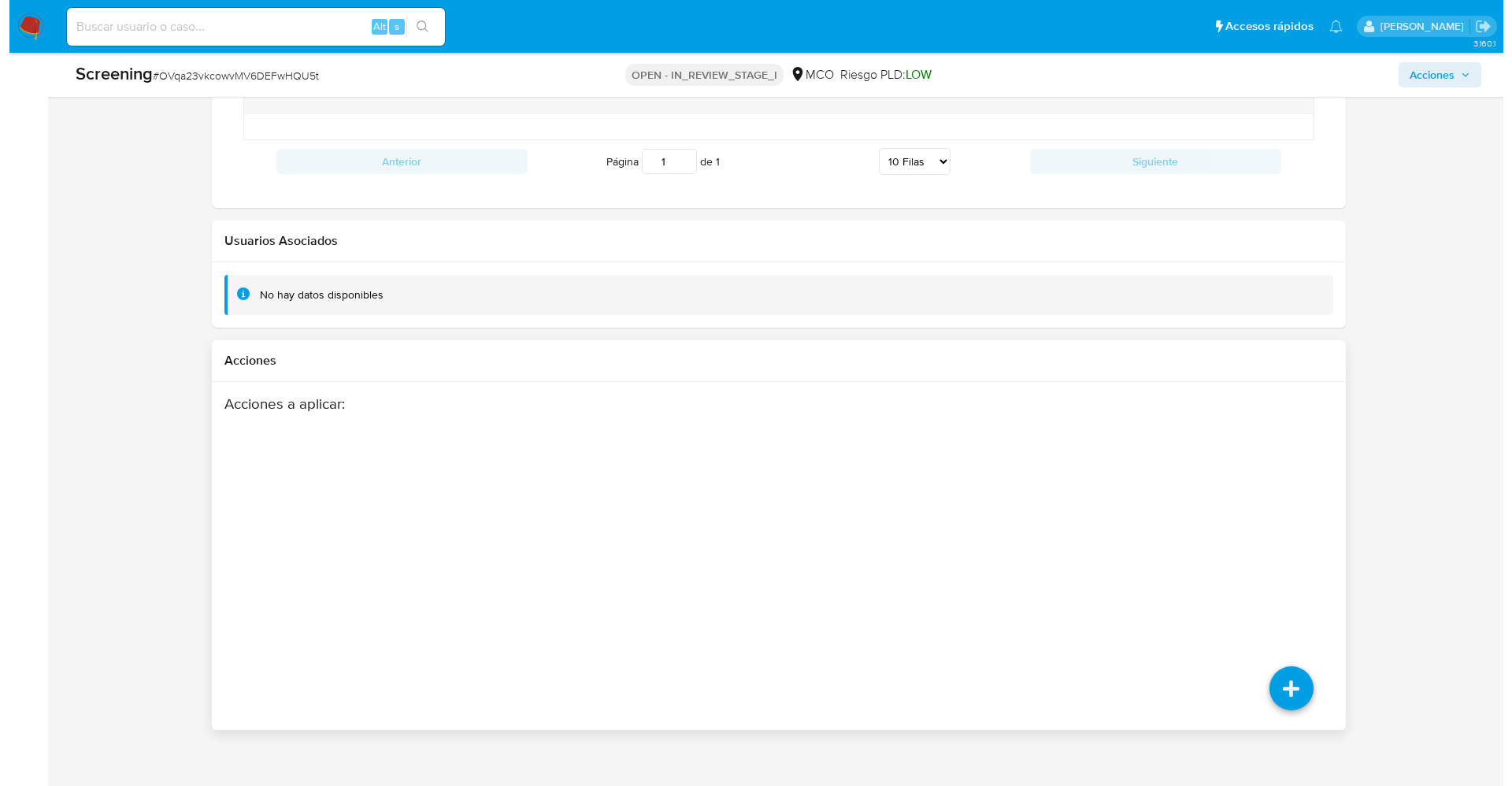
scroll to position [2170, 0]
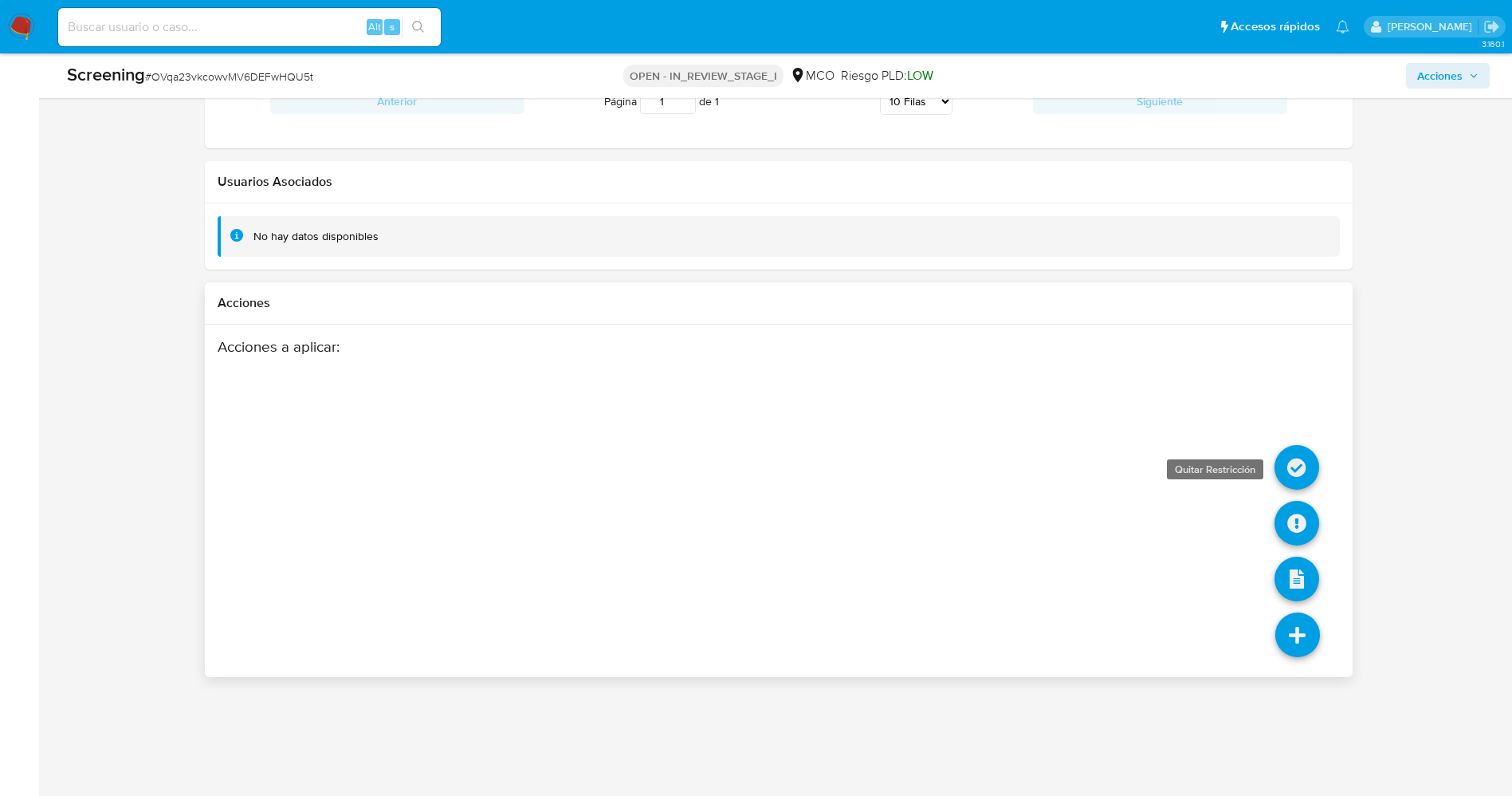
click at [1294, 462] on icon at bounding box center [1297, 467] width 45 height 45
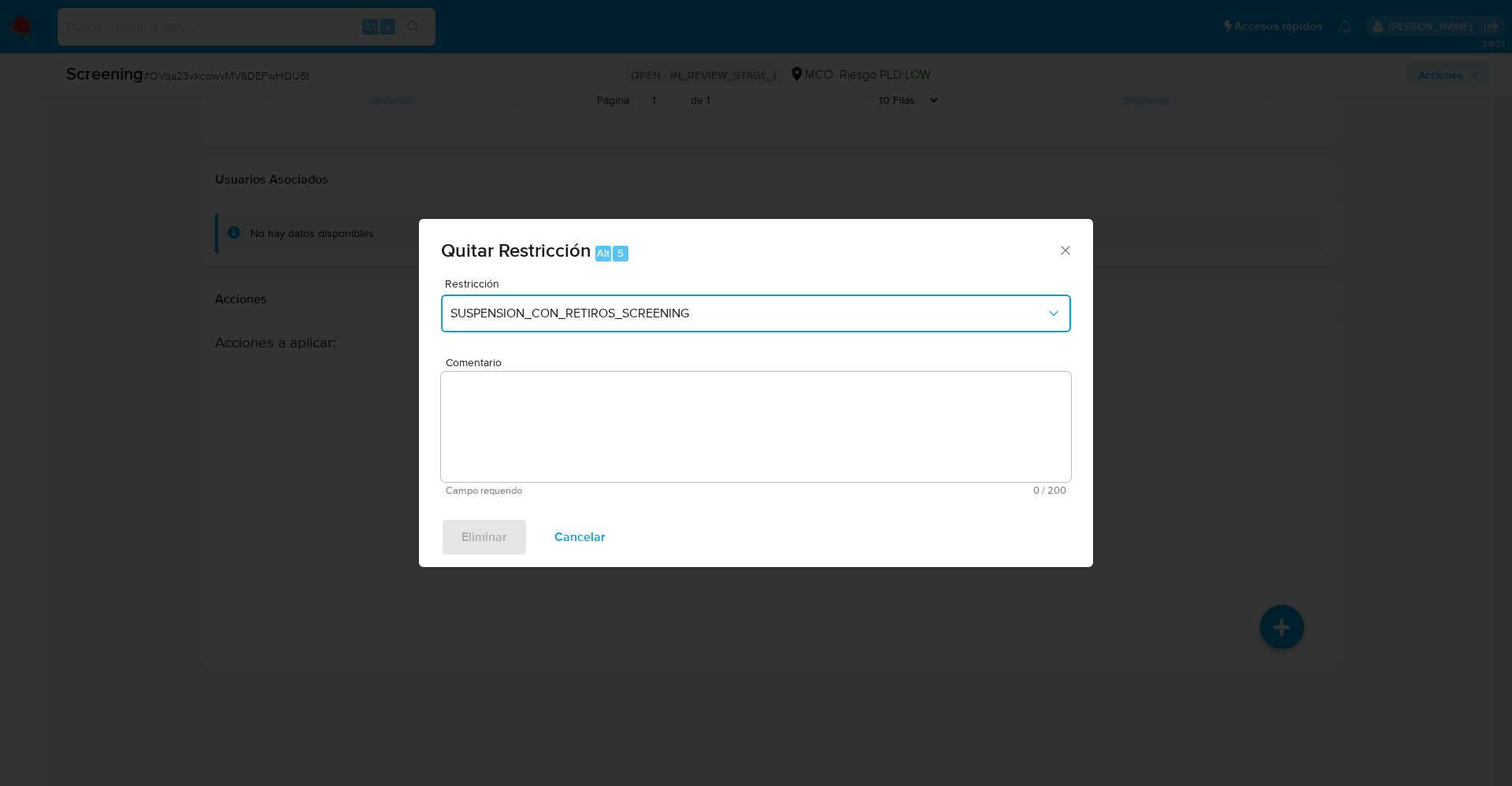
click at [744, 320] on span "SUSPENSION_CON_RETIROS_SCREENING" at bounding box center [748, 314] width 596 height 15
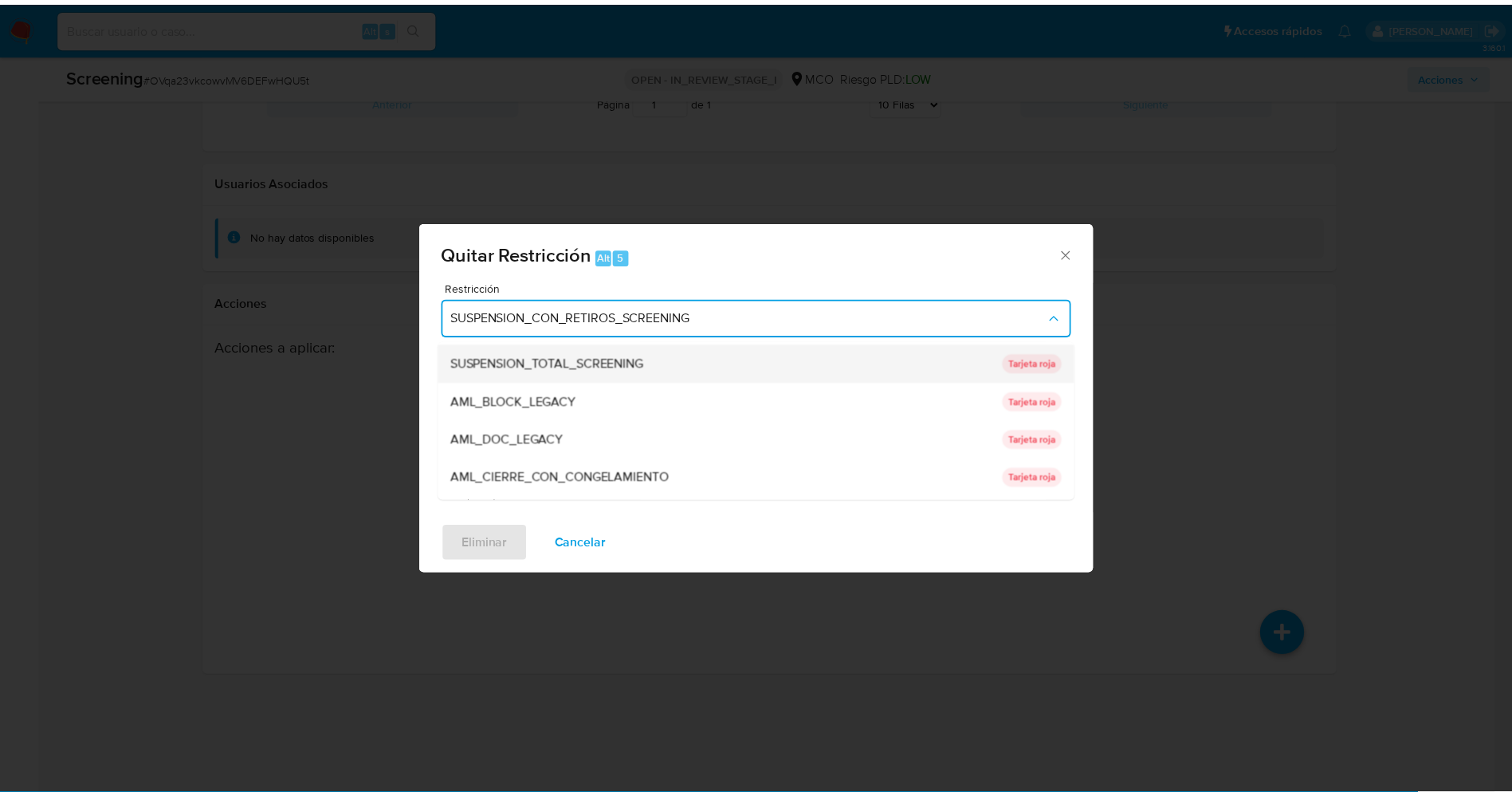
scroll to position [0, 0]
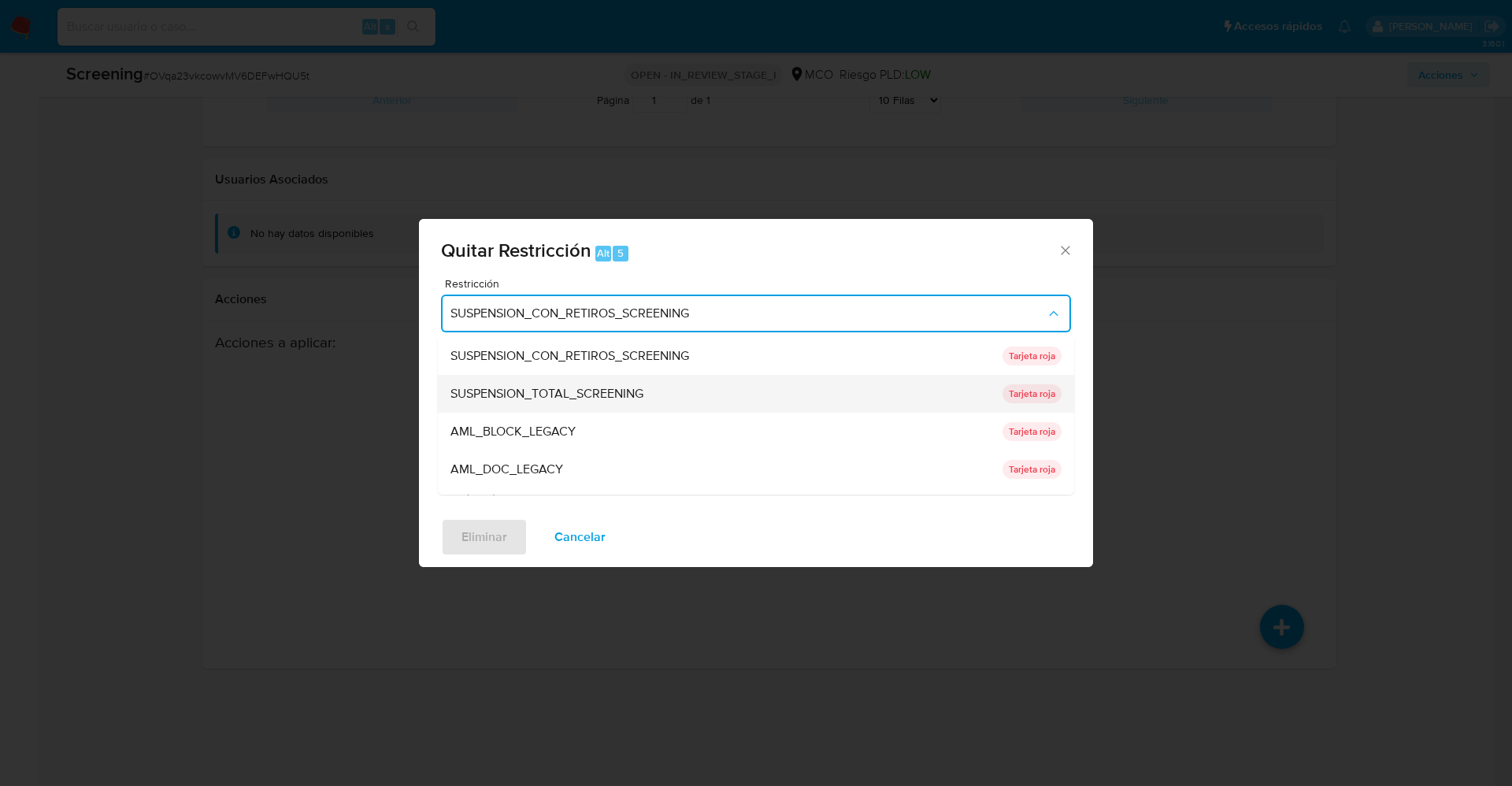
click at [605, 389] on span "SUSPENSION_TOTAL_SCREENING" at bounding box center [547, 394] width 193 height 15
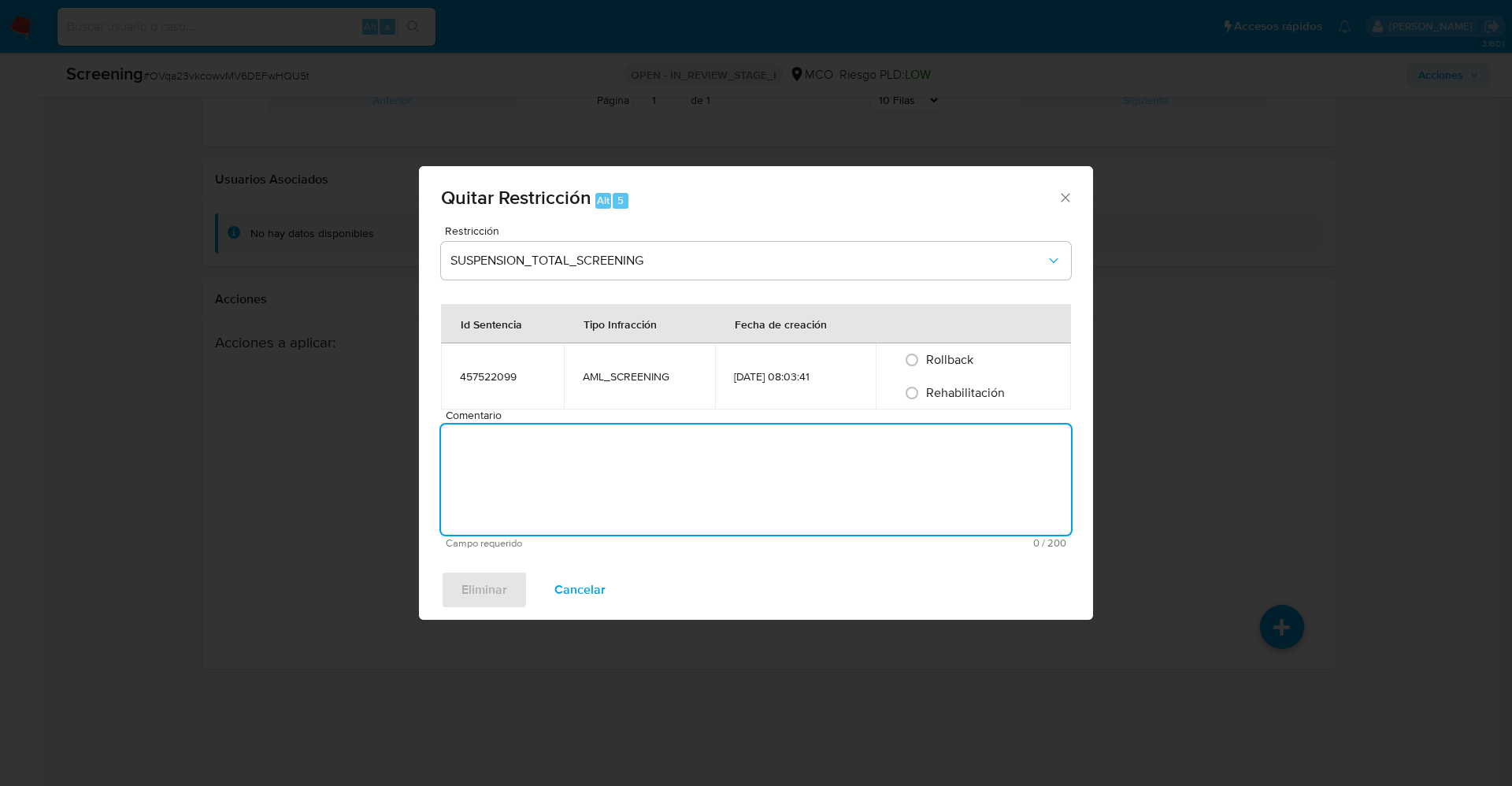
click at [520, 459] on textarea "Comentario" at bounding box center [756, 479] width 630 height 110
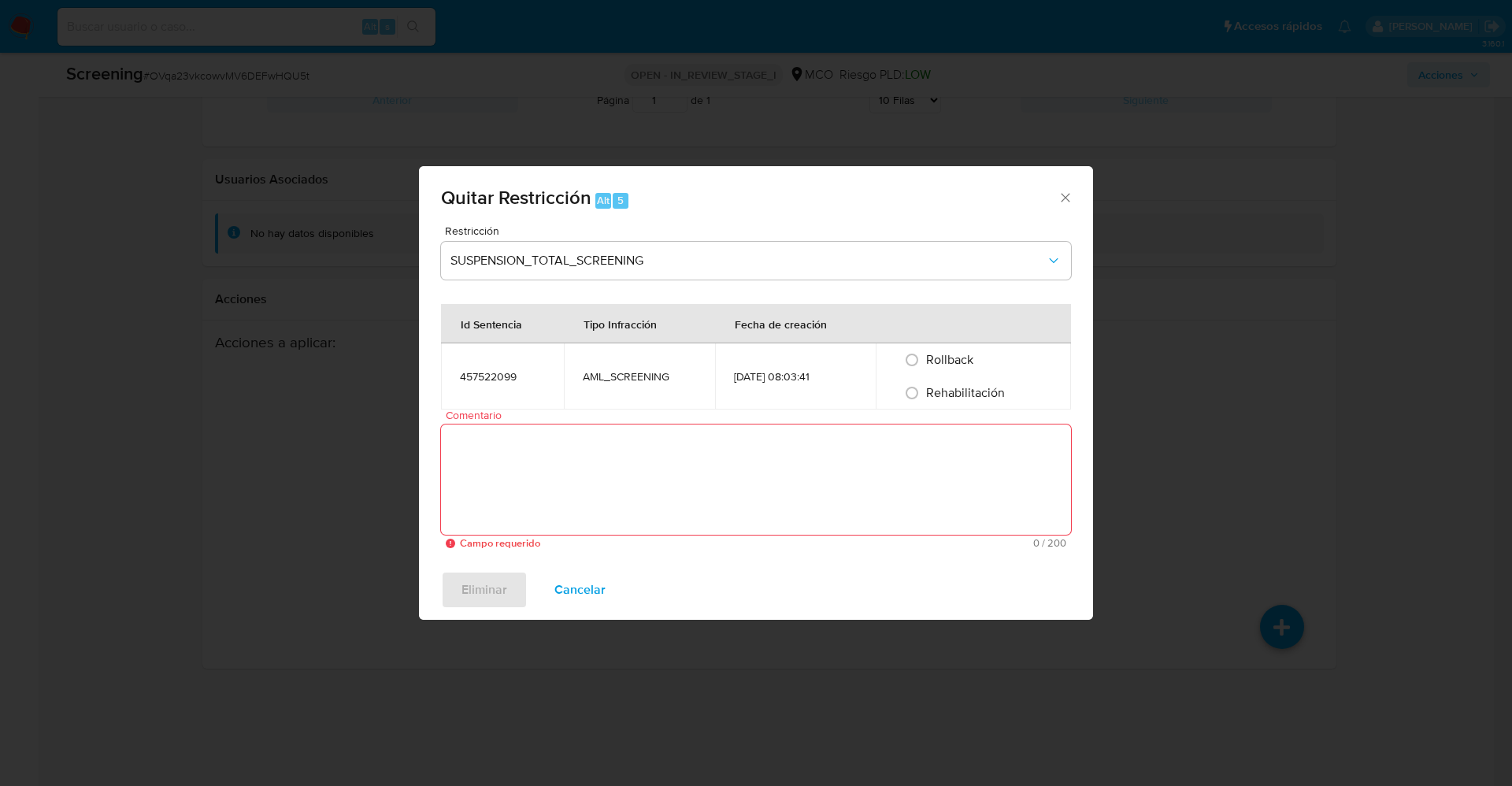
drag, startPoint x: 966, startPoint y: 396, endPoint x: 744, endPoint y: 468, distance: 233.4
click at [965, 396] on span "Rehabilitación" at bounding box center [966, 392] width 79 height 18
click at [925, 396] on input "Rehabilitación" at bounding box center [911, 392] width 25 height 25
radio input "true"
click at [742, 471] on textarea "Comentario" at bounding box center [756, 479] width 630 height 110
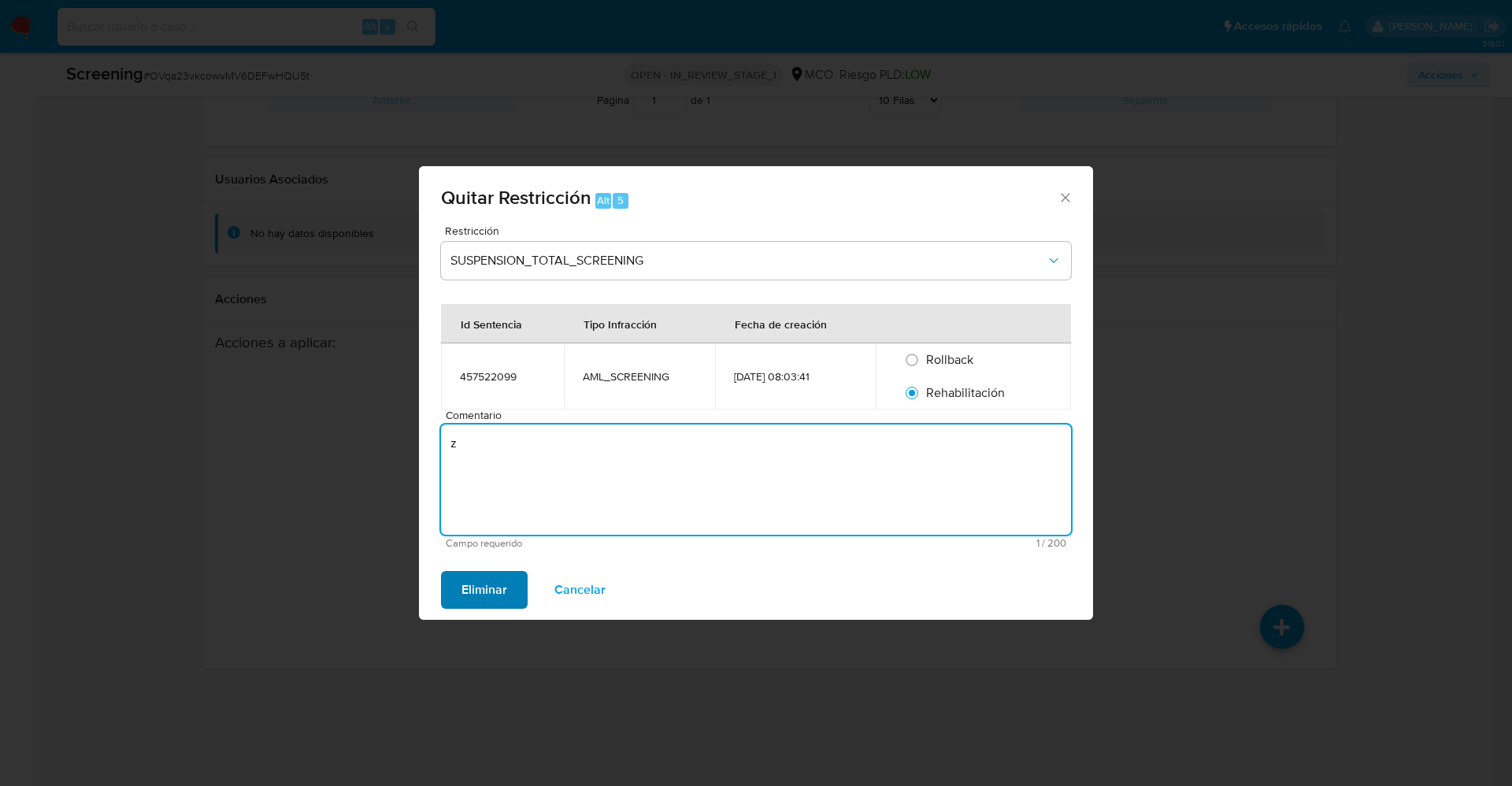
type textarea "z"
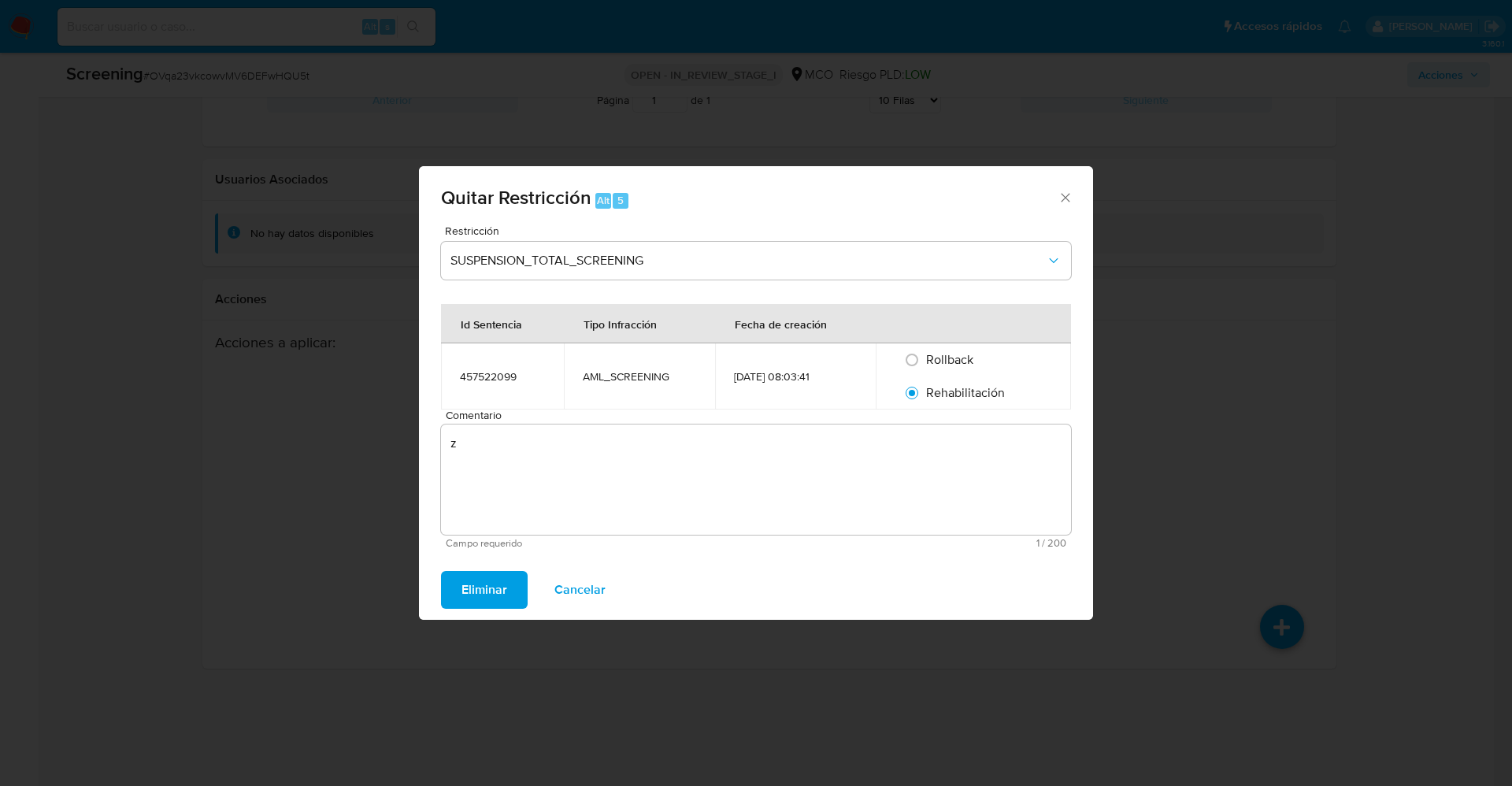
click at [491, 601] on span "Eliminar" at bounding box center [484, 590] width 45 height 35
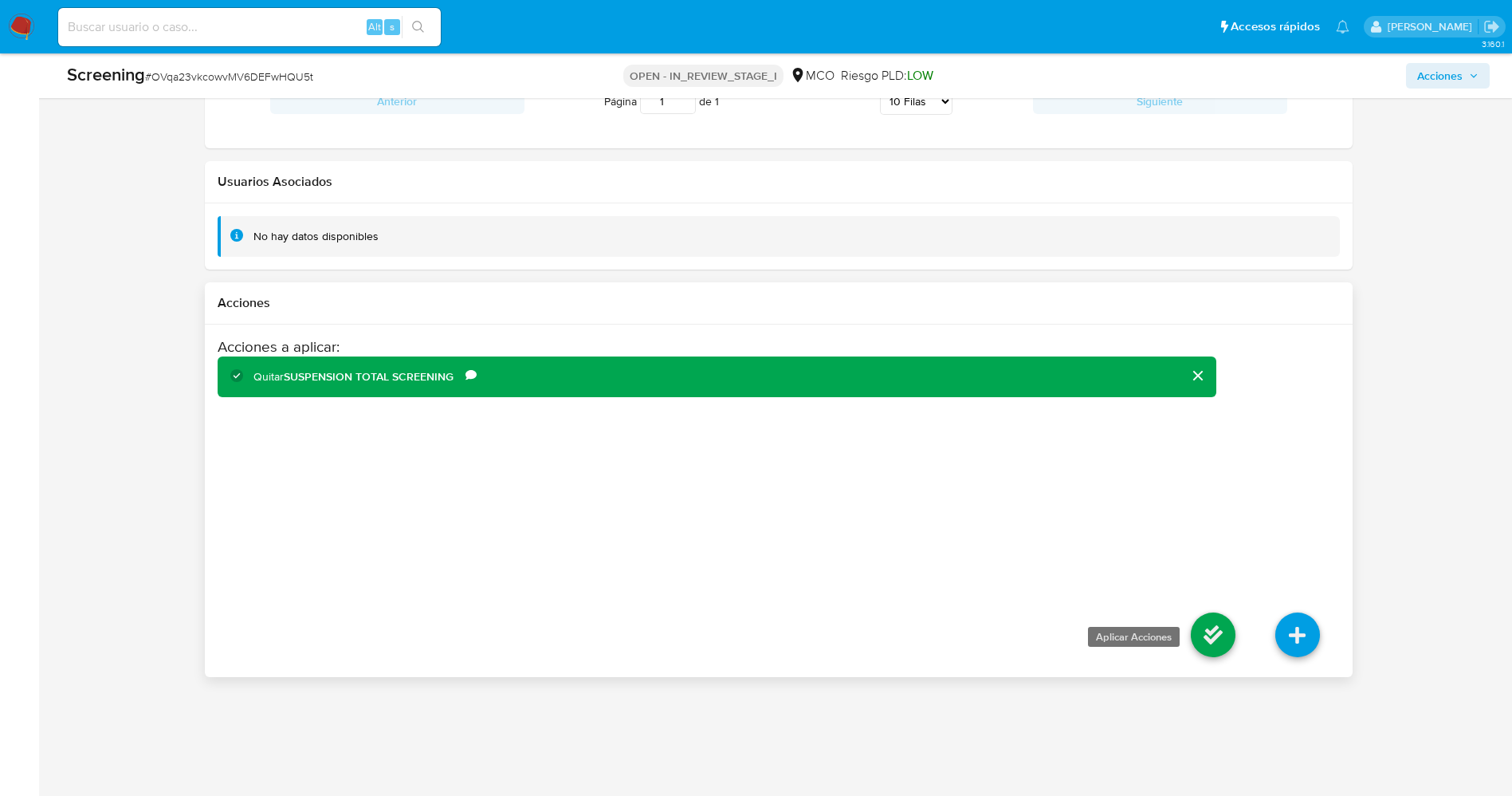
click at [1201, 641] on icon at bounding box center [1214, 635] width 45 height 45
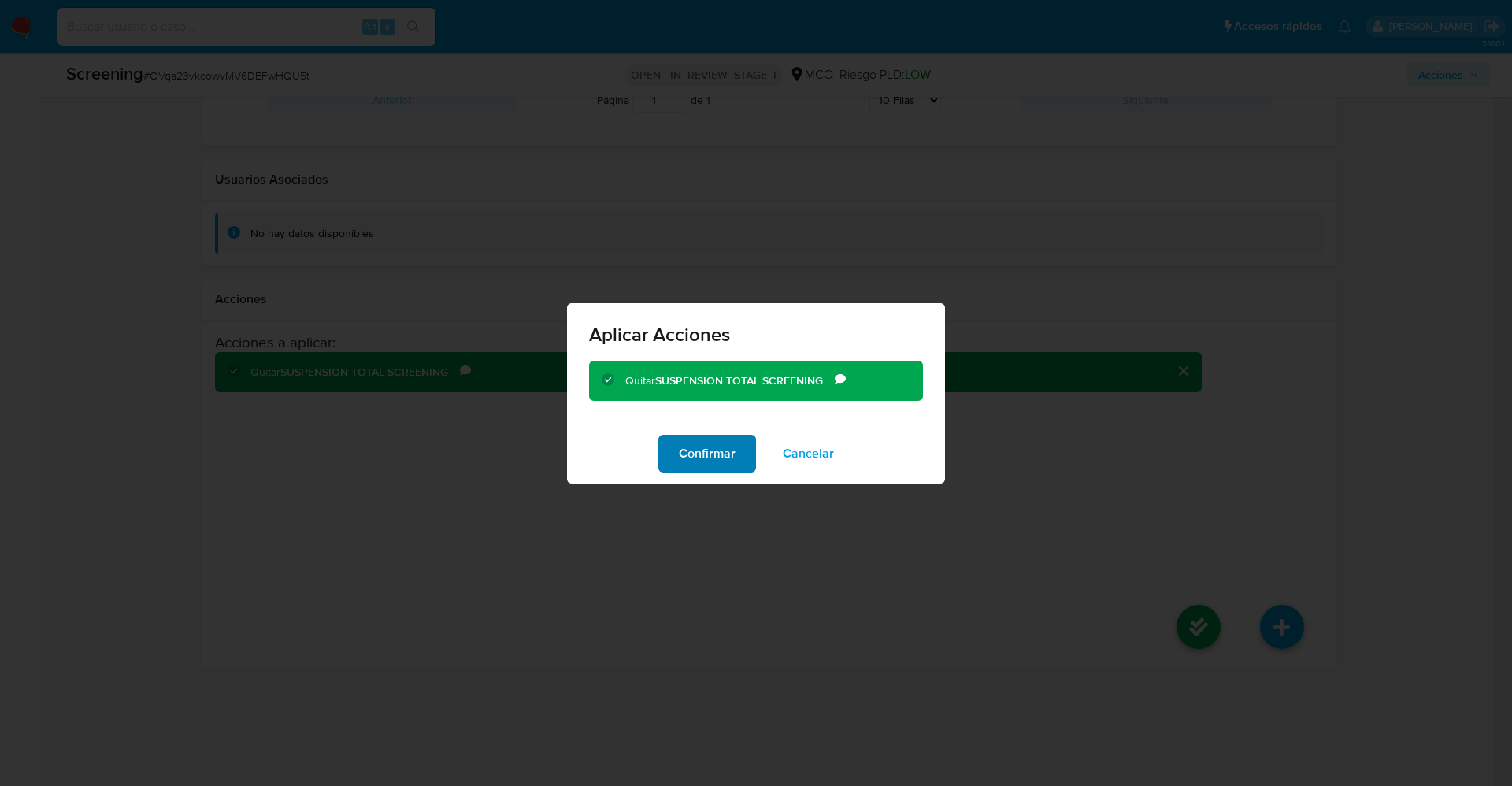
click at [719, 455] on span "Confirmar" at bounding box center [707, 453] width 56 height 35
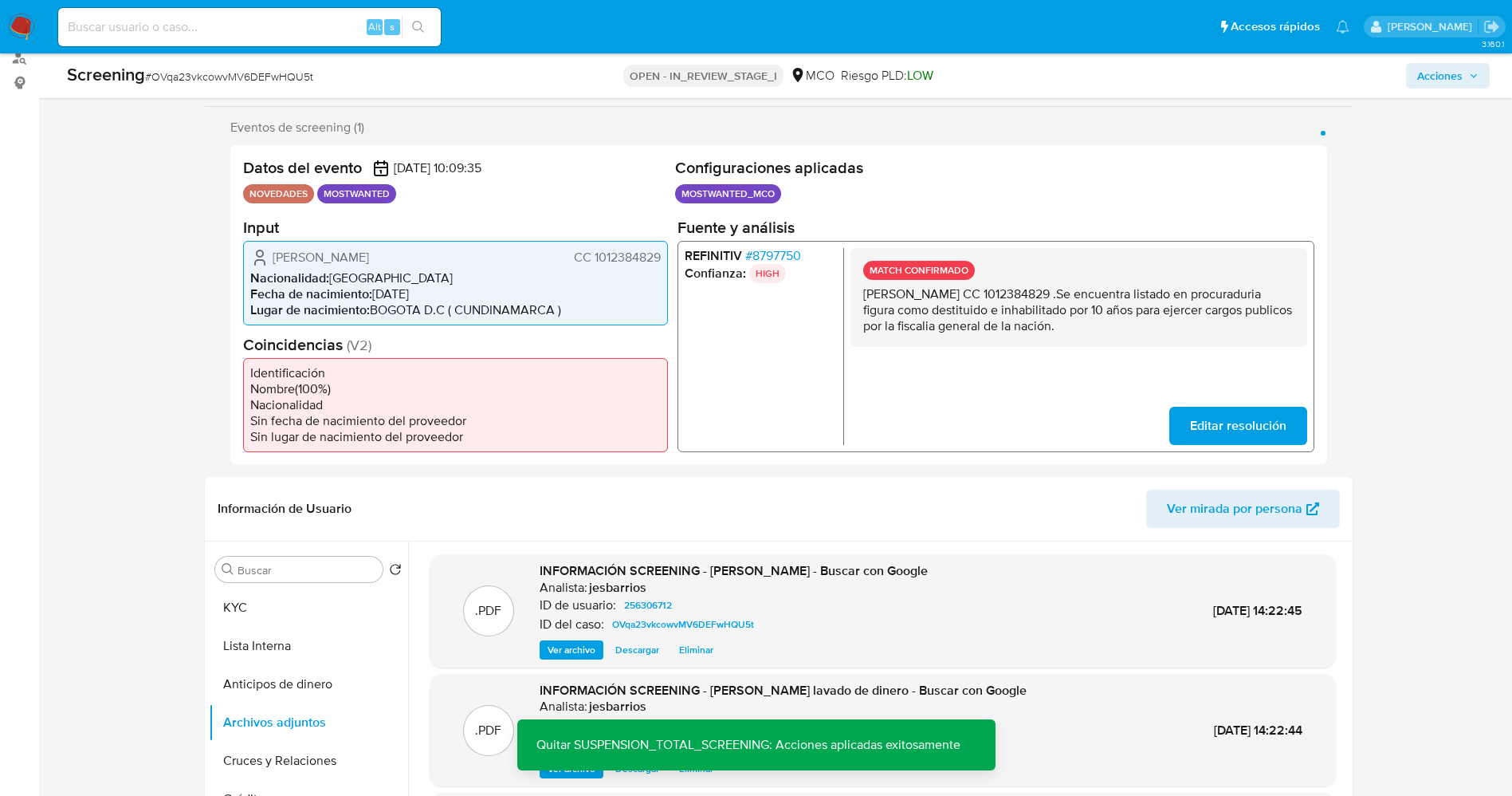
scroll to position [165, 0]
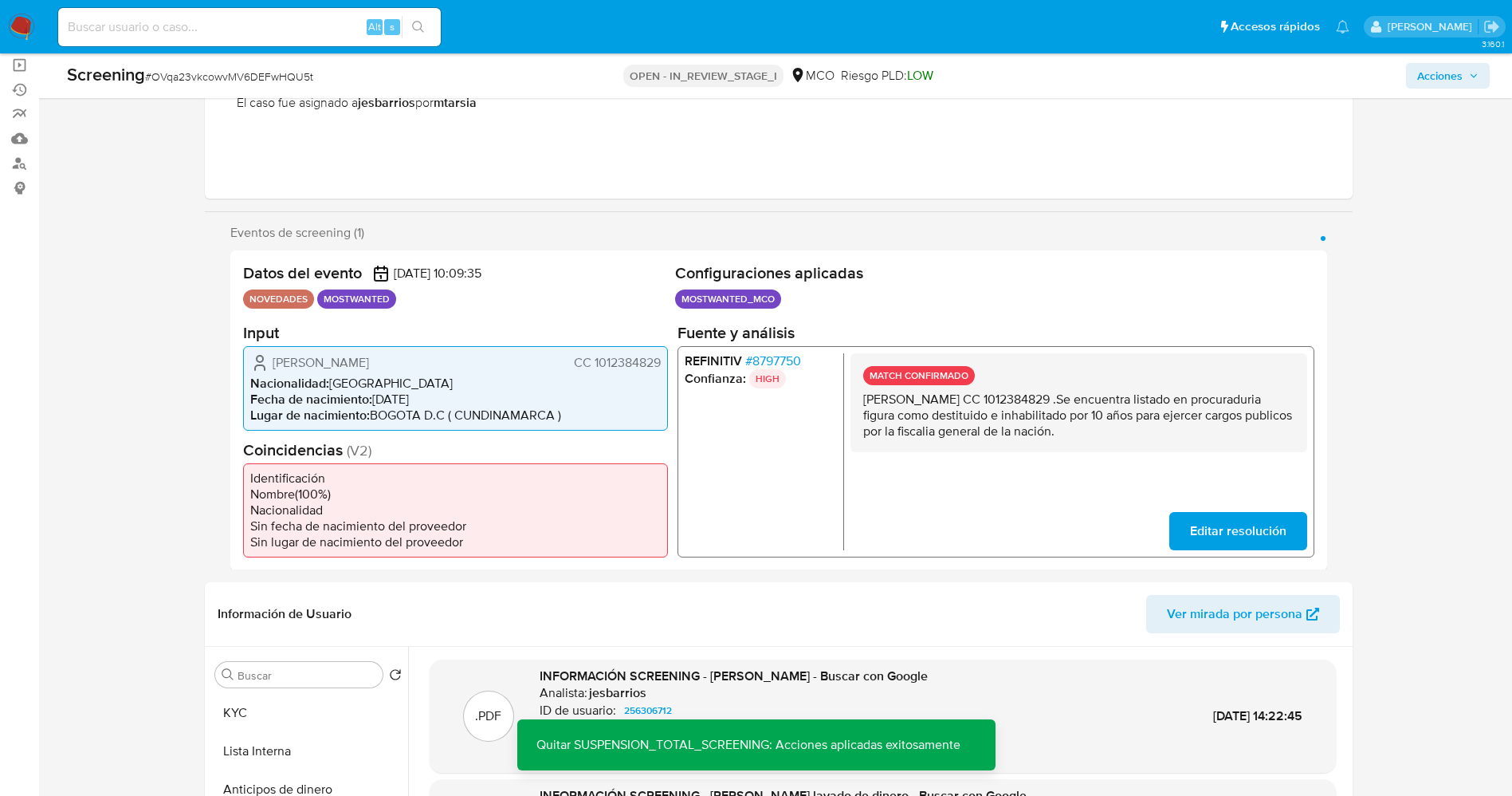
click at [780, 355] on span "# 8797750" at bounding box center [772, 360] width 56 height 16
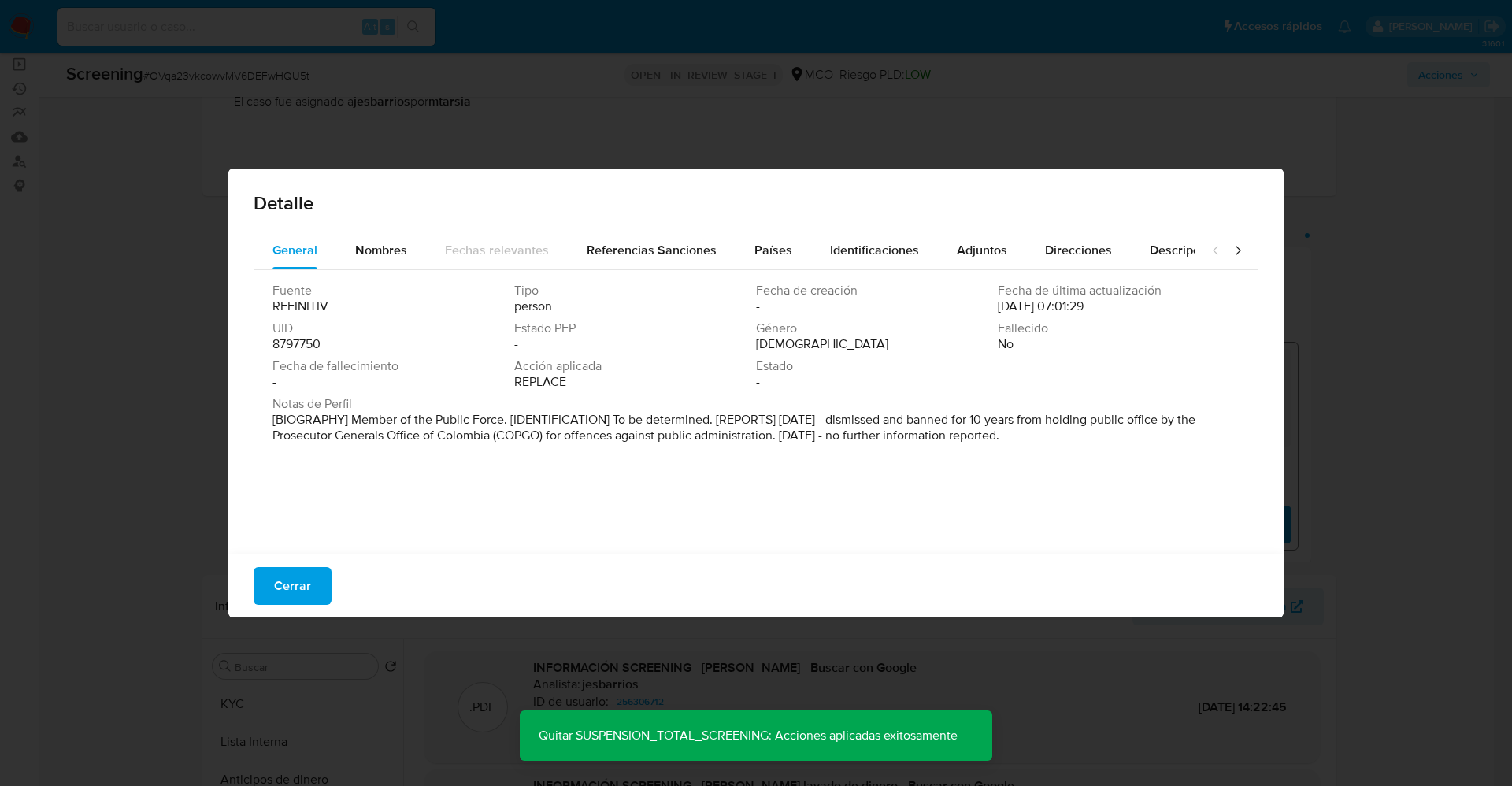
click at [121, 416] on div "Detalle General Nombres Fechas relevantes Referencias Sanciones Países Identifi…" at bounding box center [756, 393] width 1512 height 786
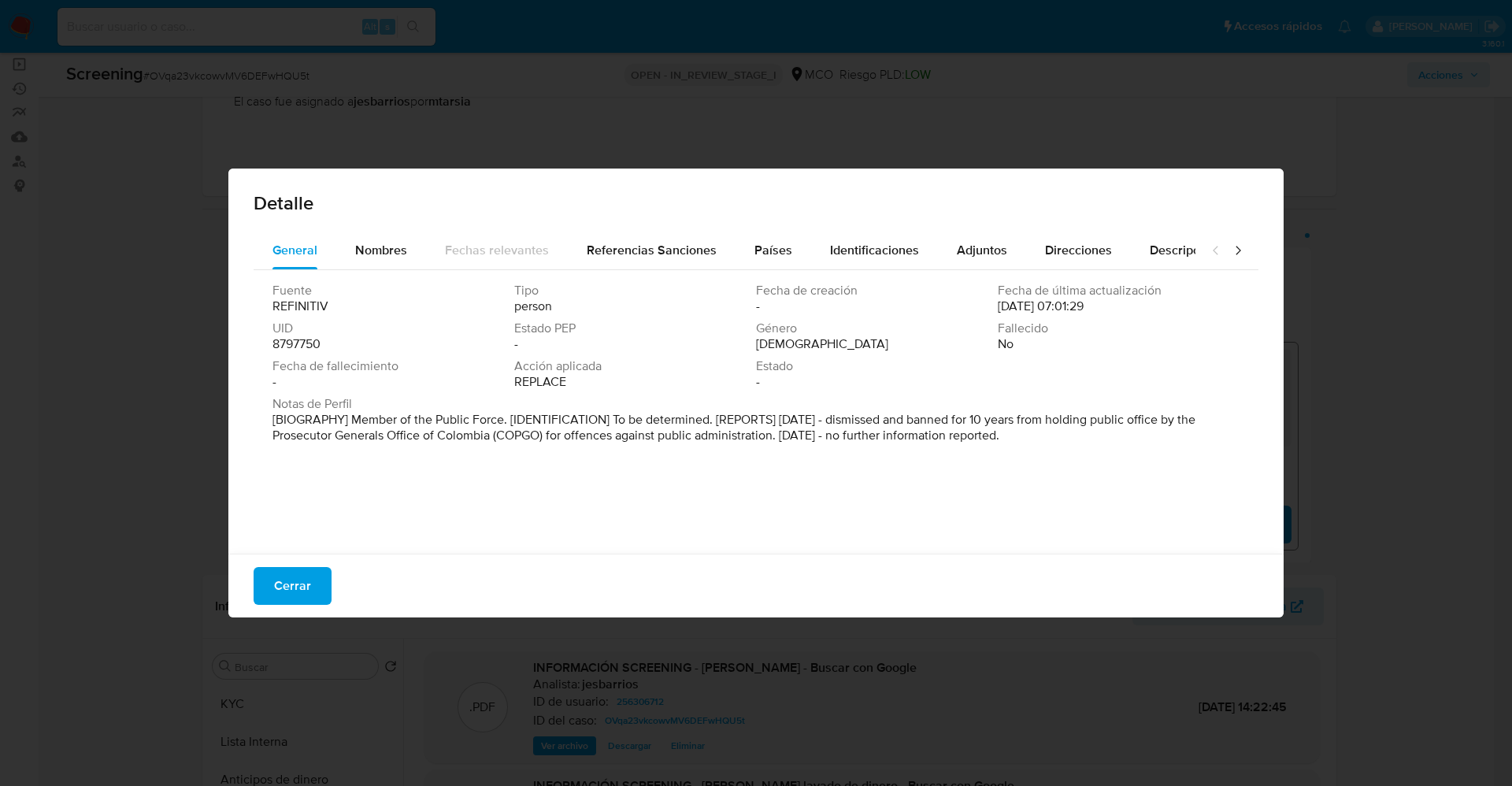
click at [308, 577] on span "Cerrar" at bounding box center [292, 585] width 37 height 35
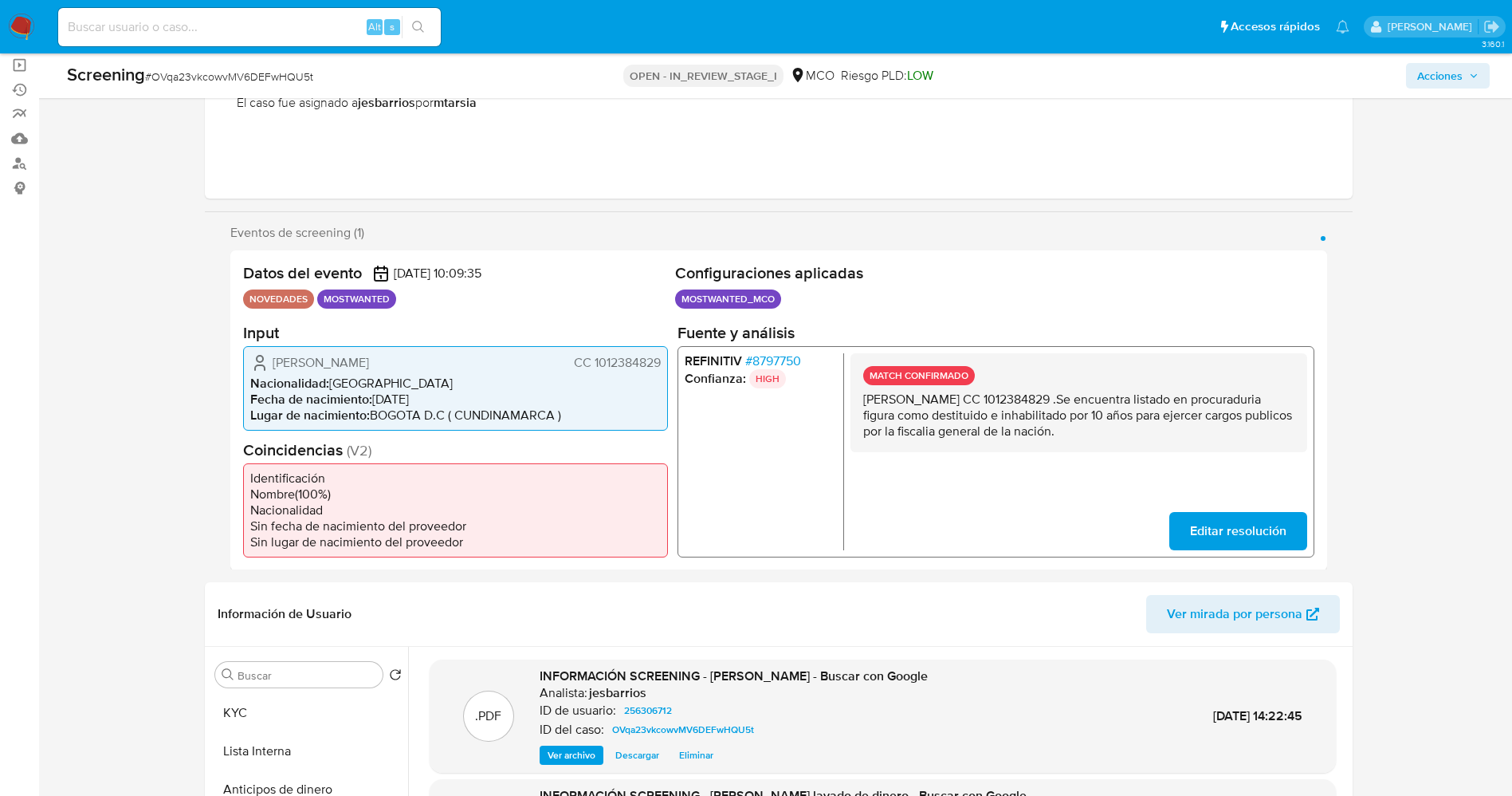
scroll to position [404, 0]
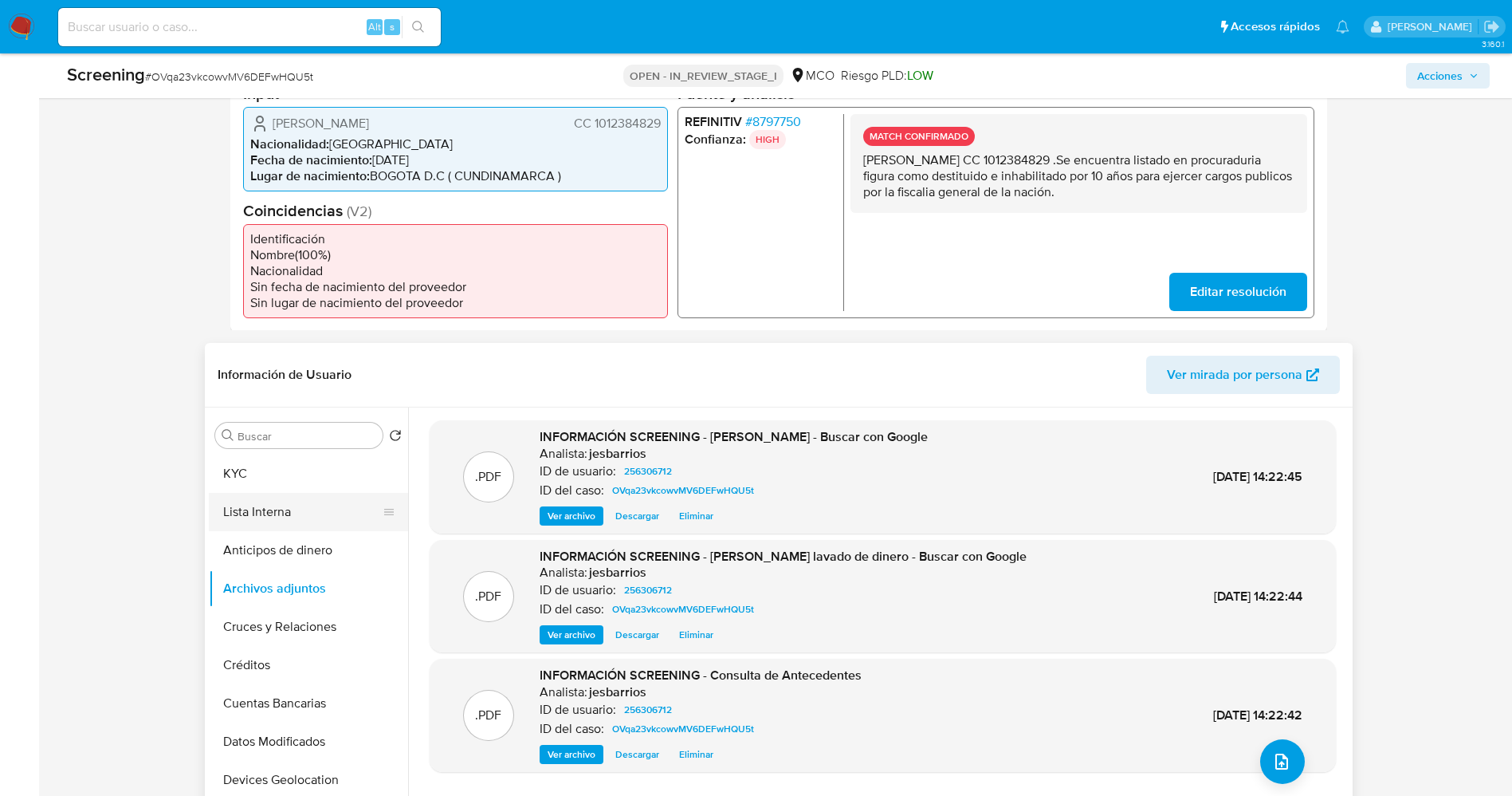
click at [272, 509] on button "Lista Interna" at bounding box center [302, 511] width 187 height 38
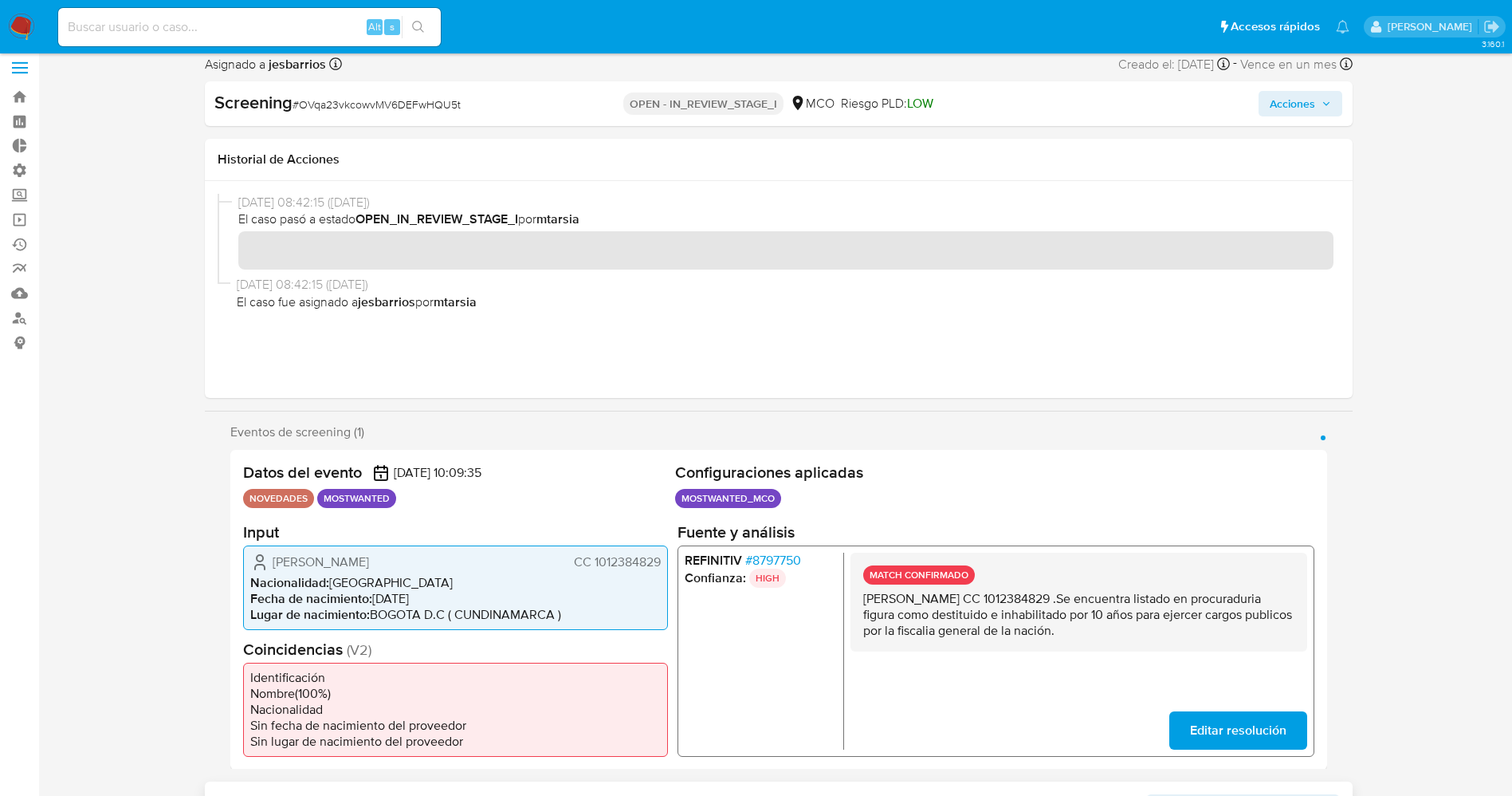
scroll to position [0, 0]
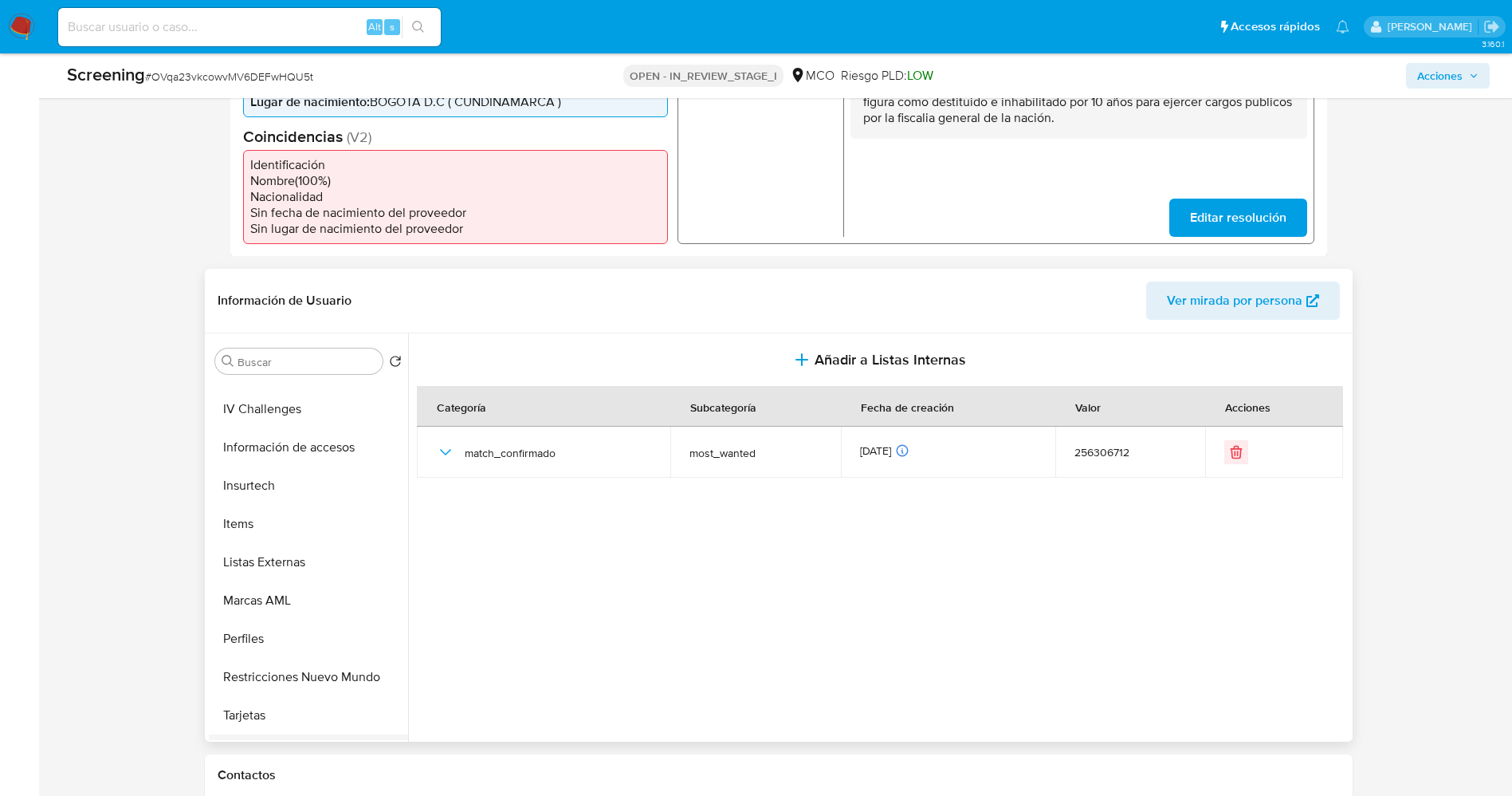
scroll to position [750, 0]
click at [316, 565] on button "Restricciones Nuevo Mundo" at bounding box center [302, 568] width 187 height 38
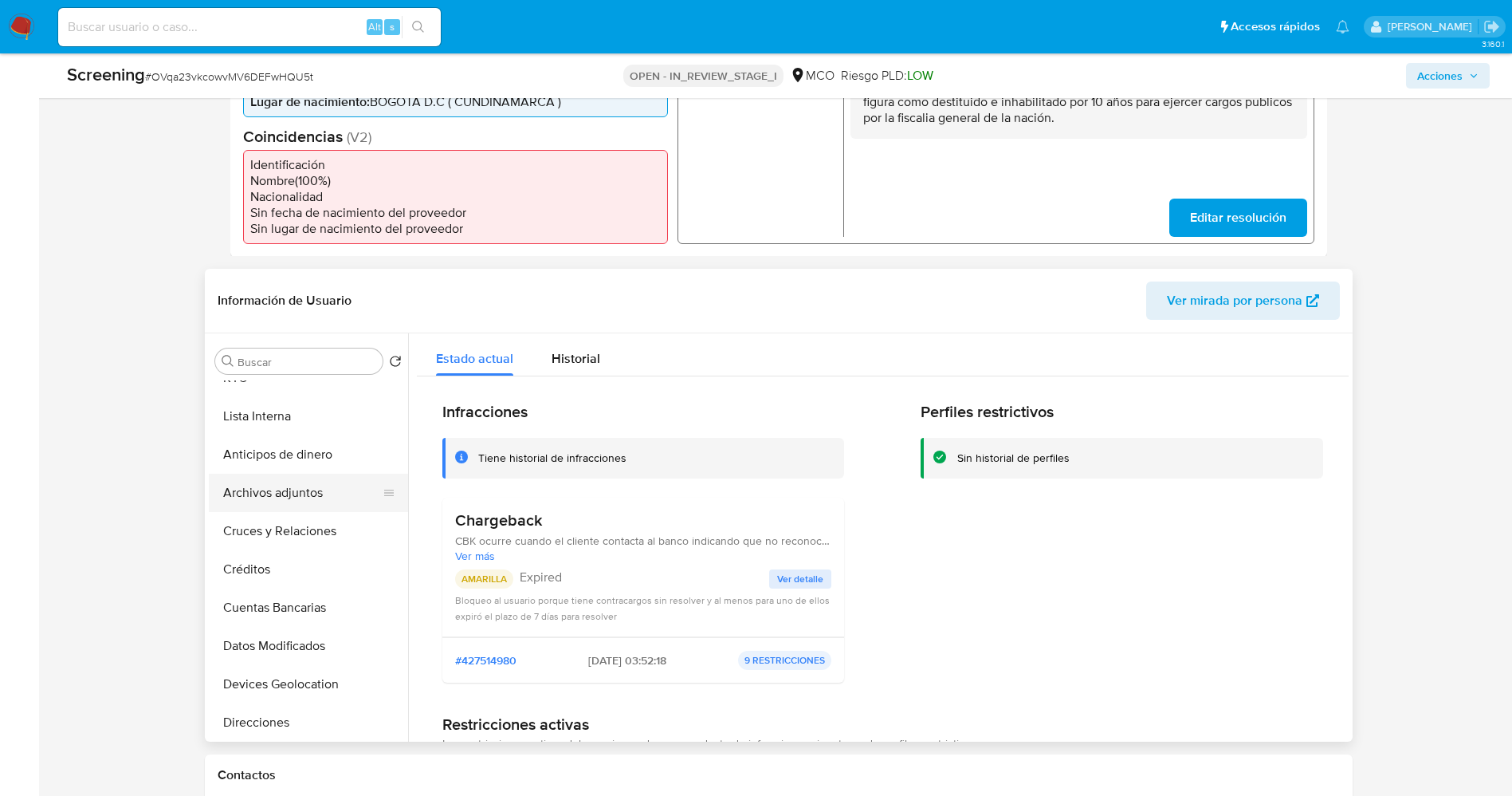
scroll to position [0, 0]
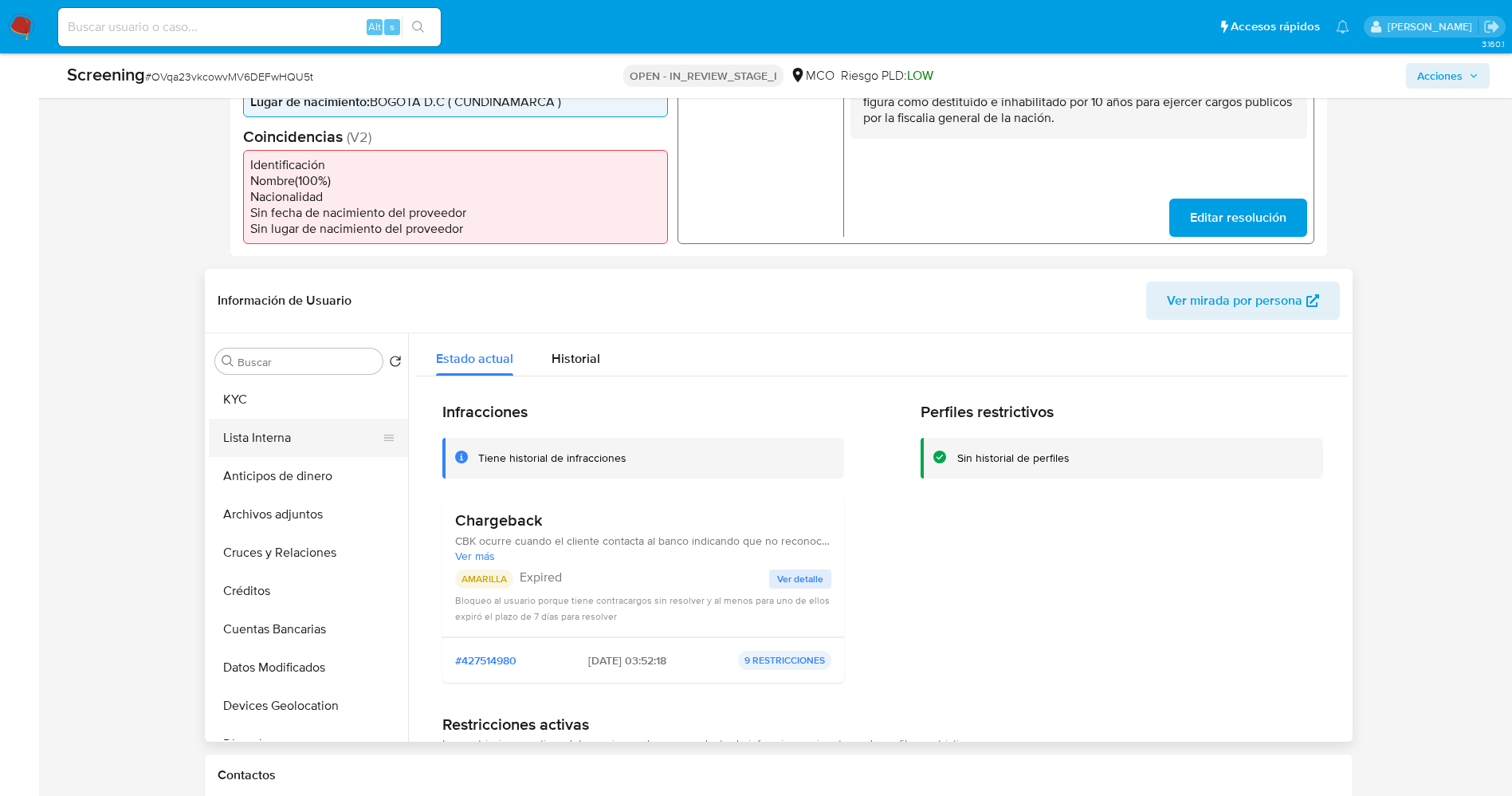
click at [266, 431] on button "Lista Interna" at bounding box center [302, 438] width 187 height 38
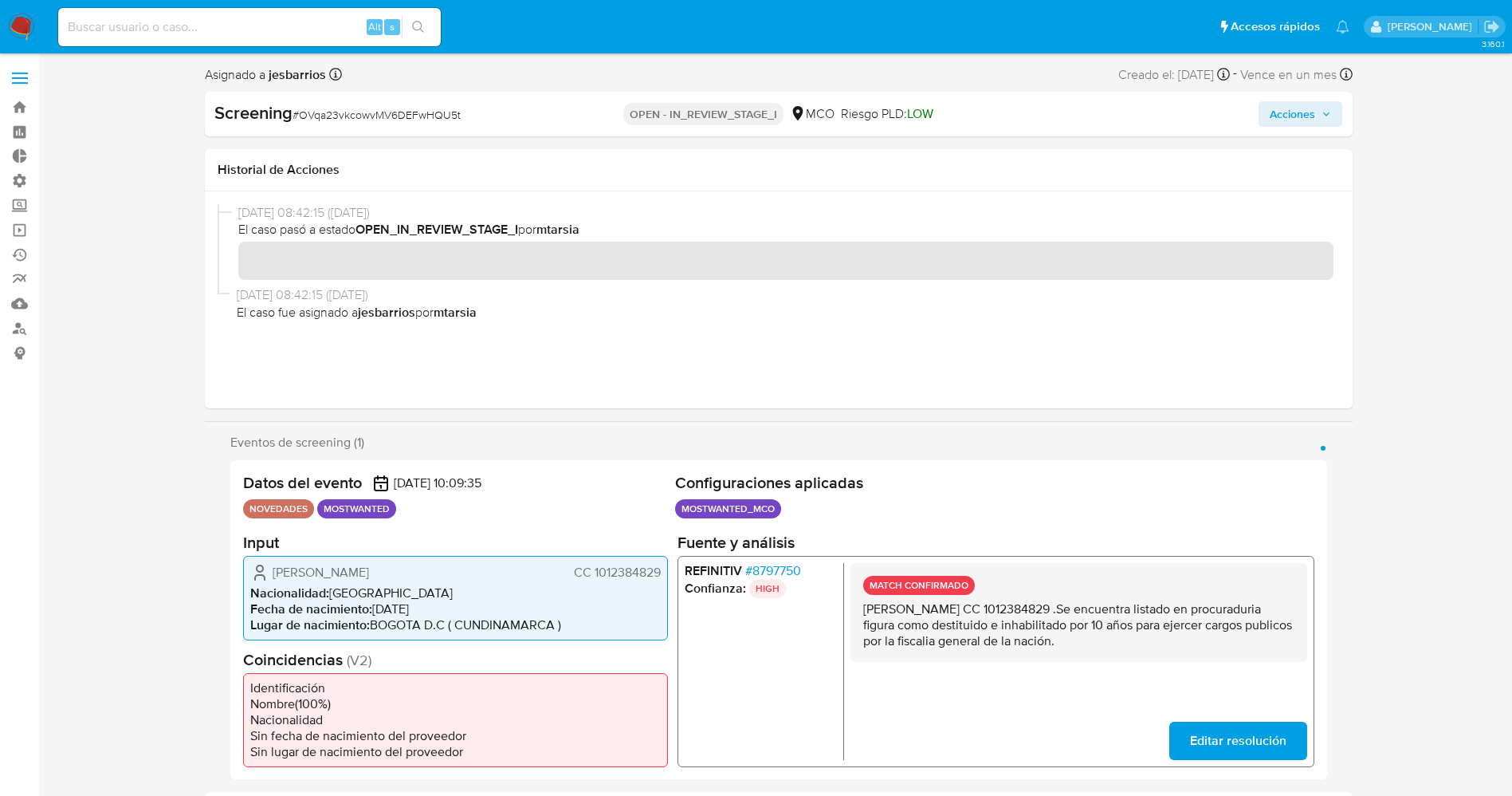
click at [1311, 117] on span "Acciones" at bounding box center [1292, 113] width 46 height 25
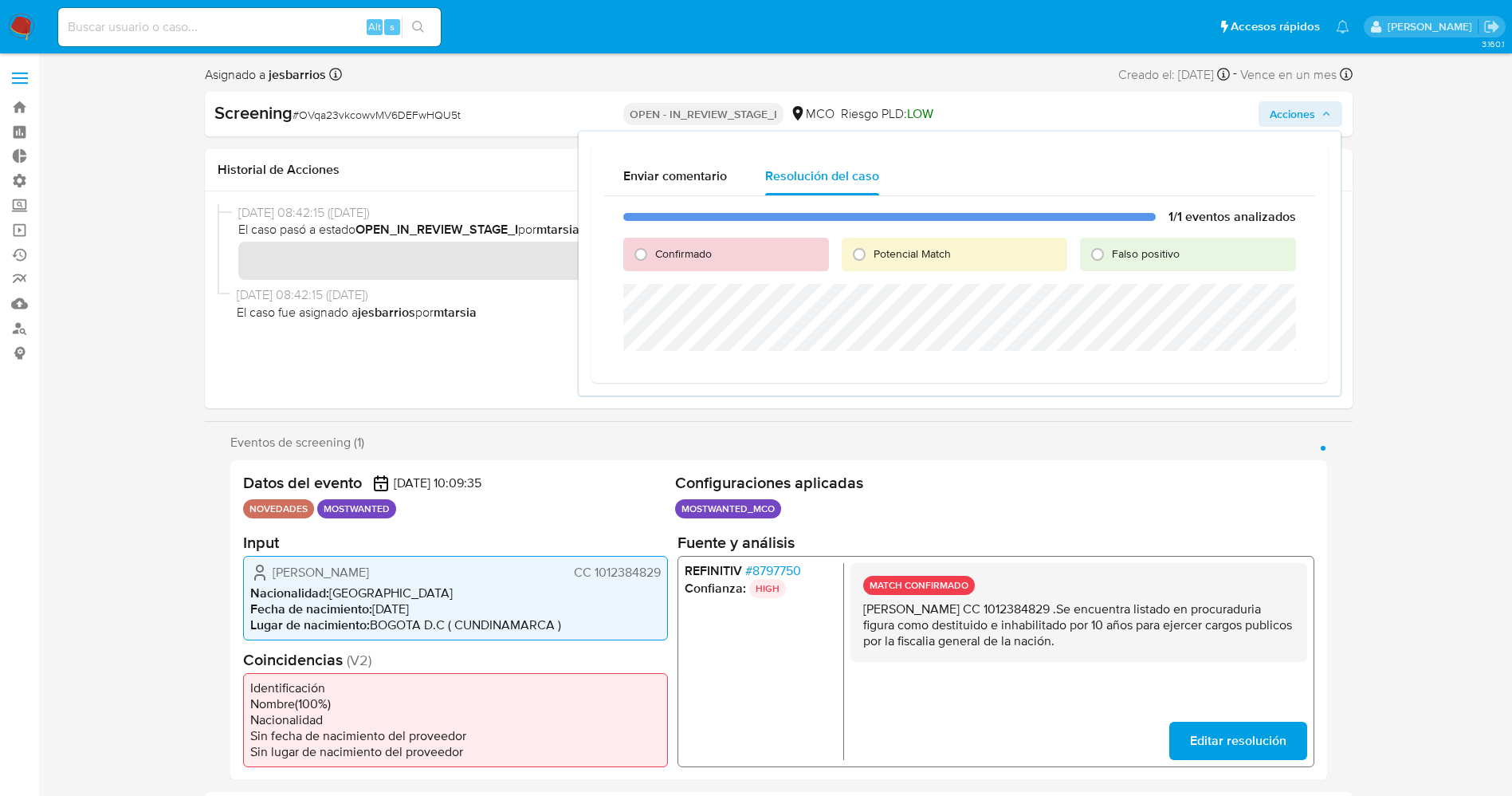
drag, startPoint x: 672, startPoint y: 248, endPoint x: 681, endPoint y: 280, distance: 33.2
click at [675, 253] on span "Confirmado" at bounding box center [682, 254] width 56 height 16
click at [643, 254] on input "Confirmado" at bounding box center [640, 254] width 25 height 25
radio input "true"
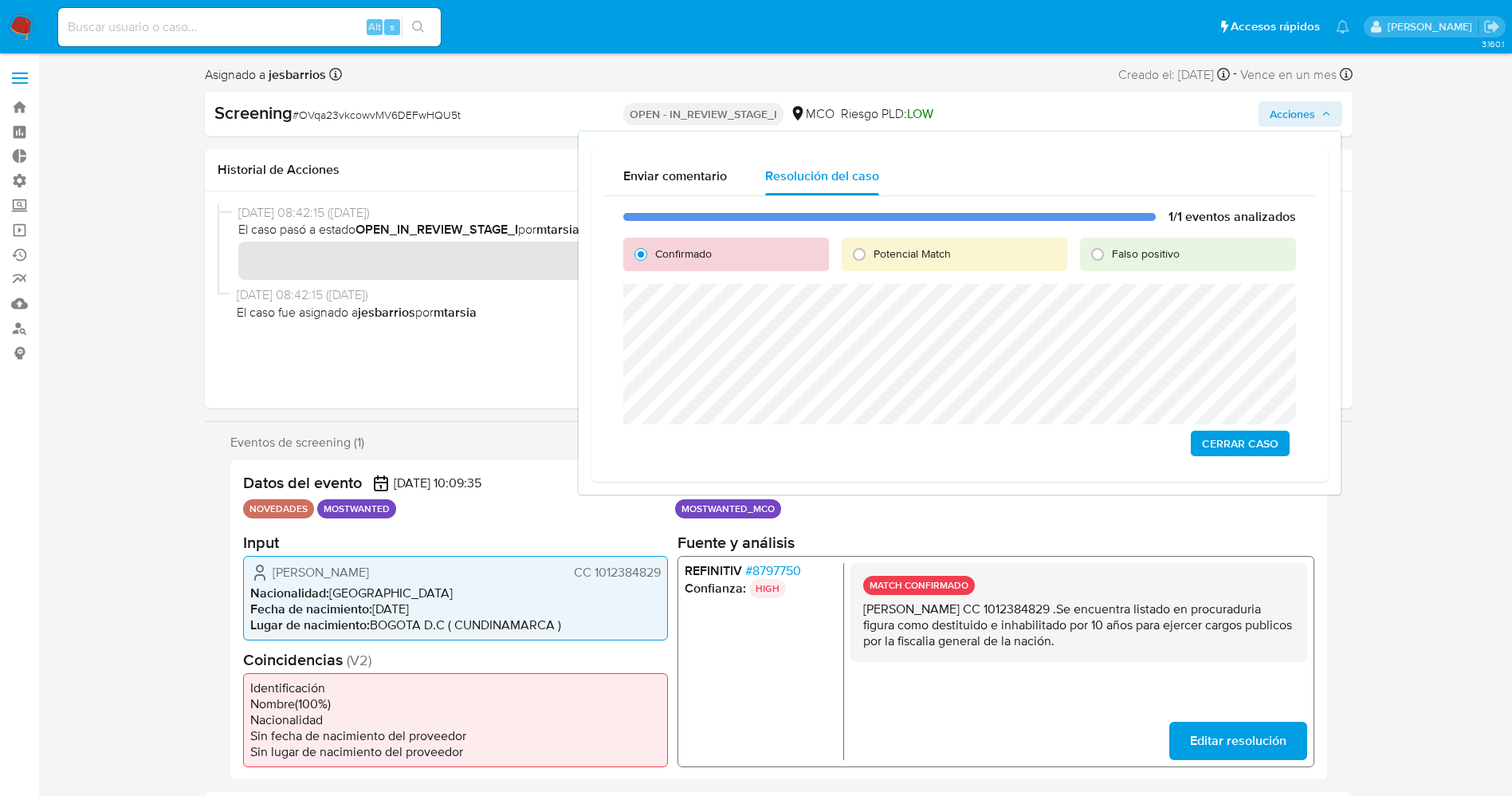
click at [1278, 452] on span "Cerrar Caso" at bounding box center [1240, 443] width 76 height 22
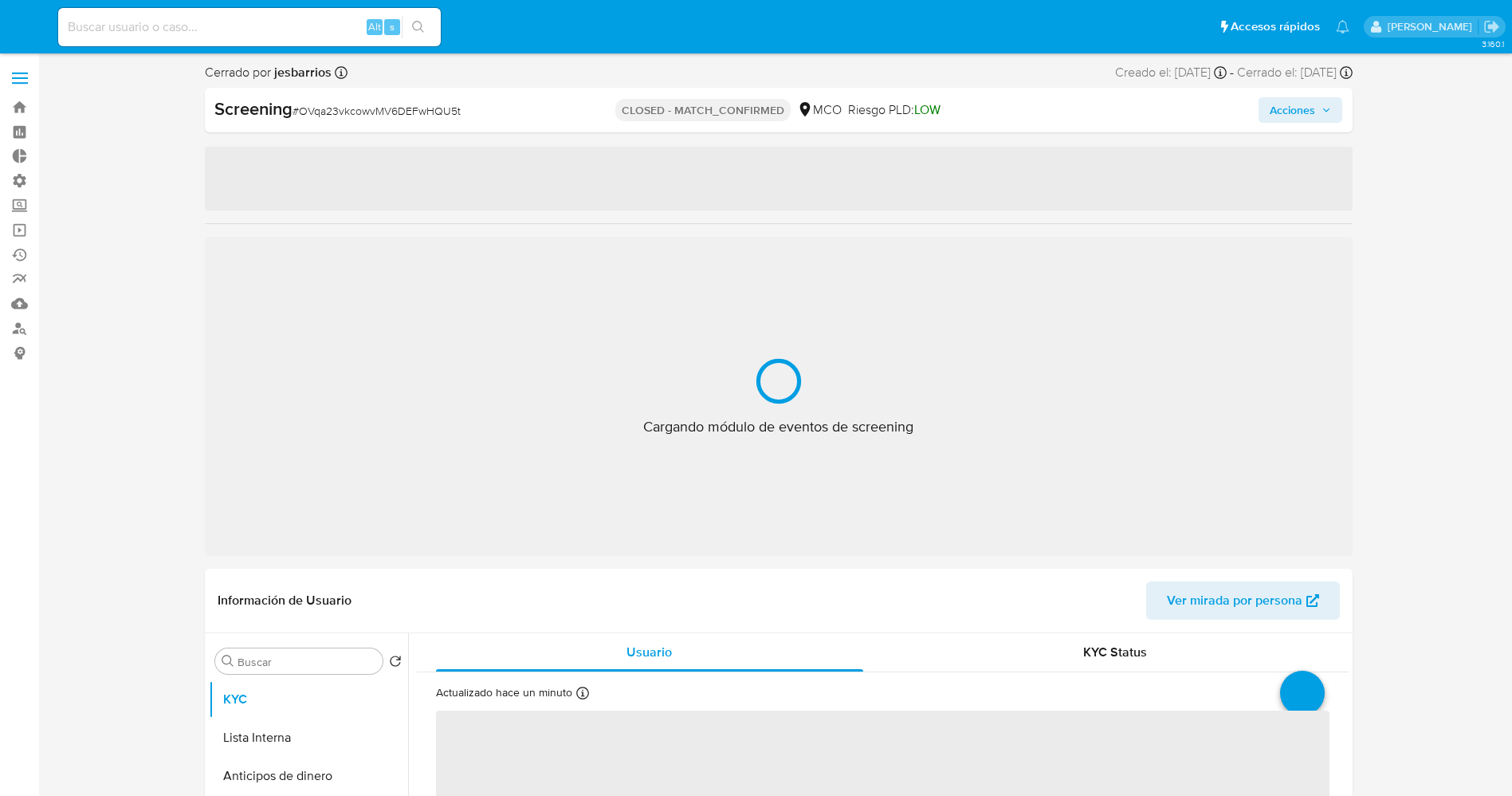
select select "10"
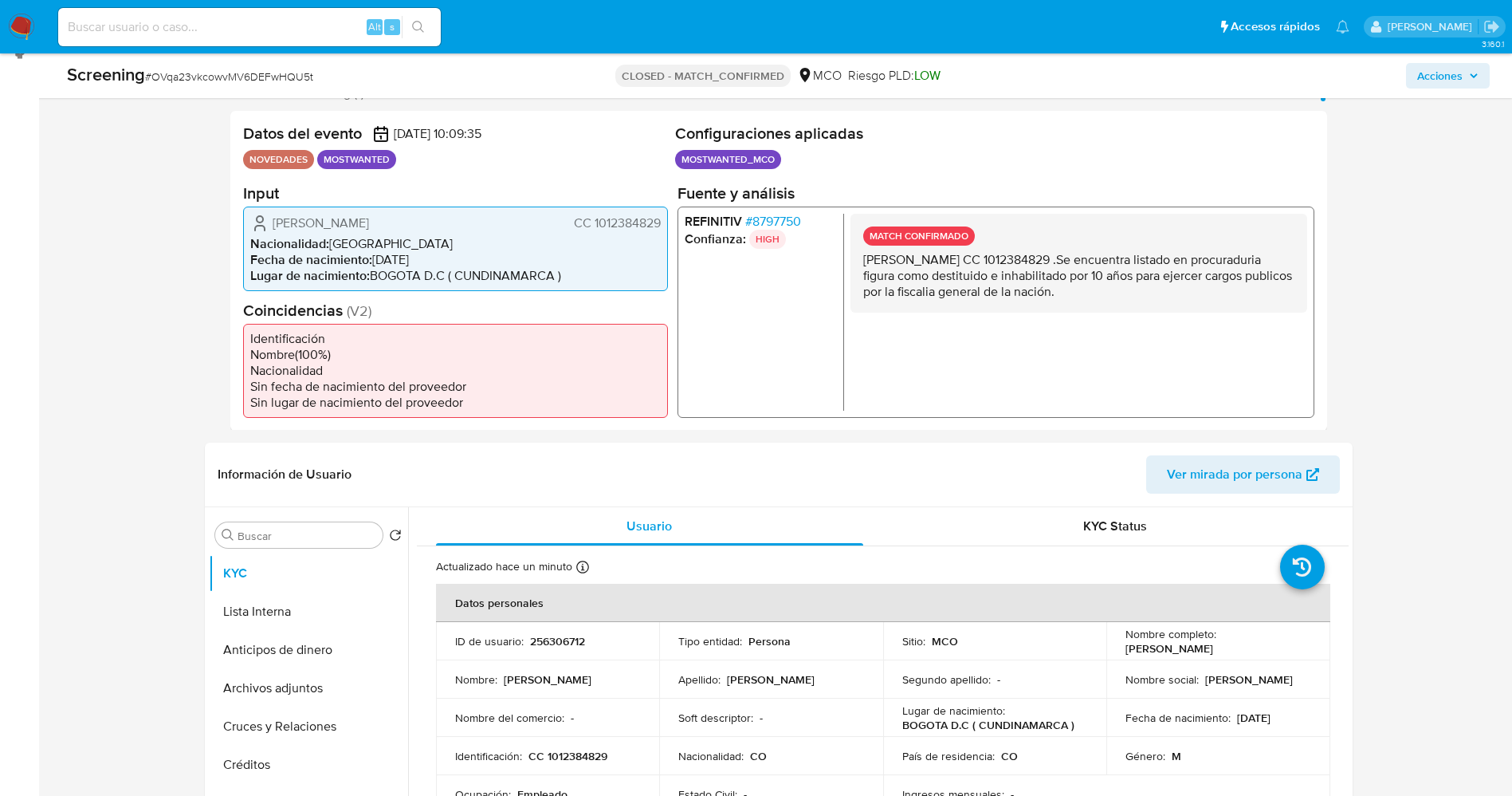
scroll to position [359, 0]
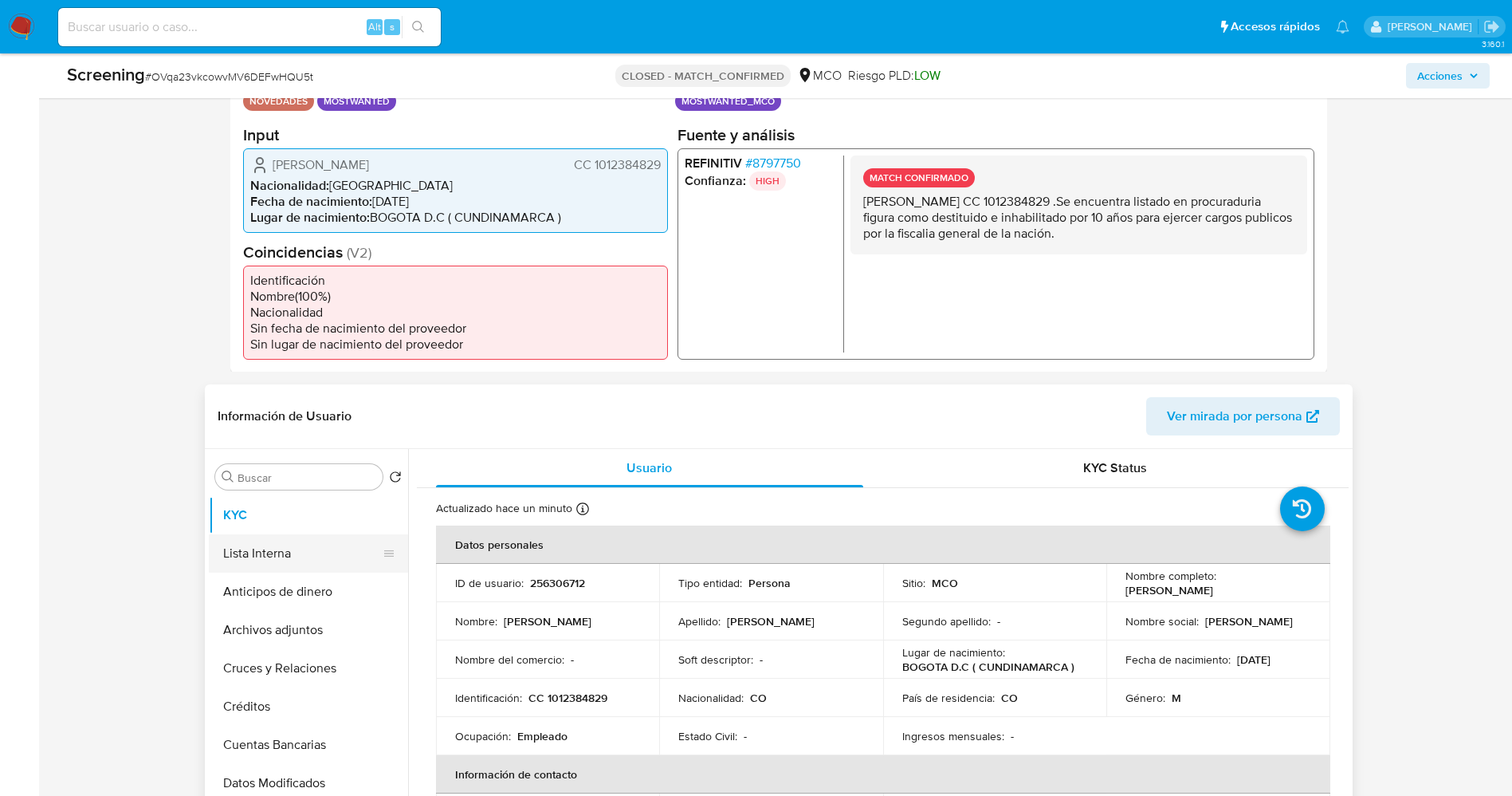
click at [285, 541] on button "Lista Interna" at bounding box center [302, 553] width 187 height 38
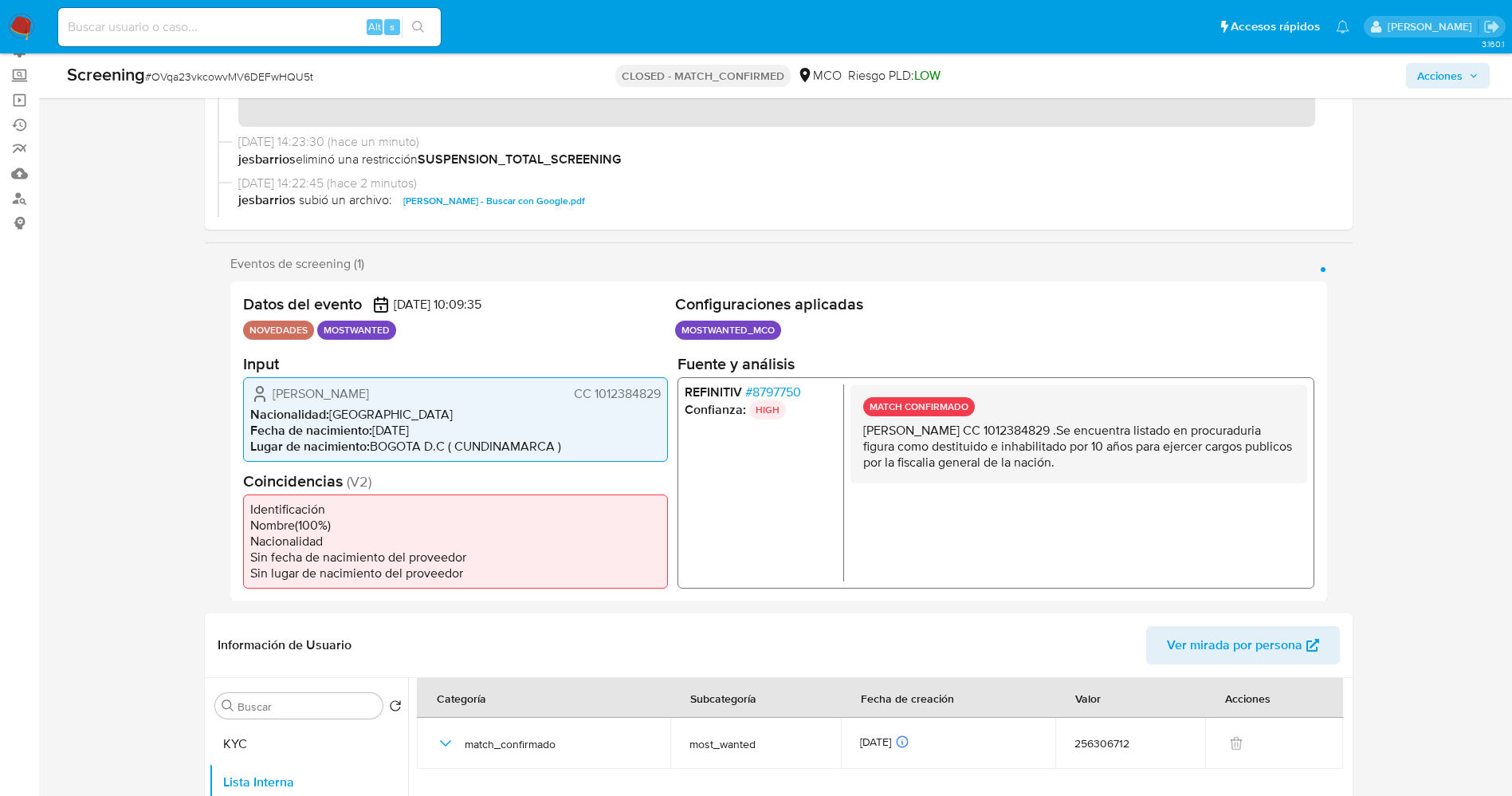
scroll to position [0, 0]
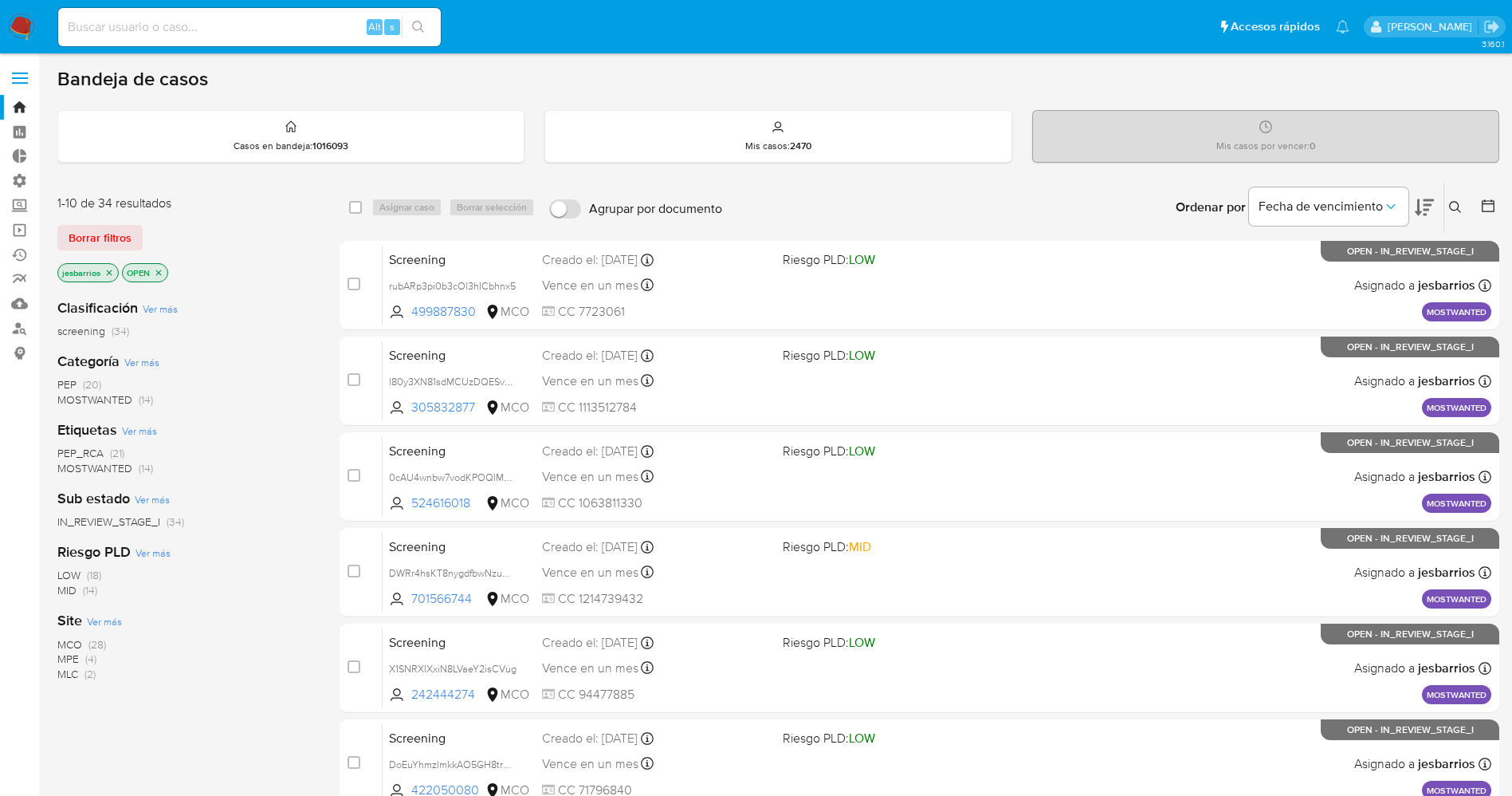
click at [29, 20] on img at bounding box center [21, 27] width 27 height 27
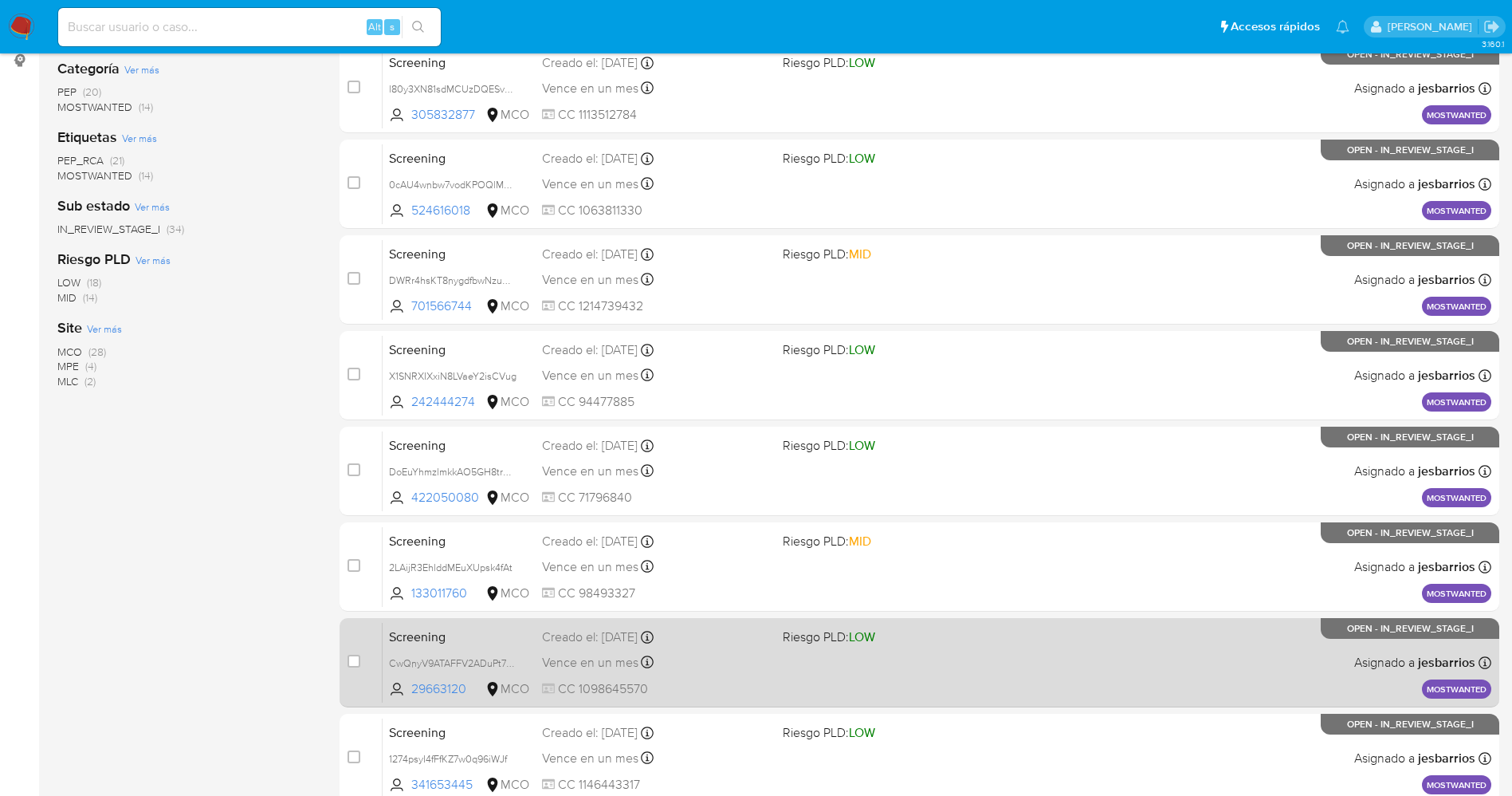
scroll to position [521, 0]
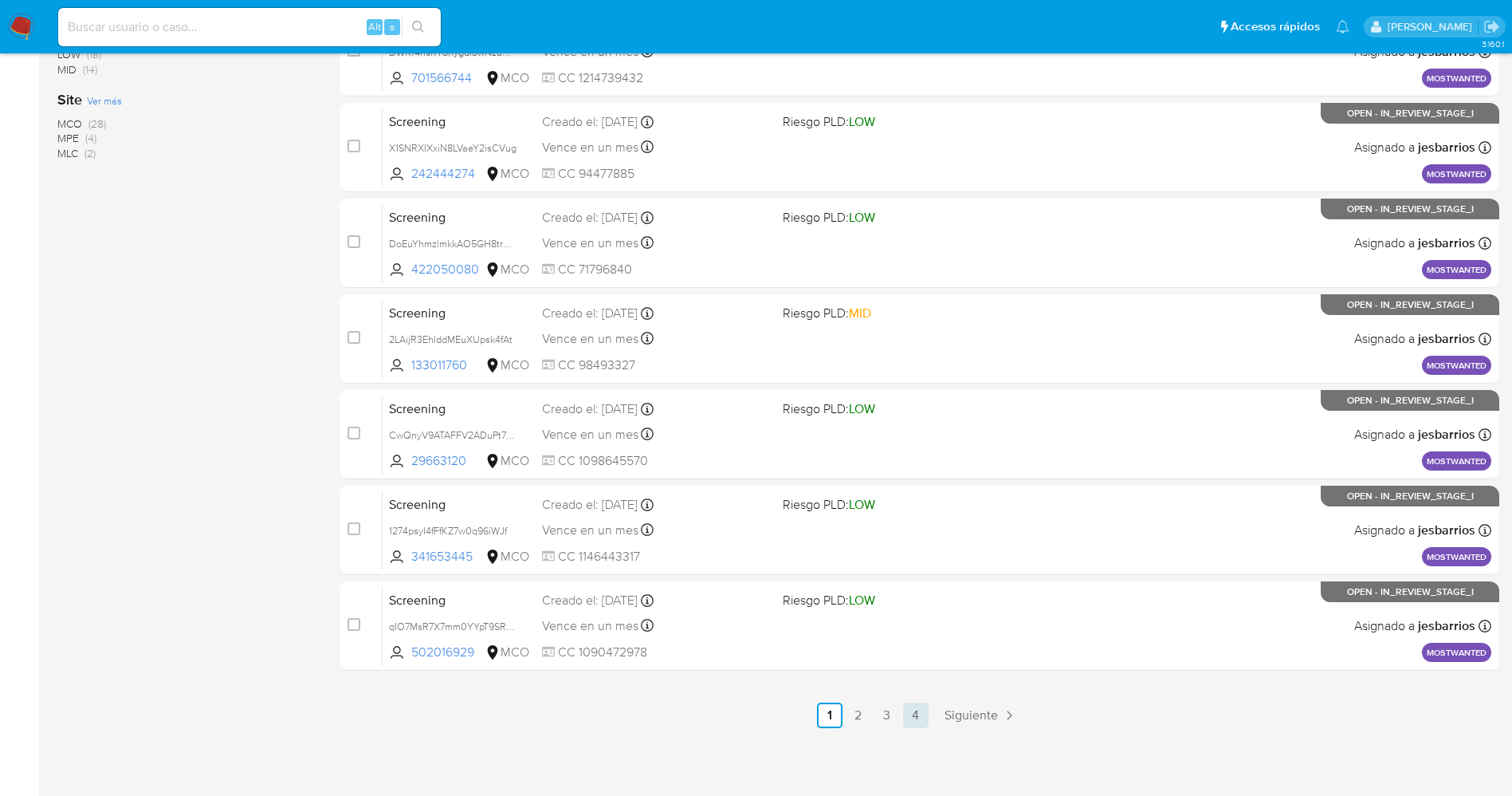
click at [913, 721] on link "4" at bounding box center [915, 715] width 25 height 25
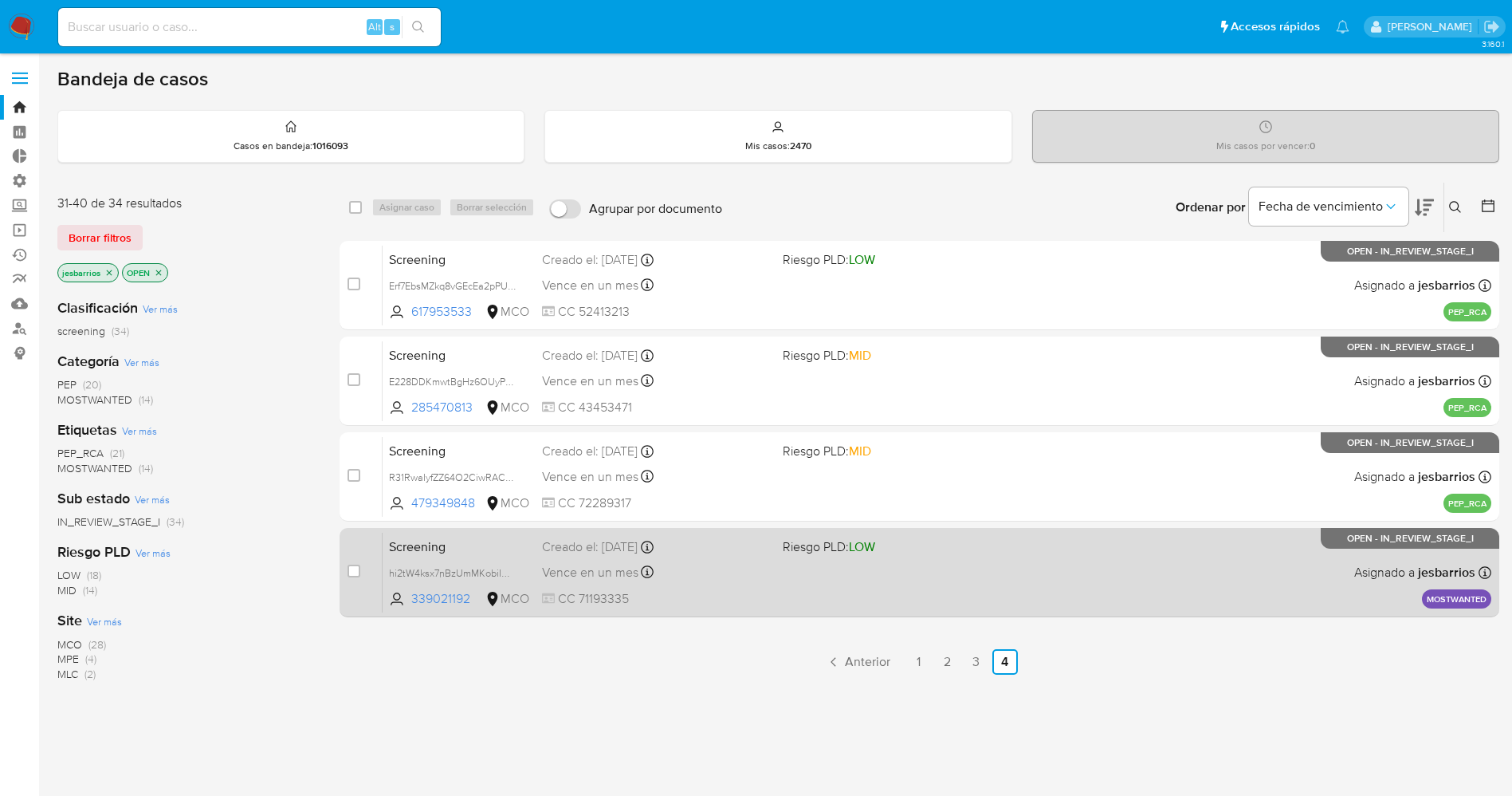
click at [797, 587] on div "Screening hi2tW4ksx7nBzUmMKobiICwG 339021192 MCO Riesgo PLD: LOW Creado el: [DA…" at bounding box center [937, 572] width 1109 height 80
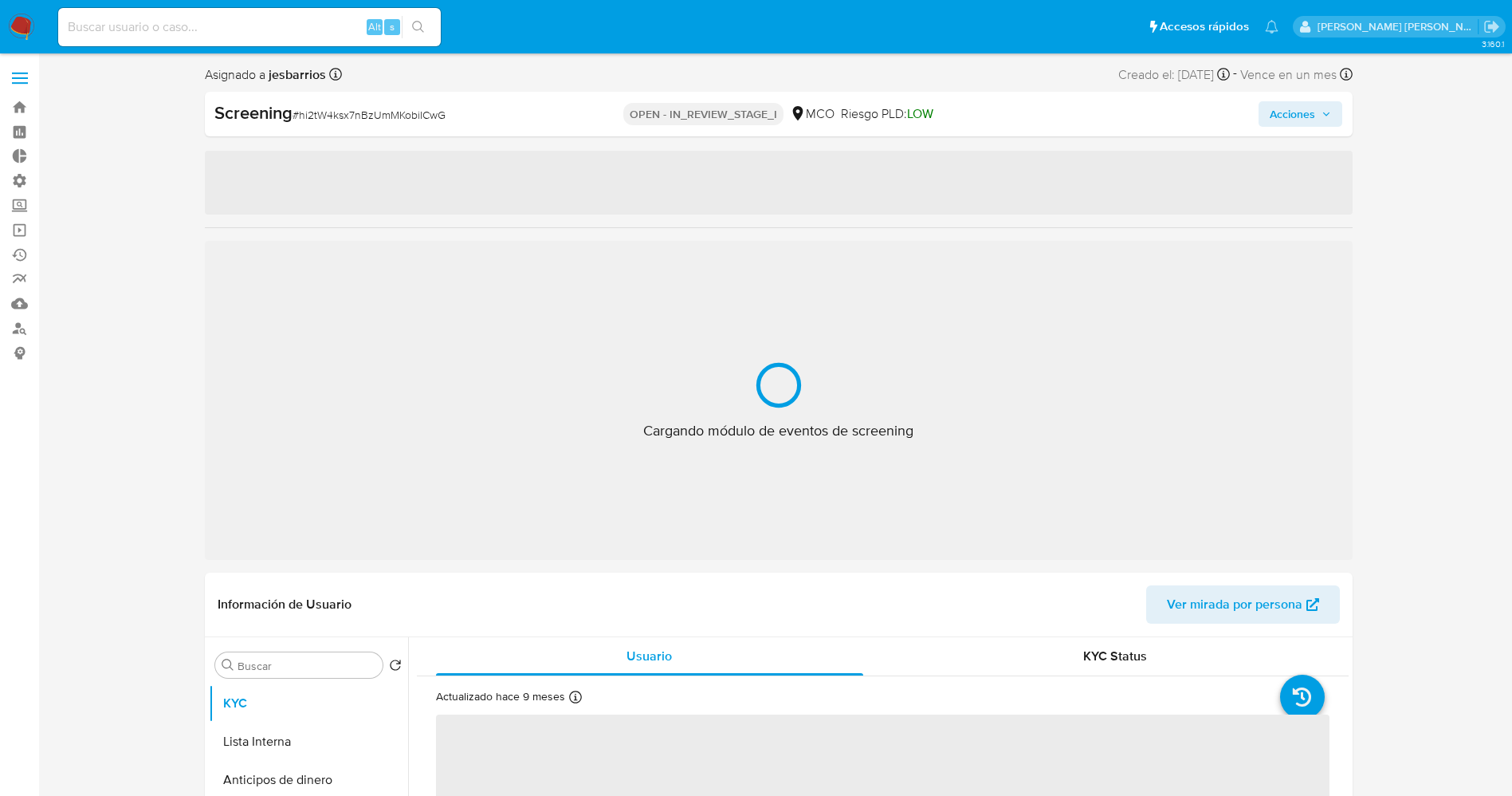
select select "10"
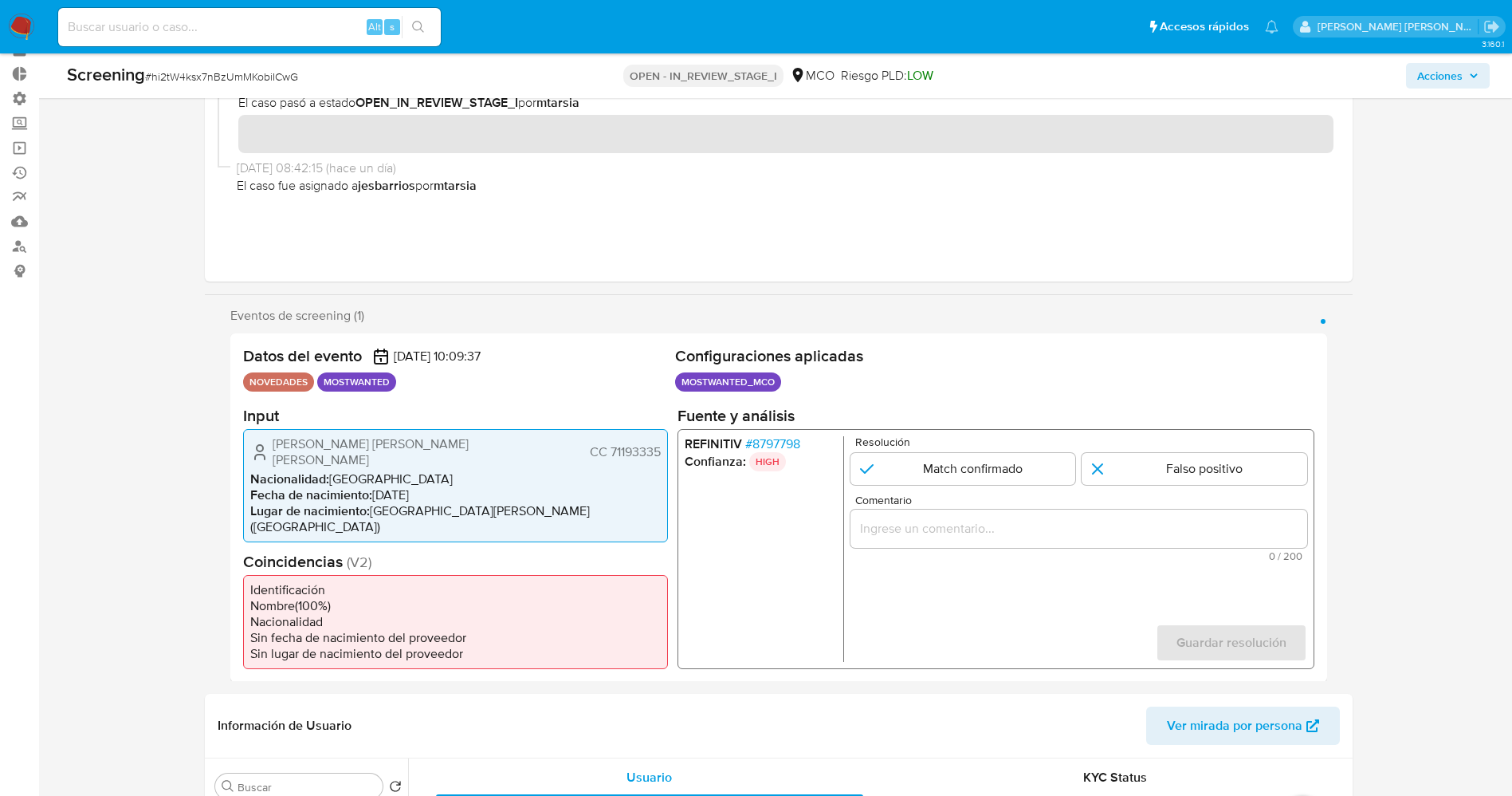
scroll to position [119, 0]
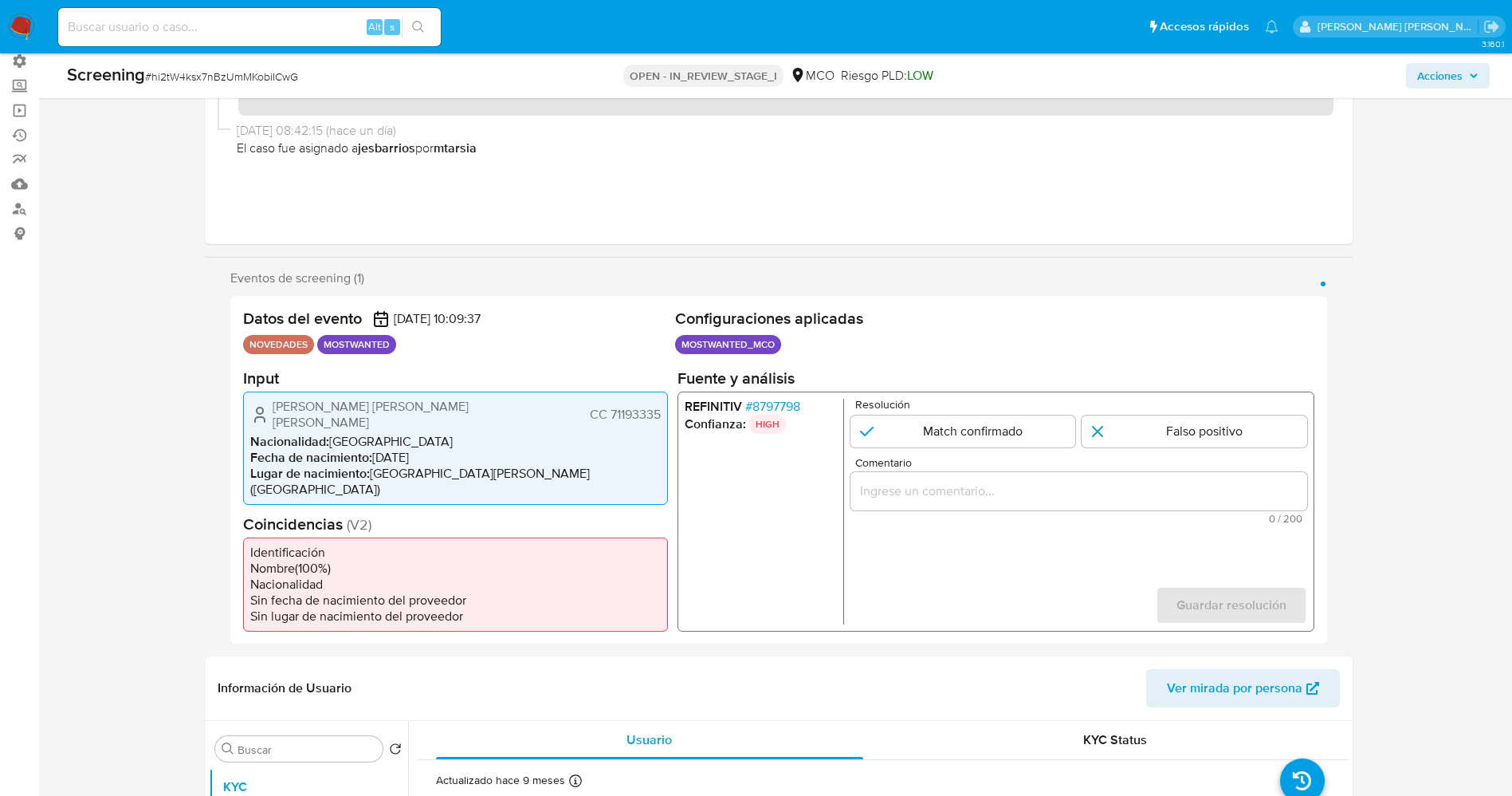
click at [766, 405] on span "# 8797798" at bounding box center [772, 406] width 55 height 16
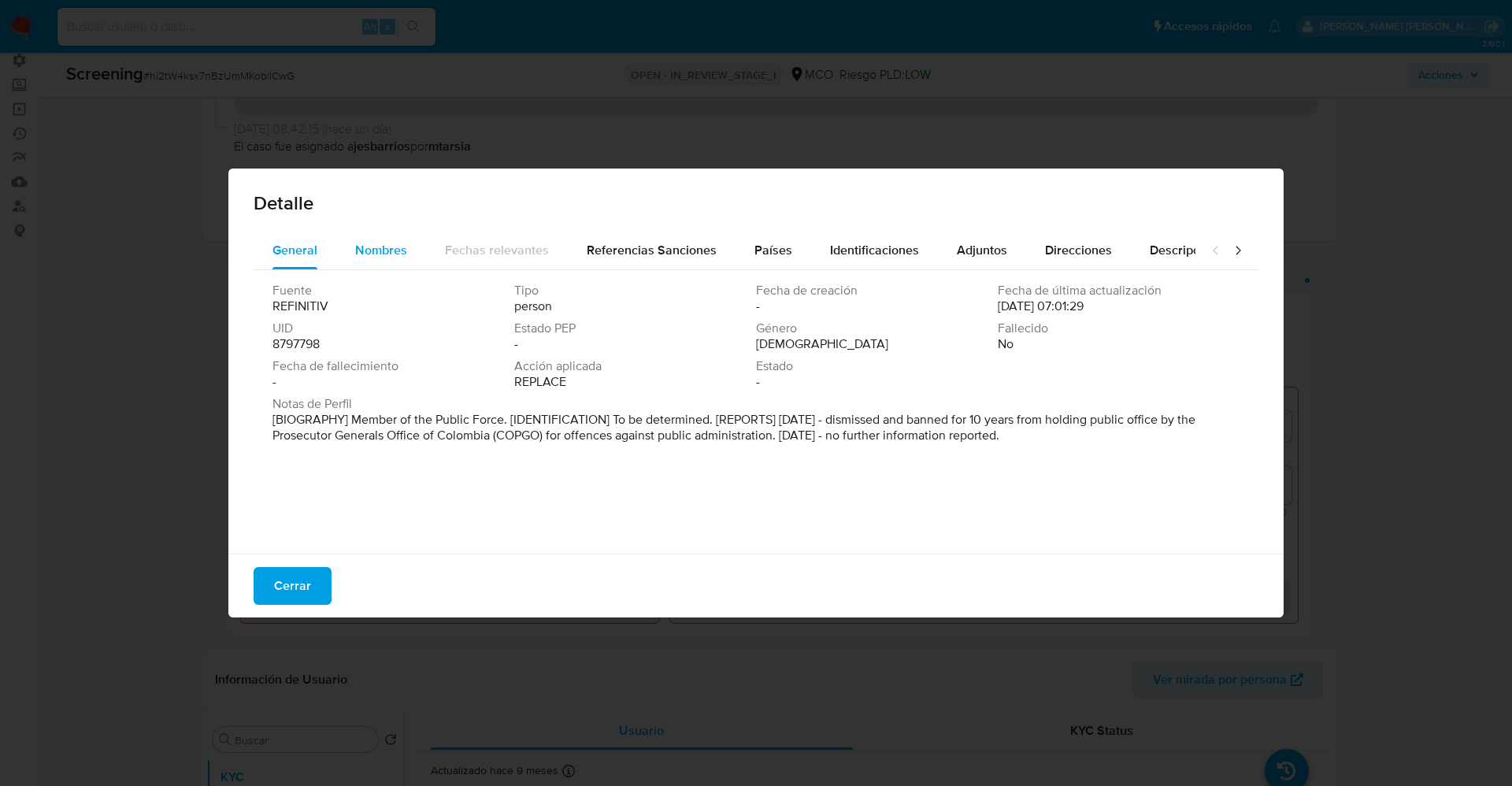
click at [385, 252] on span "Nombres" at bounding box center [381, 249] width 52 height 18
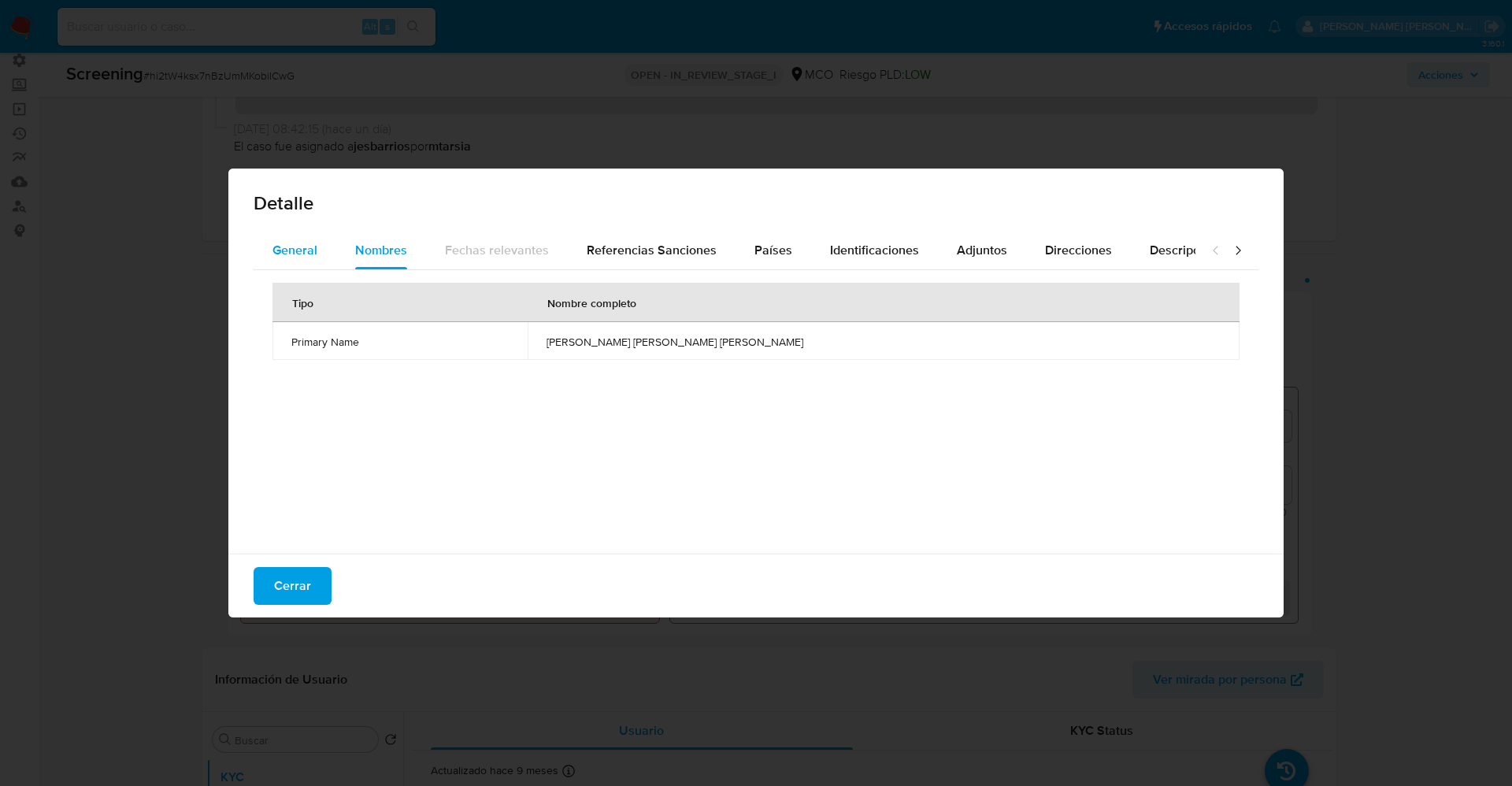
click at [296, 249] on span "General" at bounding box center [295, 249] width 45 height 18
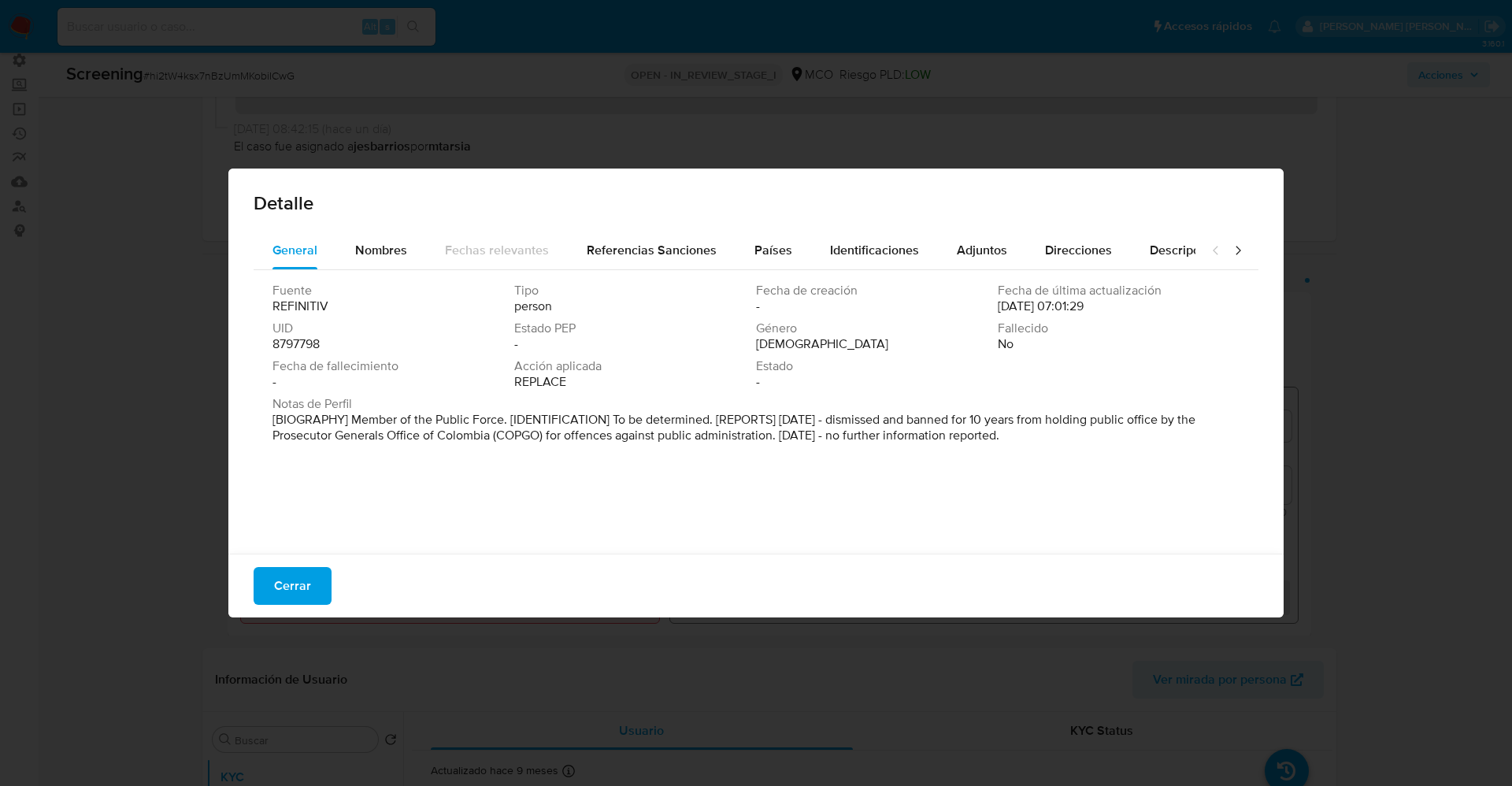
drag, startPoint x: 351, startPoint y: 411, endPoint x: 1055, endPoint y: 445, distance: 704.8
click at [1055, 445] on div "Notas de Perfil [BIOGRAPHY] Member of the Public Force. [IDENTIFICATION] To be …" at bounding box center [756, 422] width 968 height 54
click at [383, 232] on div "Nombres" at bounding box center [381, 250] width 52 height 38
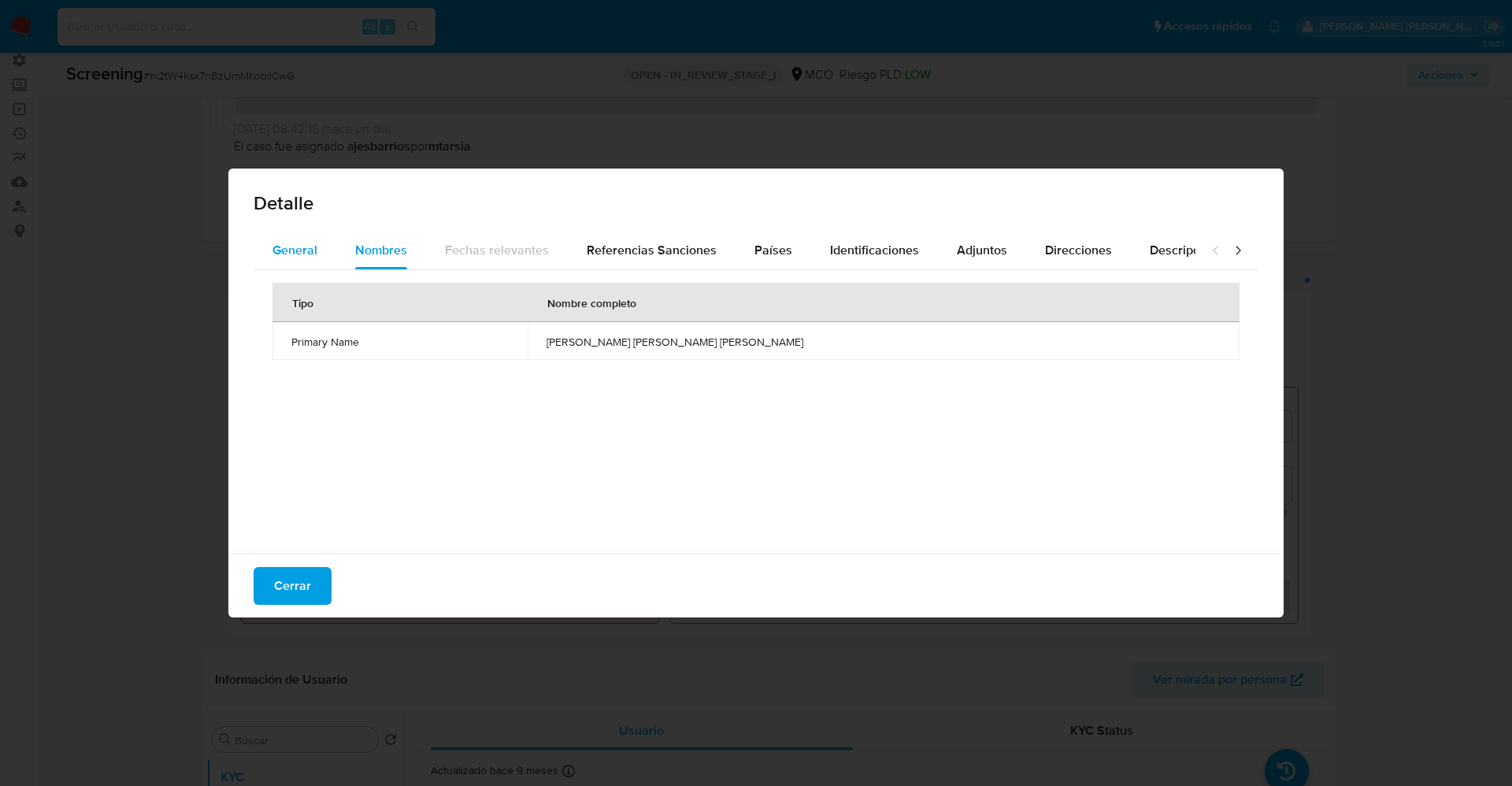
click at [296, 255] on span "General" at bounding box center [295, 249] width 45 height 18
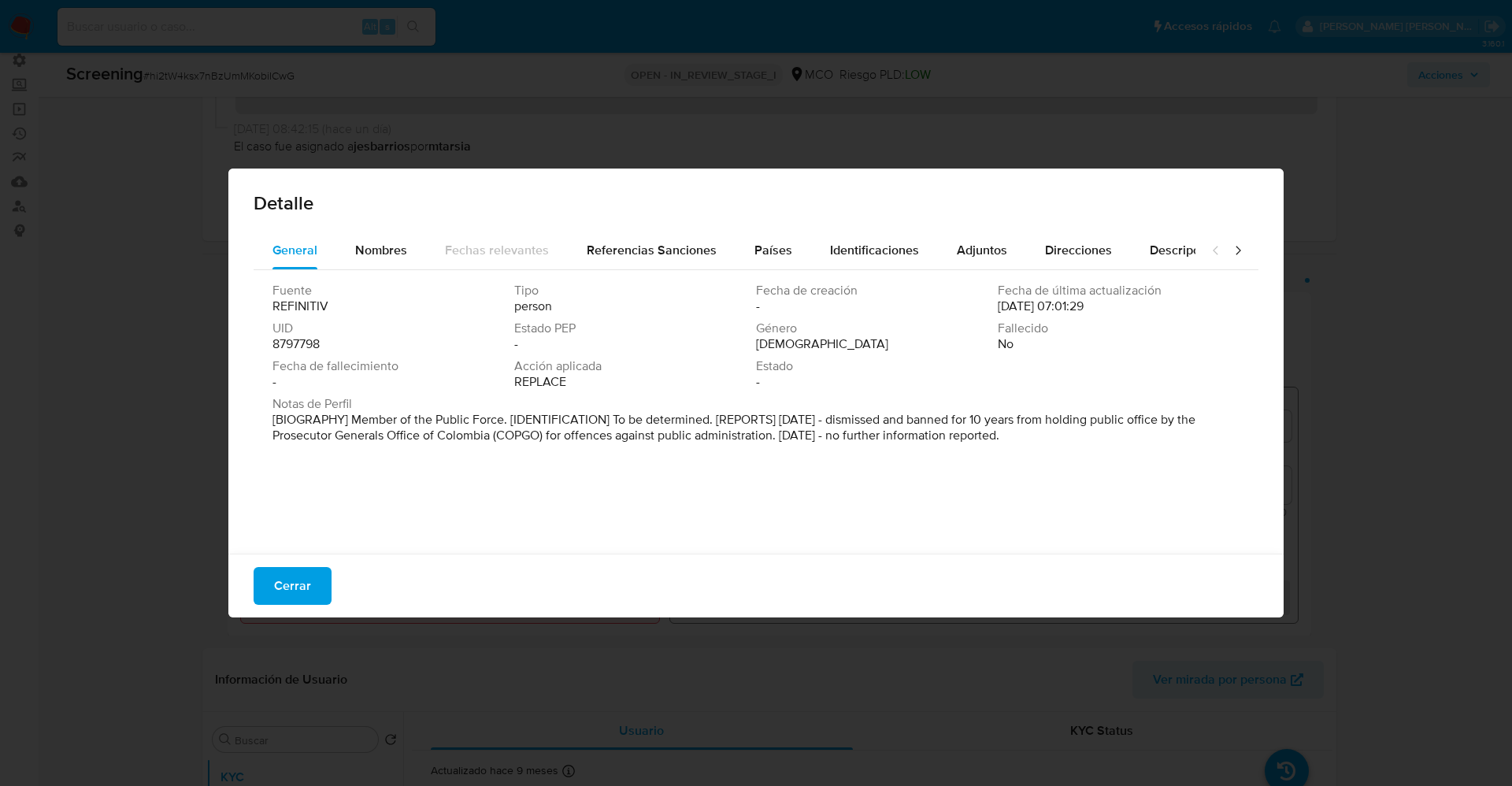
drag, startPoint x: 350, startPoint y: 421, endPoint x: 1088, endPoint y: 452, distance: 738.7
click at [1088, 452] on div "Fuente REFINITIV Tipo person Fecha de creación - Fecha de última actualización …" at bounding box center [756, 408] width 1005 height 276
click at [386, 249] on span "Nombres" at bounding box center [381, 249] width 52 height 18
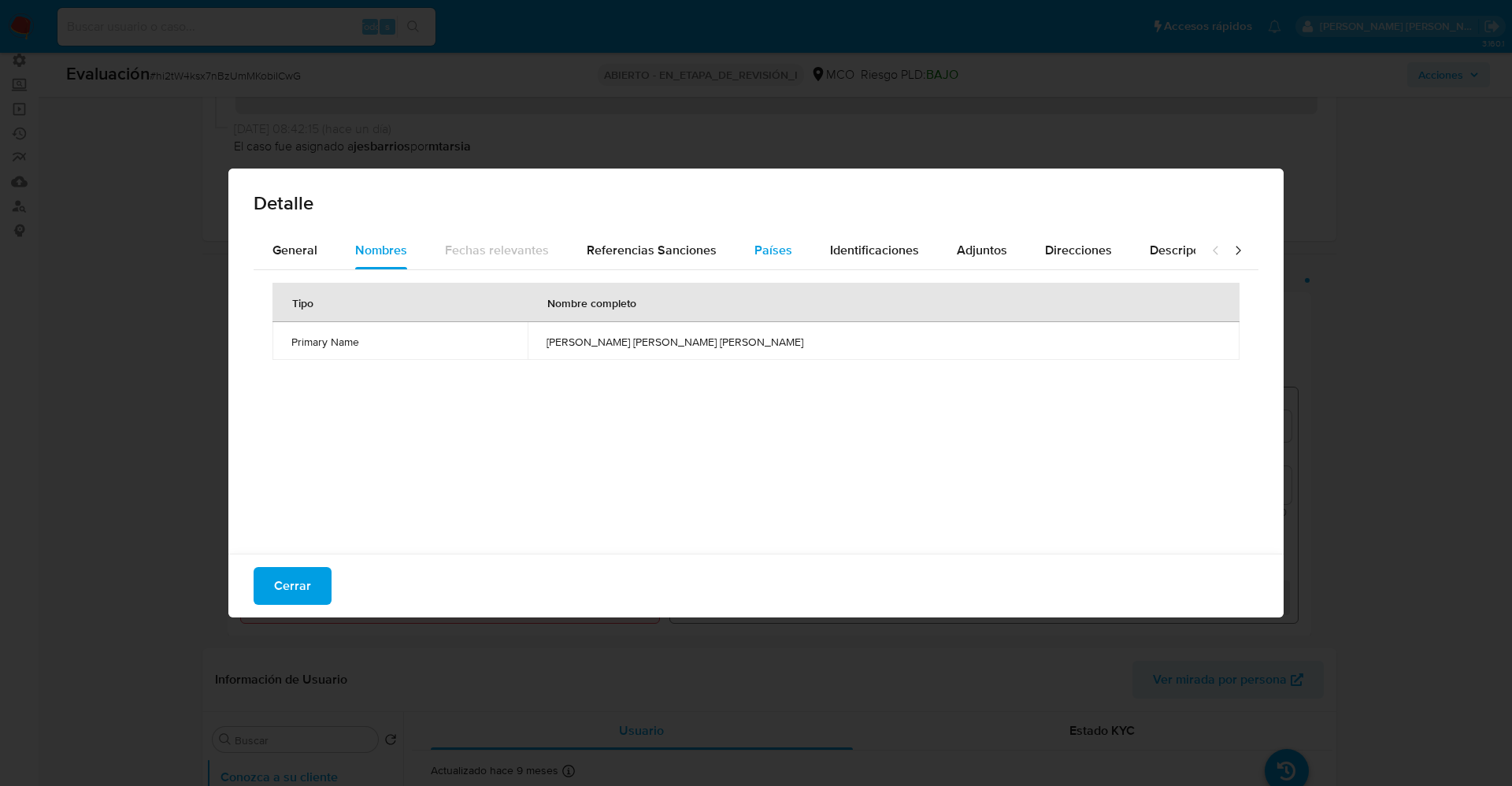
click at [744, 250] on button "Países" at bounding box center [774, 250] width 75 height 38
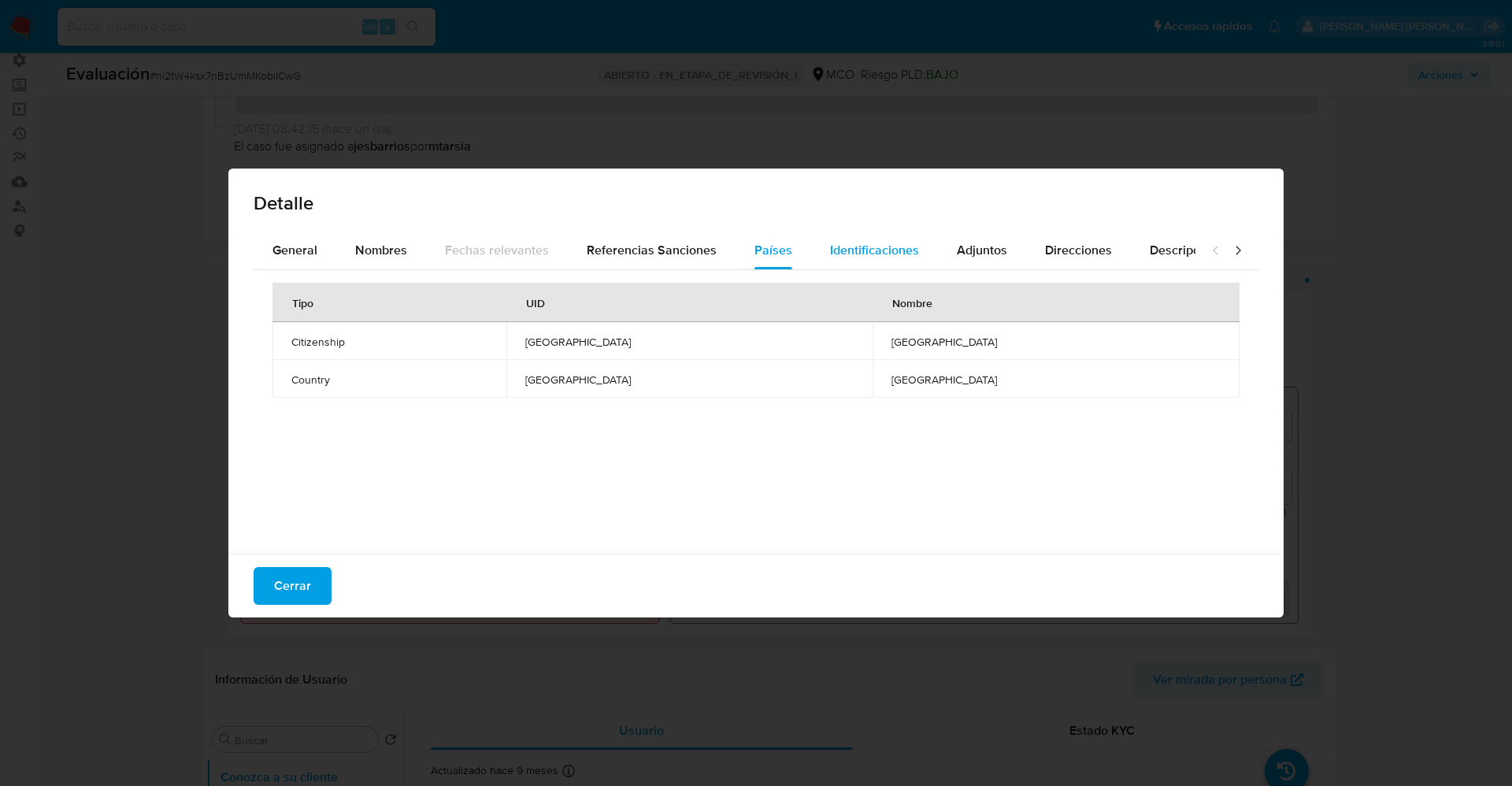
click at [871, 250] on span "Identificaciones" at bounding box center [874, 249] width 89 height 18
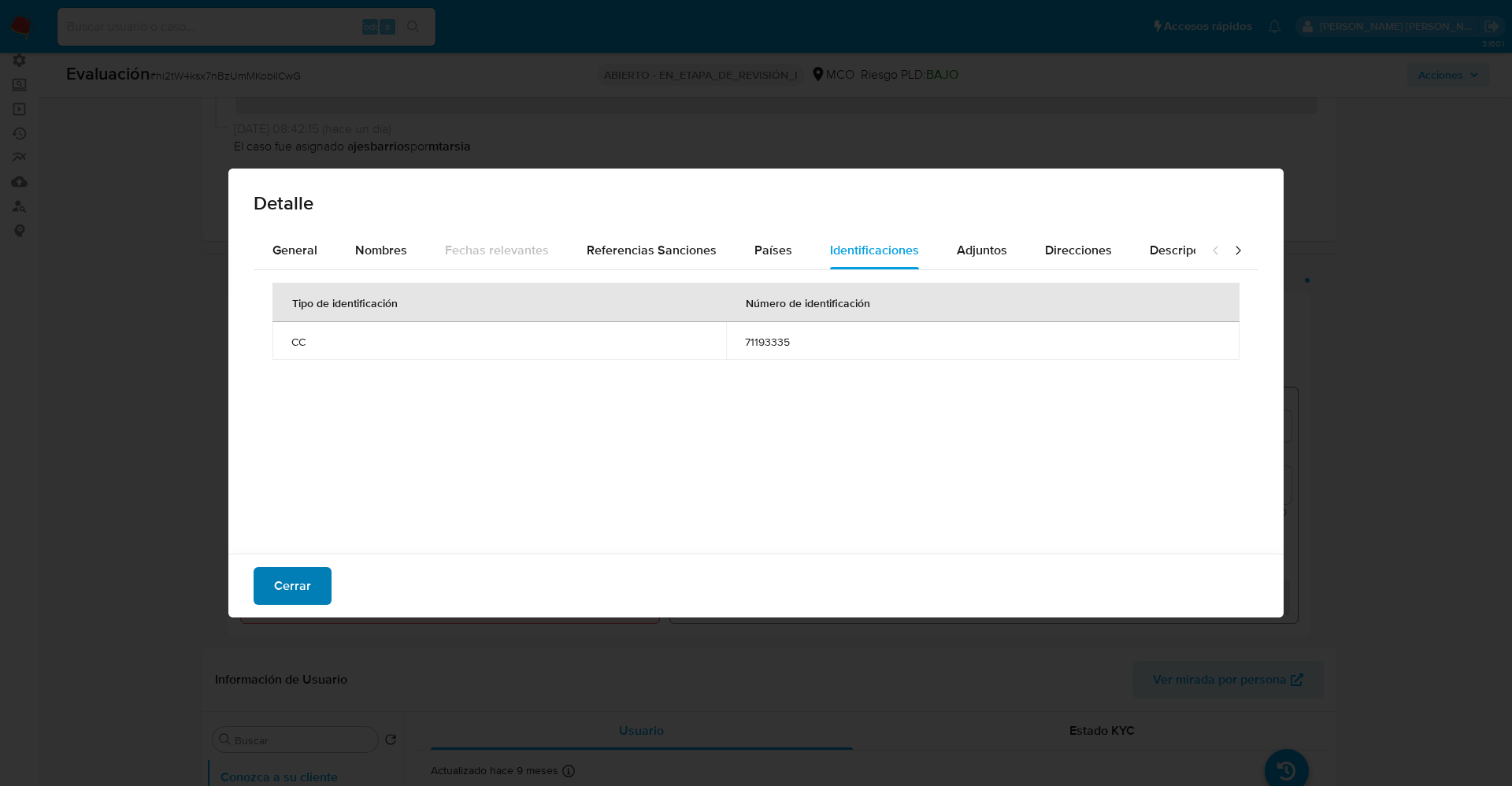
click at [286, 591] on span "Cerrar" at bounding box center [292, 585] width 37 height 35
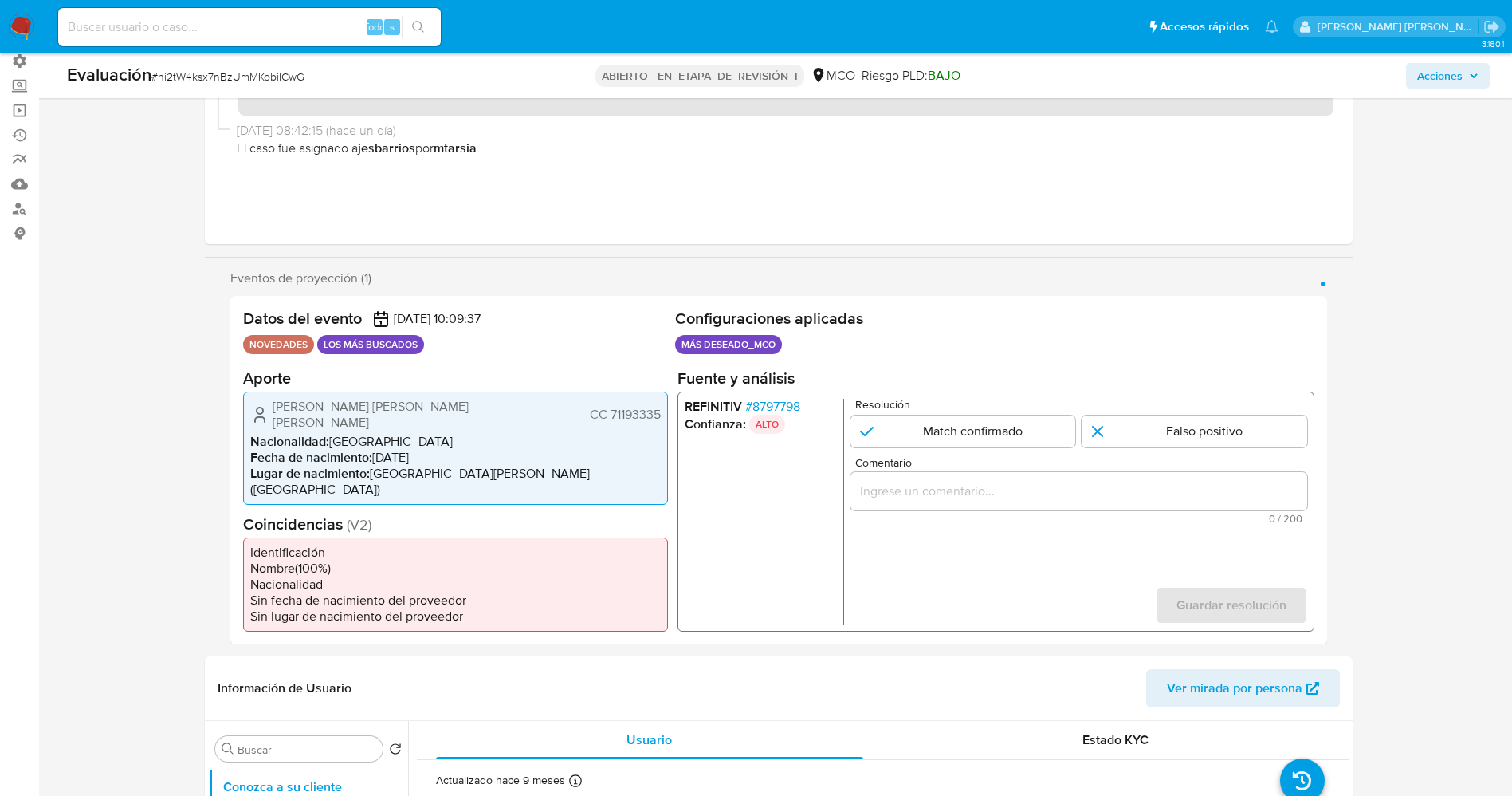
drag, startPoint x: 611, startPoint y: 409, endPoint x: 662, endPoint y: 409, distance: 51.0
click at [662, 409] on div "[PERSON_NAME] [PERSON_NAME] [PERSON_NAME] 71193335 Nacionalidad : Colombia Fech…" at bounding box center [455, 447] width 425 height 113
drag, startPoint x: 272, startPoint y: 404, endPoint x: 401, endPoint y: 414, distance: 129.4
click at [401, 414] on div "[PERSON_NAME] [PERSON_NAME] [PERSON_NAME] 71193335" at bounding box center [455, 414] width 411 height 32
